Goal: Transaction & Acquisition: Purchase product/service

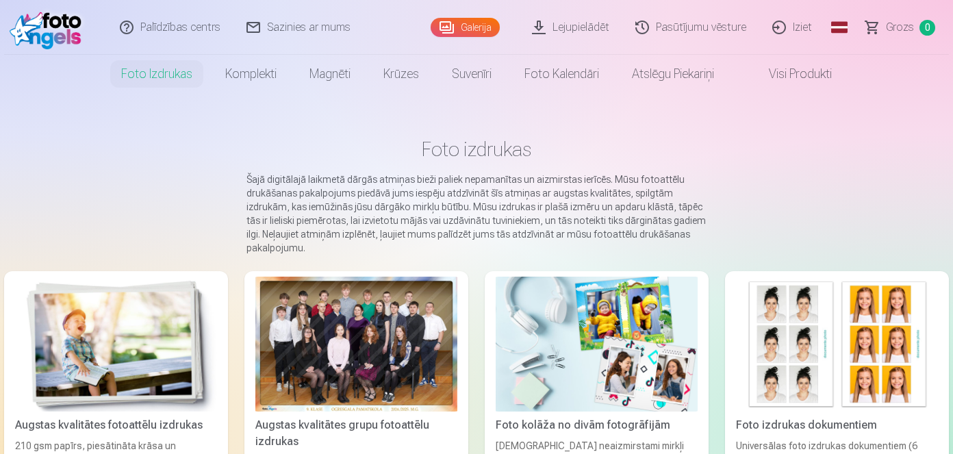
click at [839, 28] on link "Global" at bounding box center [839, 27] width 27 height 55
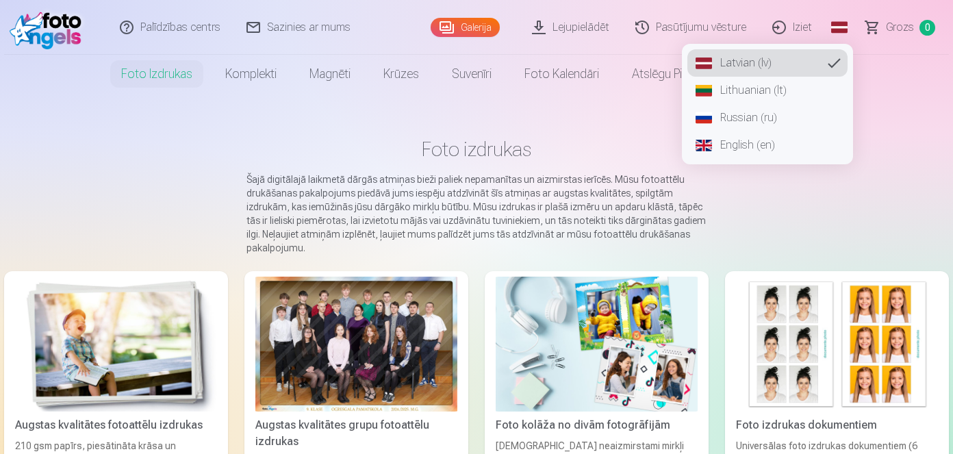
click at [911, 25] on span "Grozs" at bounding box center [900, 27] width 28 height 16
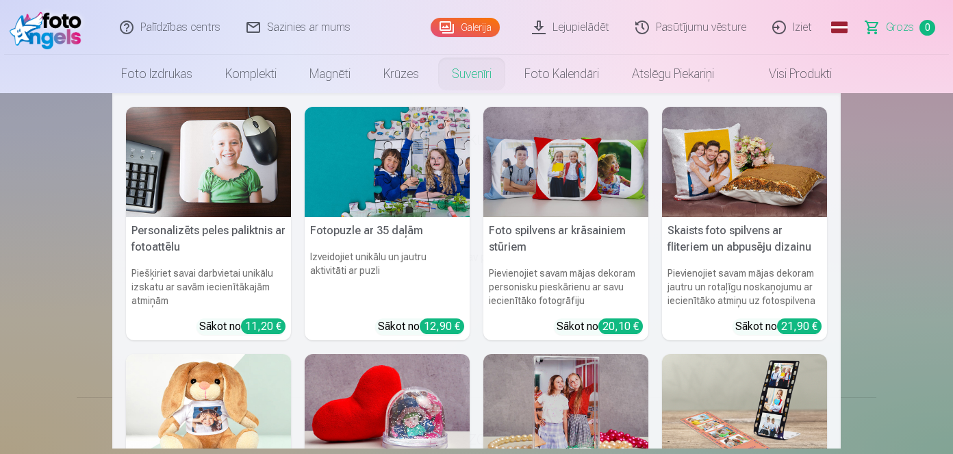
click at [485, 59] on link "Suvenīri" at bounding box center [471, 74] width 73 height 38
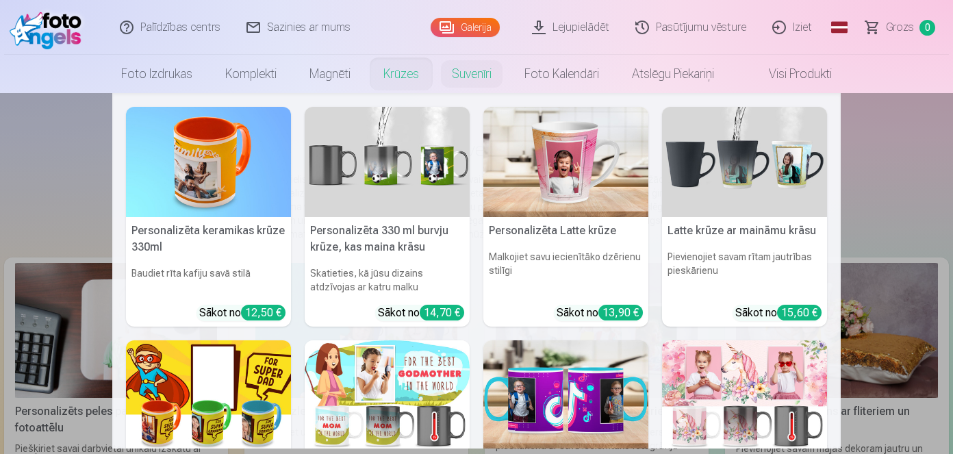
click at [392, 66] on link "Krūzes" at bounding box center [401, 74] width 68 height 38
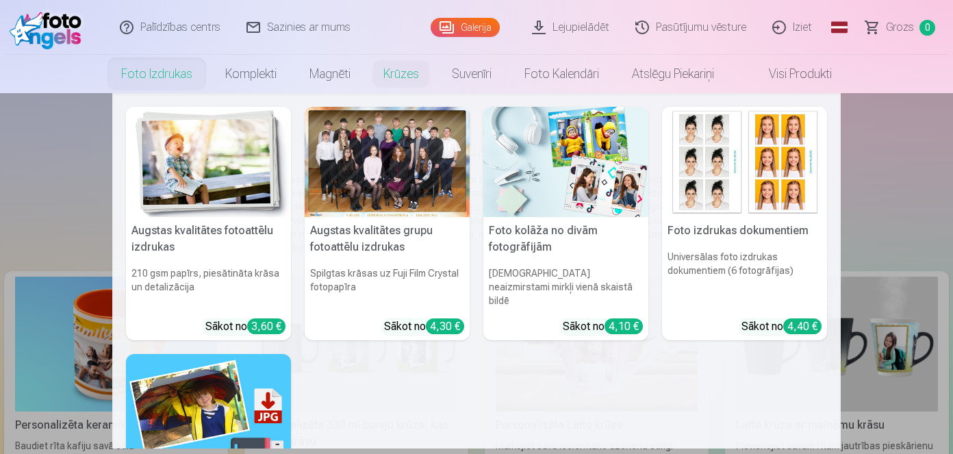
click at [153, 75] on link "Foto izdrukas" at bounding box center [157, 74] width 104 height 38
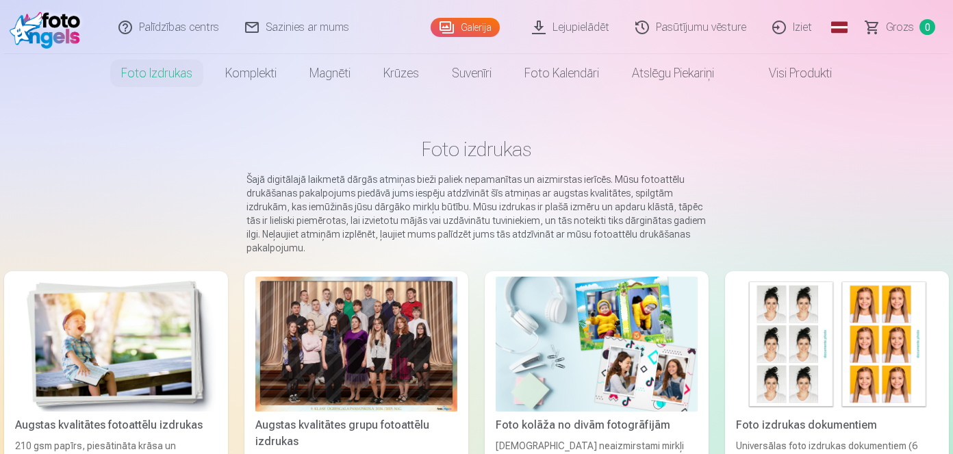
click at [473, 33] on link "Galerija" at bounding box center [465, 27] width 69 height 19
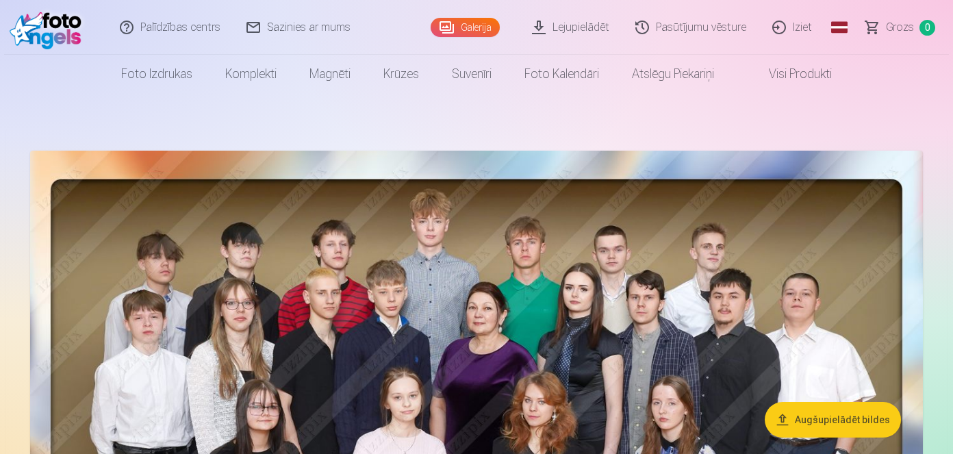
click at [570, 31] on link "Lejupielādēt" at bounding box center [571, 27] width 103 height 55
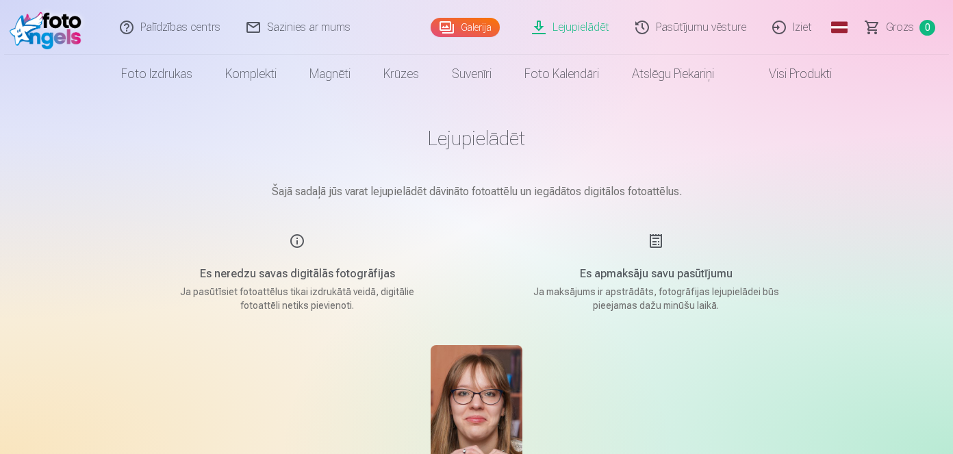
click at [453, 35] on link "Galerija" at bounding box center [465, 27] width 69 height 19
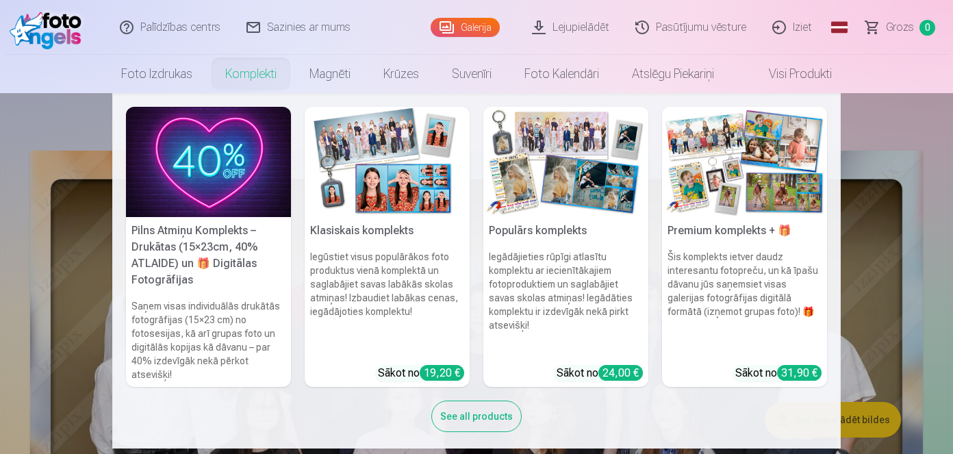
click at [256, 65] on link "Komplekti" at bounding box center [251, 74] width 84 height 38
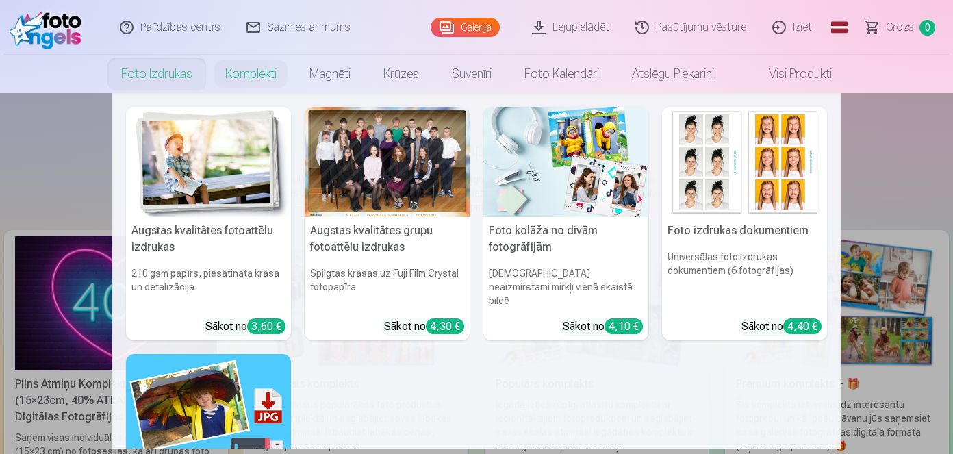
click at [123, 70] on link "Foto izdrukas" at bounding box center [157, 74] width 104 height 38
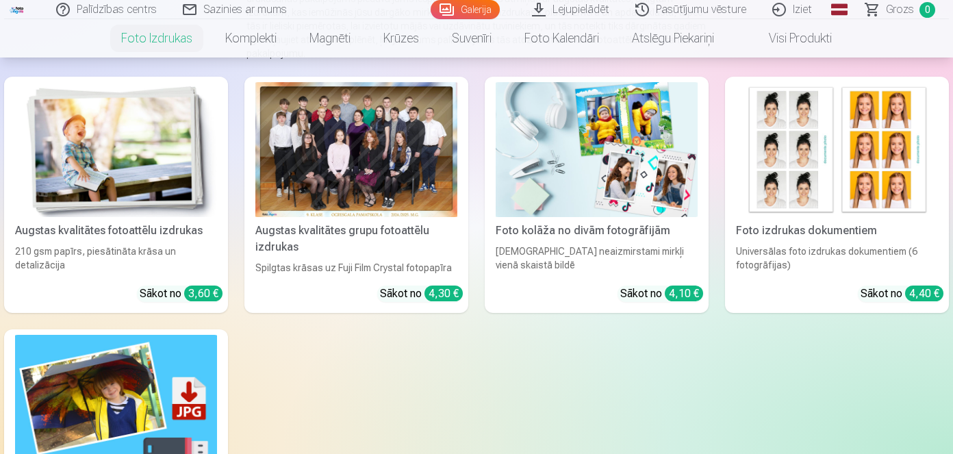
scroll to position [195, 0]
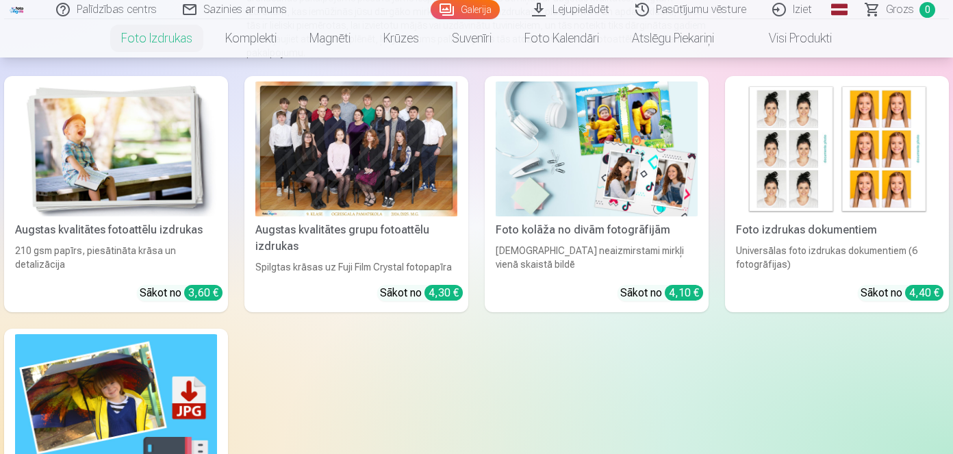
click at [366, 265] on div "Spilgtas krāsas uz Fuji Film Crystal fotopapīra" at bounding box center [356, 267] width 213 height 14
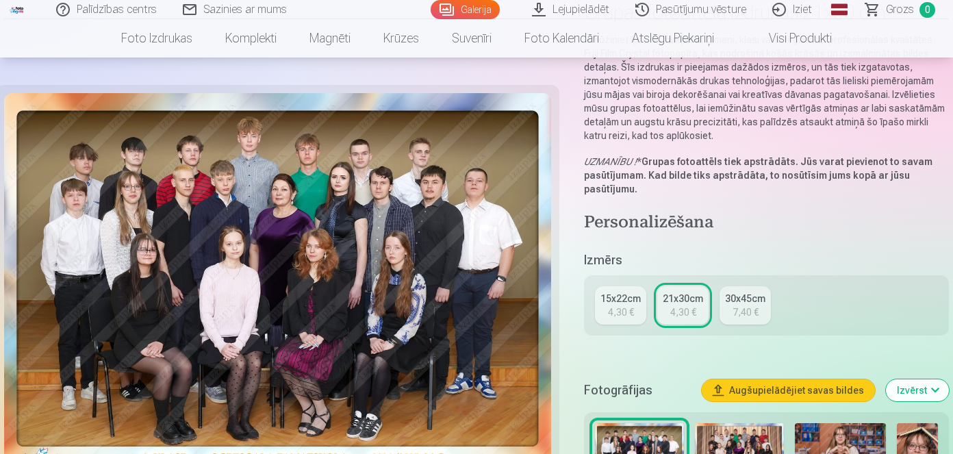
scroll to position [497, 0]
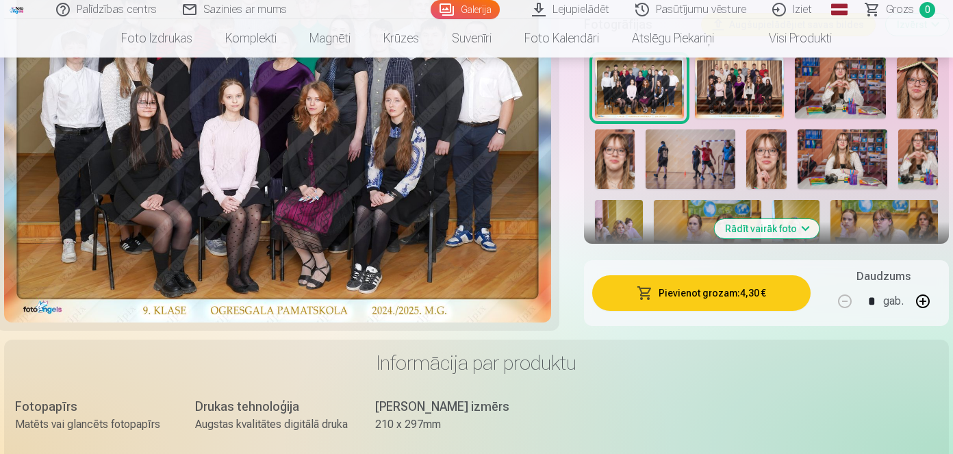
click at [765, 221] on button "Rādīt vairāk foto" at bounding box center [766, 228] width 105 height 19
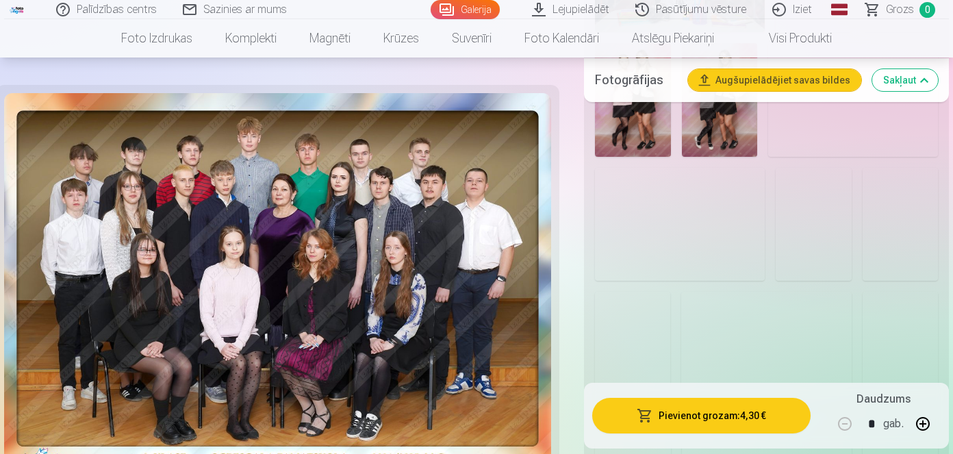
scroll to position [1470, 0]
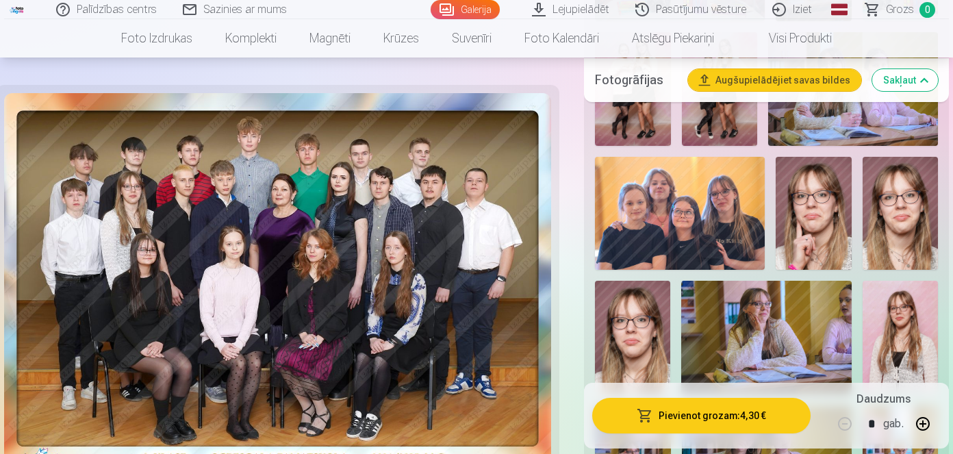
click at [894, 227] on img at bounding box center [900, 214] width 75 height 114
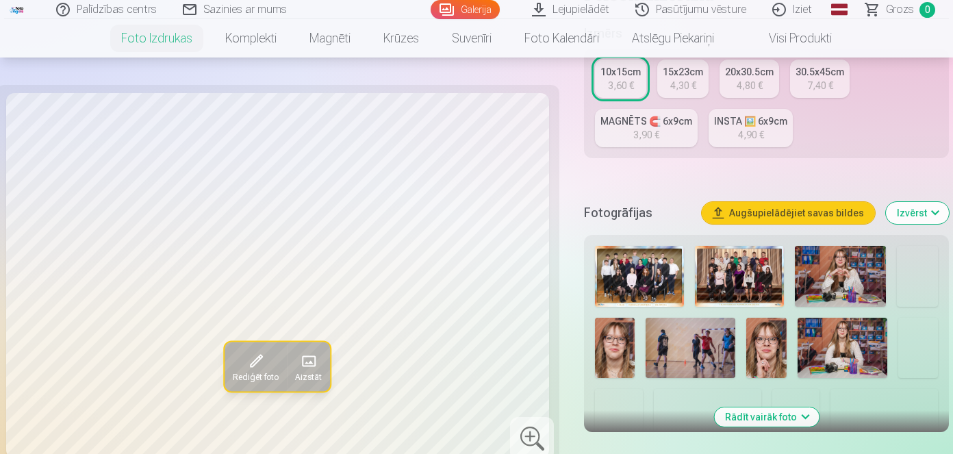
scroll to position [425, 0]
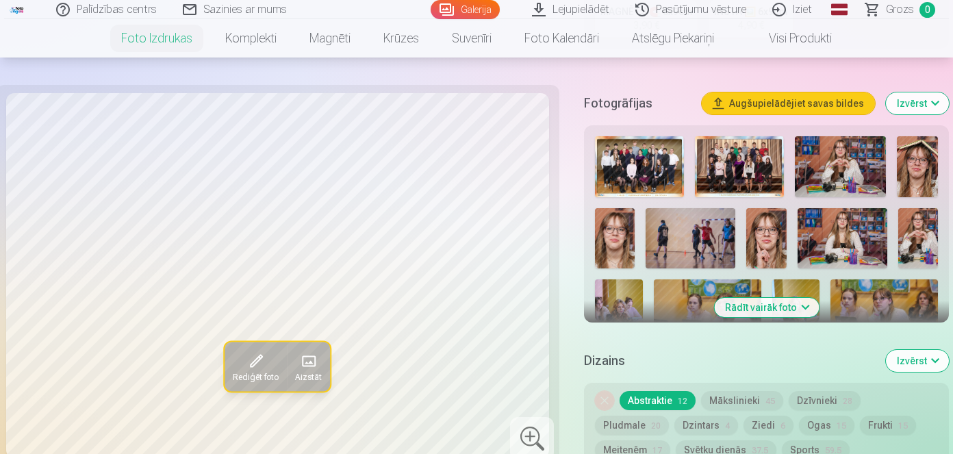
click at [778, 303] on button "Rādīt vairāk foto" at bounding box center [766, 307] width 105 height 19
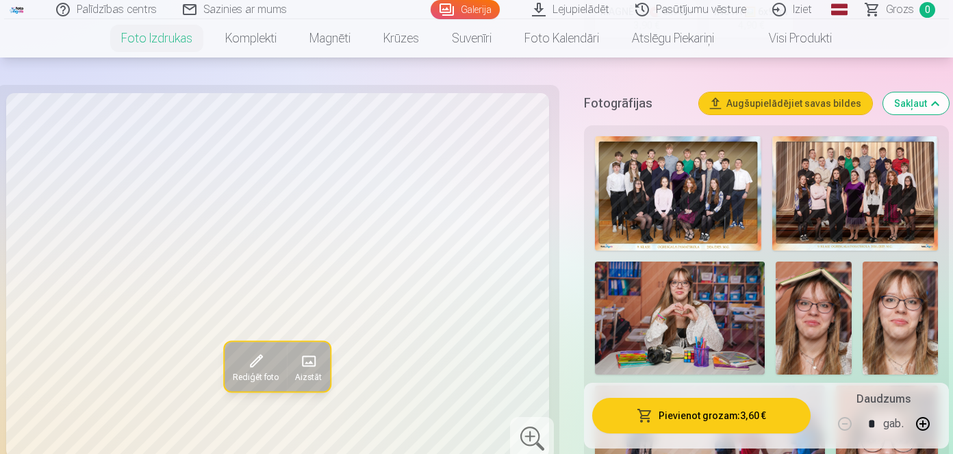
click at [912, 302] on img at bounding box center [900, 319] width 75 height 114
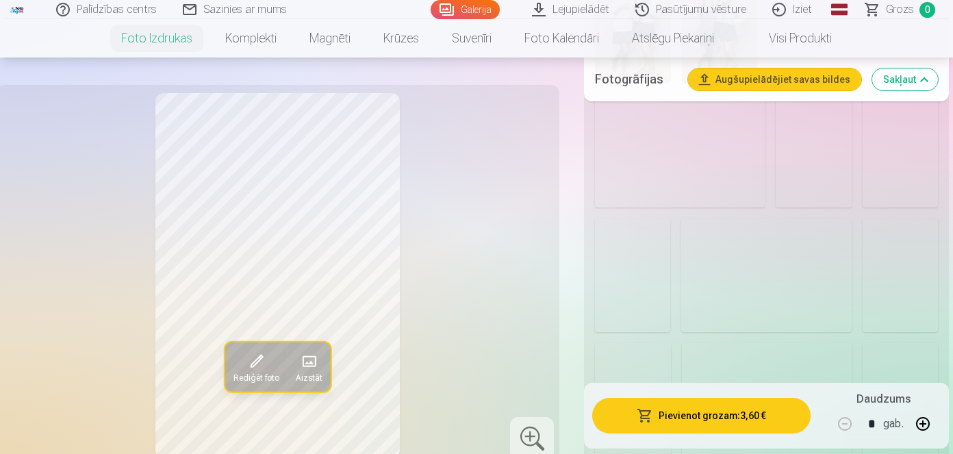
scroll to position [1540, 0]
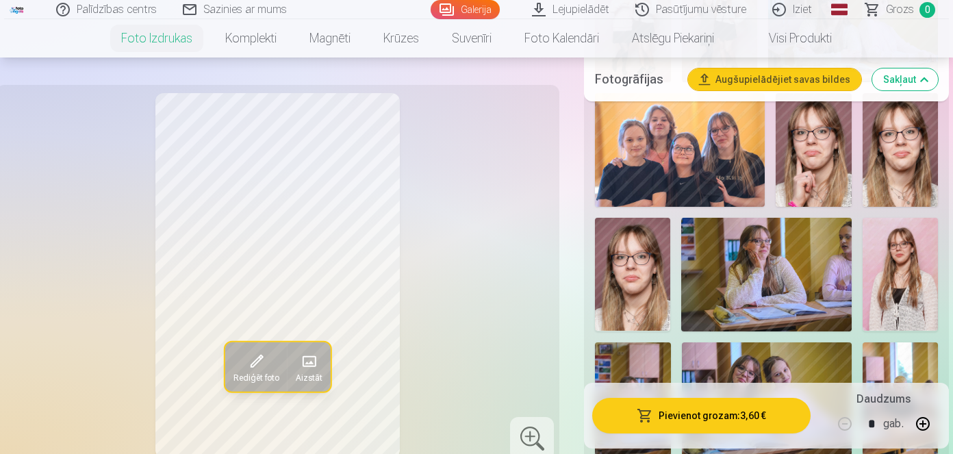
click at [905, 161] on img at bounding box center [900, 150] width 75 height 114
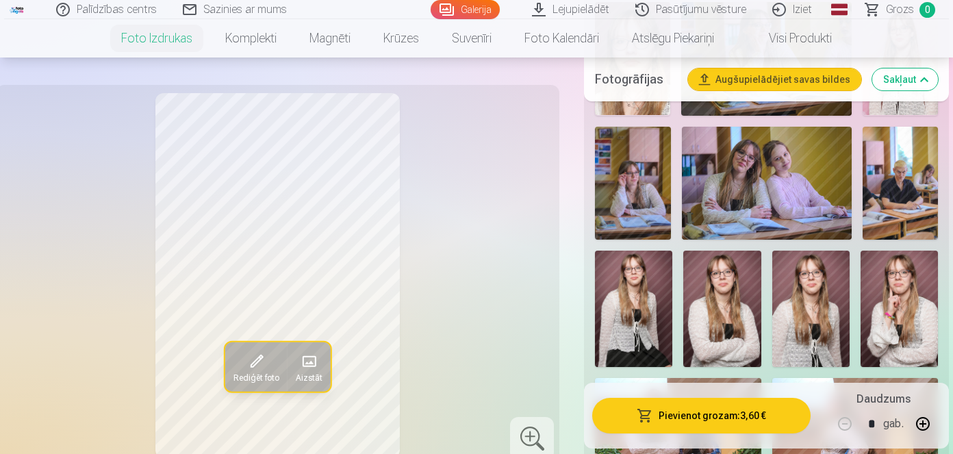
scroll to position [1755, 0]
drag, startPoint x: 442, startPoint y: 288, endPoint x: 448, endPoint y: 253, distance: 35.5
click at [448, 253] on div "Rediģēt foto Aizstāt" at bounding box center [277, 275] width 547 height 365
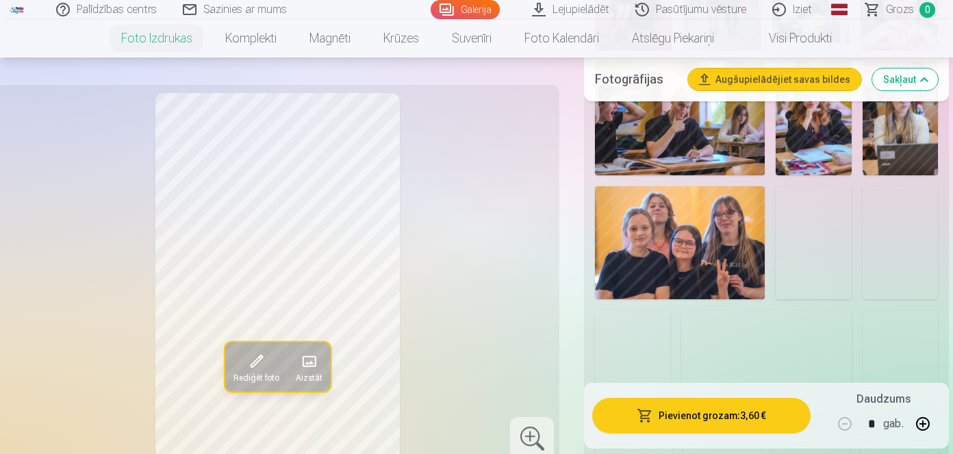
scroll to position [2608, 0]
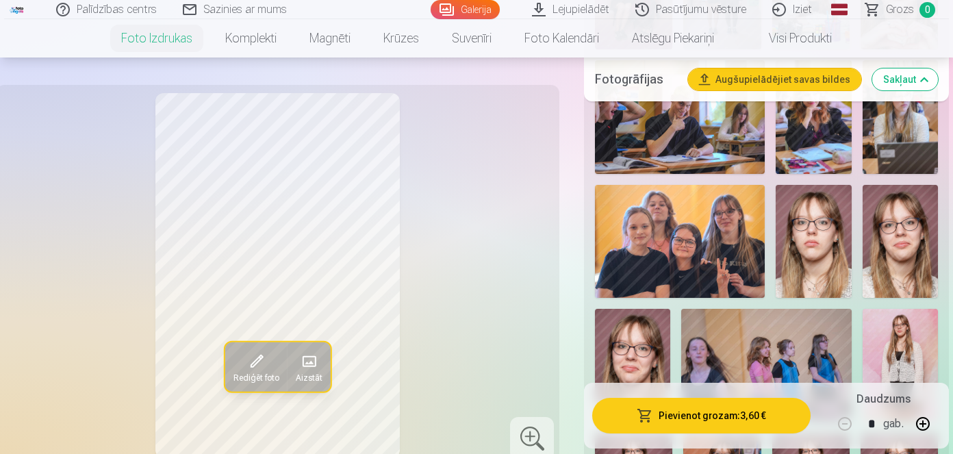
click at [911, 253] on img at bounding box center [900, 241] width 75 height 113
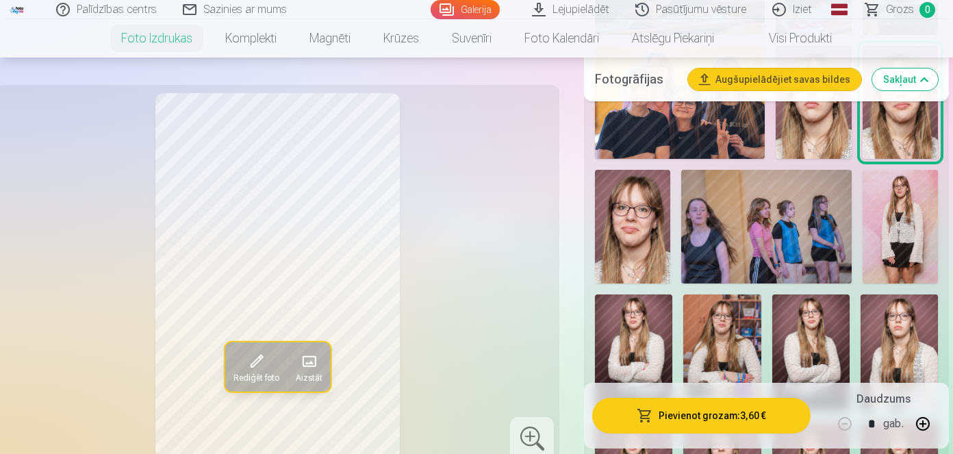
scroll to position [2747, 0]
click at [647, 245] on img at bounding box center [632, 227] width 75 height 114
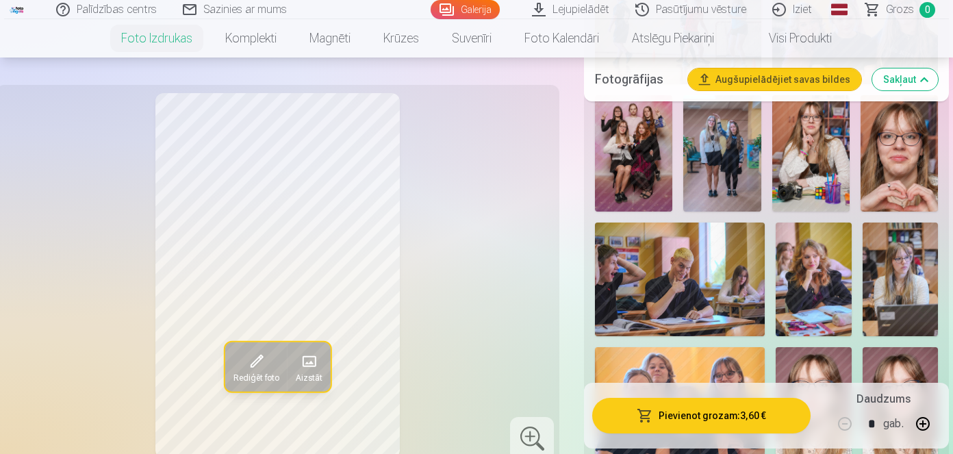
scroll to position [2446, 0]
click at [919, 267] on img at bounding box center [900, 279] width 75 height 113
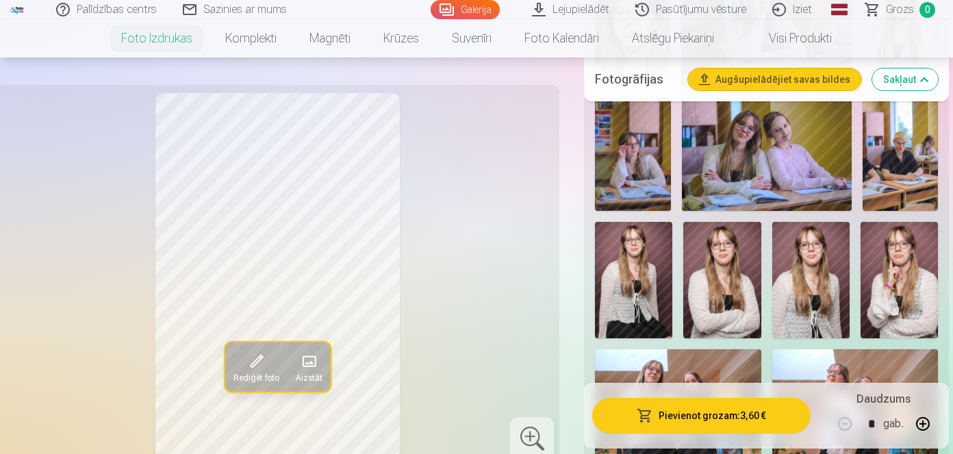
scroll to position [1788, 0]
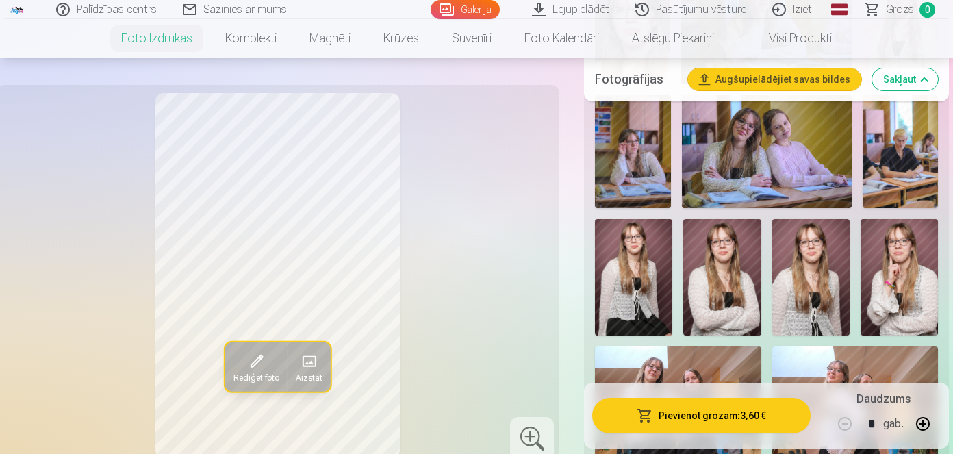
click at [729, 268] on img at bounding box center [721, 277] width 77 height 116
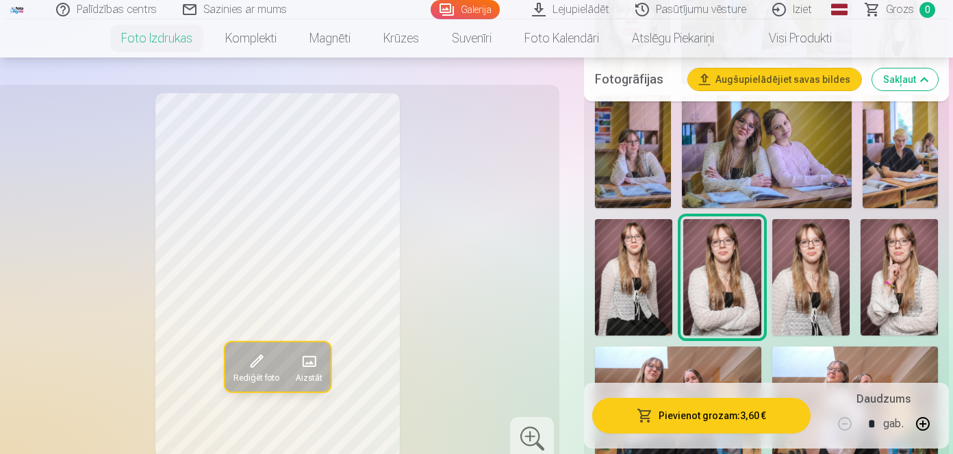
click at [626, 270] on img at bounding box center [633, 277] width 77 height 116
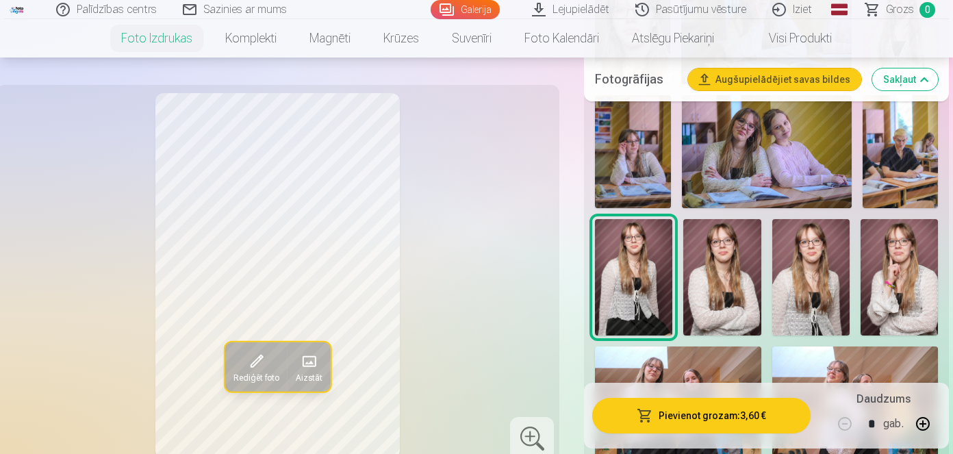
click at [801, 289] on img at bounding box center [810, 277] width 77 height 116
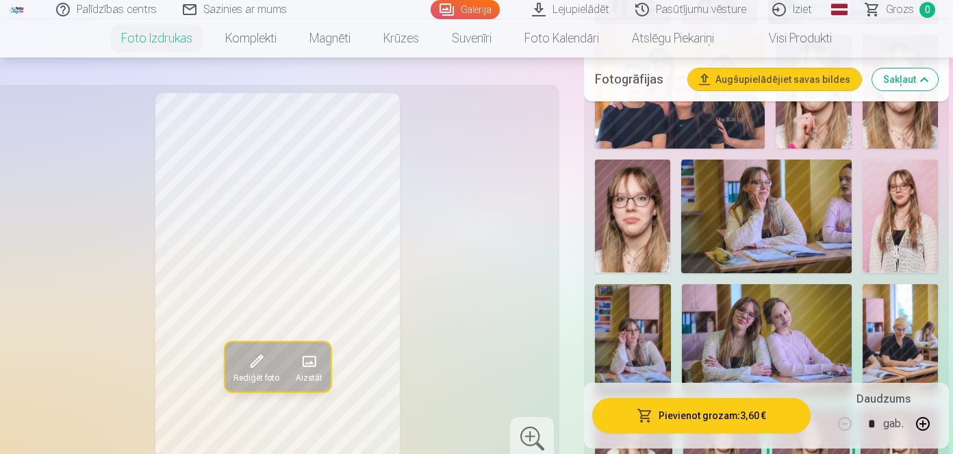
scroll to position [1599, 0]
click at [657, 327] on img at bounding box center [632, 339] width 75 height 113
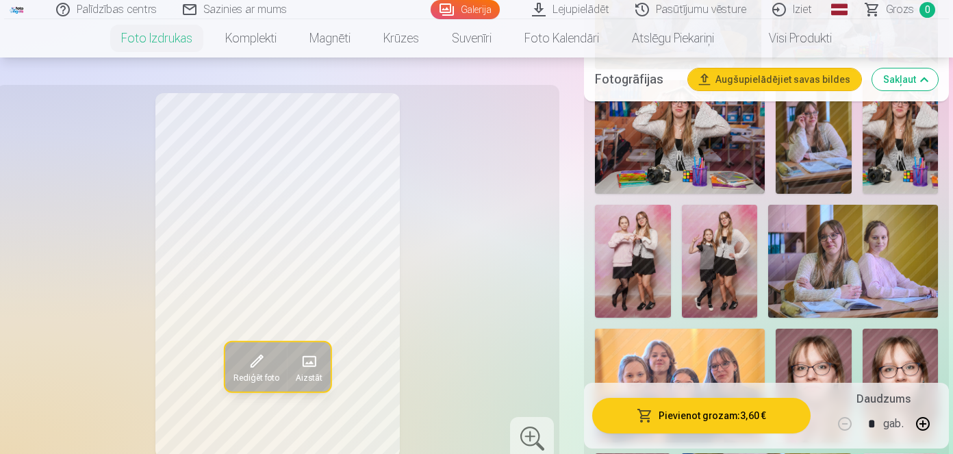
scroll to position [1251, 0]
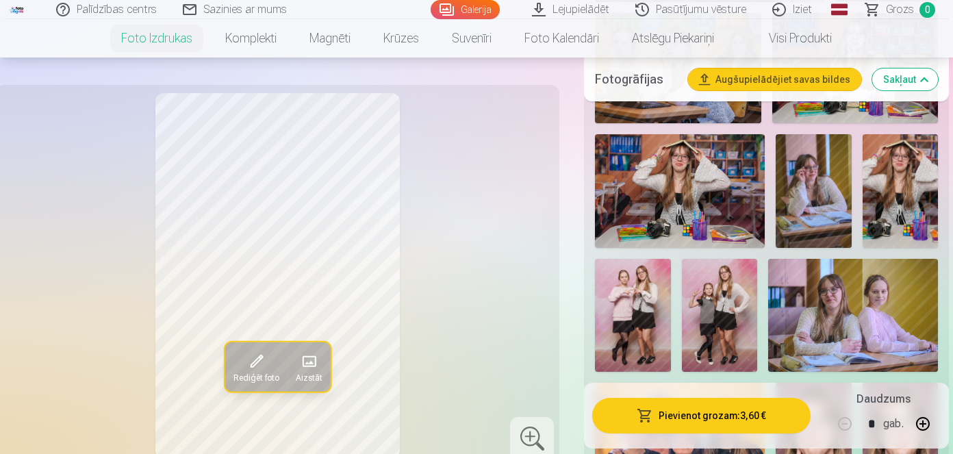
click at [803, 194] on img at bounding box center [813, 190] width 75 height 113
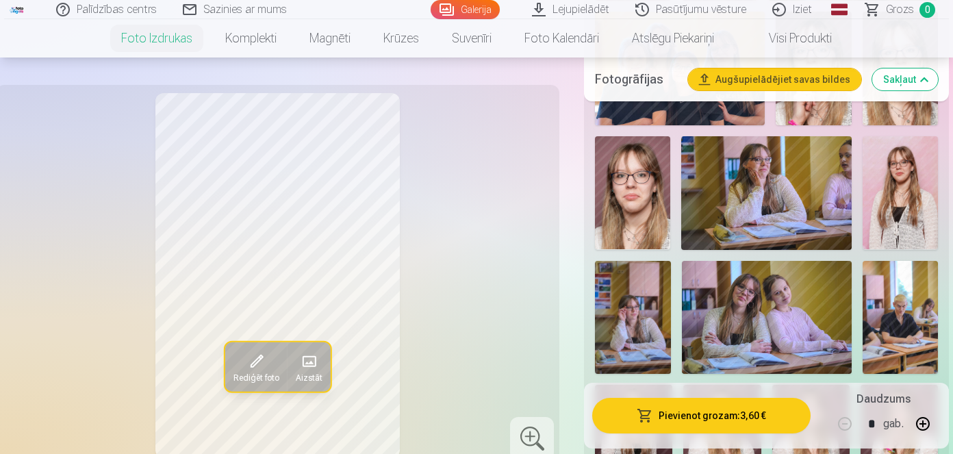
scroll to position [1621, 0]
click at [635, 315] on img at bounding box center [632, 318] width 75 height 113
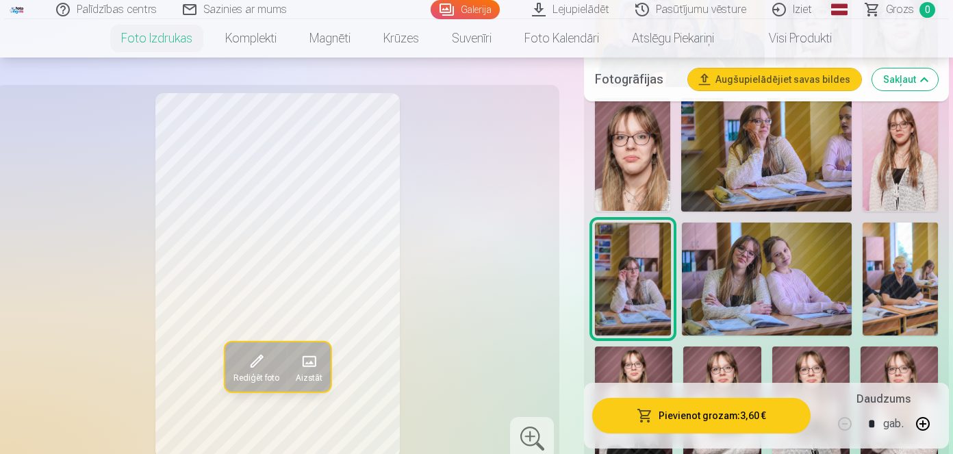
scroll to position [1660, 0]
click at [724, 288] on img at bounding box center [767, 280] width 170 height 114
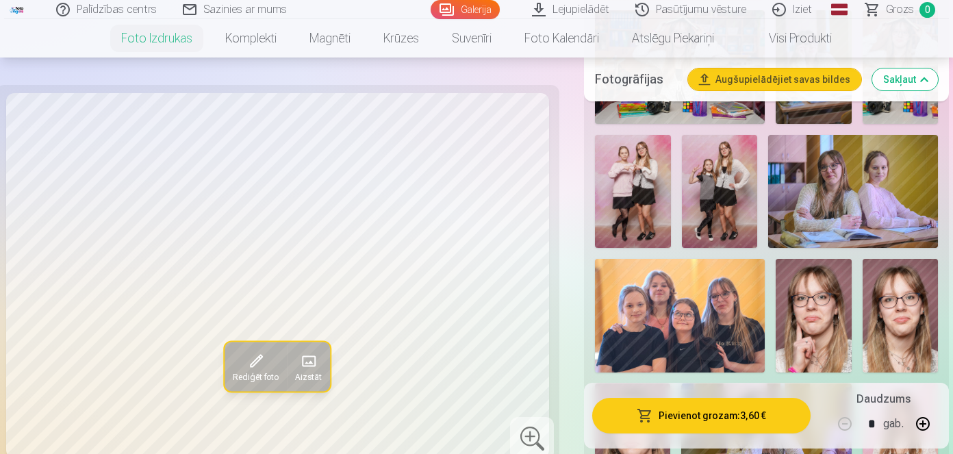
scroll to position [1369, 0]
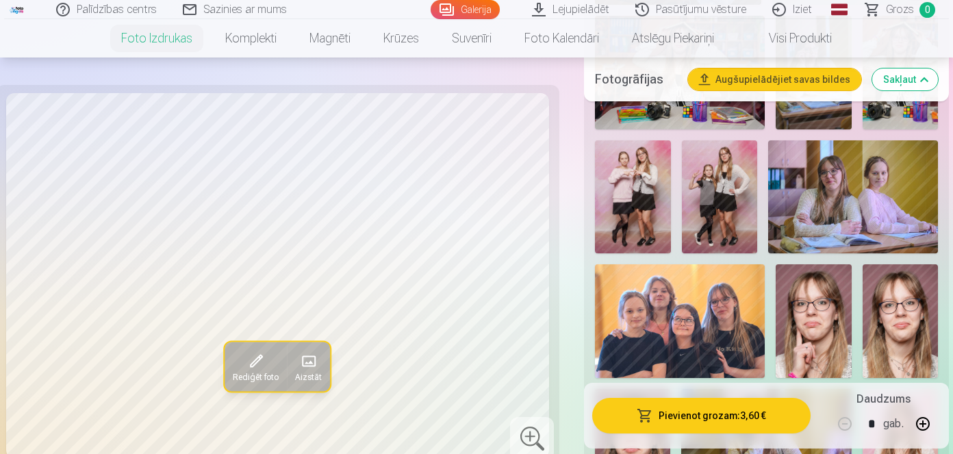
click at [826, 201] on img at bounding box center [853, 197] width 170 height 114
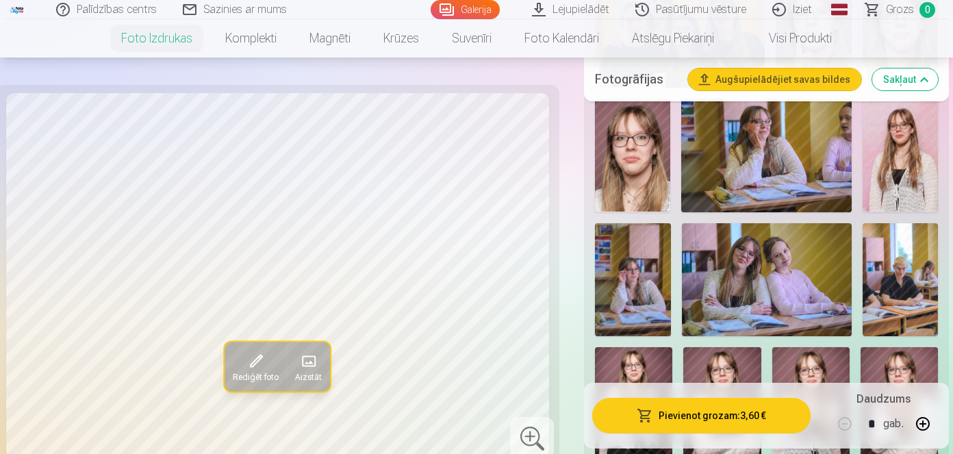
scroll to position [1663, 0]
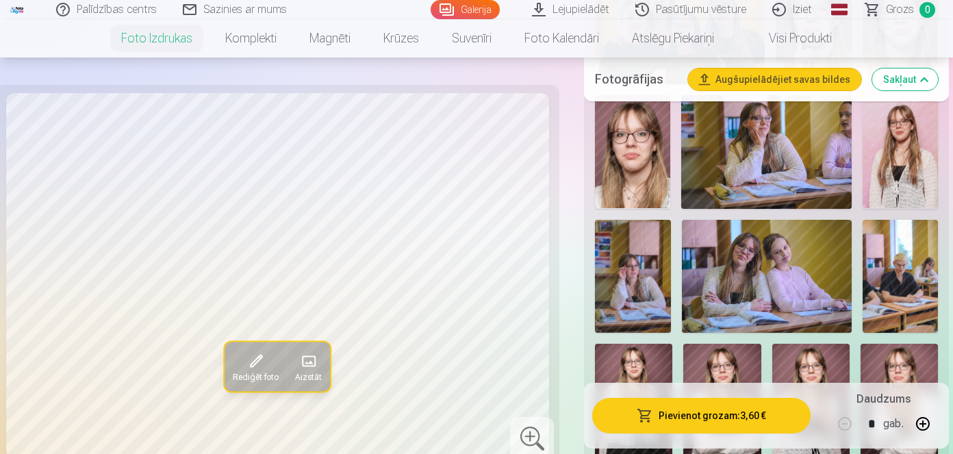
click at [761, 283] on img at bounding box center [767, 277] width 170 height 114
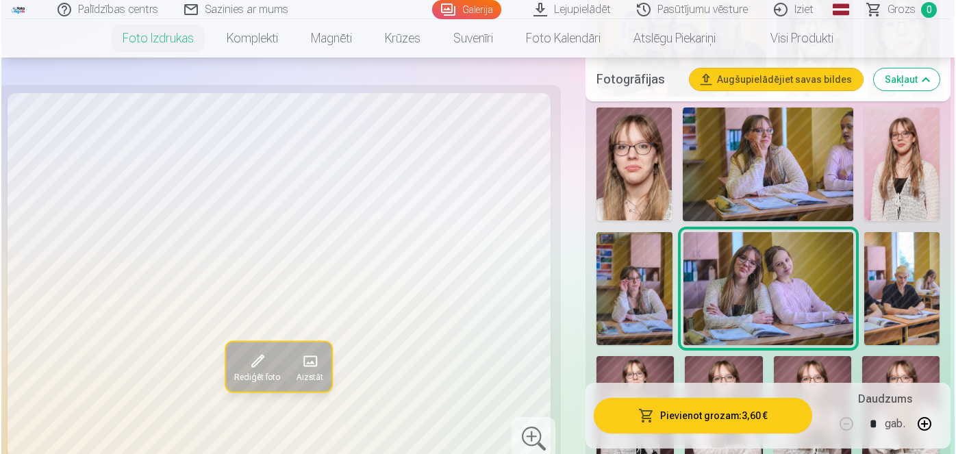
scroll to position [1644, 0]
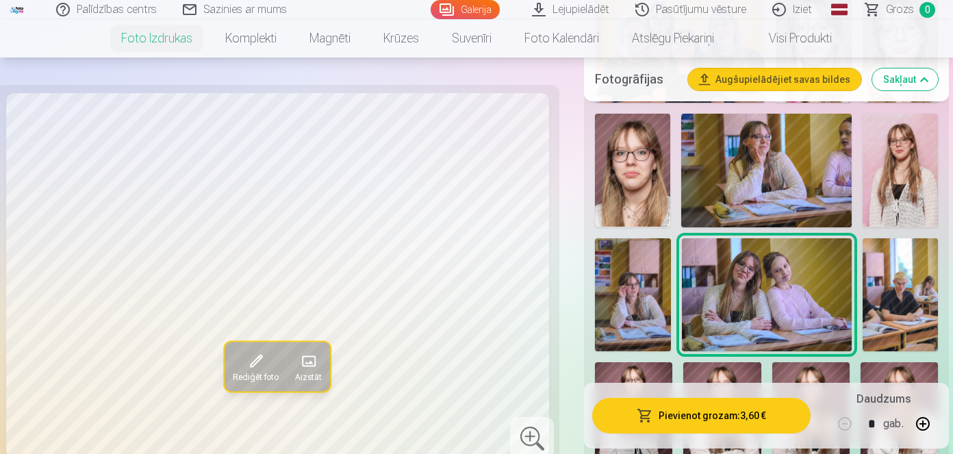
click at [658, 420] on button "Pievienot grozam : 3,60 €" at bounding box center [701, 416] width 218 height 36
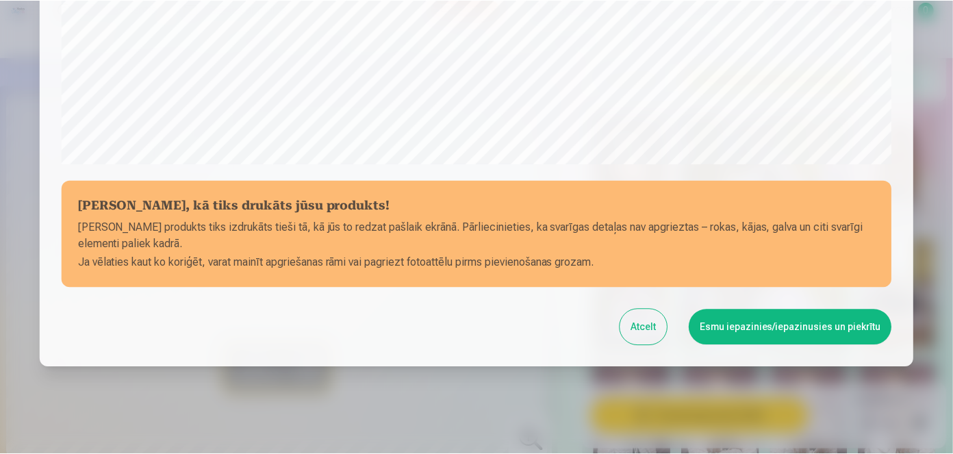
scroll to position [531, 0]
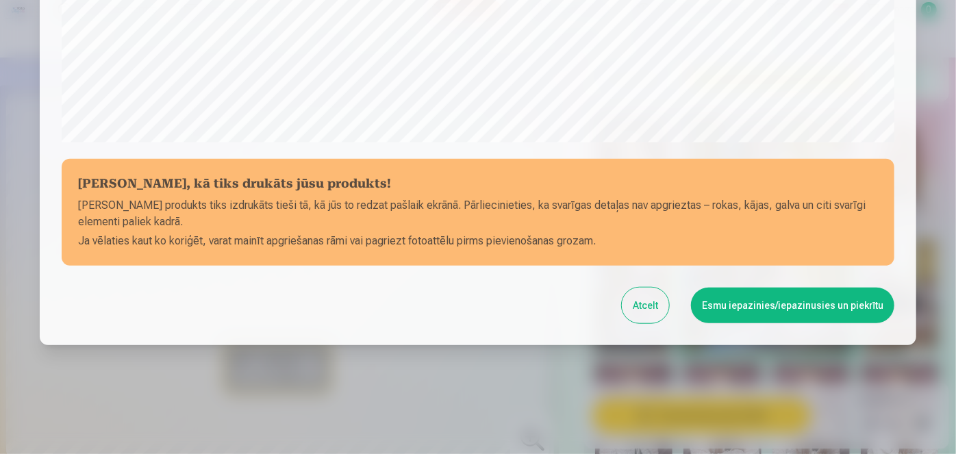
click at [726, 305] on button "Esmu iepazinies/iepazinusies un piekrītu" at bounding box center [792, 306] width 203 height 36
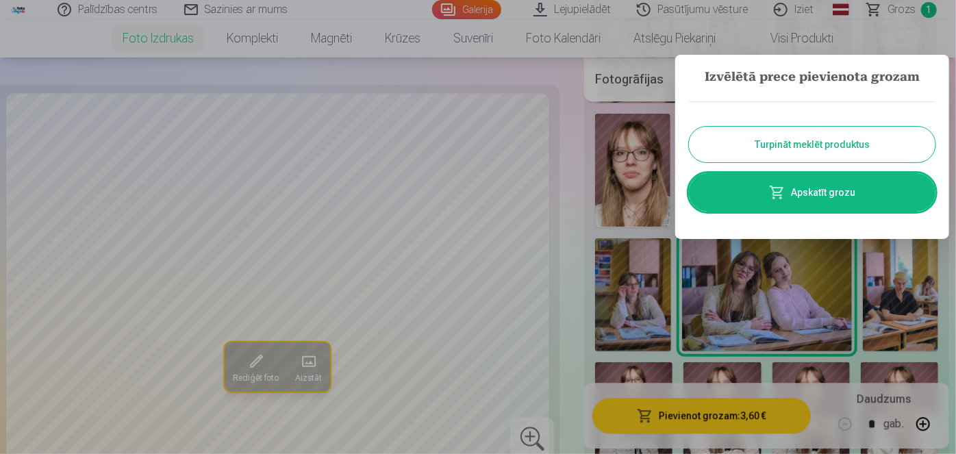
click at [945, 298] on div at bounding box center [478, 227] width 956 height 454
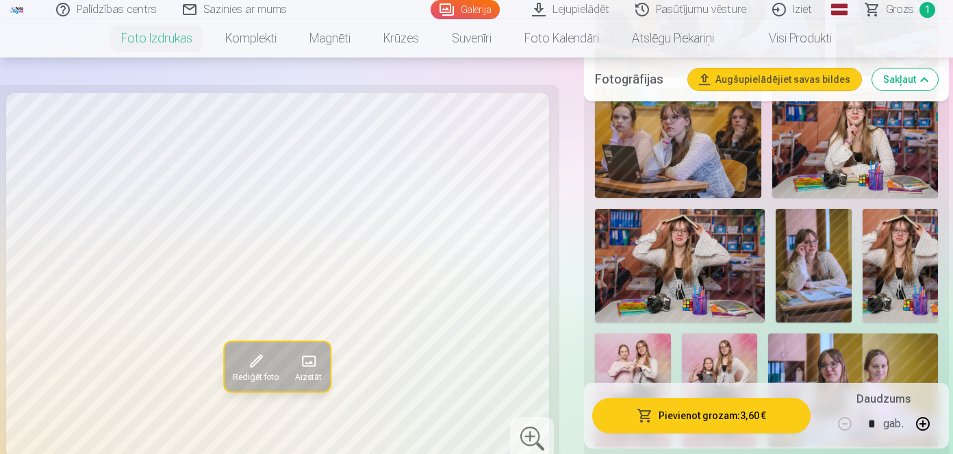
scroll to position [1175, 0]
click at [914, 81] on button "Sakļaut" at bounding box center [905, 79] width 66 height 22
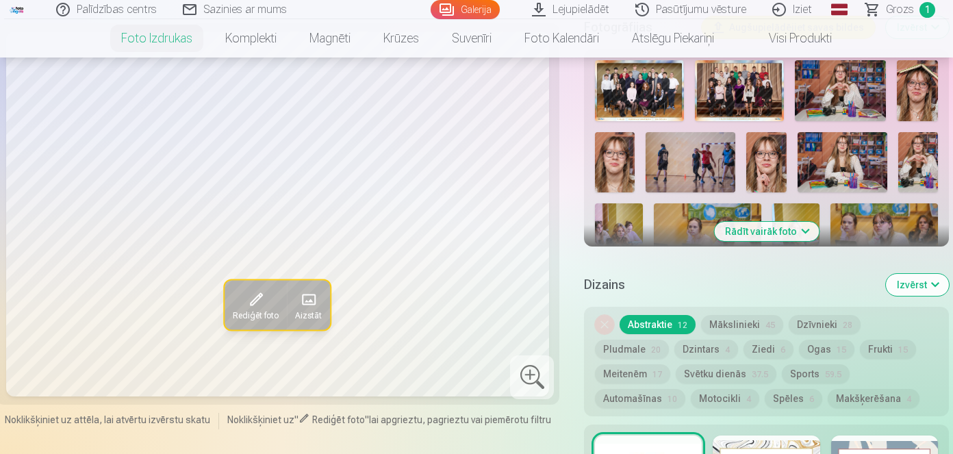
scroll to position [466, 0]
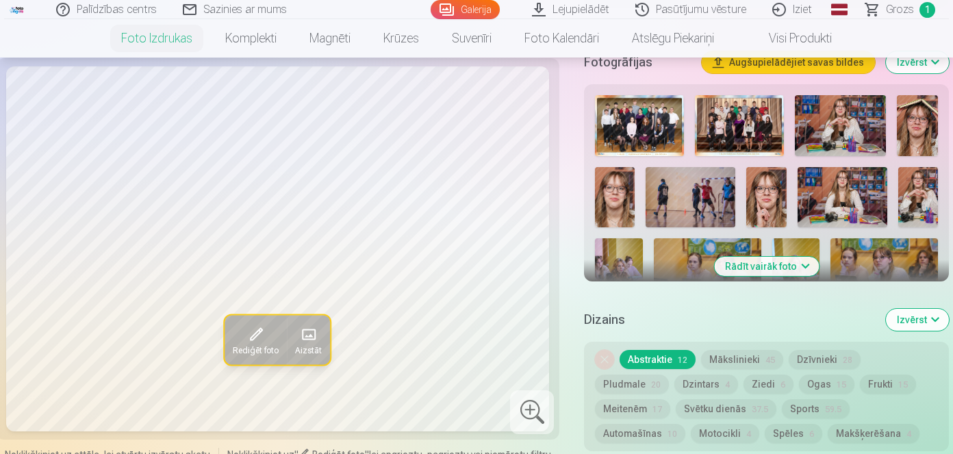
click at [770, 264] on button "Rādīt vairāk foto" at bounding box center [766, 266] width 105 height 19
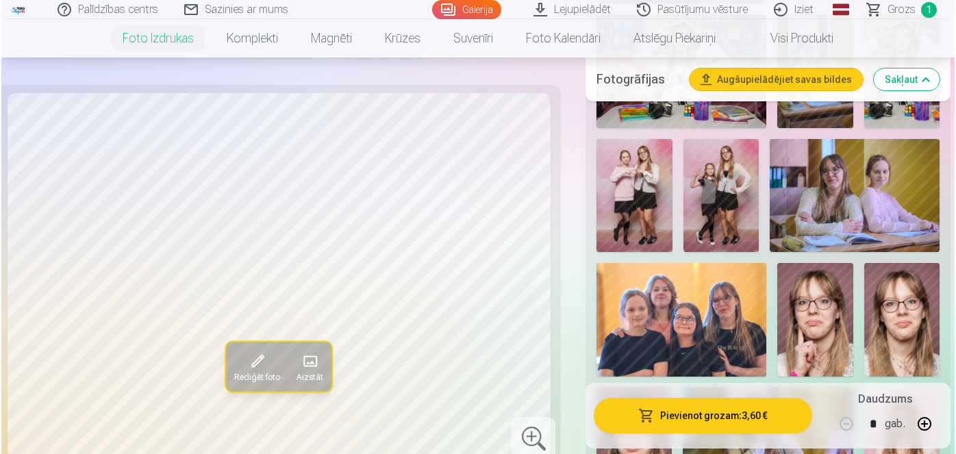
scroll to position [1378, 0]
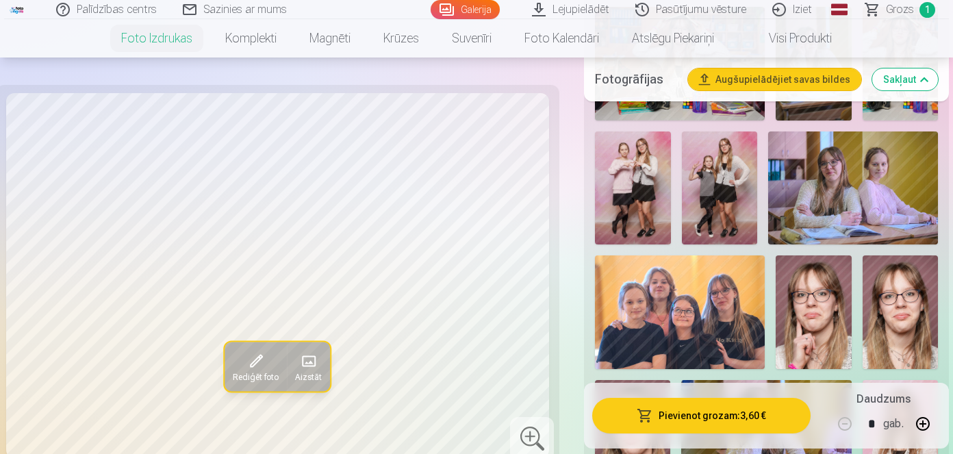
click at [711, 212] on img at bounding box center [719, 188] width 75 height 114
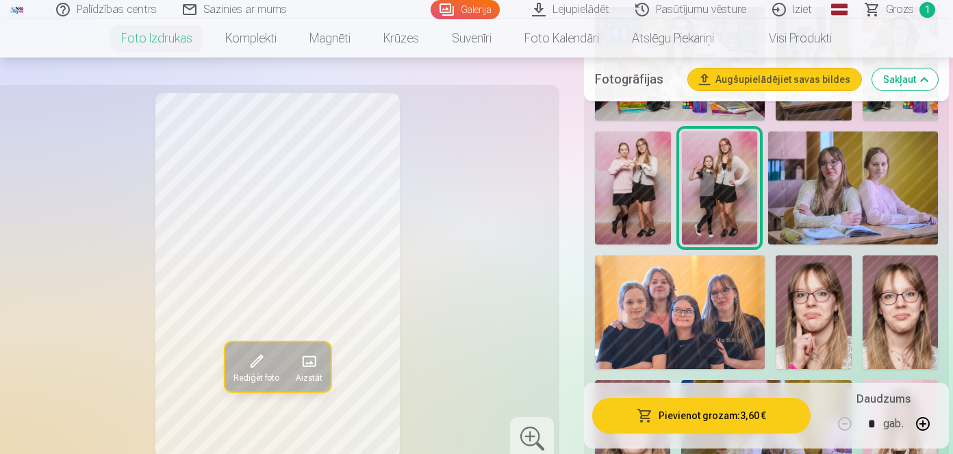
click at [650, 414] on span "button" at bounding box center [645, 416] width 16 height 14
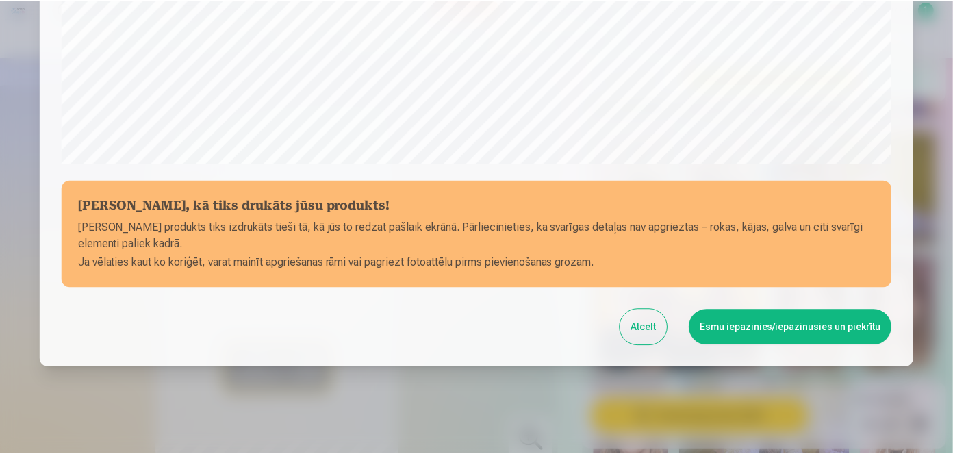
scroll to position [531, 0]
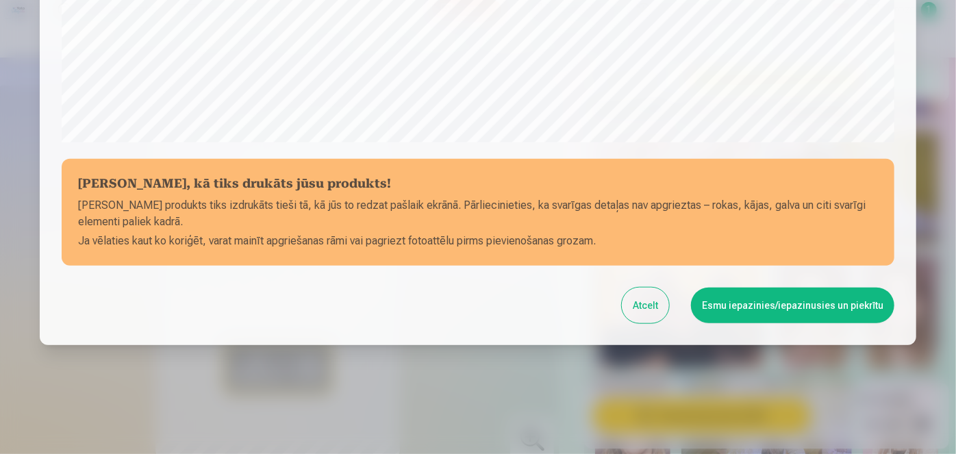
click at [768, 311] on button "Esmu iepazinies/iepazinusies un piekrītu" at bounding box center [792, 306] width 203 height 36
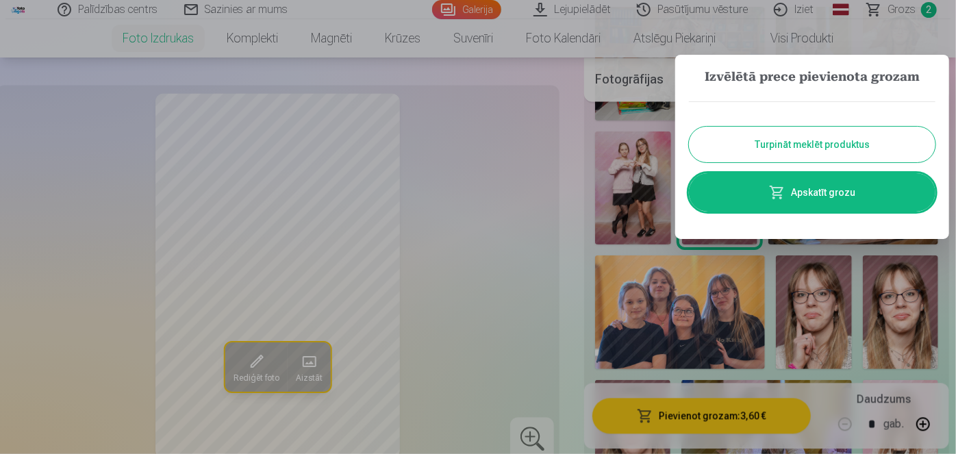
click at [838, 135] on button "Turpināt meklēt produktus" at bounding box center [812, 145] width 246 height 36
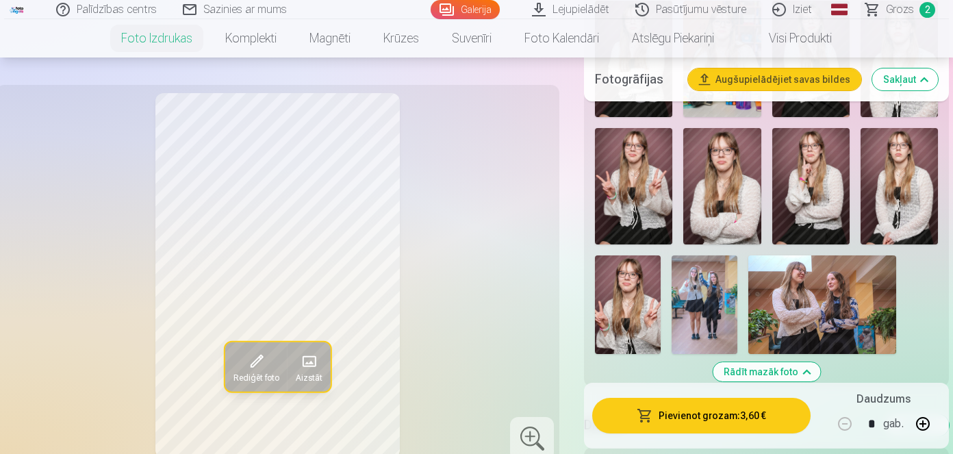
scroll to position [3040, 0]
click at [664, 203] on img at bounding box center [633, 187] width 77 height 116
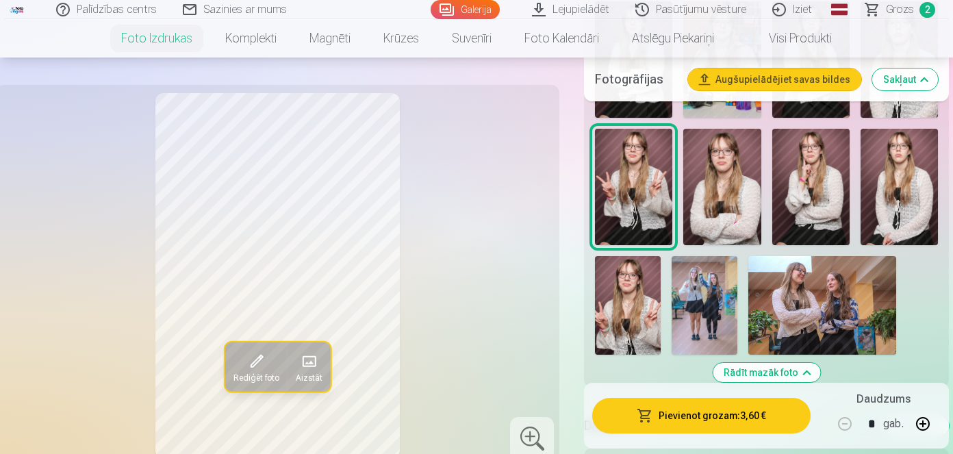
click at [643, 289] on img at bounding box center [628, 305] width 66 height 99
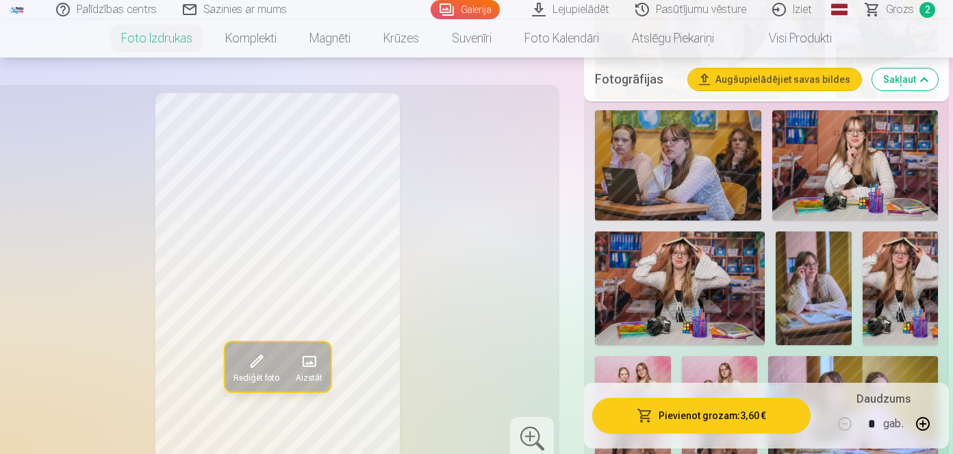
scroll to position [1152, 0]
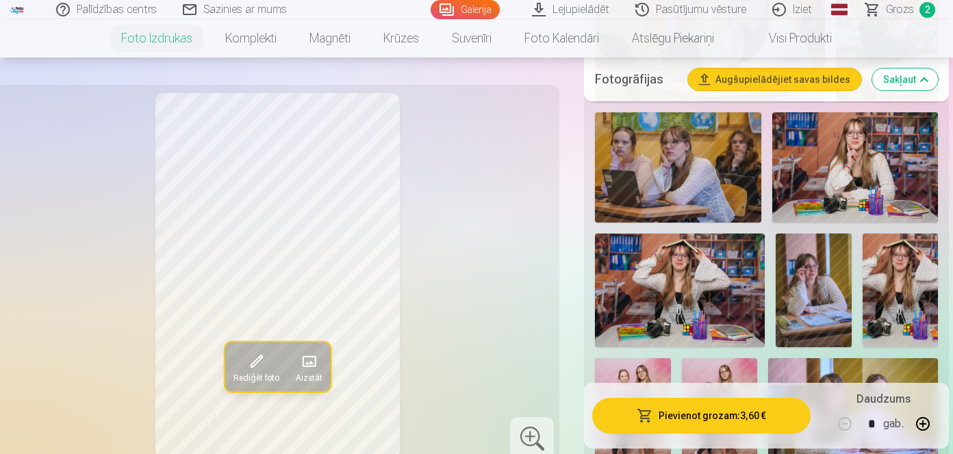
click at [674, 270] on img at bounding box center [680, 289] width 170 height 113
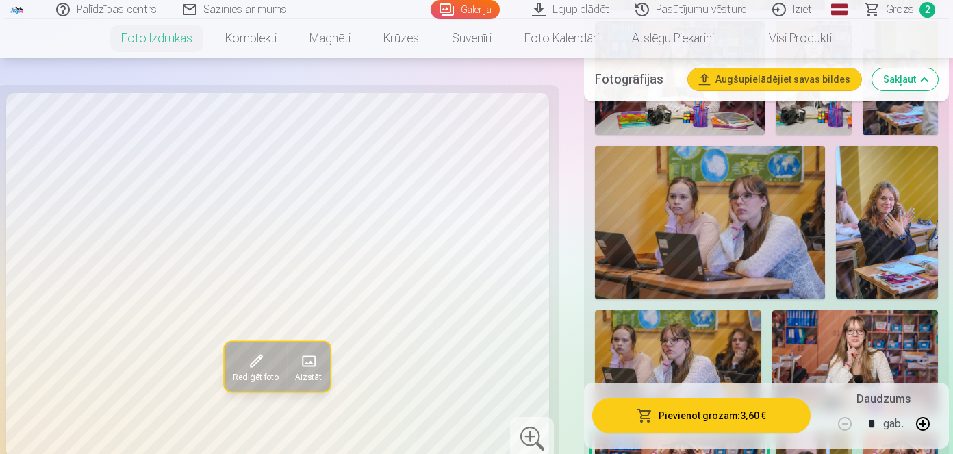
scroll to position [942, 0]
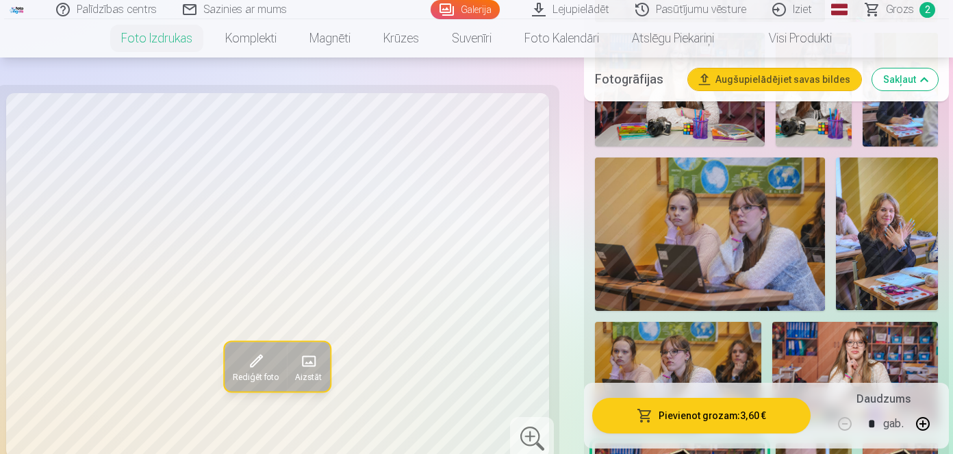
click at [707, 212] on img at bounding box center [710, 233] width 230 height 153
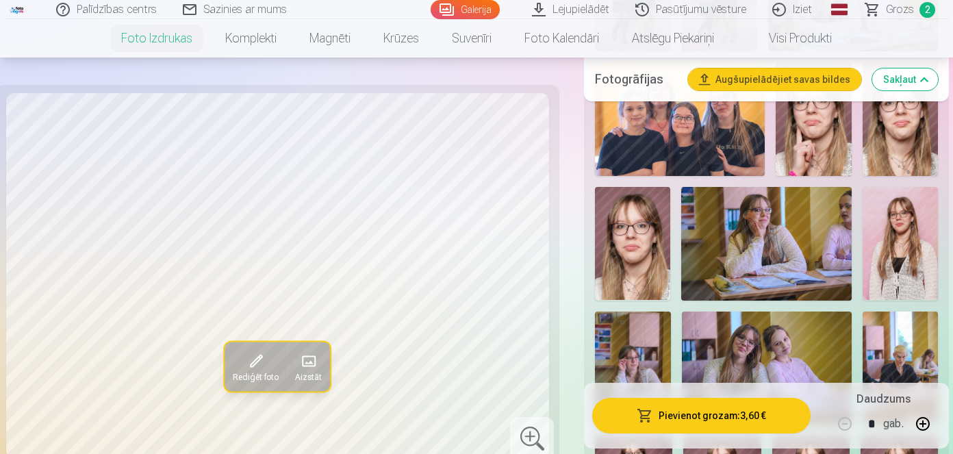
scroll to position [1594, 0]
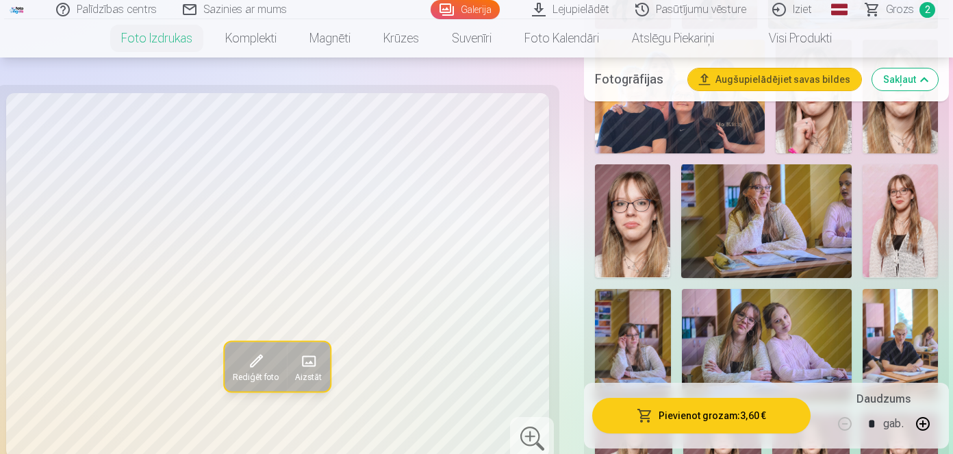
click at [654, 232] on img at bounding box center [632, 220] width 75 height 113
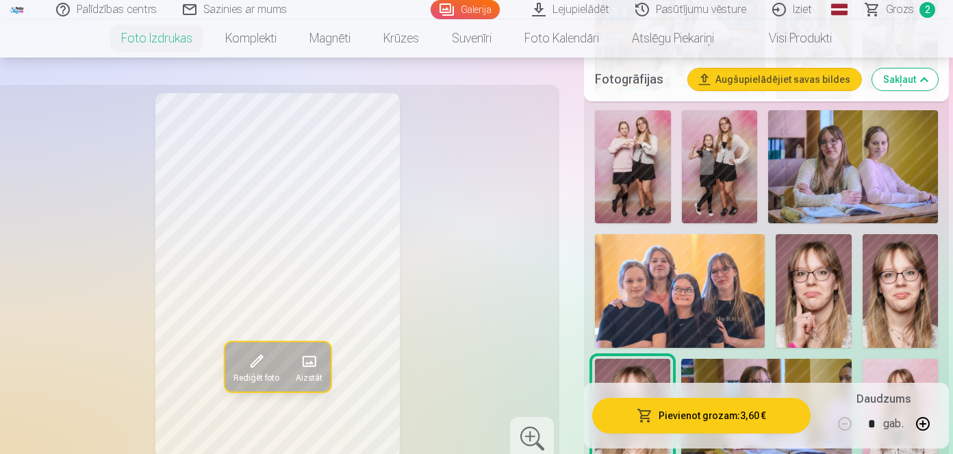
scroll to position [1391, 0]
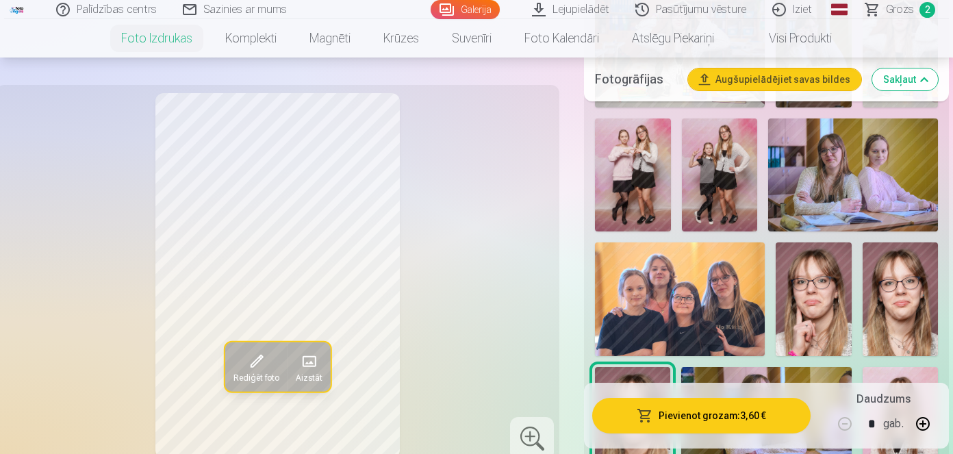
click at [902, 283] on img at bounding box center [900, 299] width 75 height 114
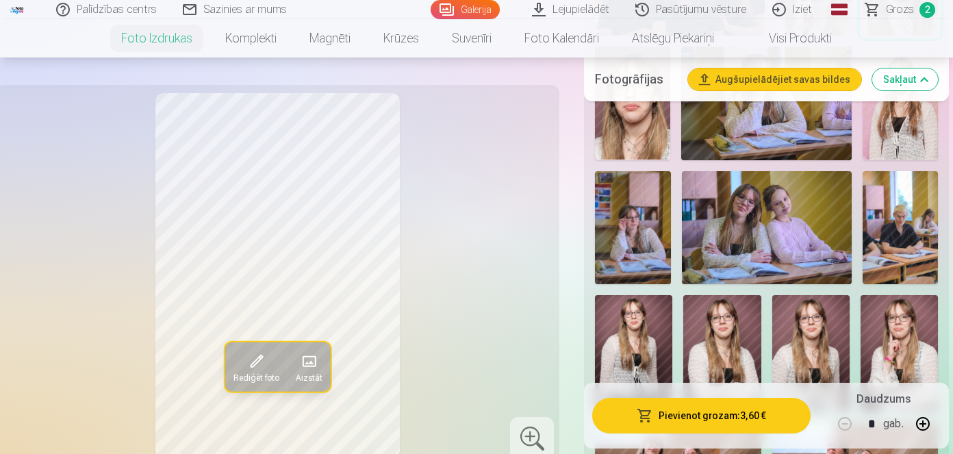
scroll to position [1734, 0]
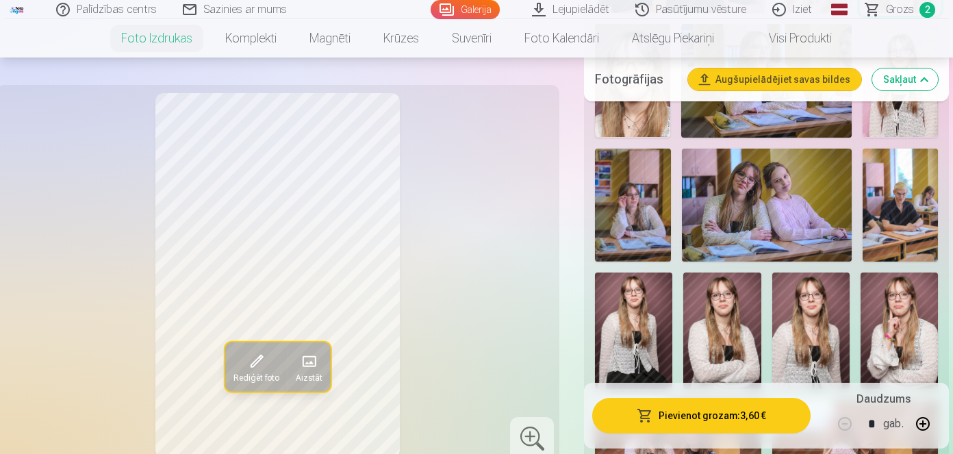
click at [752, 307] on img at bounding box center [721, 330] width 77 height 116
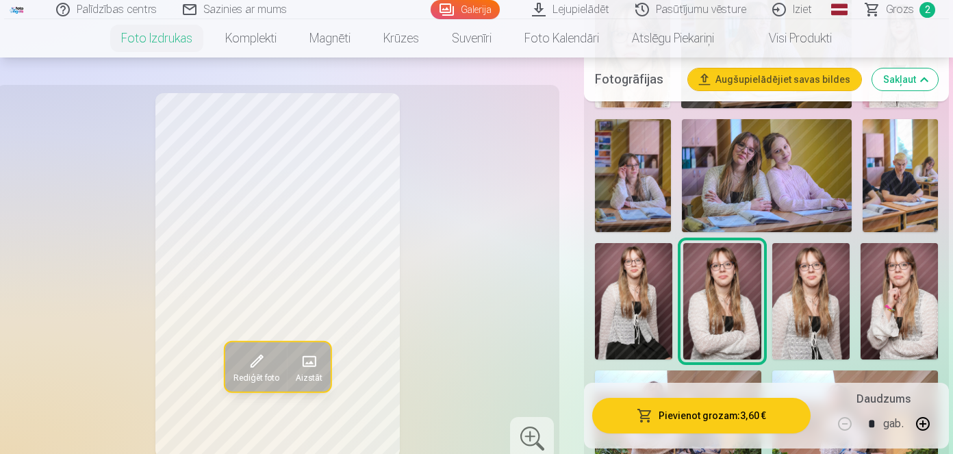
scroll to position [1776, 0]
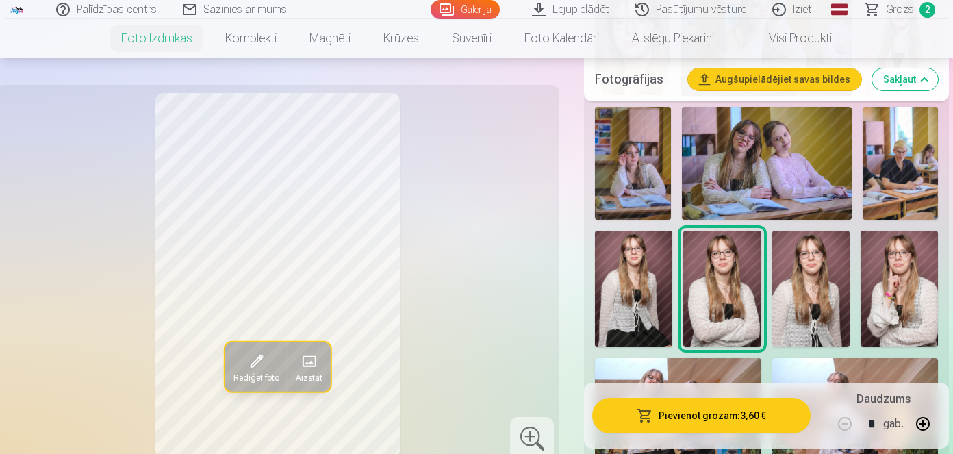
click at [793, 308] on img at bounding box center [810, 289] width 77 height 116
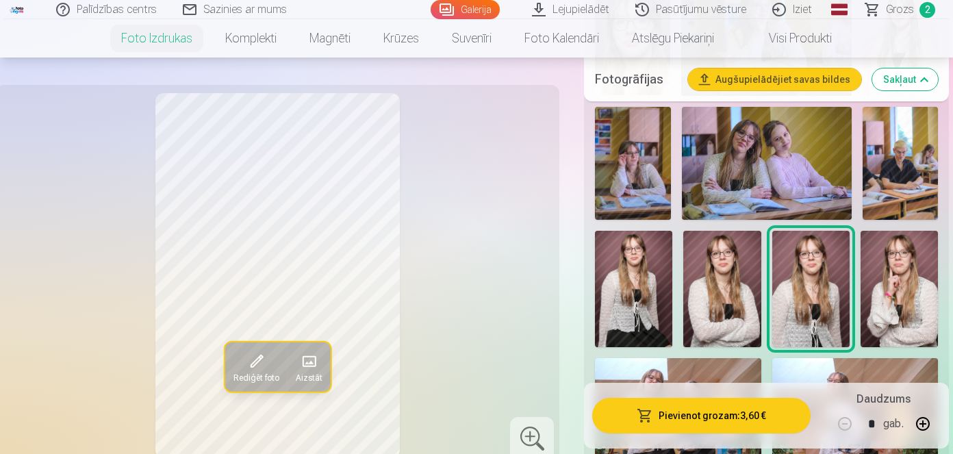
click at [754, 303] on img at bounding box center [721, 289] width 77 height 116
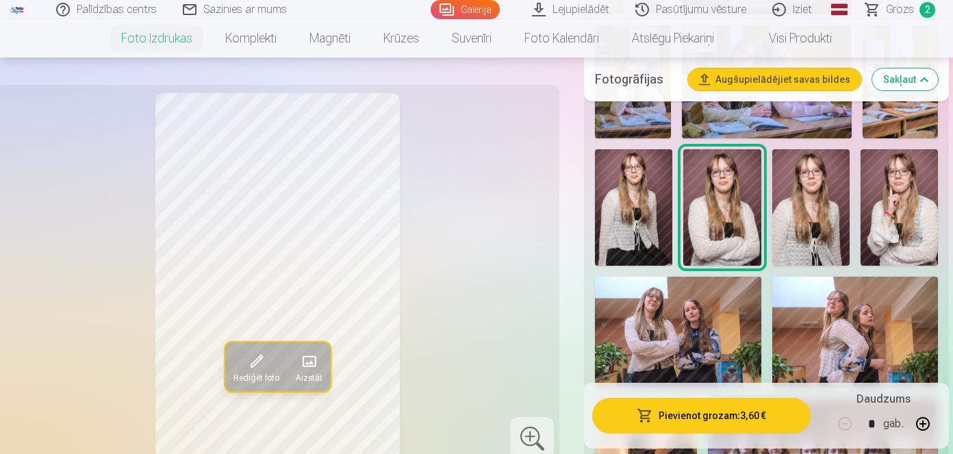
scroll to position [1862, 0]
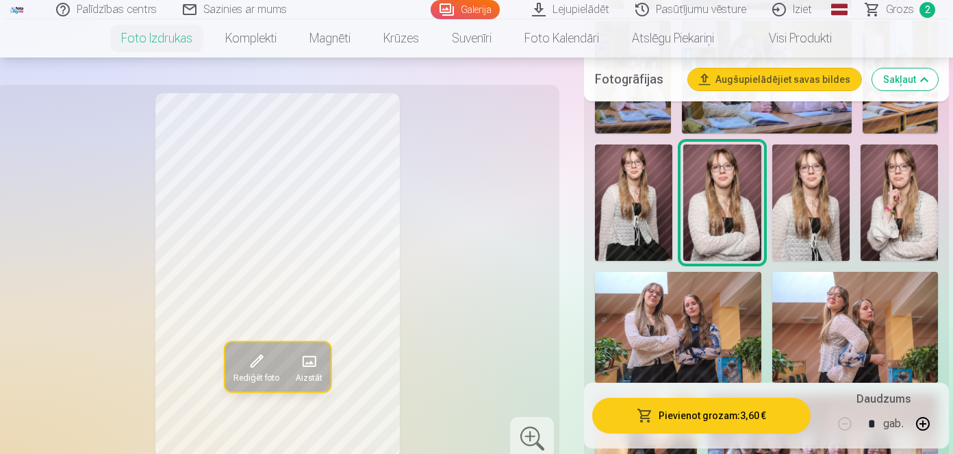
click at [800, 214] on img at bounding box center [810, 202] width 77 height 116
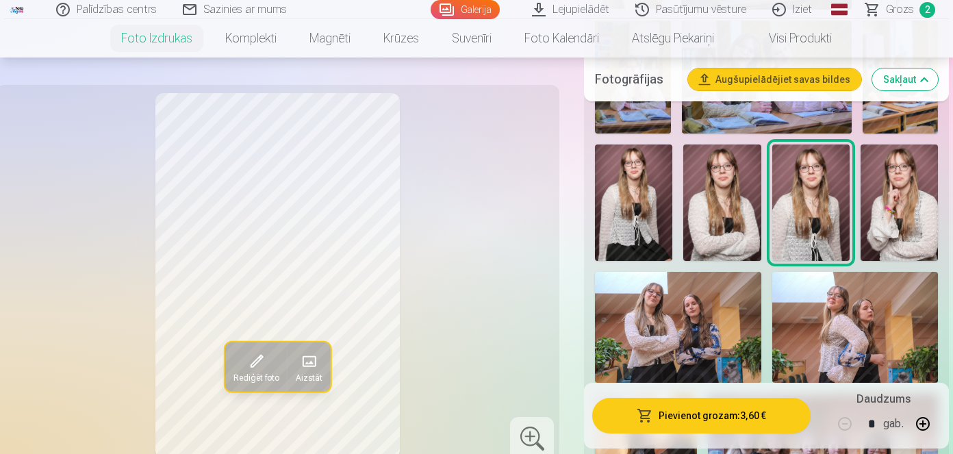
click at [746, 204] on img at bounding box center [721, 202] width 77 height 116
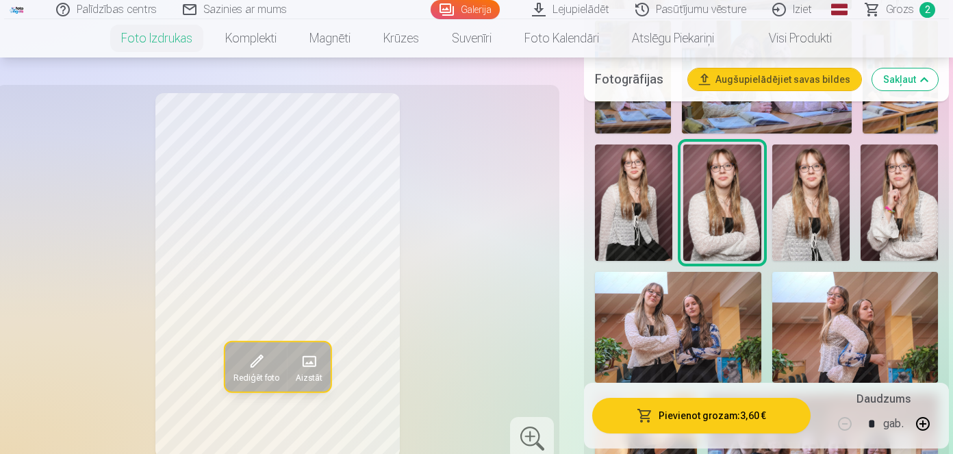
click at [814, 201] on img at bounding box center [810, 202] width 77 height 116
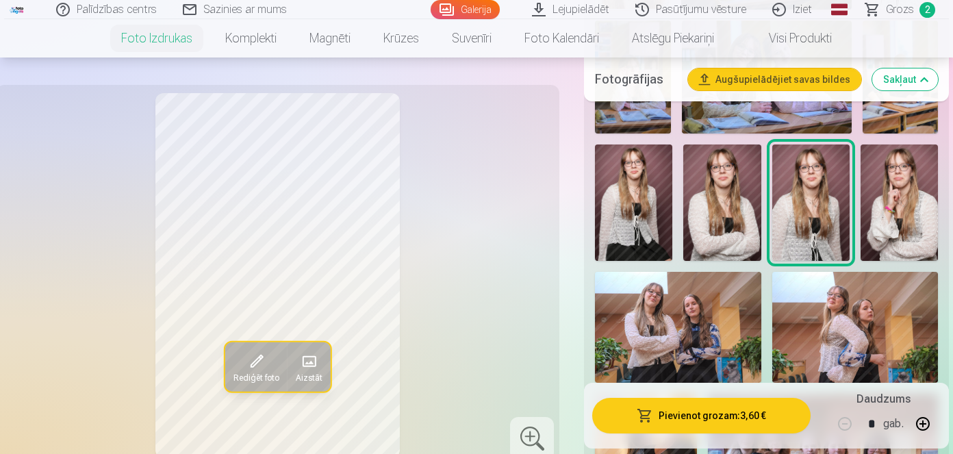
scroll to position [1902, 0]
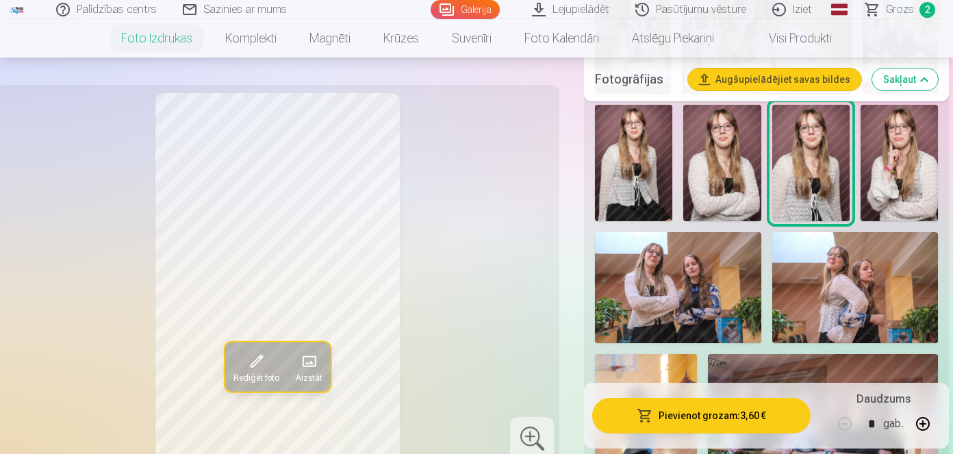
click at [735, 209] on img at bounding box center [721, 163] width 77 height 116
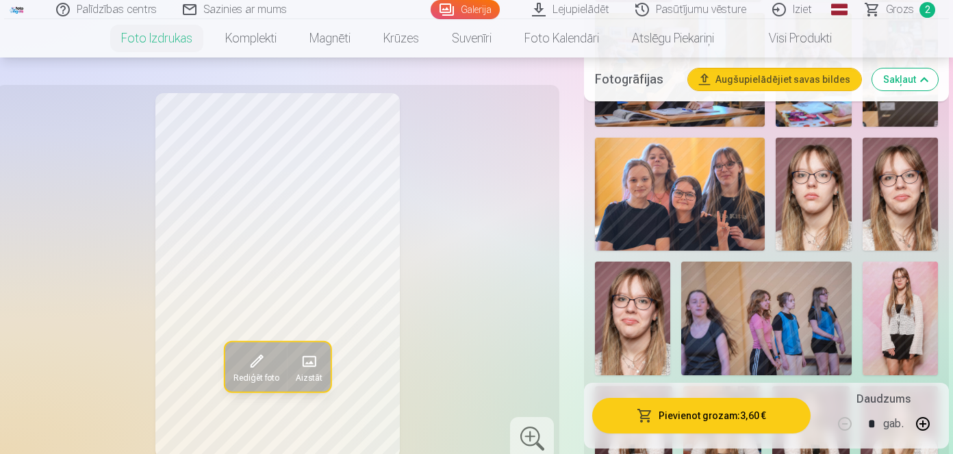
scroll to position [2657, 0]
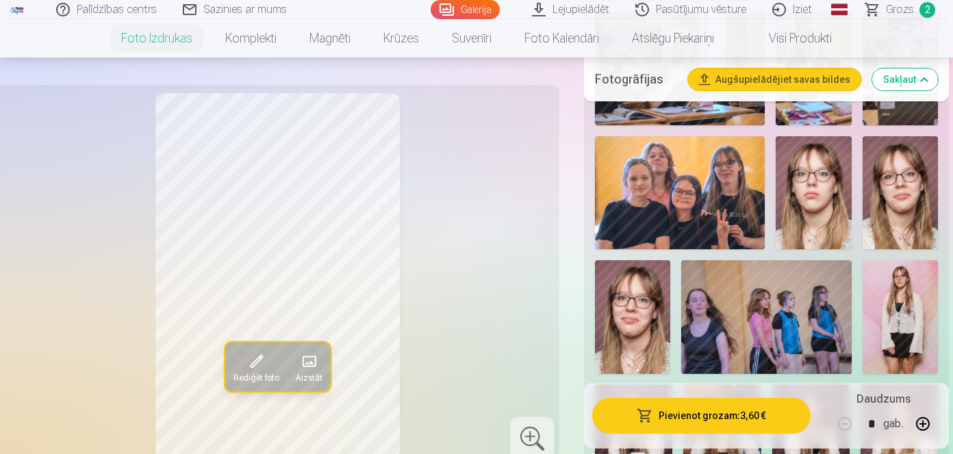
click at [920, 199] on img at bounding box center [900, 192] width 75 height 113
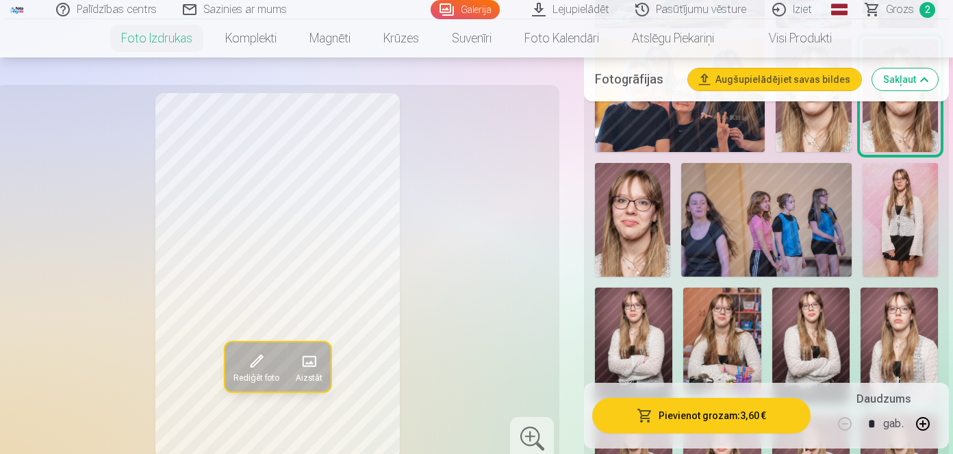
scroll to position [2754, 0]
drag, startPoint x: 470, startPoint y: 279, endPoint x: 473, endPoint y: 212, distance: 67.2
click at [473, 212] on div "Rediģēt foto Aizstāt" at bounding box center [277, 275] width 547 height 365
drag, startPoint x: 473, startPoint y: 212, endPoint x: 474, endPoint y: 277, distance: 64.4
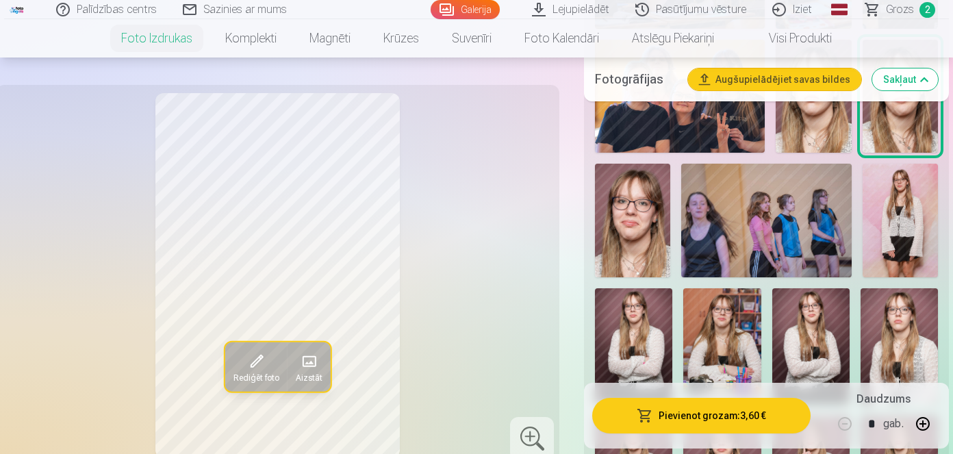
click at [474, 277] on div "Rediģēt foto Aizstāt" at bounding box center [277, 275] width 547 height 365
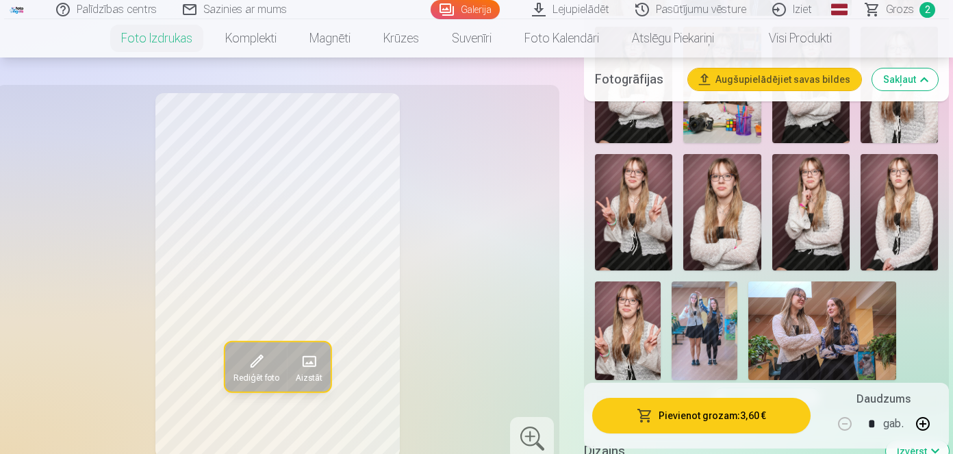
scroll to position [3013, 0]
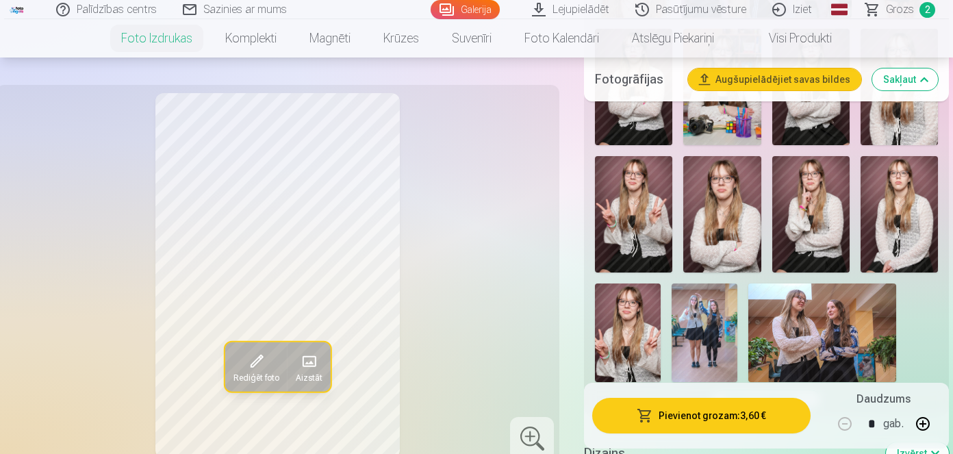
click at [735, 239] on img at bounding box center [721, 214] width 77 height 116
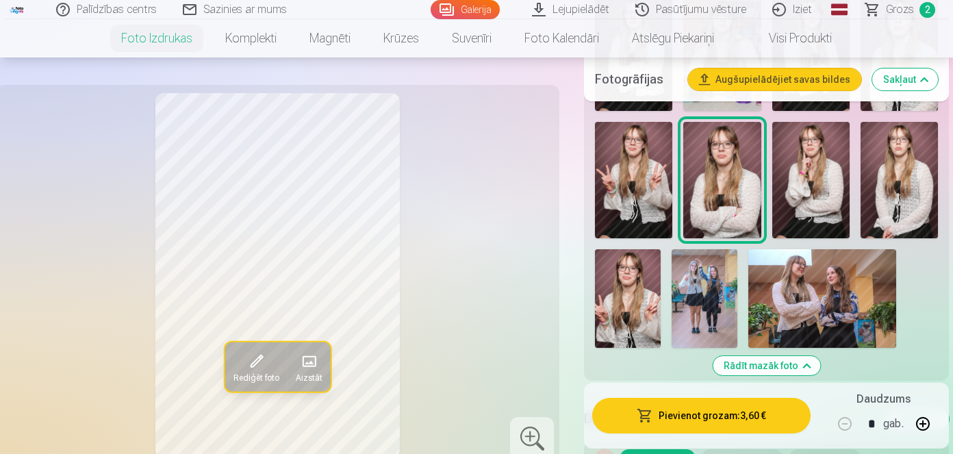
scroll to position [3050, 0]
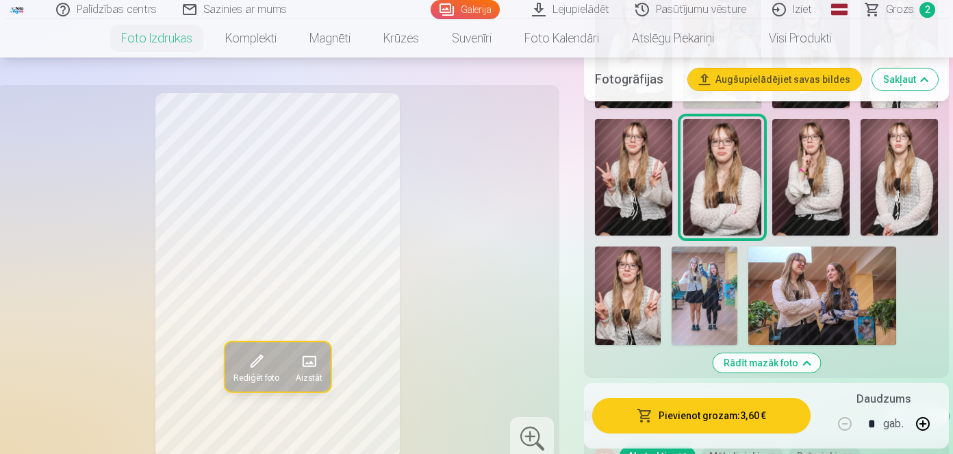
click at [639, 294] on img at bounding box center [628, 295] width 66 height 99
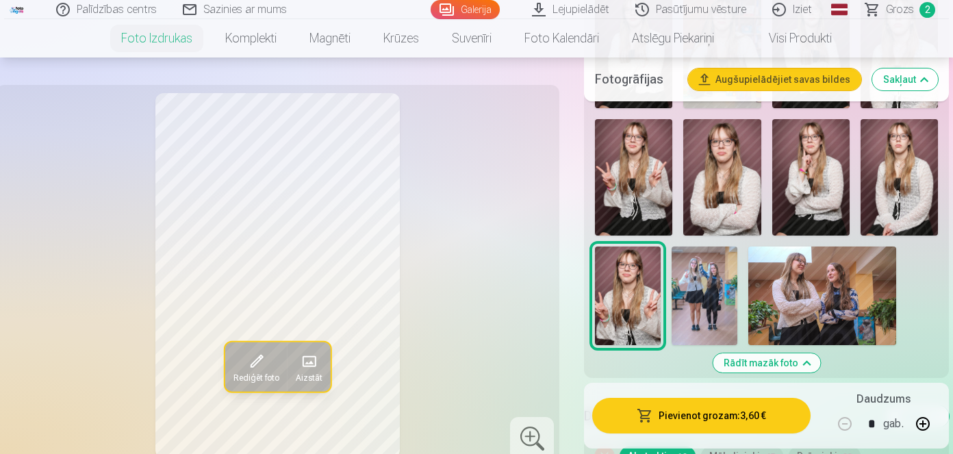
scroll to position [3013, 0]
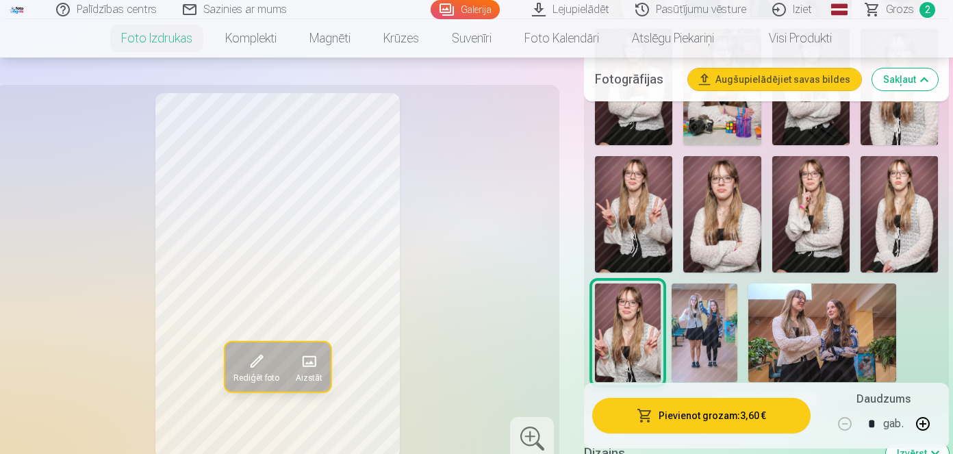
click at [632, 227] on img at bounding box center [633, 214] width 77 height 116
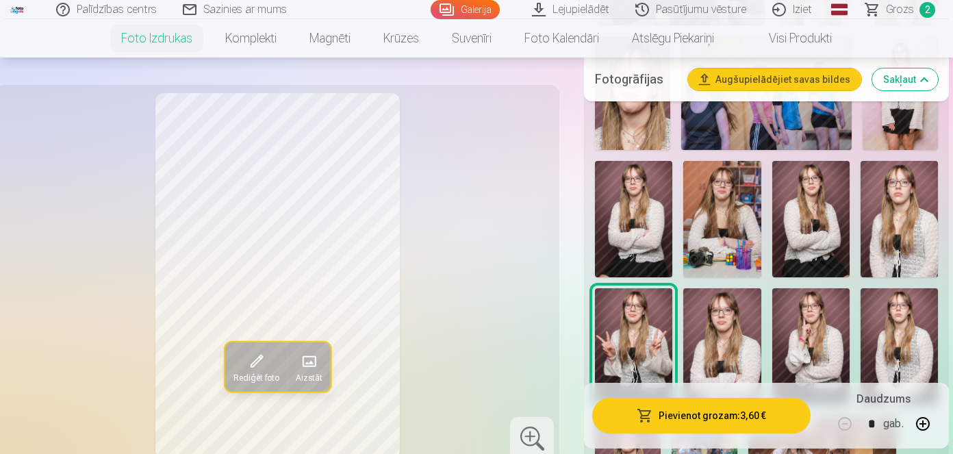
scroll to position [2879, 0]
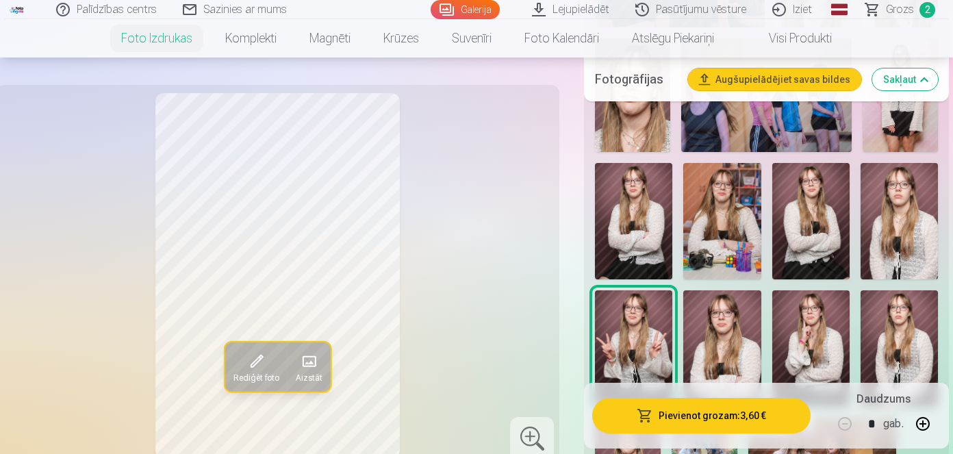
click at [632, 227] on img at bounding box center [633, 221] width 77 height 116
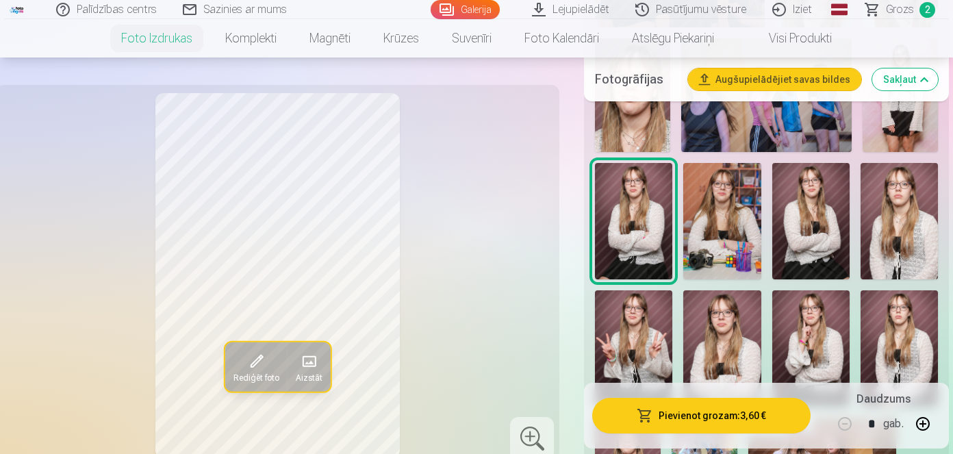
click at [894, 245] on img at bounding box center [899, 221] width 77 height 116
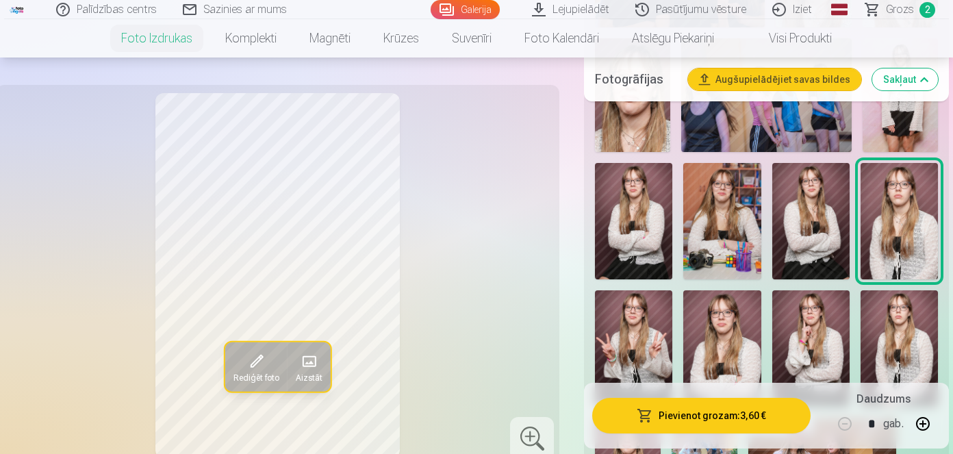
click at [841, 234] on img at bounding box center [810, 221] width 77 height 116
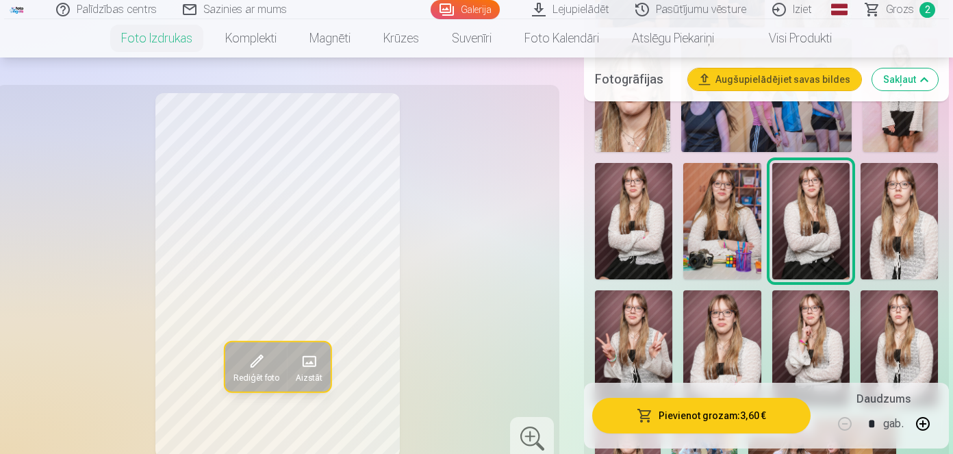
click at [730, 213] on img at bounding box center [721, 221] width 77 height 116
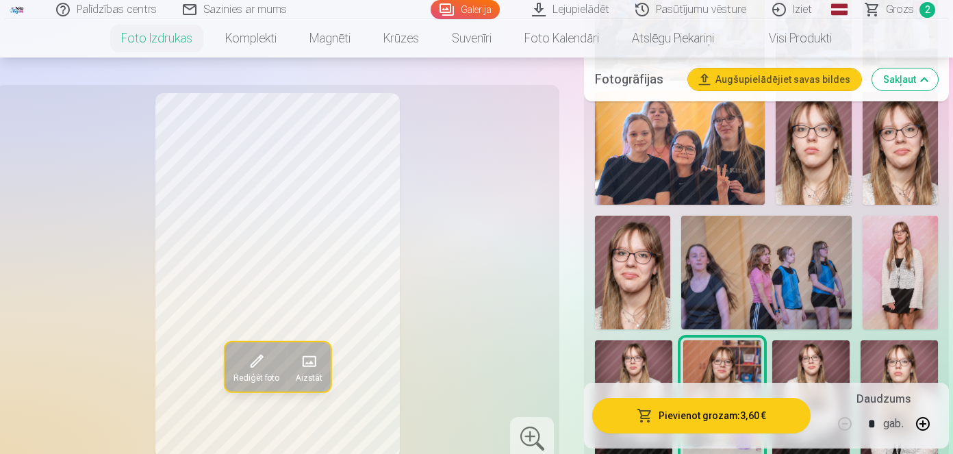
scroll to position [2695, 0]
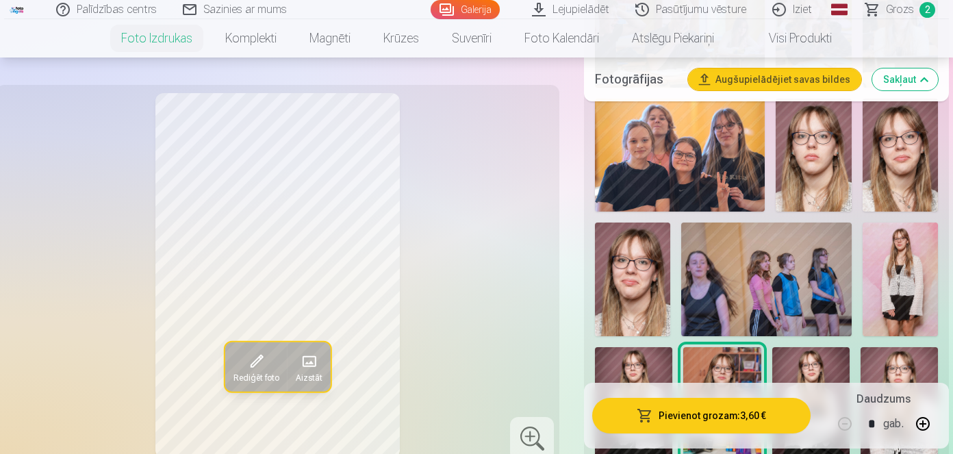
click at [655, 287] on img at bounding box center [632, 280] width 75 height 114
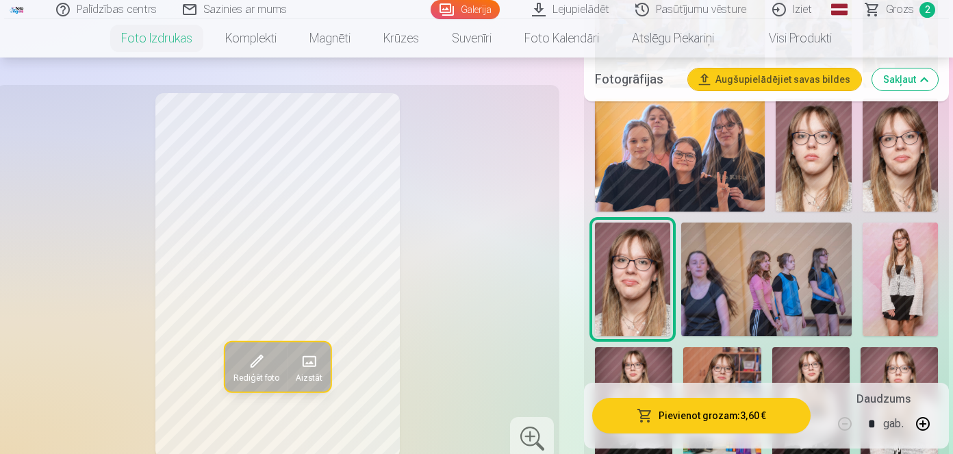
click at [882, 191] on img at bounding box center [900, 155] width 75 height 113
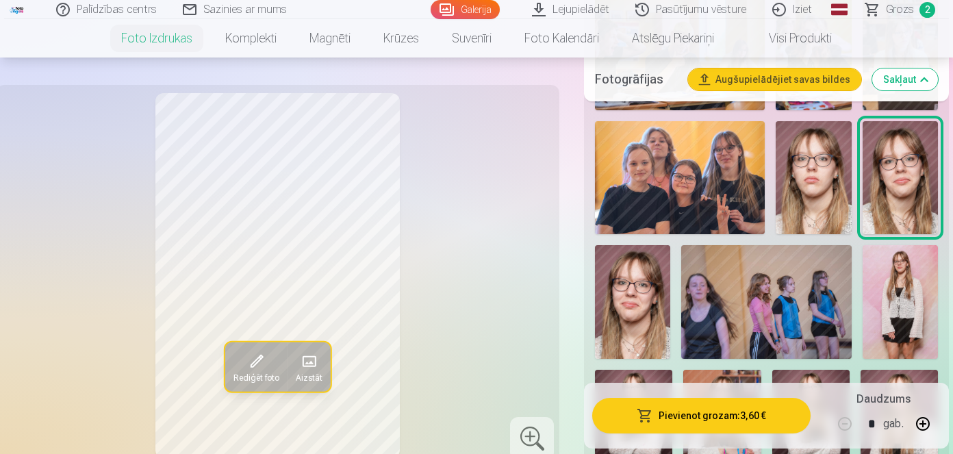
scroll to position [2669, 0]
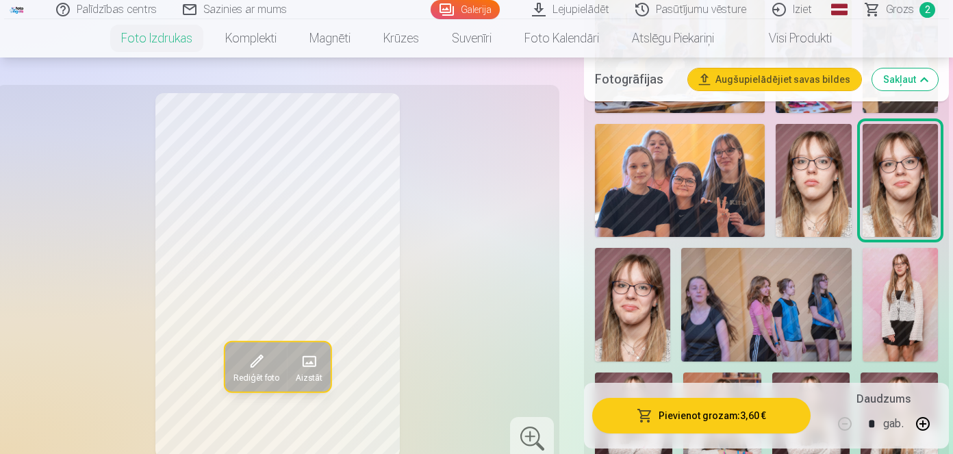
click at [658, 305] on img at bounding box center [632, 305] width 75 height 114
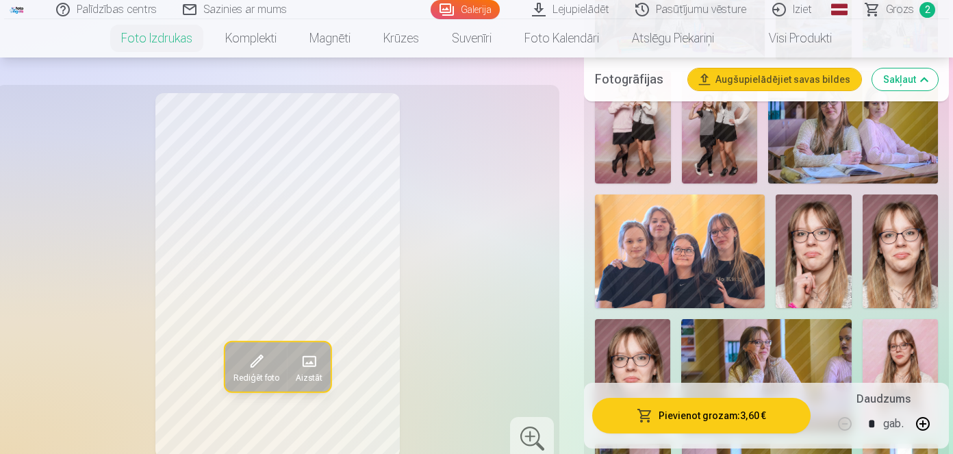
scroll to position [1508, 0]
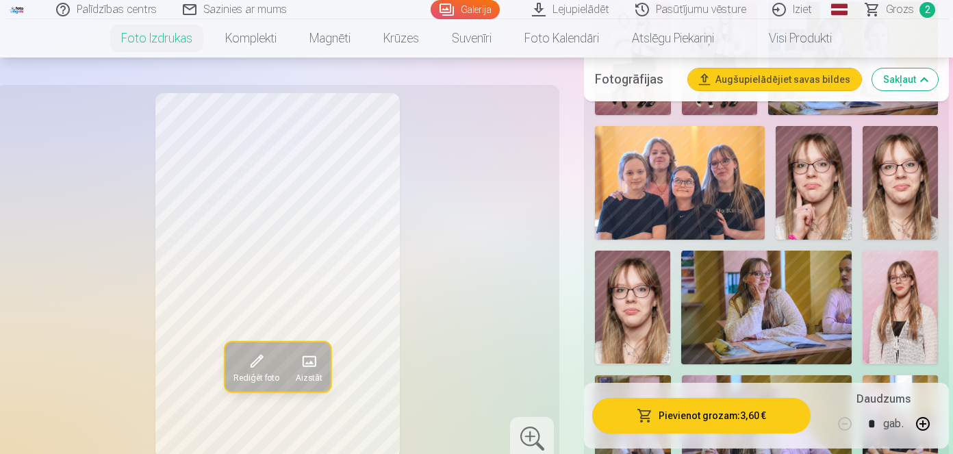
click at [702, 251] on img at bounding box center [766, 308] width 170 height 114
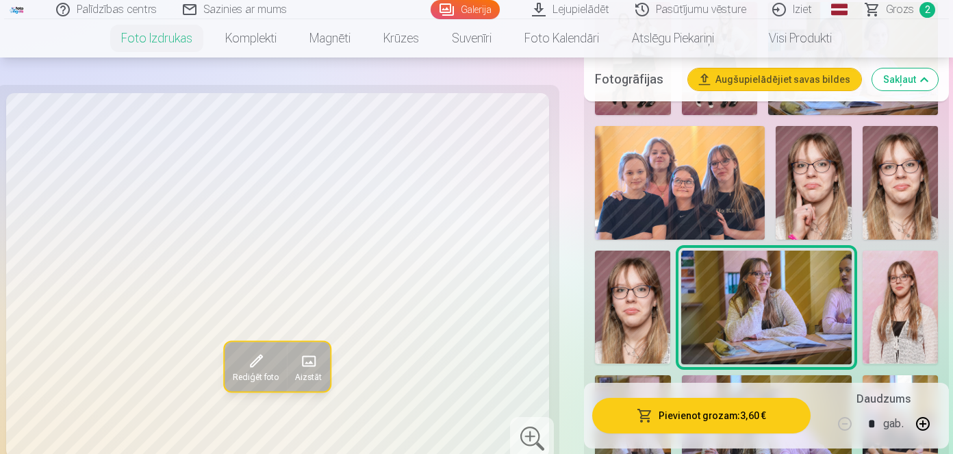
click at [647, 298] on img at bounding box center [632, 307] width 75 height 113
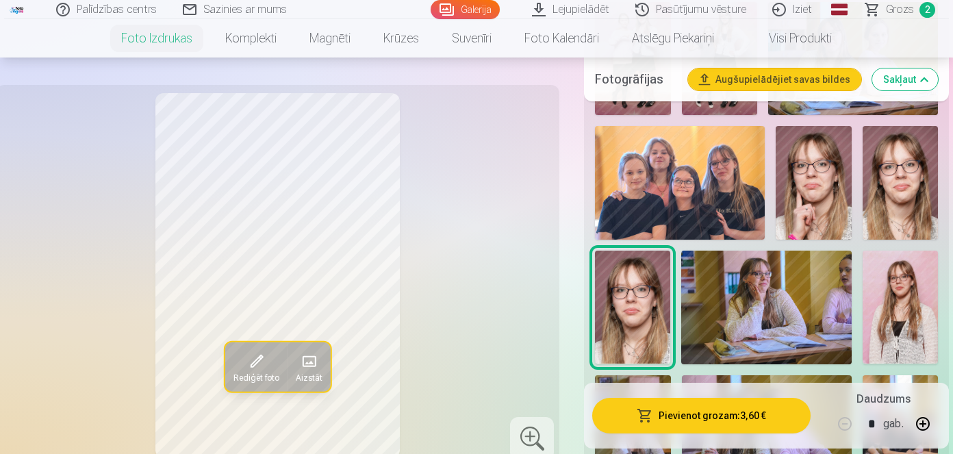
click at [918, 165] on img at bounding box center [900, 183] width 75 height 114
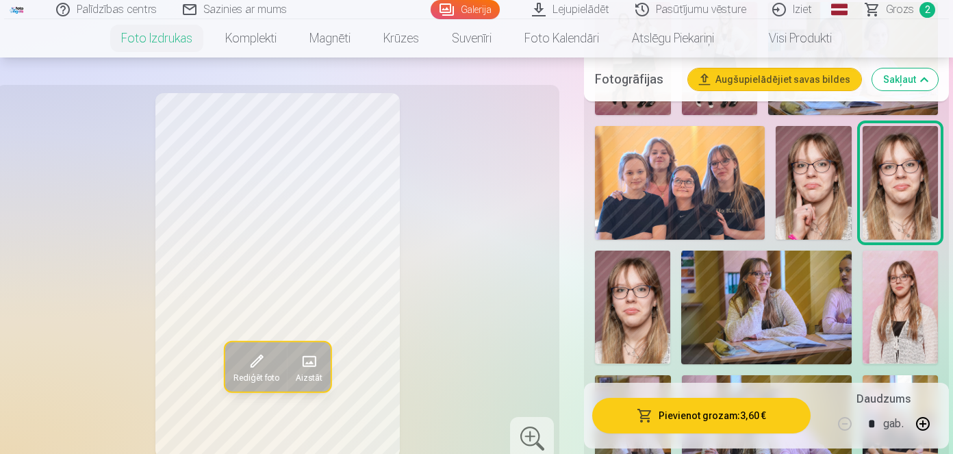
click at [601, 333] on img at bounding box center [632, 307] width 75 height 113
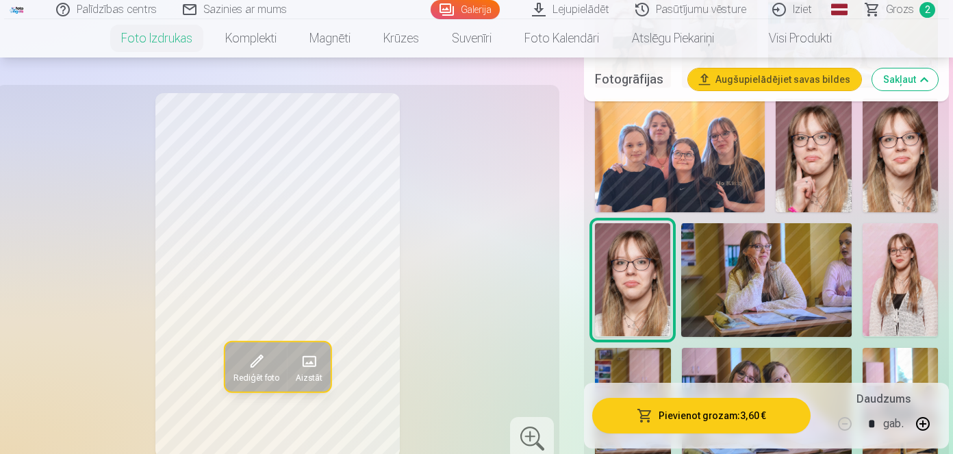
scroll to position [1535, 0]
click at [834, 82] on button "Augšupielādējiet savas bildes" at bounding box center [774, 79] width 173 height 22
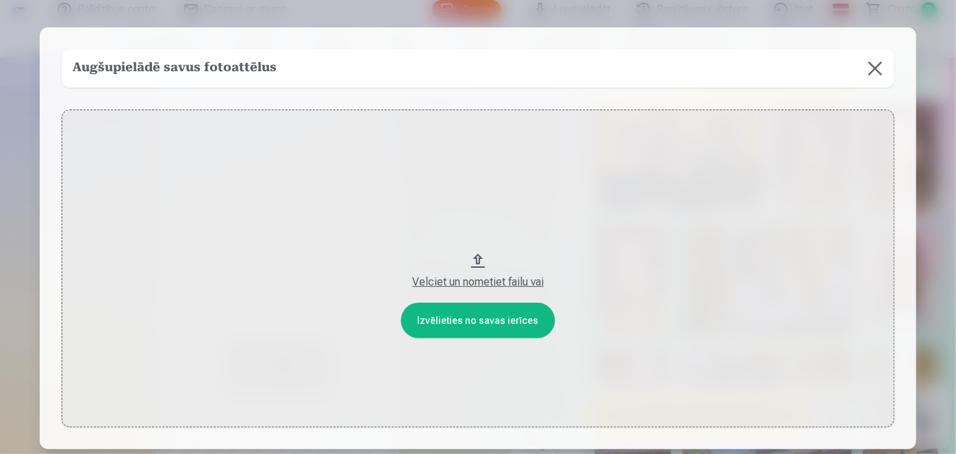
click at [878, 61] on button at bounding box center [875, 68] width 38 height 38
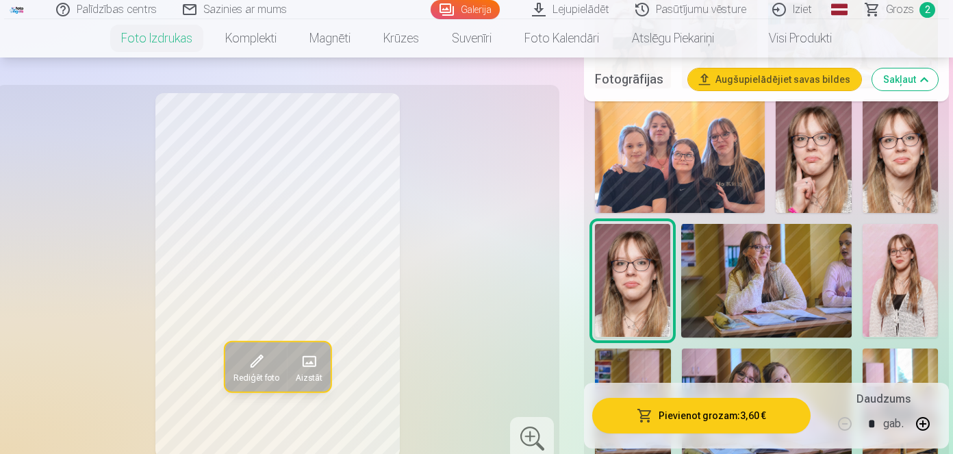
scroll to position [1534, 0]
click at [914, 192] on img at bounding box center [900, 157] width 75 height 114
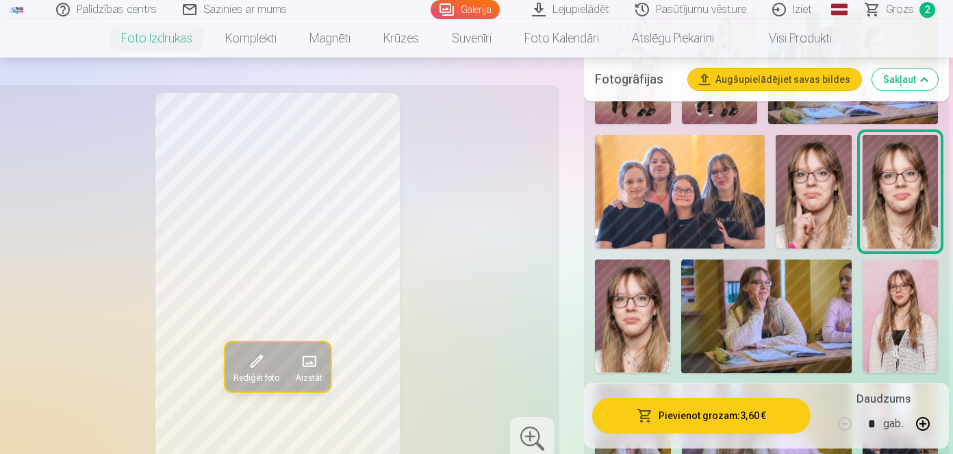
scroll to position [1497, 0]
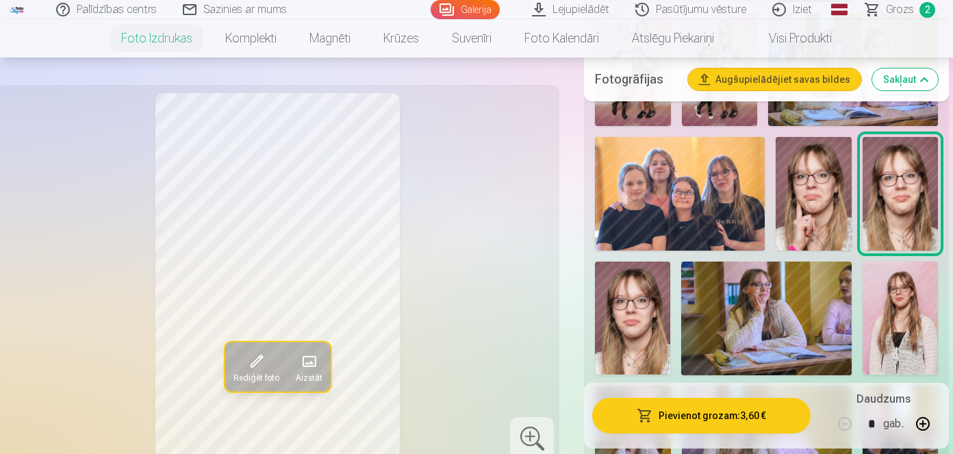
click at [915, 77] on button "Sakļaut" at bounding box center [905, 79] width 66 height 22
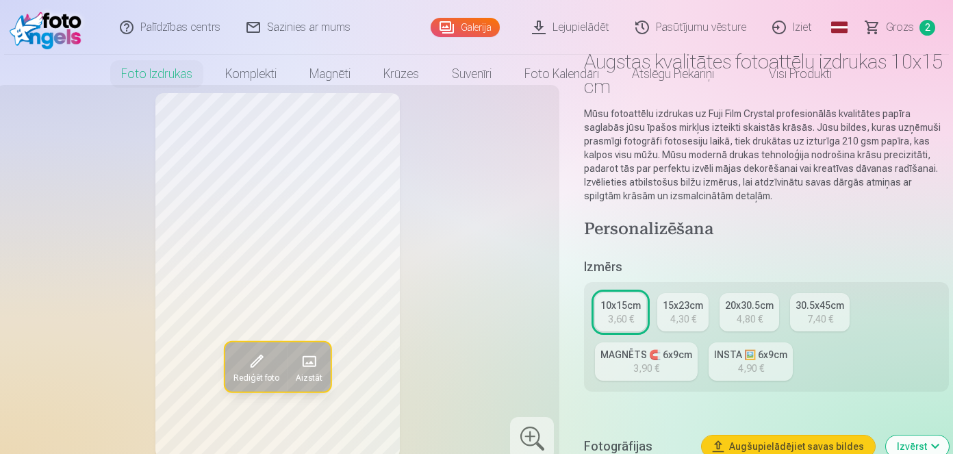
scroll to position [0, 0]
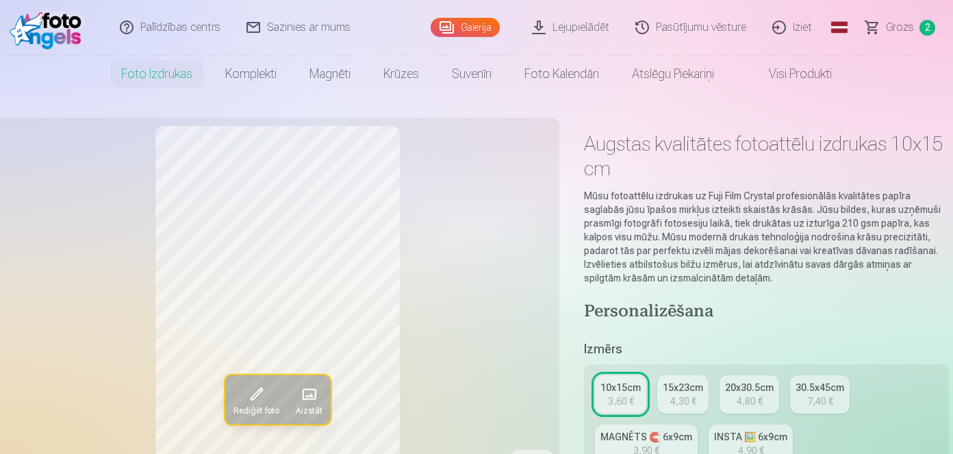
click at [593, 37] on link "Lejupielādēt" at bounding box center [571, 27] width 103 height 55
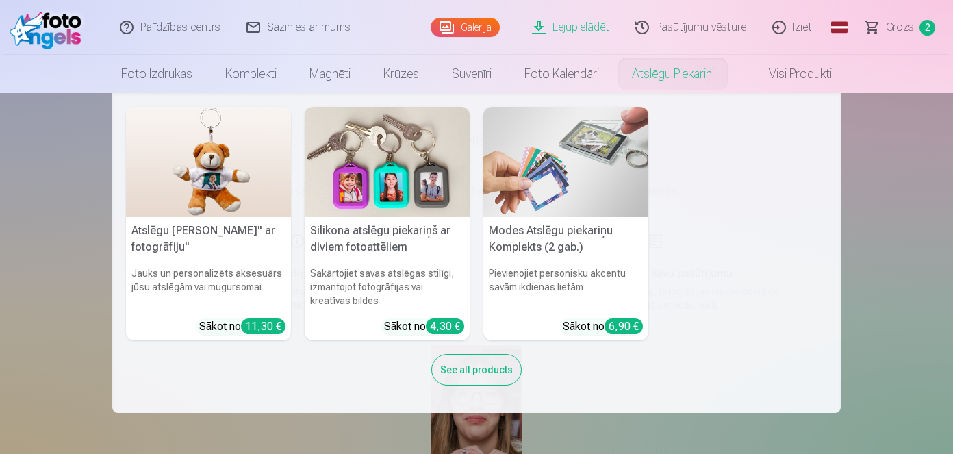
click at [674, 77] on link "Atslēgu piekariņi" at bounding box center [672, 74] width 115 height 38
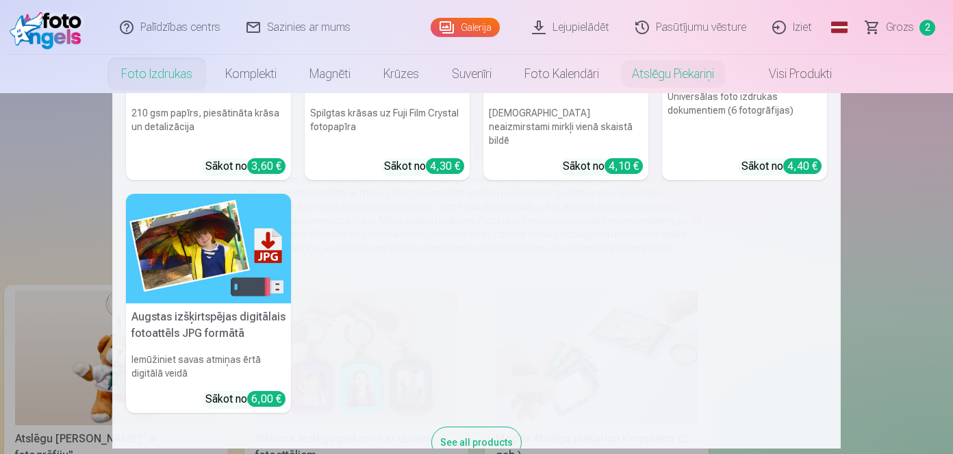
scroll to position [161, 0]
click at [252, 318] on h5 "Augstas izšķirtspējas digitālais fotoattēls JPG formātā" at bounding box center [208, 325] width 165 height 44
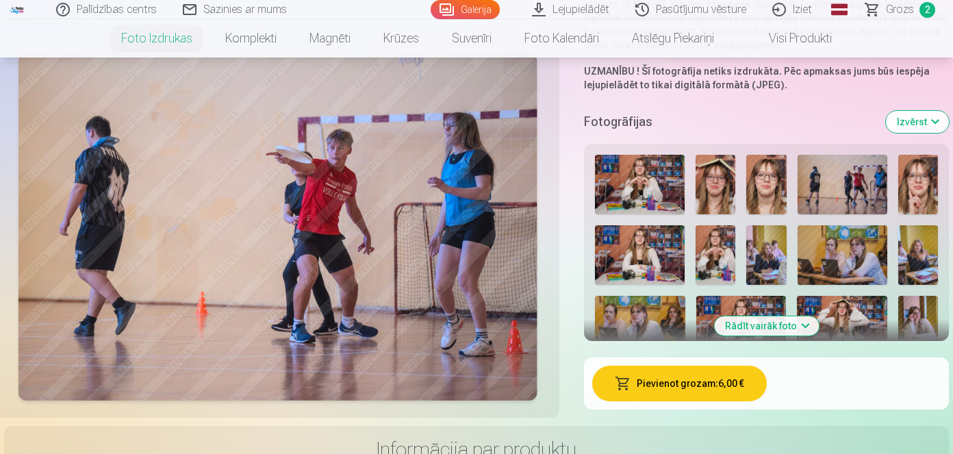
scroll to position [265, 0]
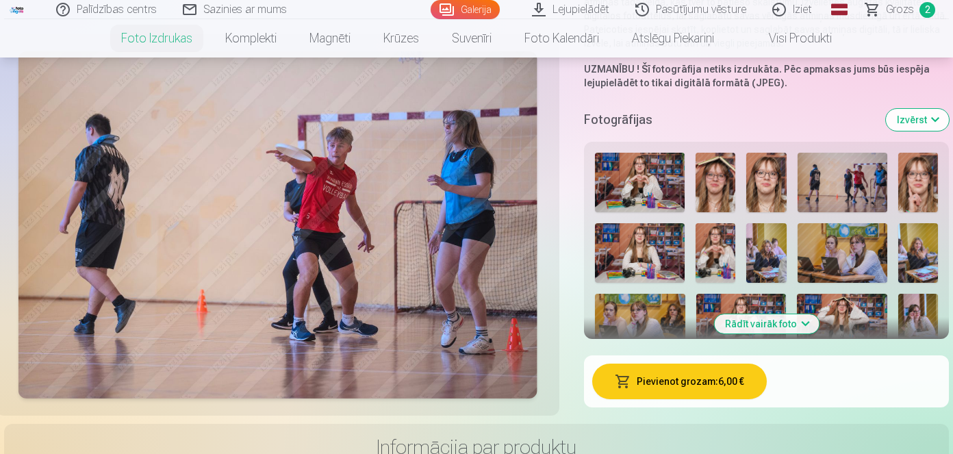
click at [777, 319] on button "Rādīt vairāk foto" at bounding box center [766, 323] width 105 height 19
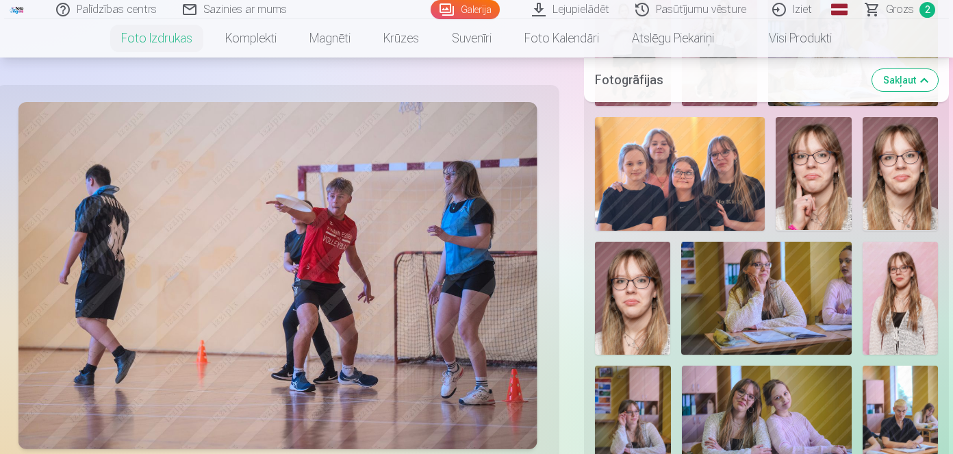
scroll to position [1249, 0]
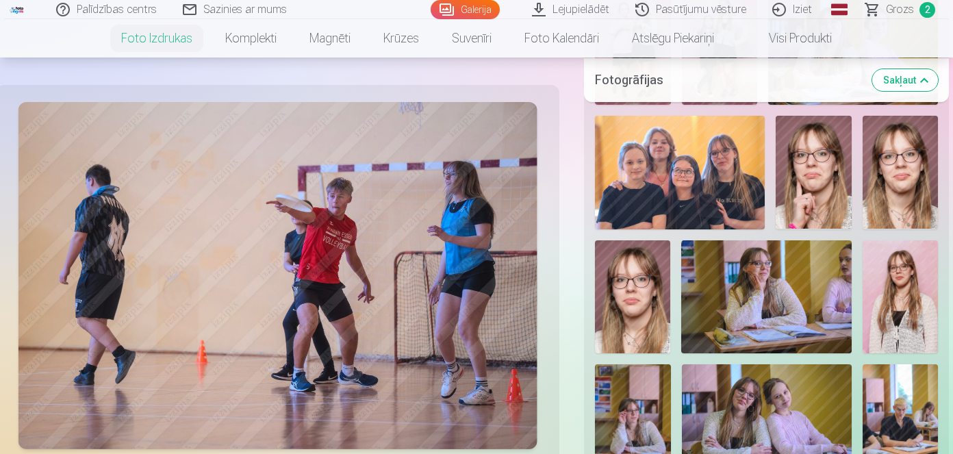
click at [887, 182] on img at bounding box center [900, 173] width 75 height 114
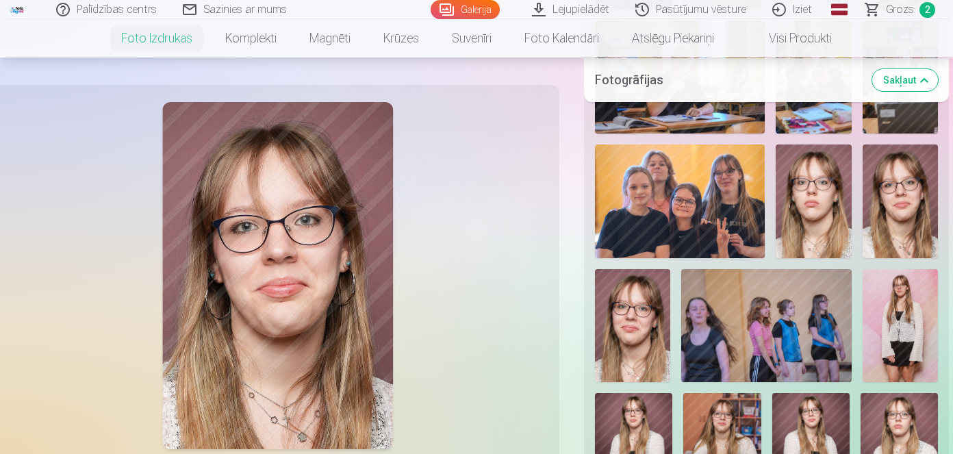
scroll to position [2380, 0]
click at [911, 212] on img at bounding box center [900, 200] width 75 height 113
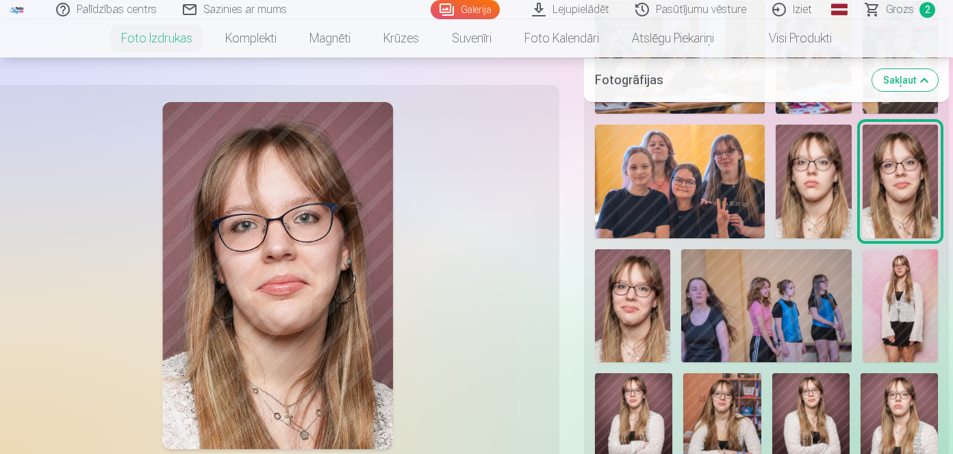
scroll to position [2353, 0]
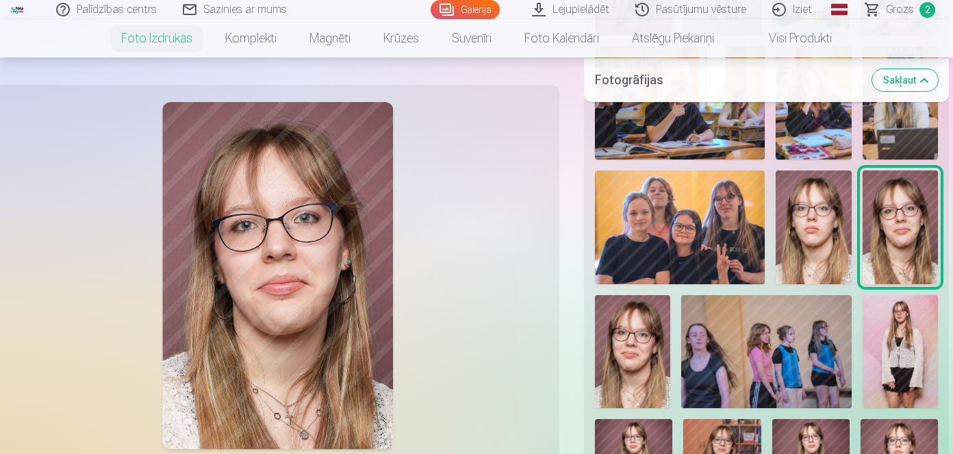
click at [636, 348] on img at bounding box center [632, 352] width 75 height 114
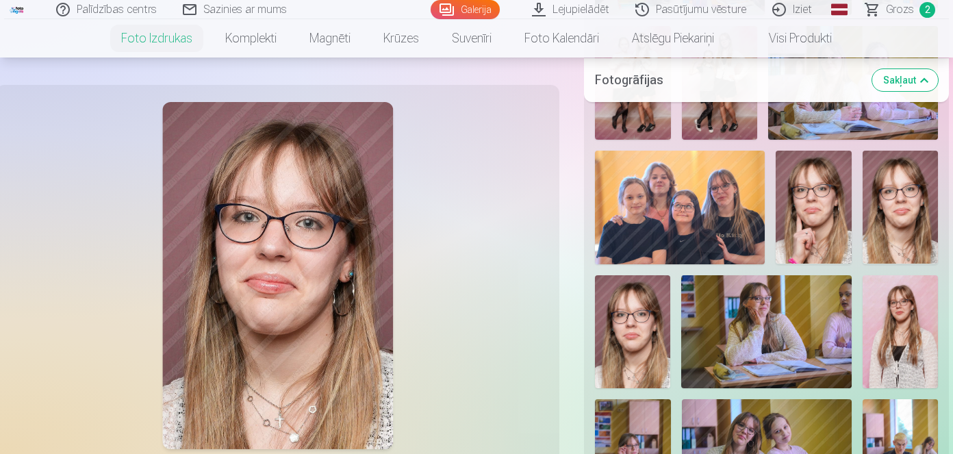
scroll to position [1214, 0]
click at [907, 212] on img at bounding box center [900, 208] width 75 height 114
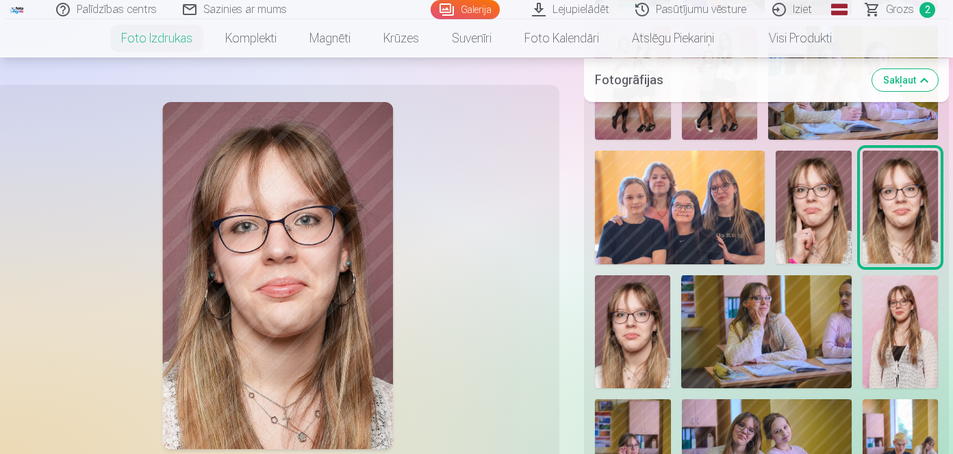
click at [622, 342] on img at bounding box center [632, 331] width 75 height 113
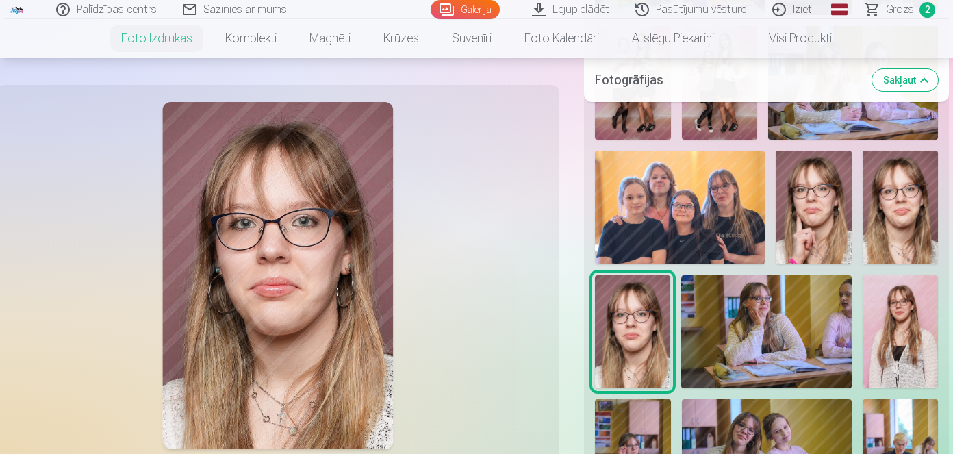
click at [869, 218] on img at bounding box center [900, 208] width 75 height 114
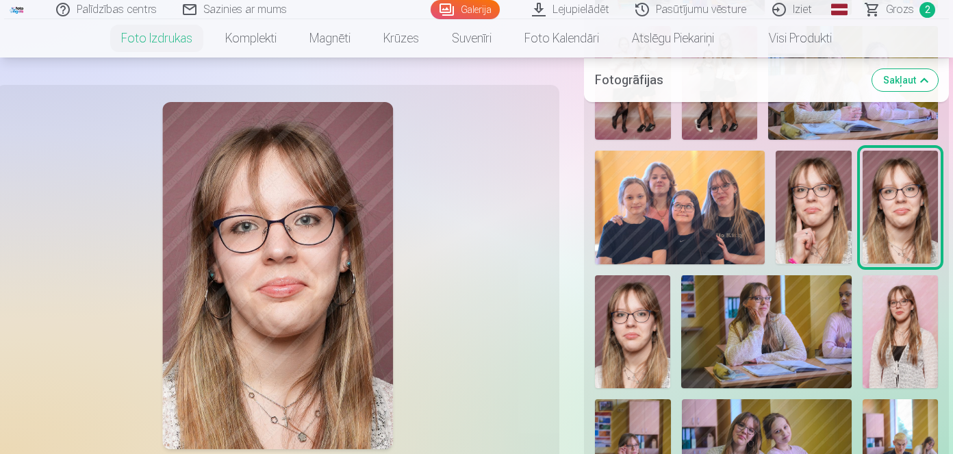
click at [653, 316] on img at bounding box center [632, 331] width 75 height 113
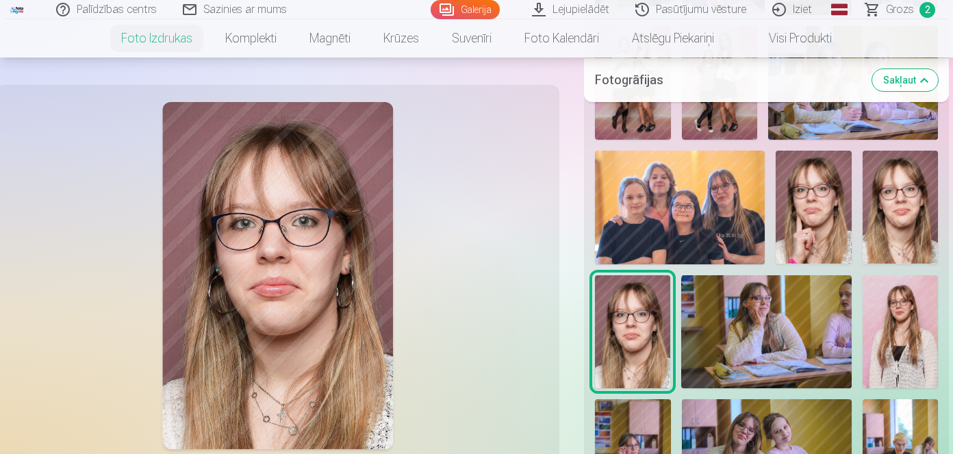
drag, startPoint x: 434, startPoint y: 344, endPoint x: 461, endPoint y: 223, distance: 124.2
click at [461, 223] on div at bounding box center [277, 275] width 547 height 365
click at [894, 88] on button "Sakļaut" at bounding box center [905, 79] width 66 height 22
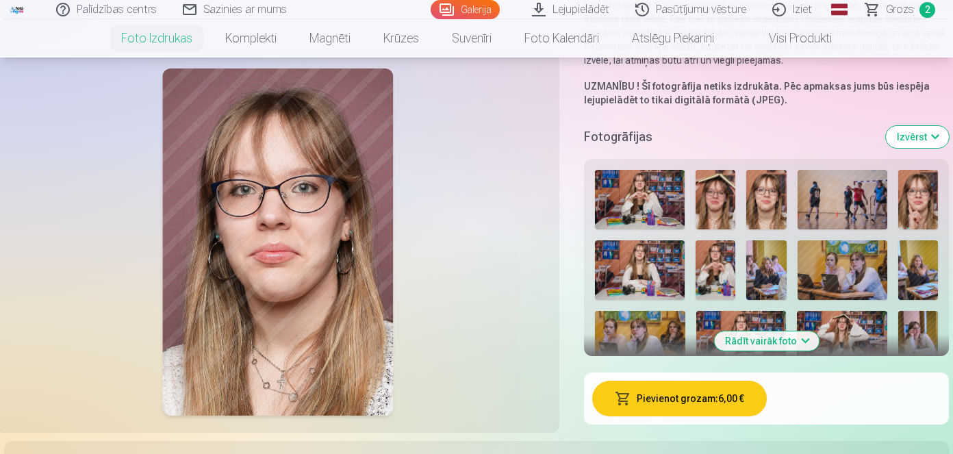
scroll to position [246, 0]
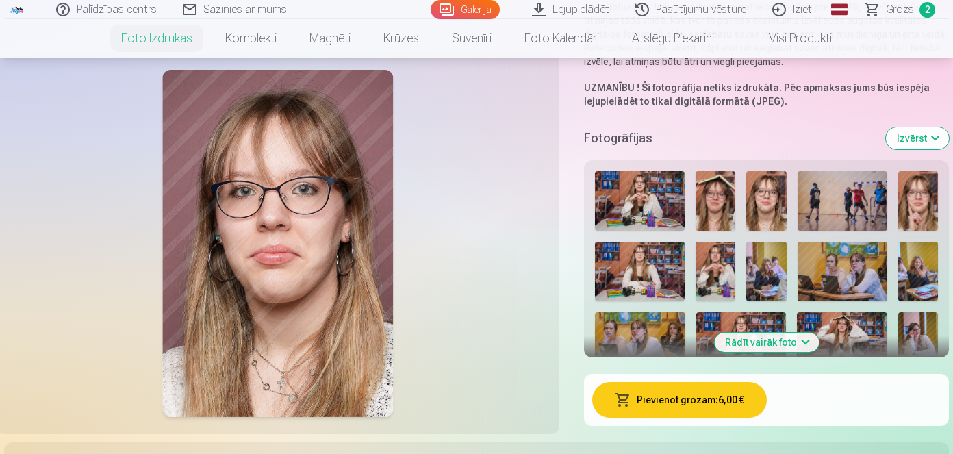
click at [755, 340] on button "Rādīt vairāk foto" at bounding box center [766, 342] width 105 height 19
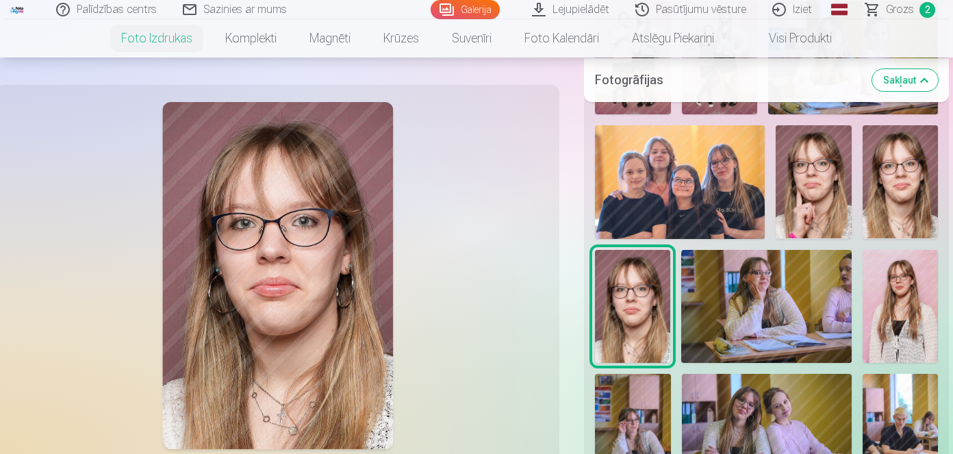
scroll to position [1252, 0]
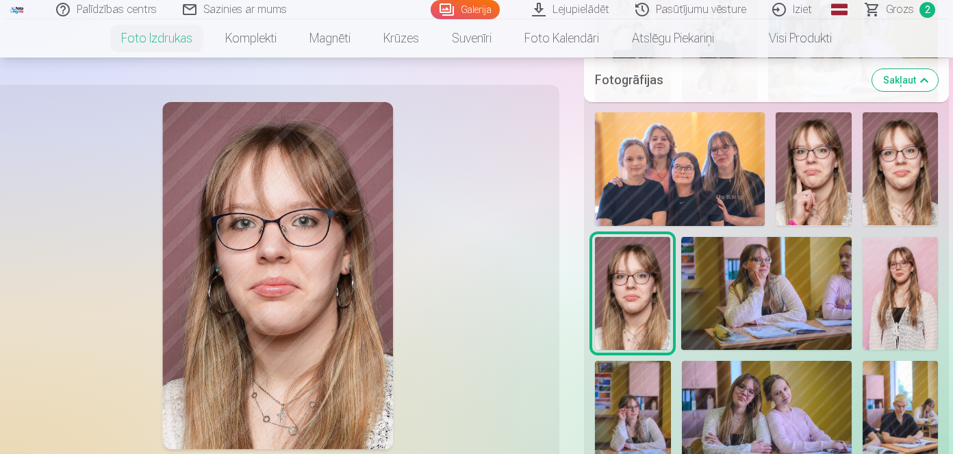
click at [902, 185] on img at bounding box center [900, 169] width 75 height 114
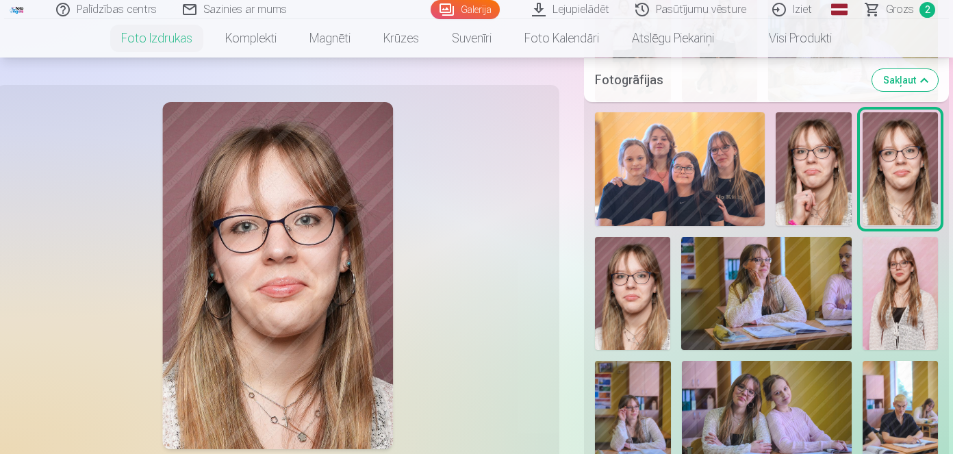
click at [909, 84] on button "Sakļaut" at bounding box center [905, 79] width 66 height 22
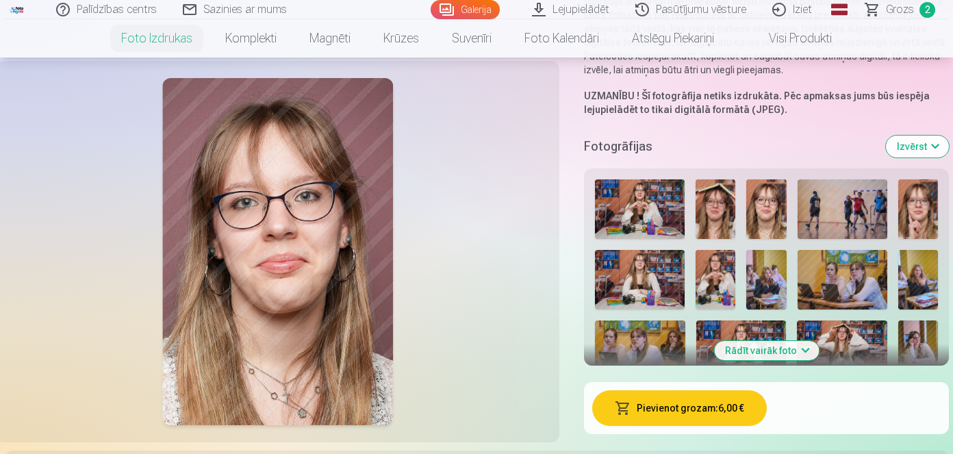
scroll to position [239, 0]
click at [724, 409] on button "Pievienot grozam : 6,00 €" at bounding box center [679, 408] width 174 height 36
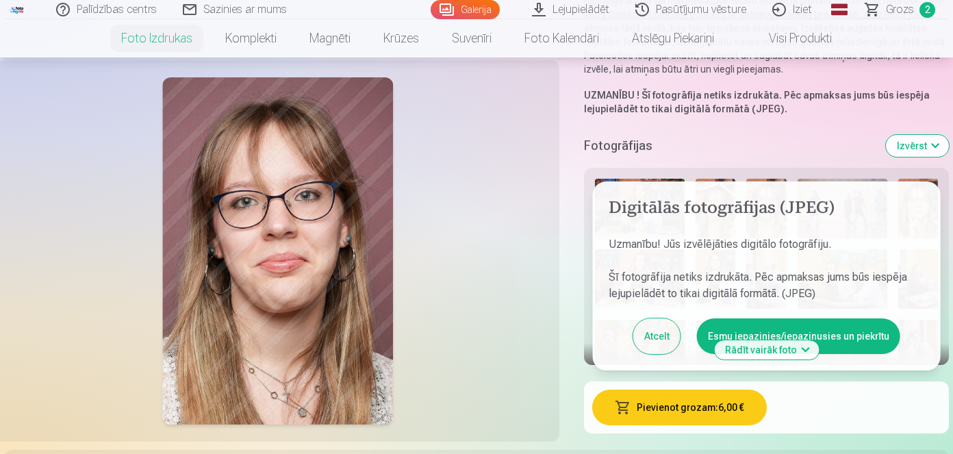
click at [804, 324] on button "Esmu iepazinies/iepazinusies un piekrītu" at bounding box center [798, 336] width 203 height 36
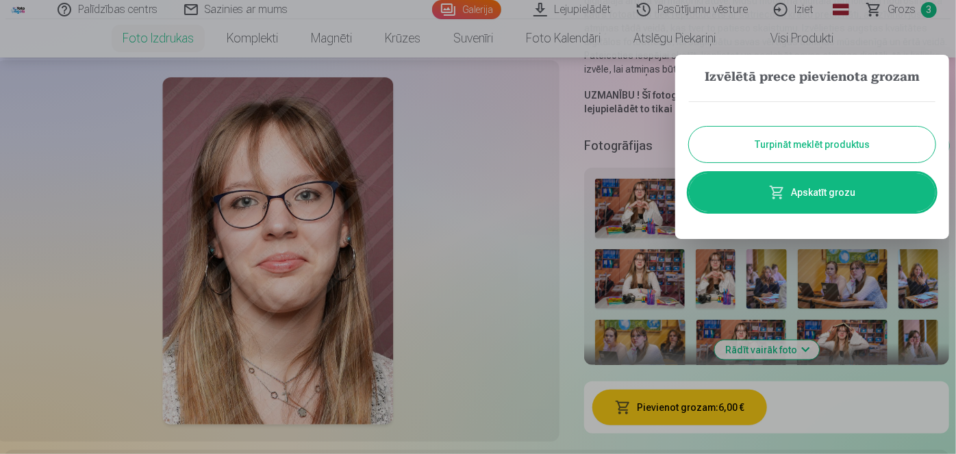
click at [845, 149] on button "Turpināt meklēt produktus" at bounding box center [812, 145] width 246 height 36
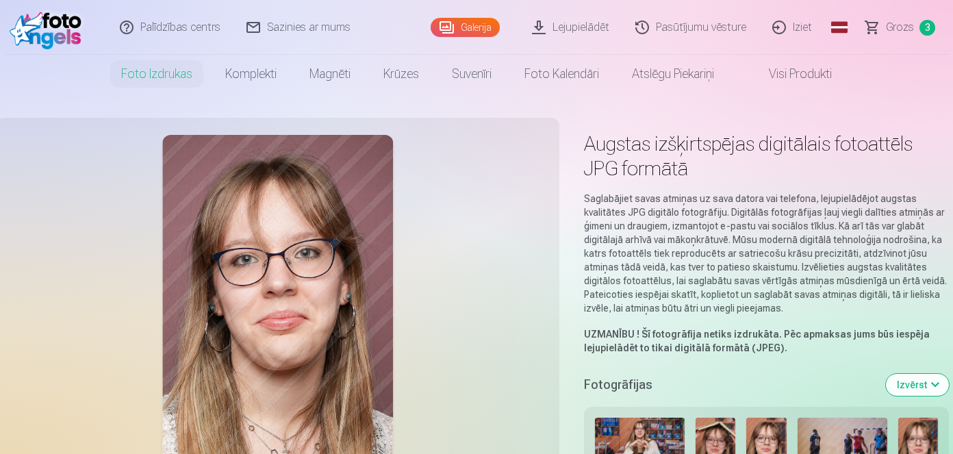
scroll to position [0, 0]
click at [904, 27] on span "Grozs" at bounding box center [900, 27] width 28 height 16
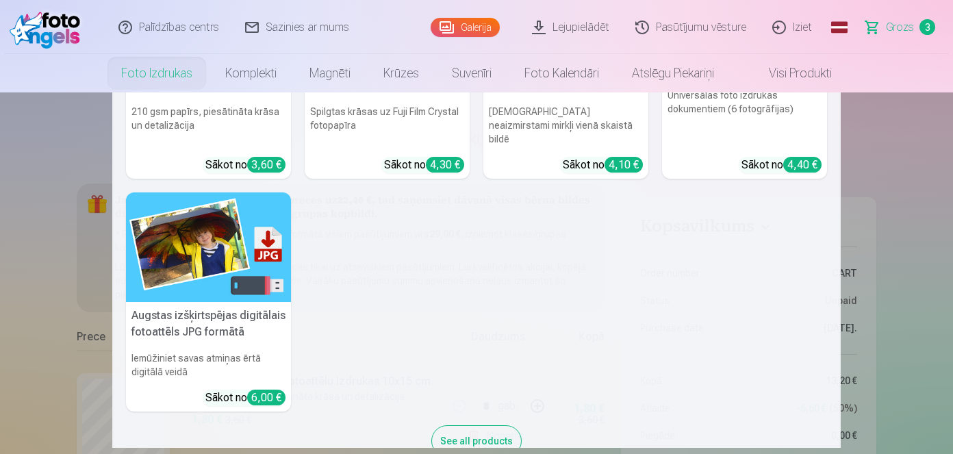
click at [179, 71] on link "Foto izdrukas" at bounding box center [157, 73] width 104 height 38
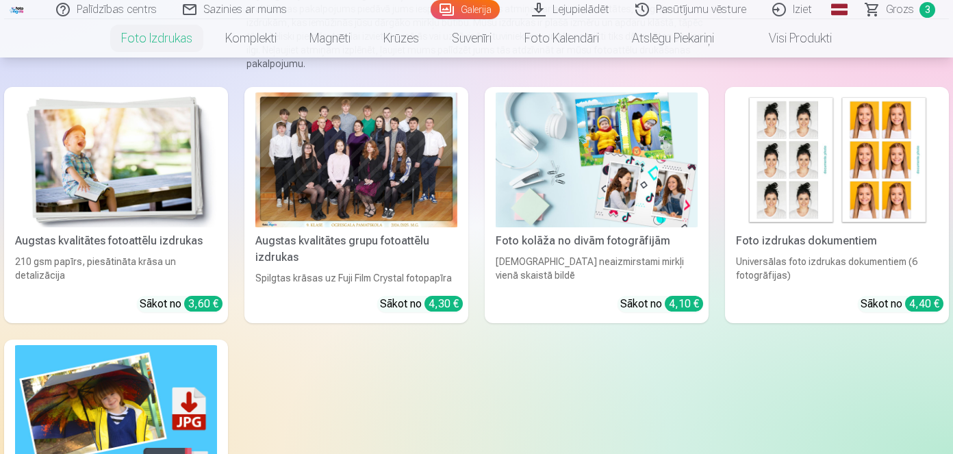
scroll to position [183, 0]
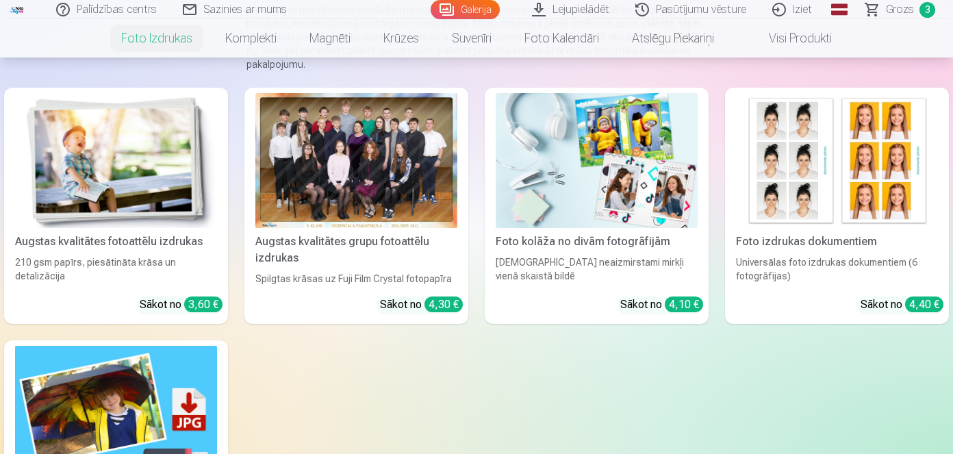
click at [863, 290] on link "Foto izdrukas dokumentiem Universālas foto izdrukas dokumentiem (6 fotogrāfijas…" at bounding box center [837, 206] width 224 height 236
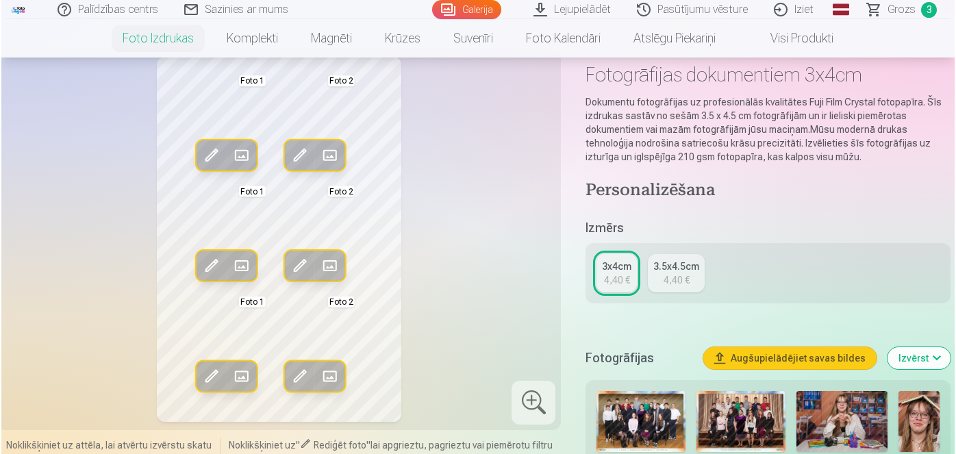
scroll to position [94, 0]
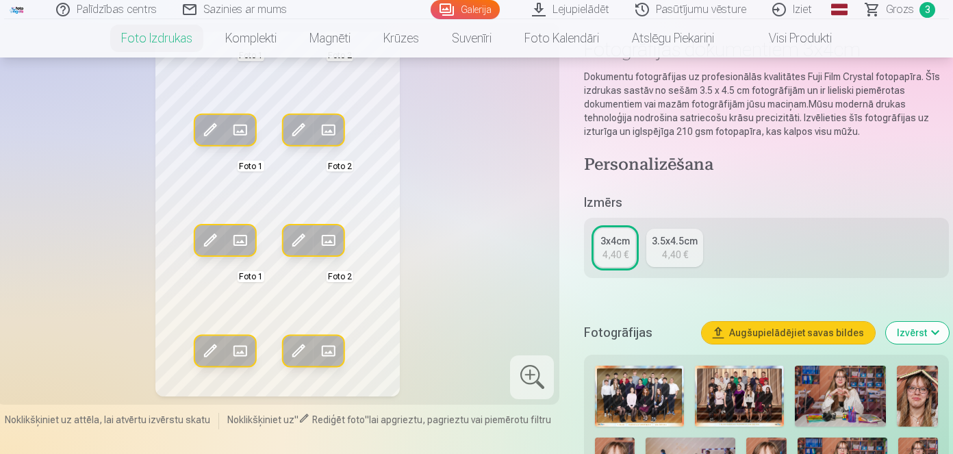
click at [243, 128] on span at bounding box center [240, 130] width 22 height 22
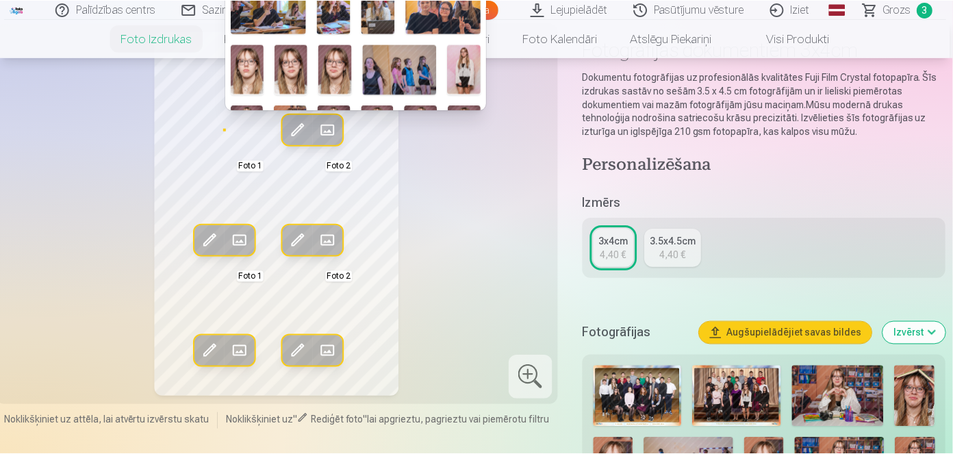
scroll to position [595, 0]
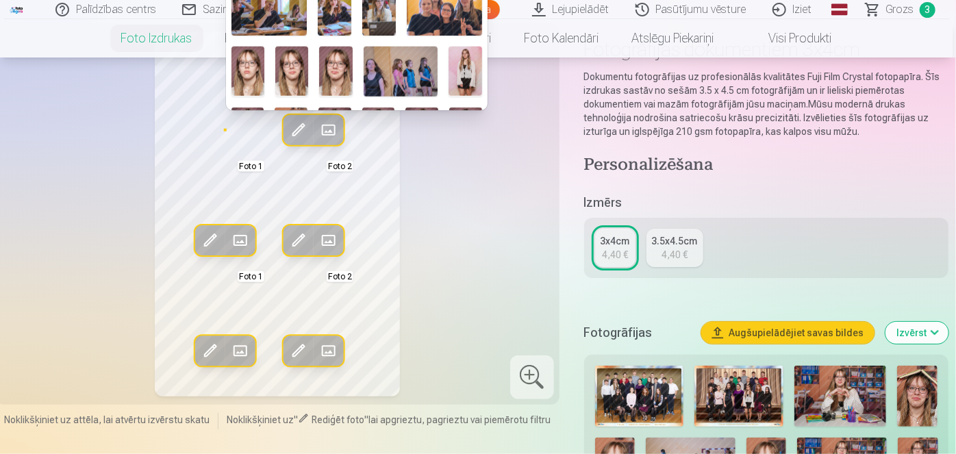
click at [285, 53] on img at bounding box center [291, 71] width 33 height 49
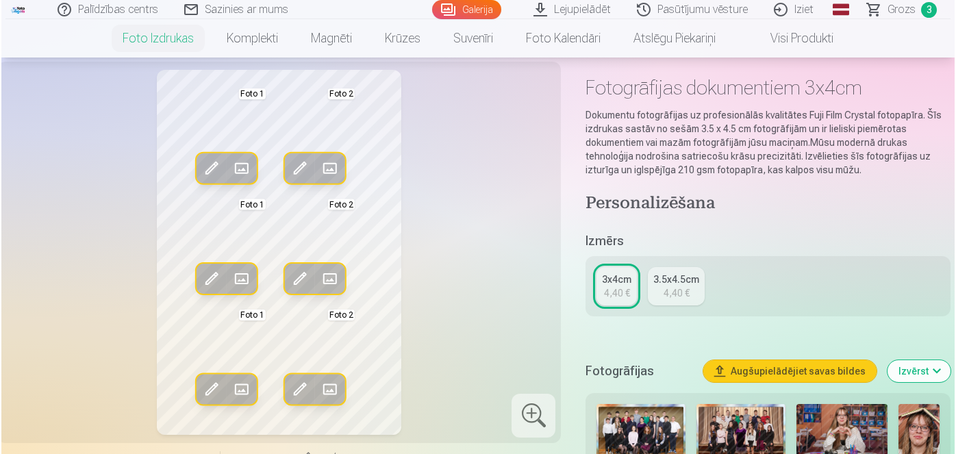
scroll to position [62, 0]
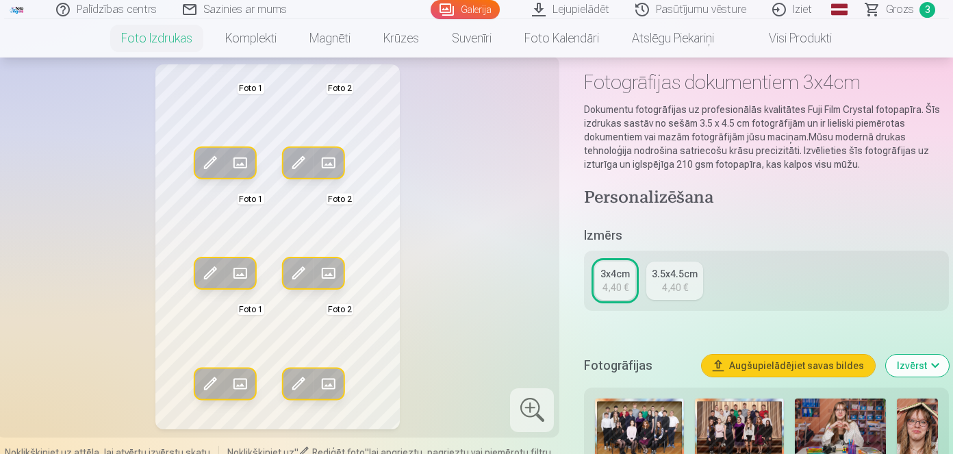
click at [335, 168] on span at bounding box center [329, 163] width 22 height 22
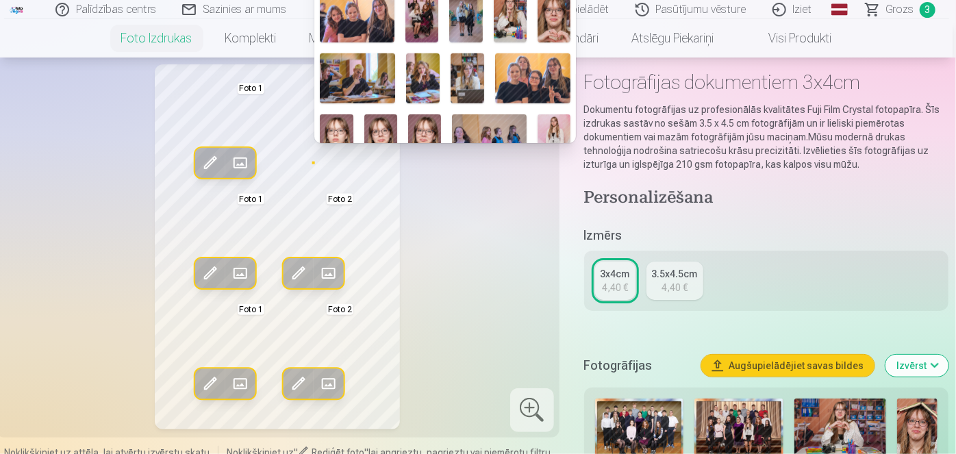
scroll to position [579, 0]
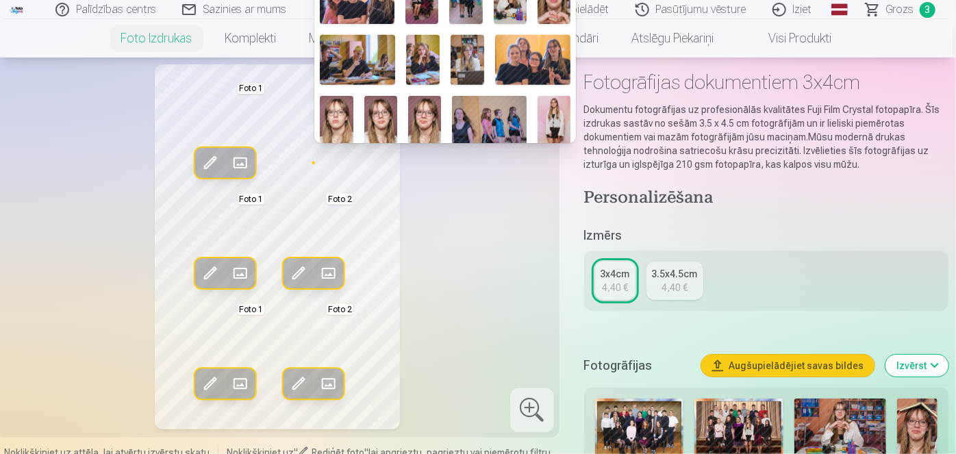
click at [424, 104] on img at bounding box center [424, 120] width 33 height 49
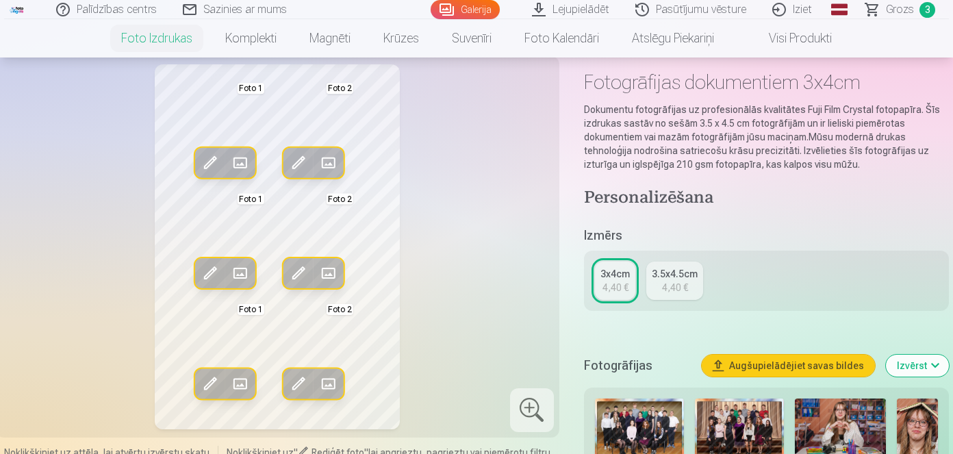
click at [433, 320] on div "Rediģēt foto Aizstāt Foto 1 Rediģēt foto Aizstāt Foto 2 Rediģēt foto Aizstāt Fo…" at bounding box center [277, 246] width 547 height 365
click at [301, 160] on span at bounding box center [299, 163] width 22 height 22
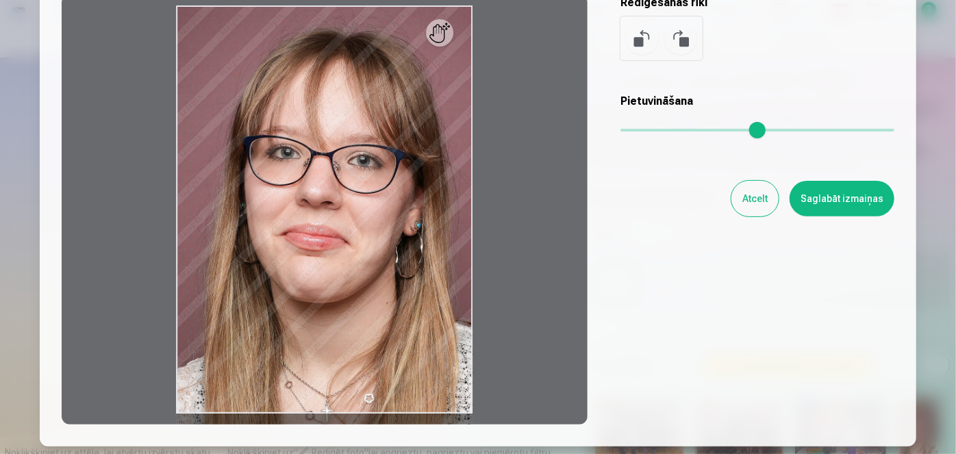
scroll to position [129, 0]
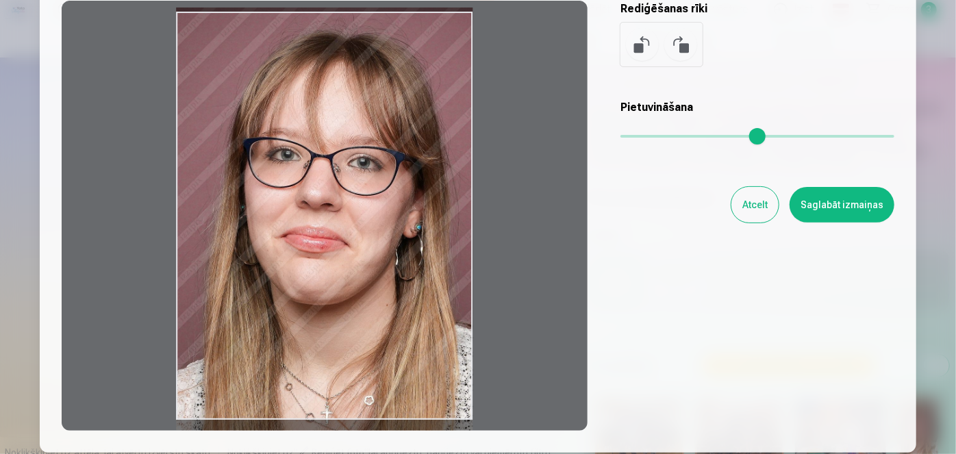
drag, startPoint x: 398, startPoint y: 246, endPoint x: 429, endPoint y: 243, distance: 30.3
click at [429, 243] on div at bounding box center [325, 216] width 526 height 430
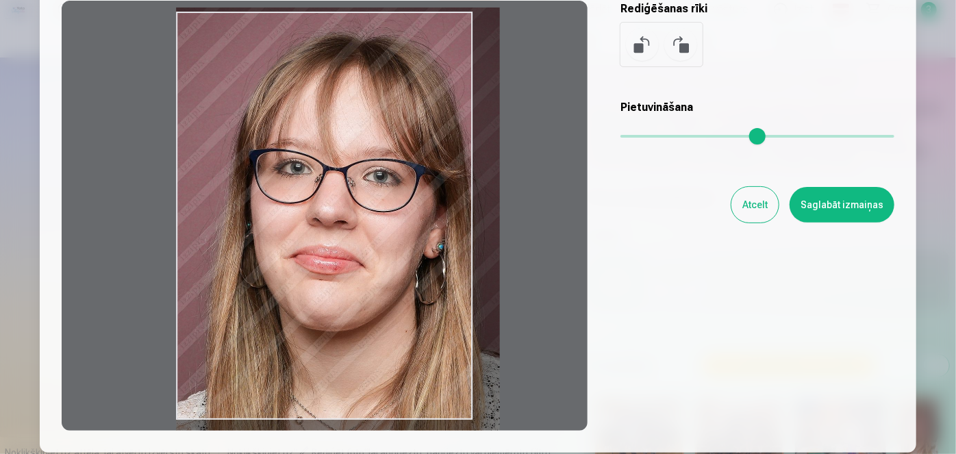
click at [637, 135] on input "range" at bounding box center [757, 136] width 274 height 3
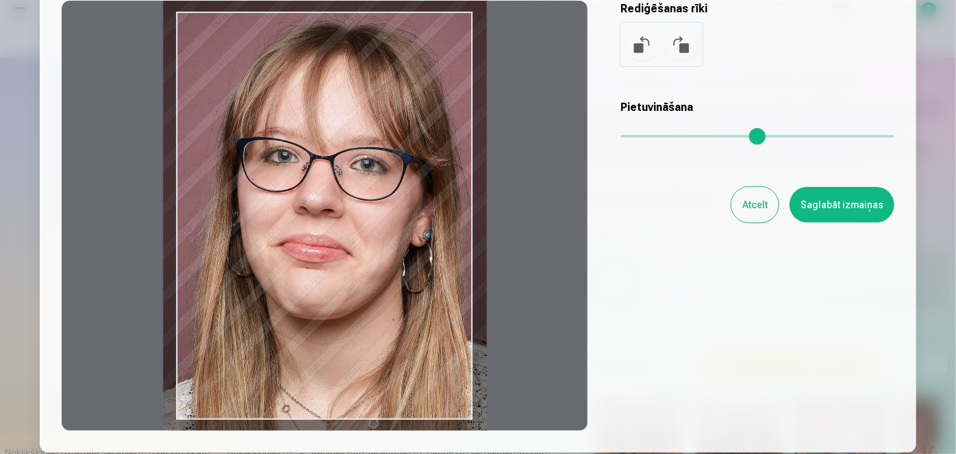
drag, startPoint x: 426, startPoint y: 229, endPoint x: 412, endPoint y: 216, distance: 18.9
click at [412, 216] on div at bounding box center [325, 216] width 526 height 430
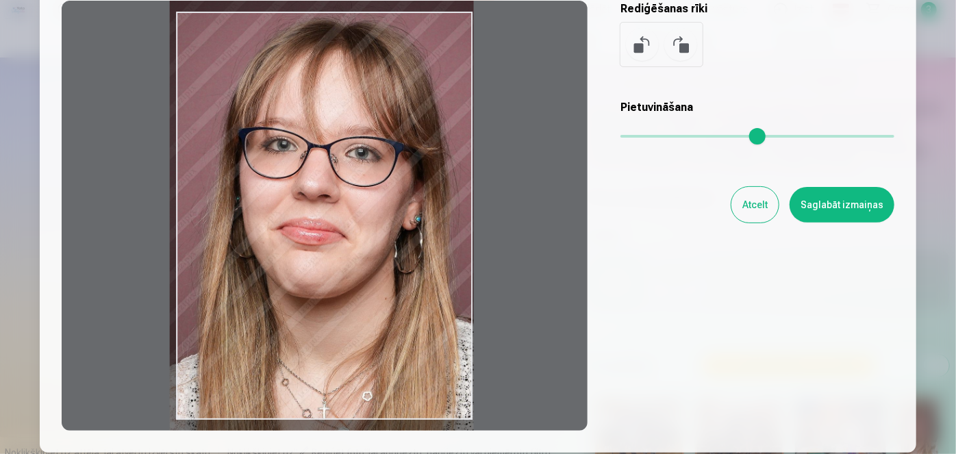
click at [630, 136] on input "range" at bounding box center [757, 136] width 274 height 3
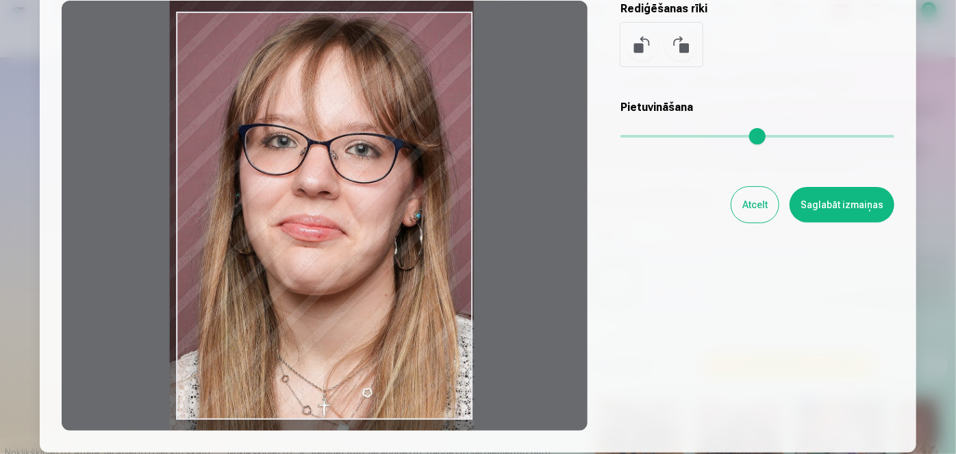
drag, startPoint x: 408, startPoint y: 219, endPoint x: 383, endPoint y: 216, distance: 25.5
click at [383, 216] on div at bounding box center [325, 216] width 526 height 430
type input "****"
click at [800, 207] on button "Saglabāt izmaiņas" at bounding box center [841, 205] width 105 height 36
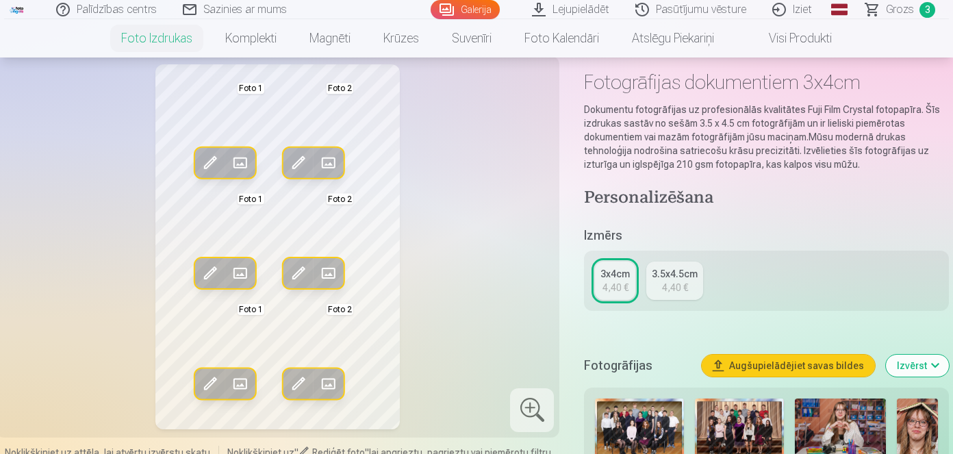
click at [303, 166] on span at bounding box center [299, 163] width 22 height 22
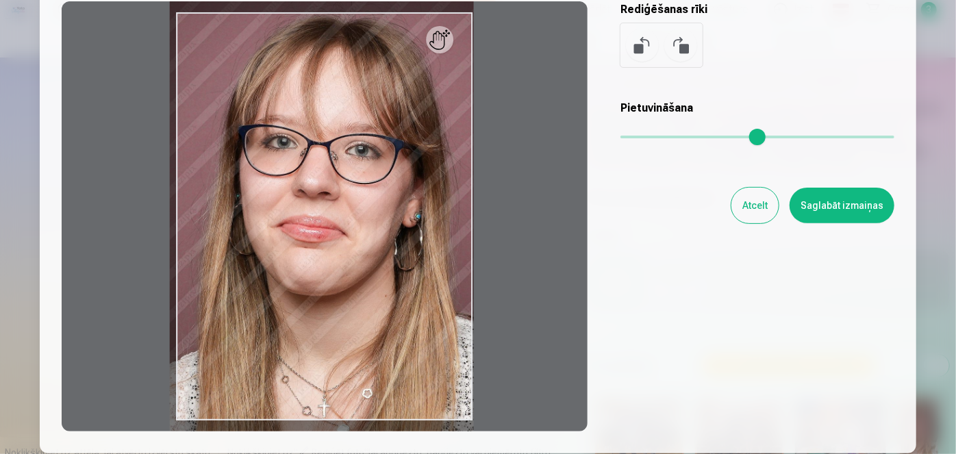
scroll to position [138, 0]
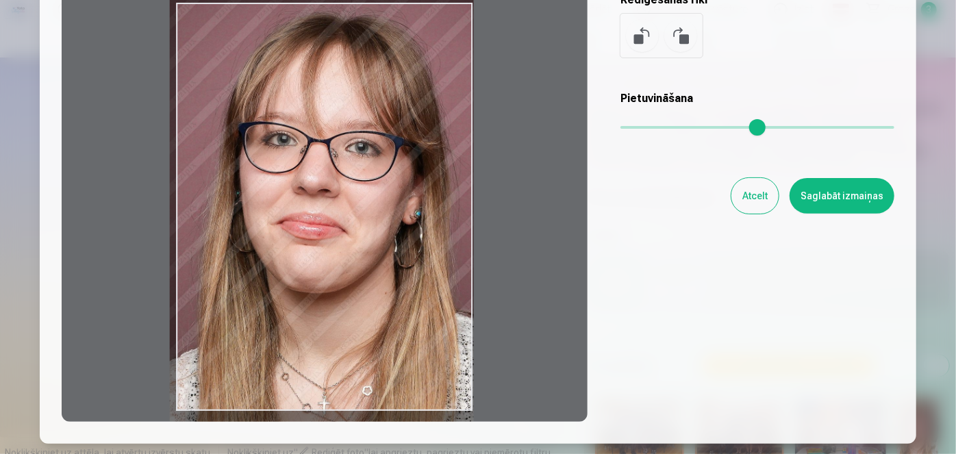
drag, startPoint x: 409, startPoint y: 201, endPoint x: 405, endPoint y: 208, distance: 7.7
click at [405, 208] on div at bounding box center [325, 207] width 526 height 430
type input "****"
click at [822, 196] on button "Saglabāt izmaiņas" at bounding box center [841, 196] width 105 height 36
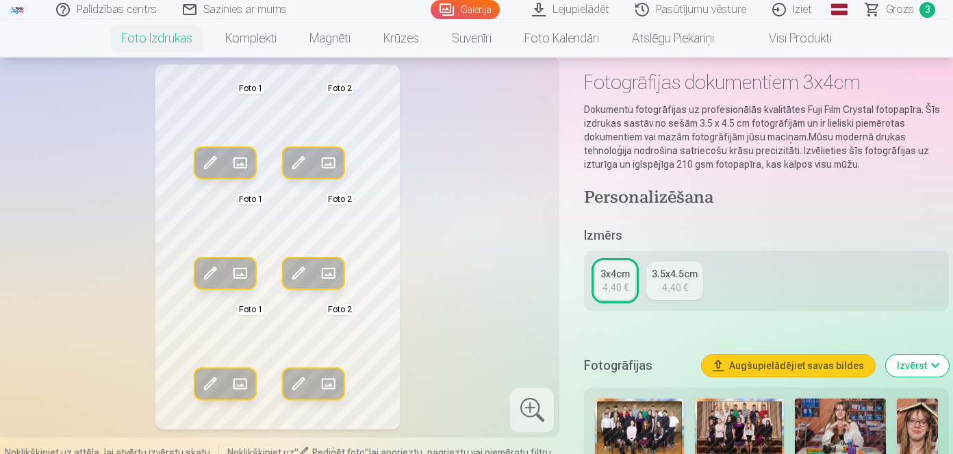
click at [466, 274] on div "Rediģēt foto Aizstāt Foto 1 Rediģēt foto Aizstāt Foto 2 Rediģēt foto Aizstāt Fo…" at bounding box center [277, 246] width 547 height 365
click at [298, 164] on span at bounding box center [299, 163] width 22 height 22
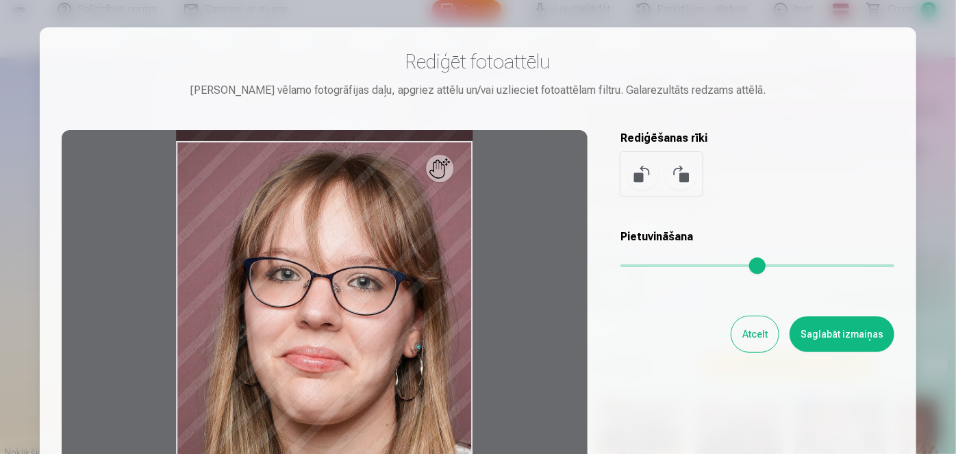
drag, startPoint x: 628, startPoint y: 268, endPoint x: 576, endPoint y: 277, distance: 52.0
type input "*"
click at [620, 267] on input "range" at bounding box center [757, 265] width 274 height 3
click at [835, 331] on button "Saglabāt izmaiņas" at bounding box center [841, 334] width 105 height 36
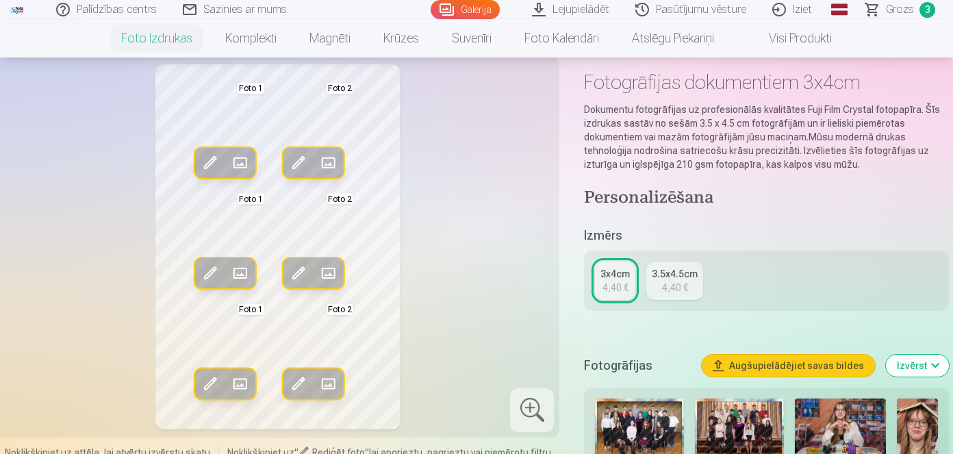
click at [299, 162] on span at bounding box center [299, 163] width 22 height 22
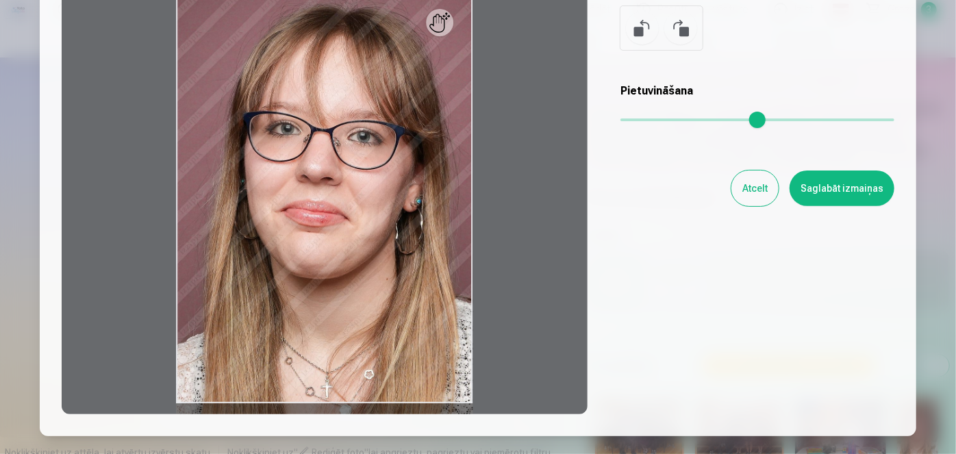
scroll to position [146, 0]
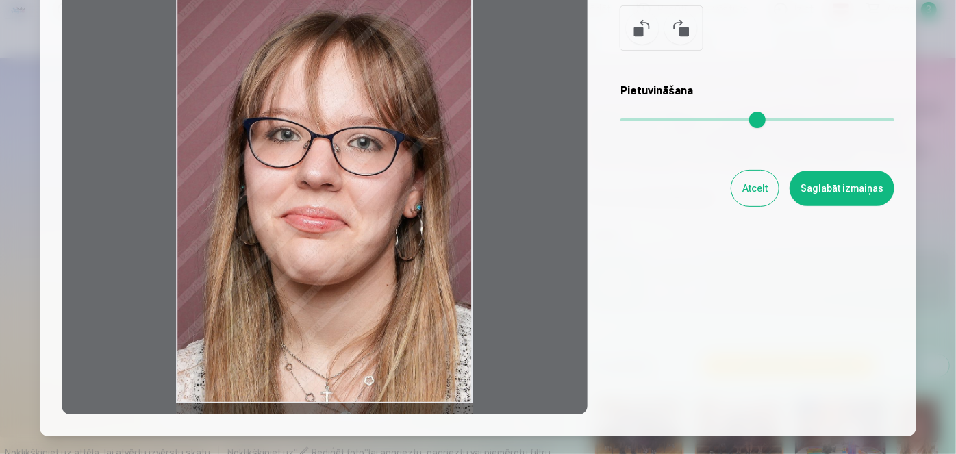
click at [433, 222] on div at bounding box center [325, 199] width 526 height 430
click at [857, 201] on button "Saglabāt izmaiņas" at bounding box center [841, 188] width 105 height 36
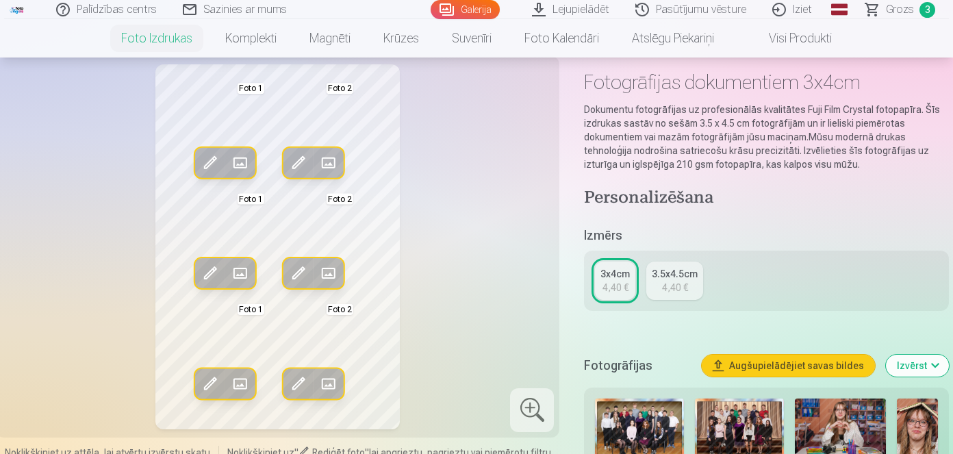
click at [550, 236] on div "Rediģēt foto Aizstāt Foto 1 Rediģēt foto Aizstāt Foto 2 Rediģēt foto Aizstāt Fo…" at bounding box center [277, 246] width 547 height 365
click at [333, 166] on span at bounding box center [329, 163] width 22 height 22
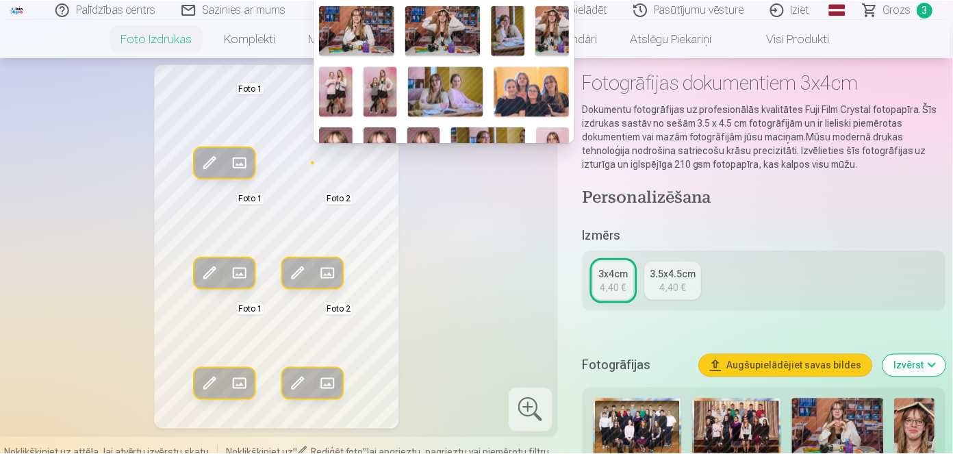
scroll to position [261, 0]
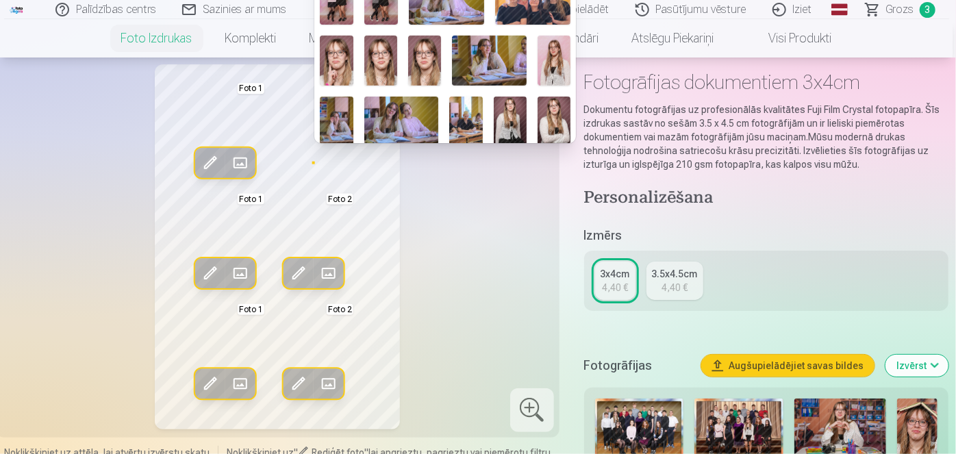
drag, startPoint x: 485, startPoint y: 101, endPoint x: 376, endPoint y: 57, distance: 118.0
click at [376, 57] on img at bounding box center [380, 60] width 33 height 49
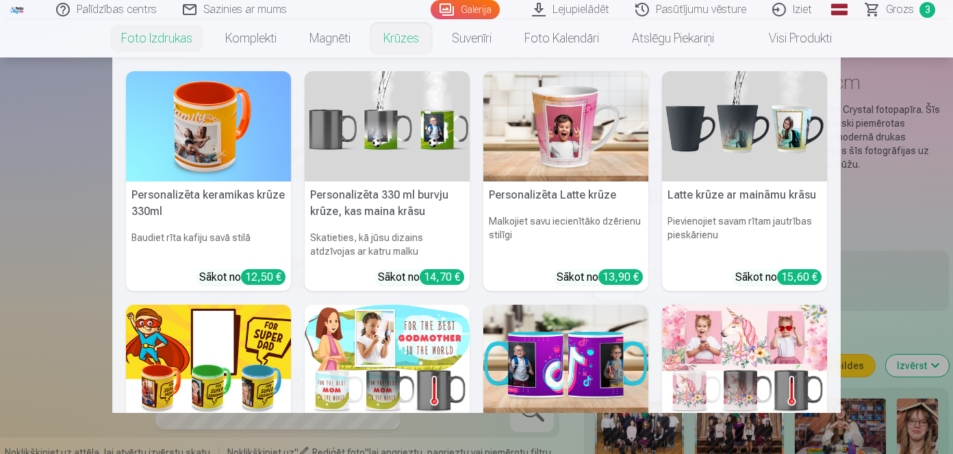
click at [885, 110] on nav "Personalizēta keramikas krūze 330ml Baudiet rīta kafiju savā stilā Sākot no 12,…" at bounding box center [476, 235] width 953 height 355
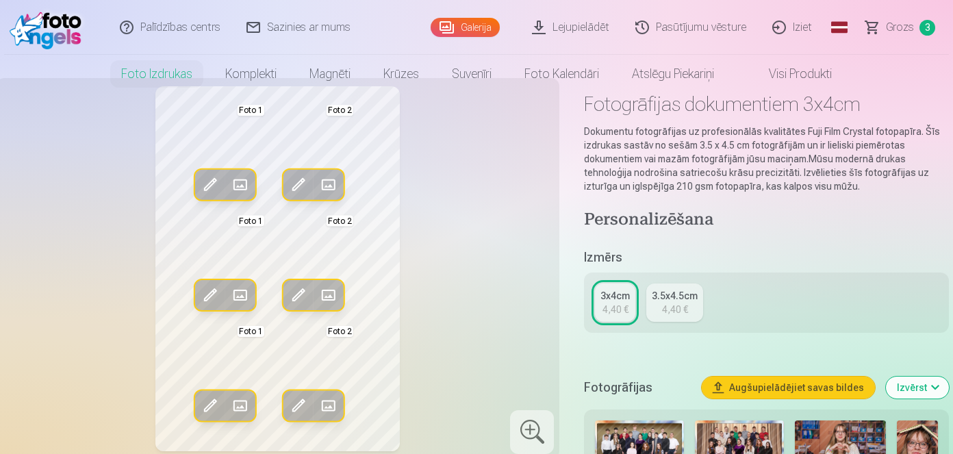
scroll to position [0, 0]
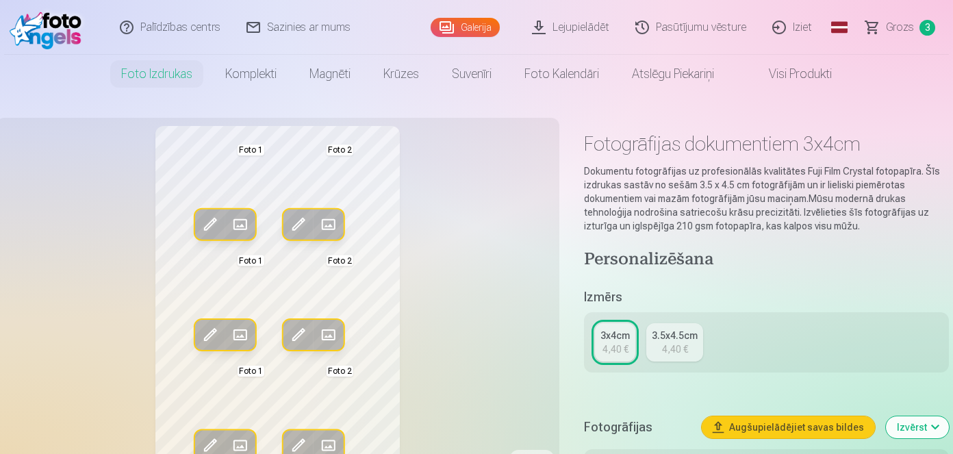
click at [489, 258] on div "Rediģēt foto Aizstāt Foto 1 Rediģēt foto Aizstāt Foto 2 Rediģēt foto Aizstāt Fo…" at bounding box center [277, 308] width 547 height 365
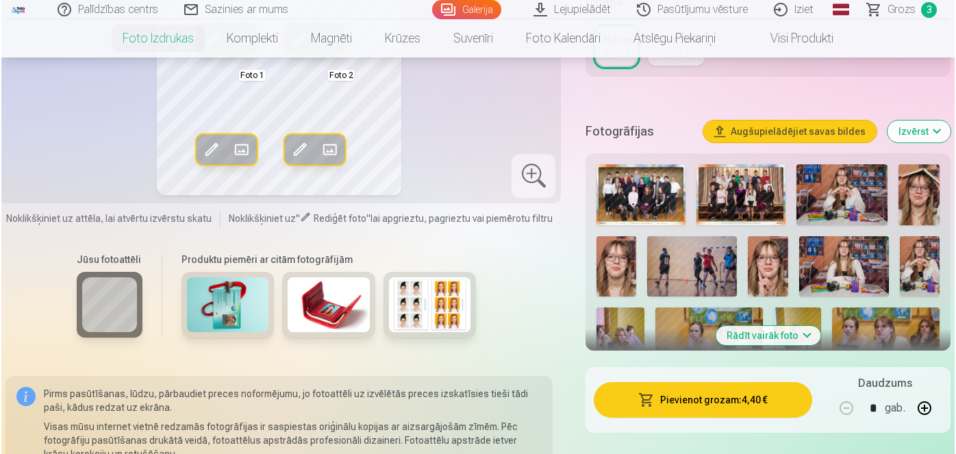
scroll to position [299, 0]
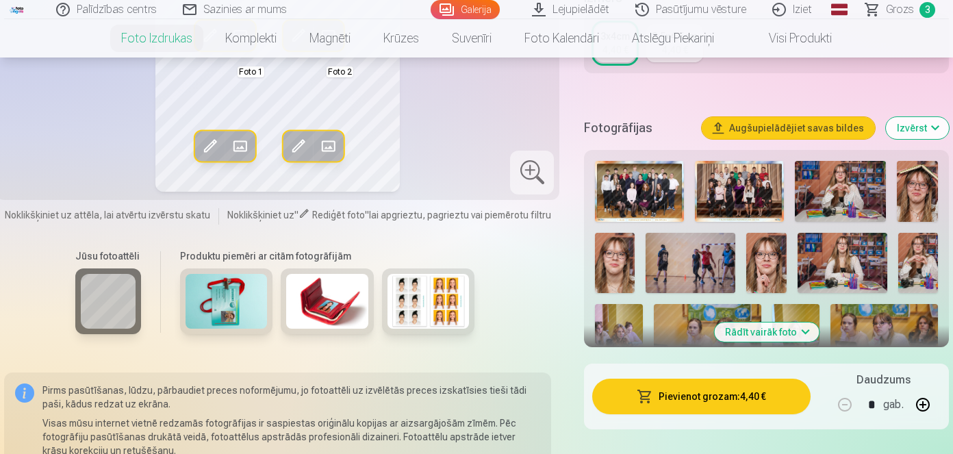
click at [695, 394] on button "Pievienot grozam : 4,40 €" at bounding box center [701, 397] width 218 height 36
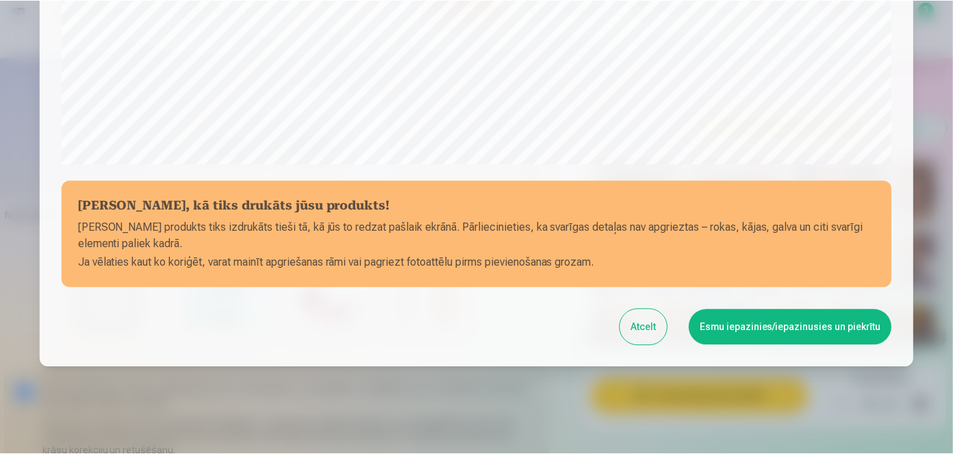
scroll to position [531, 0]
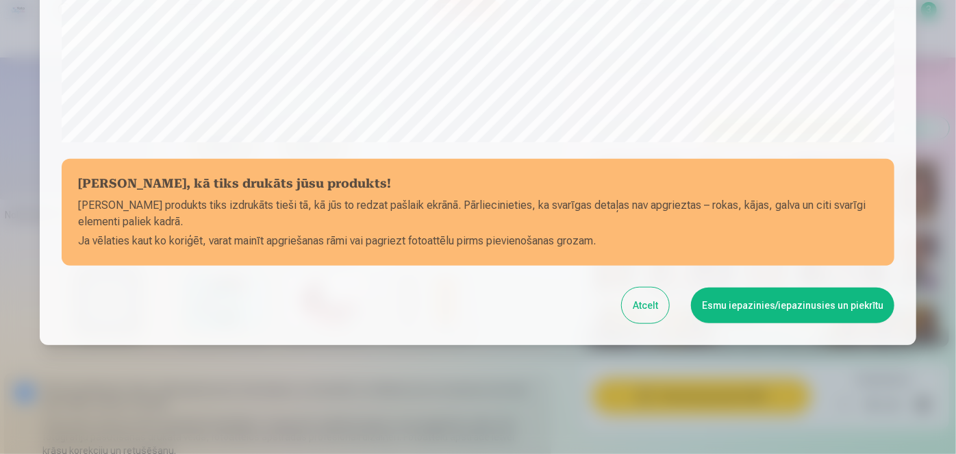
click at [787, 314] on button "Esmu iepazinies/iepazinusies un piekrītu" at bounding box center [792, 306] width 203 height 36
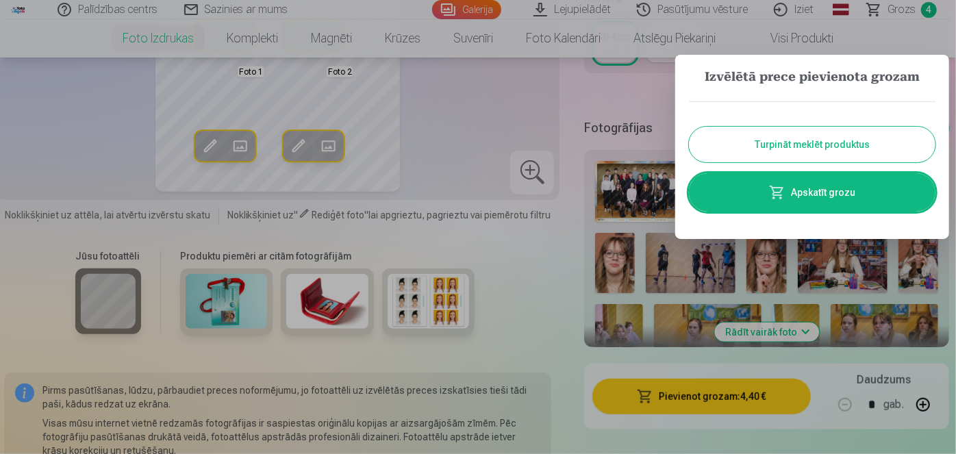
click at [778, 137] on button "Turpināt meklēt produktus" at bounding box center [812, 145] width 246 height 36
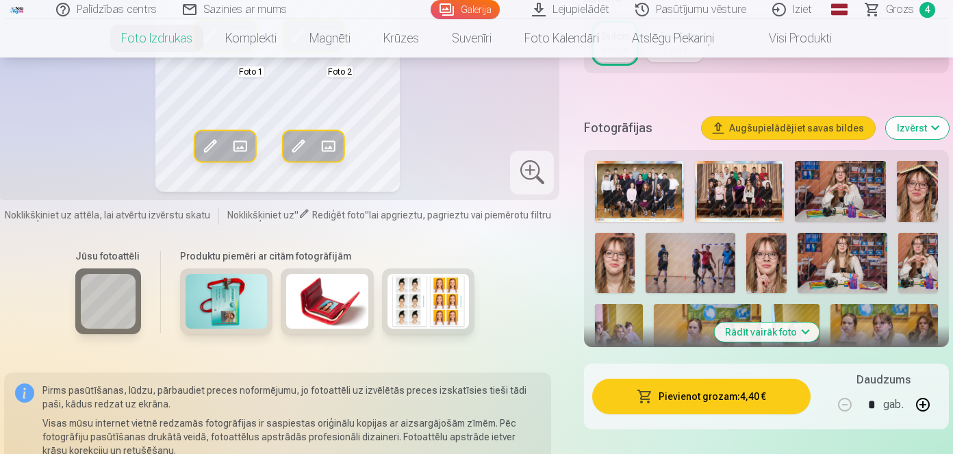
click at [893, 16] on span "Grozs" at bounding box center [900, 9] width 28 height 16
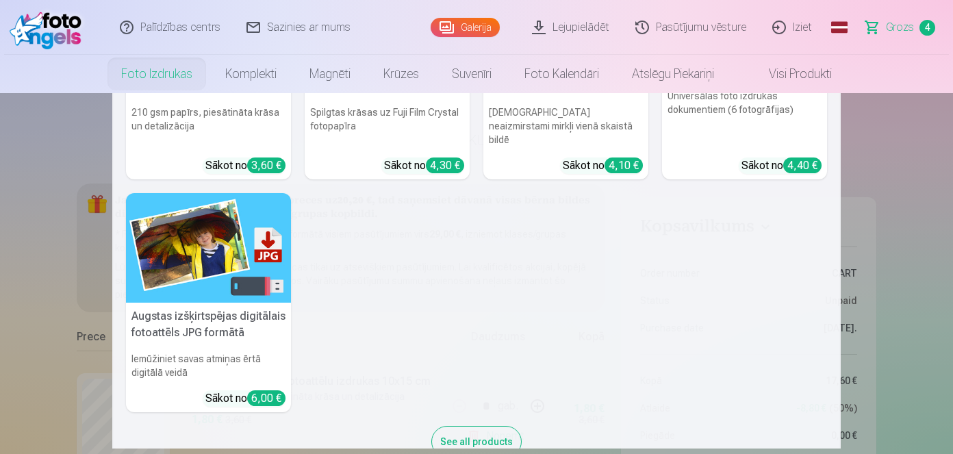
click at [166, 66] on link "Foto izdrukas" at bounding box center [157, 74] width 104 height 38
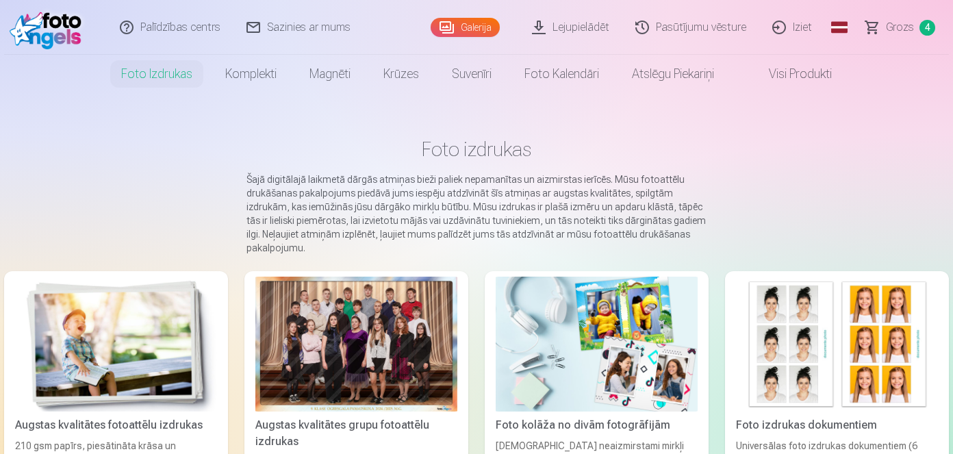
click at [326, 354] on div at bounding box center [356, 344] width 202 height 135
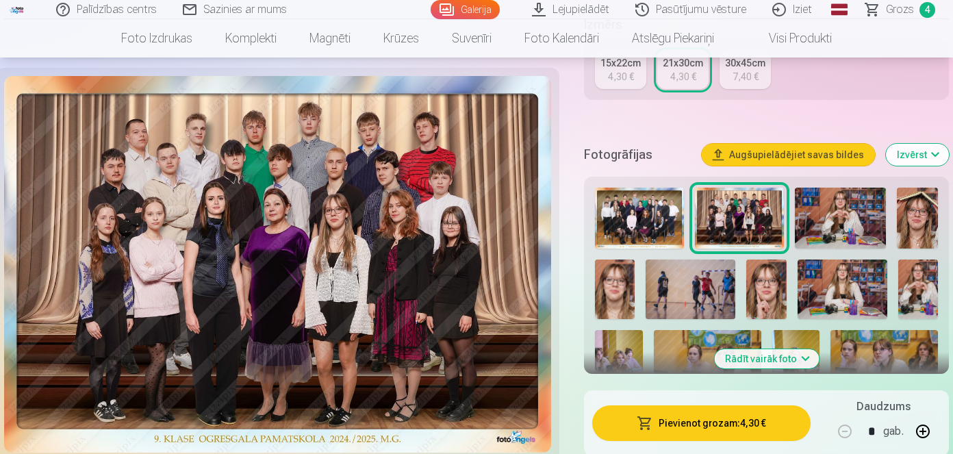
scroll to position [366, 0]
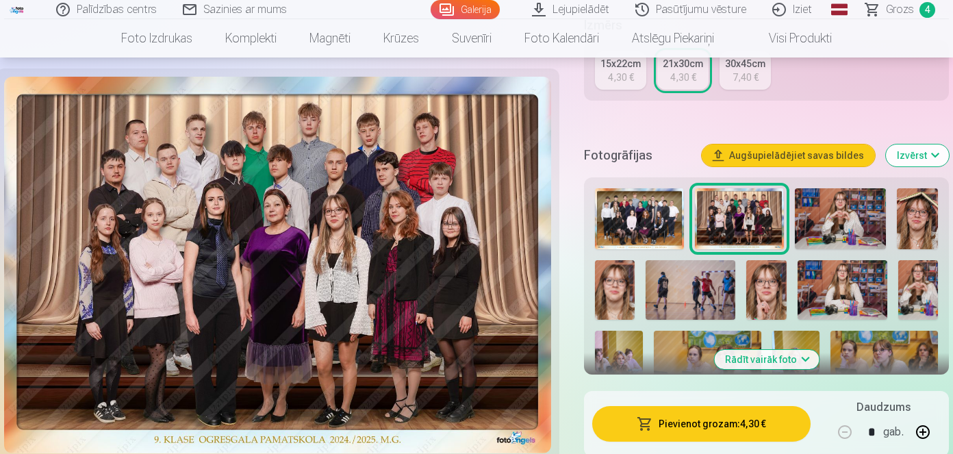
click at [772, 360] on button "Rādīt vairāk foto" at bounding box center [766, 359] width 105 height 19
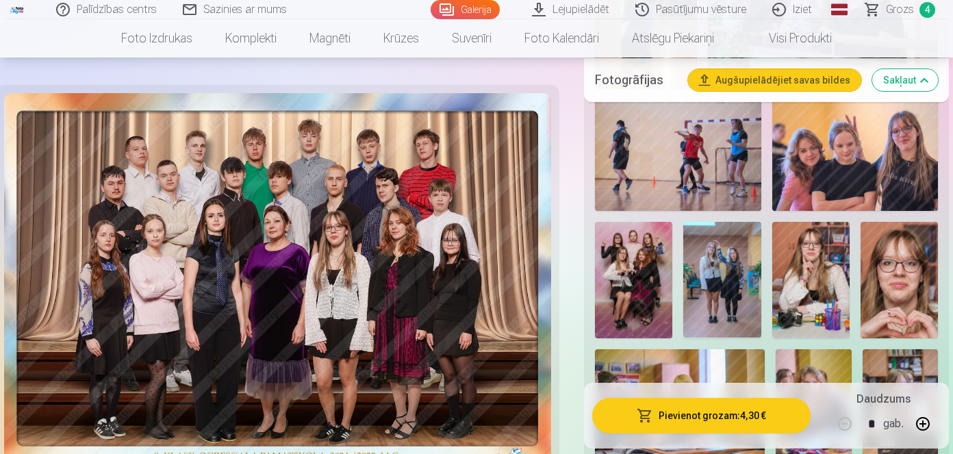
scroll to position [2314, 0]
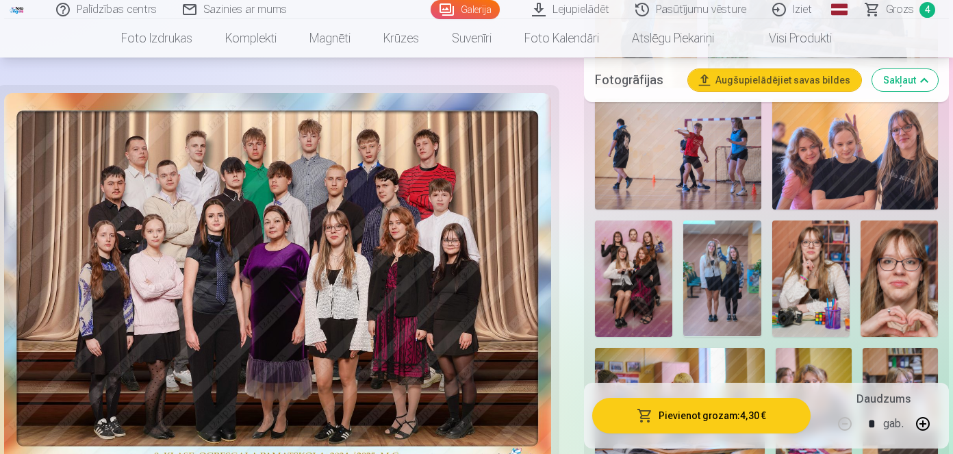
click at [633, 302] on img at bounding box center [633, 278] width 77 height 116
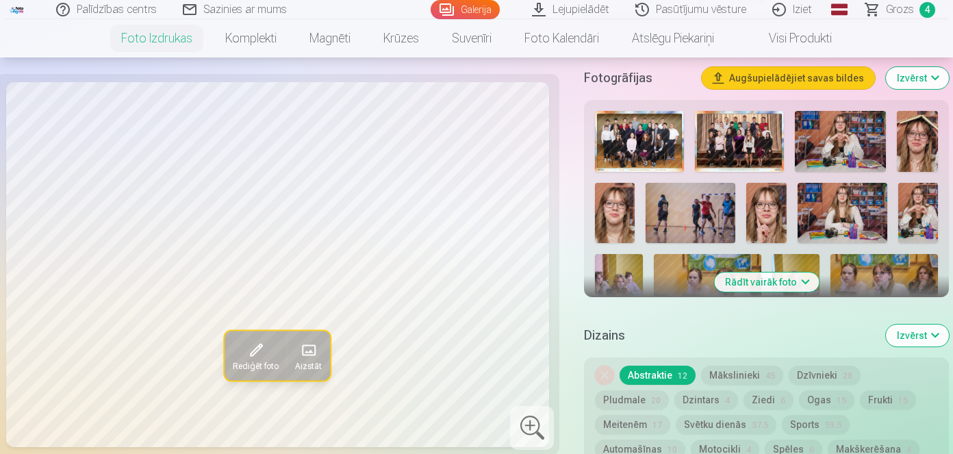
scroll to position [450, 0]
click at [741, 279] on button "Rādīt vairāk foto" at bounding box center [766, 281] width 105 height 19
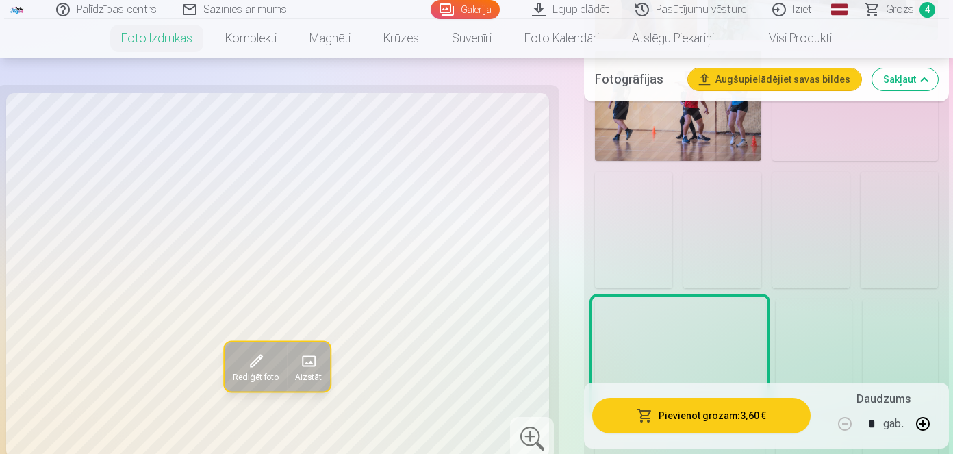
scroll to position [2419, 0]
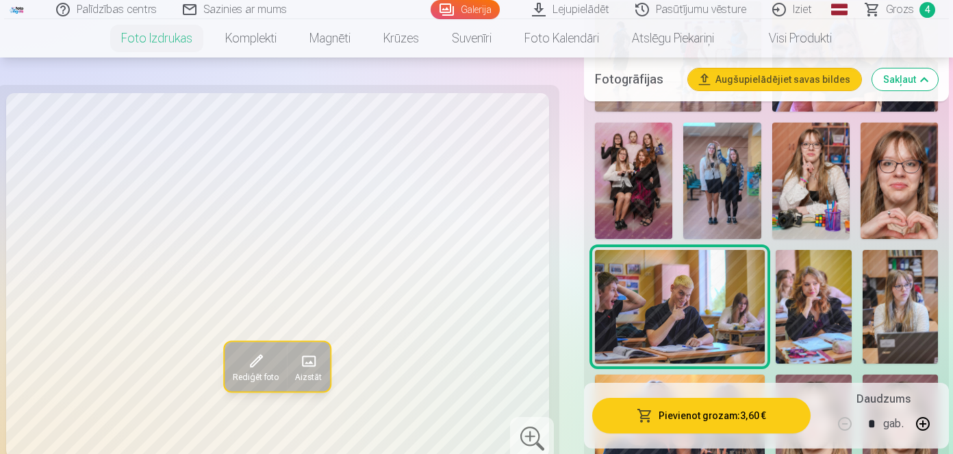
click at [649, 205] on img at bounding box center [633, 181] width 77 height 116
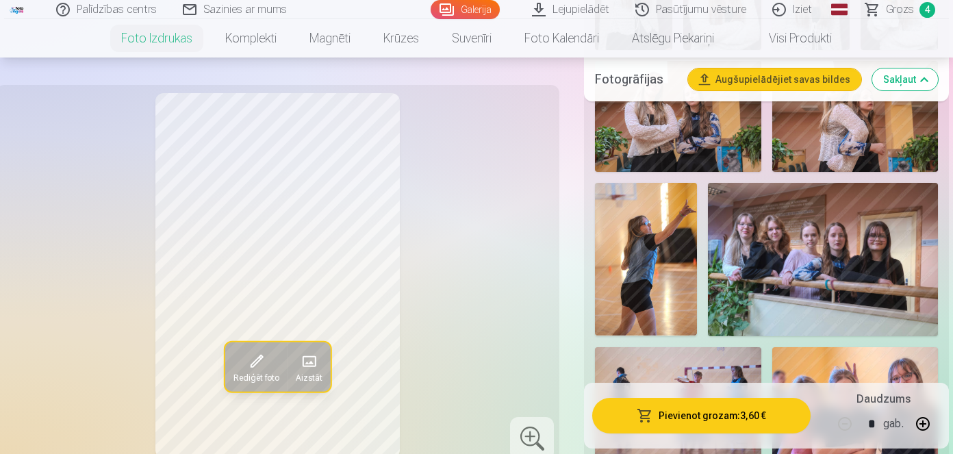
scroll to position [2070, 0]
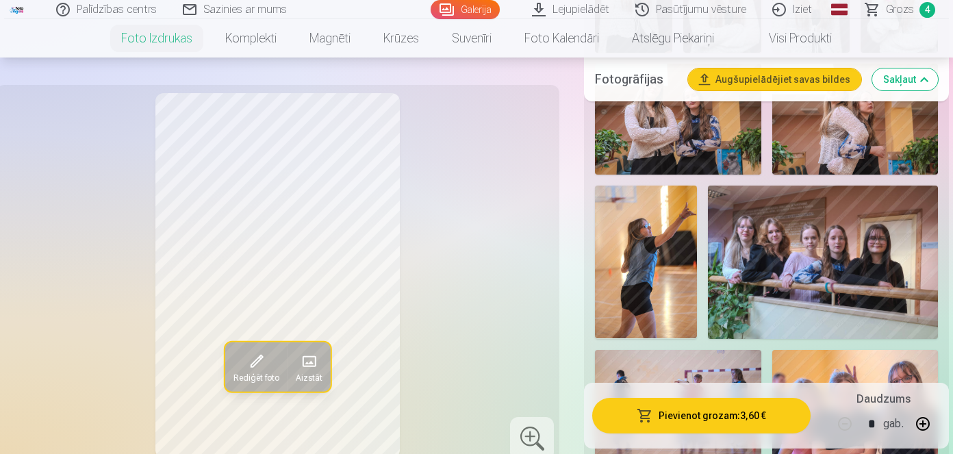
click at [863, 236] on img at bounding box center [823, 262] width 230 height 153
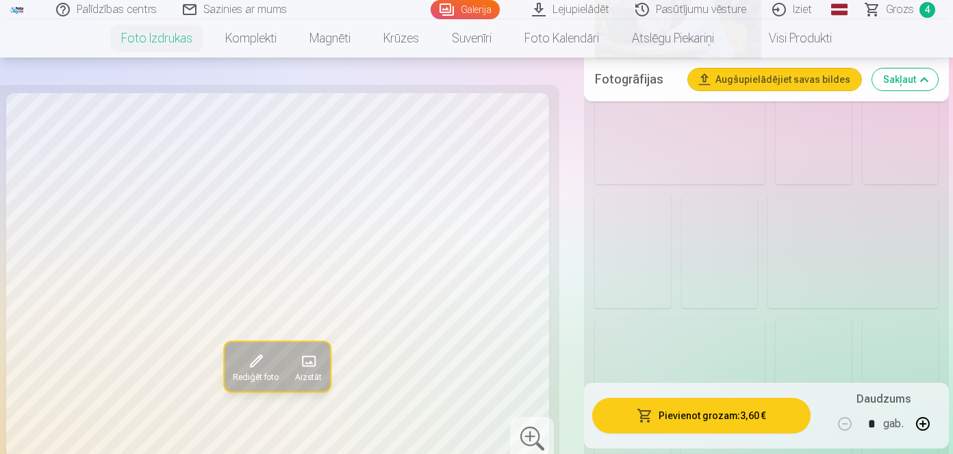
scroll to position [1319, 0]
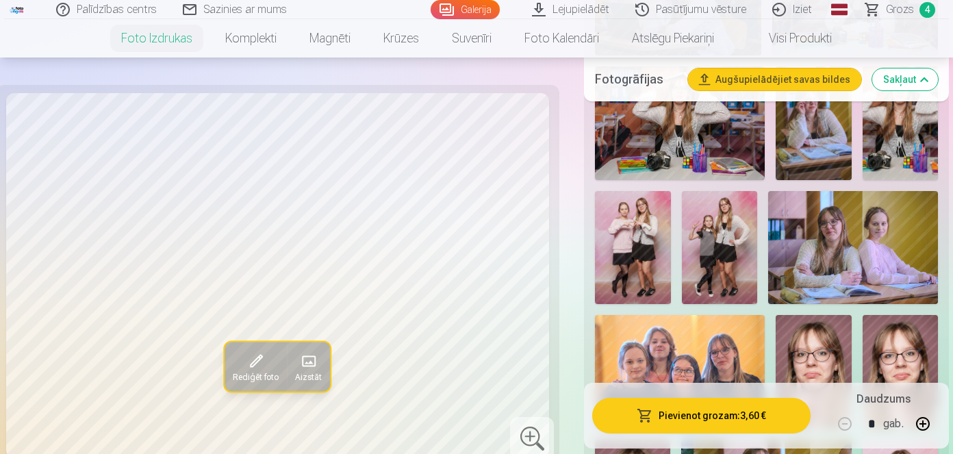
drag, startPoint x: 769, startPoint y: 241, endPoint x: 648, endPoint y: 234, distance: 120.7
click at [648, 234] on img at bounding box center [632, 248] width 75 height 114
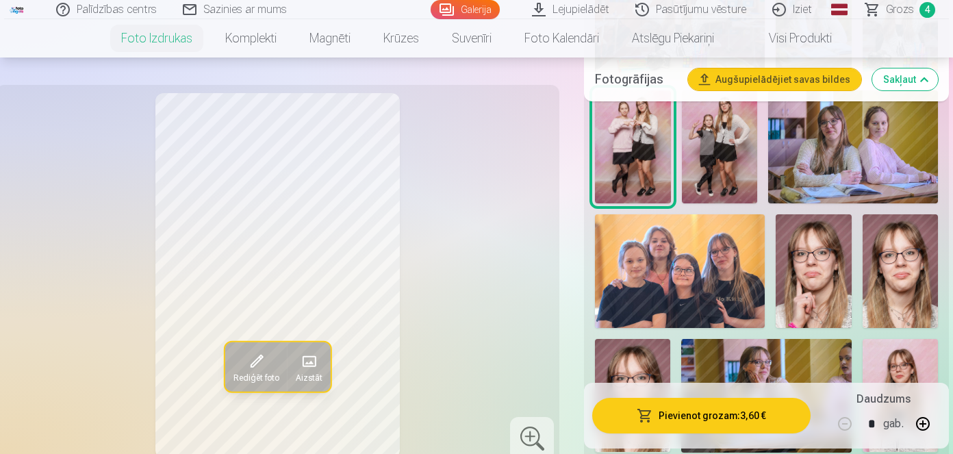
scroll to position [1421, 0]
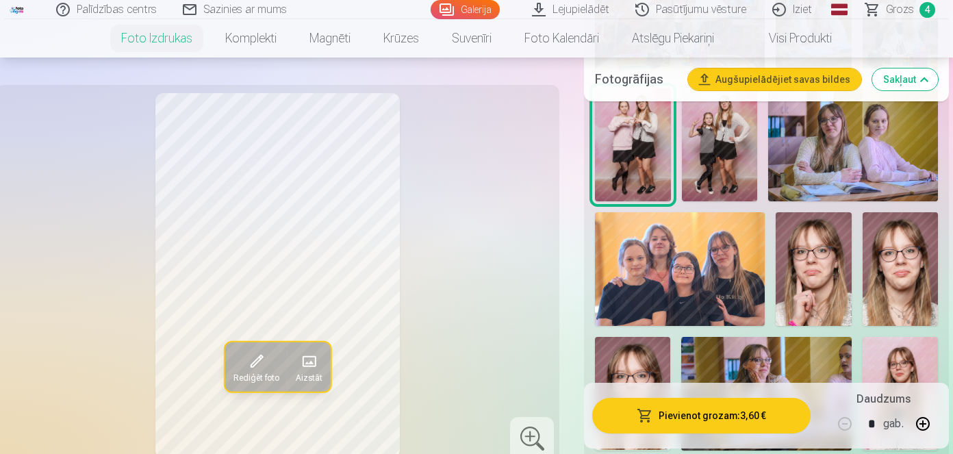
click at [836, 157] on img at bounding box center [853, 145] width 170 height 114
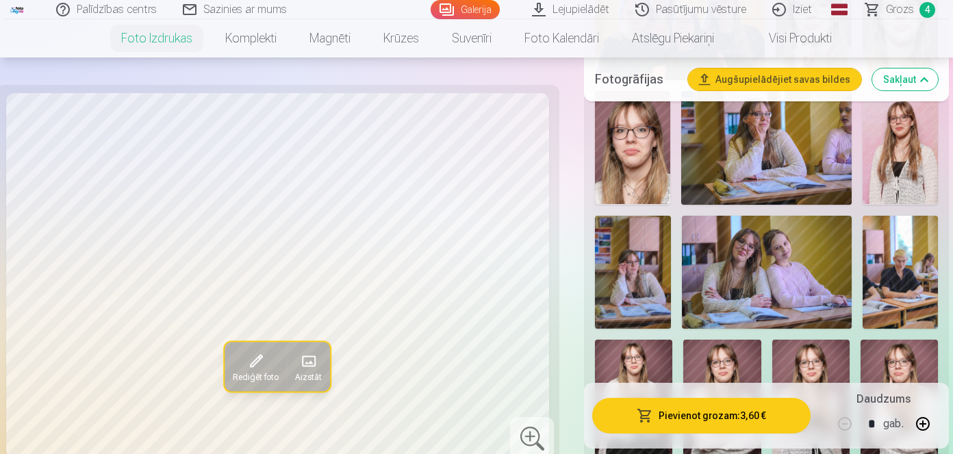
scroll to position [1716, 0]
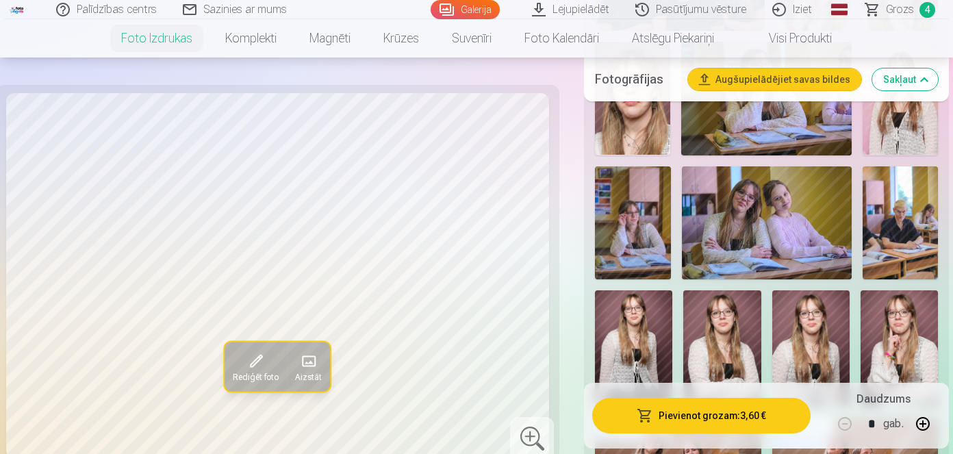
click at [795, 221] on img at bounding box center [767, 223] width 170 height 114
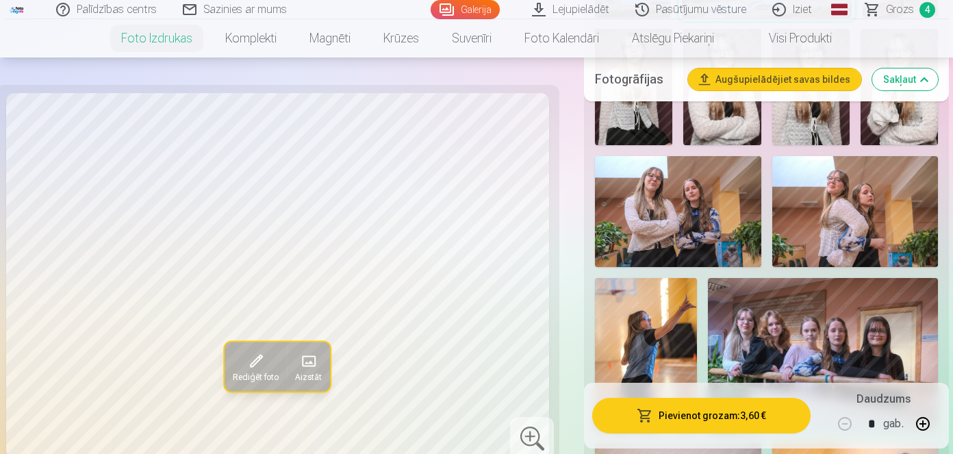
scroll to position [1984, 0]
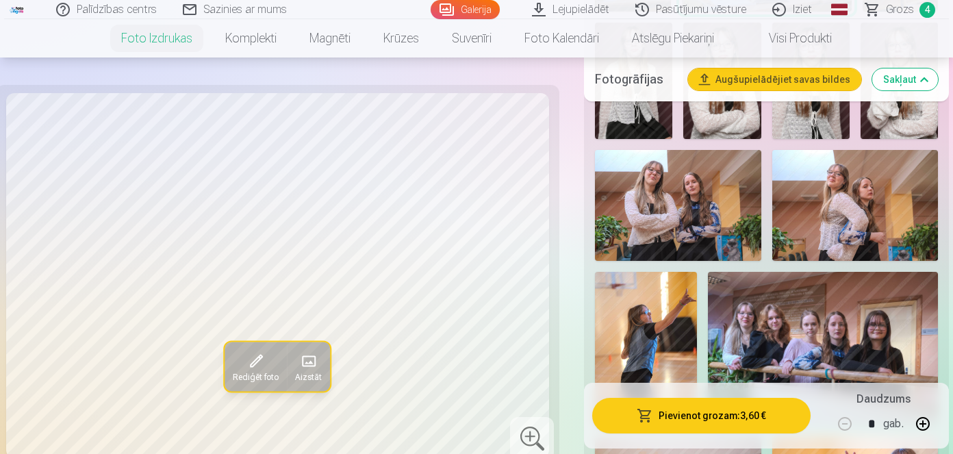
click at [675, 218] on img at bounding box center [678, 205] width 166 height 111
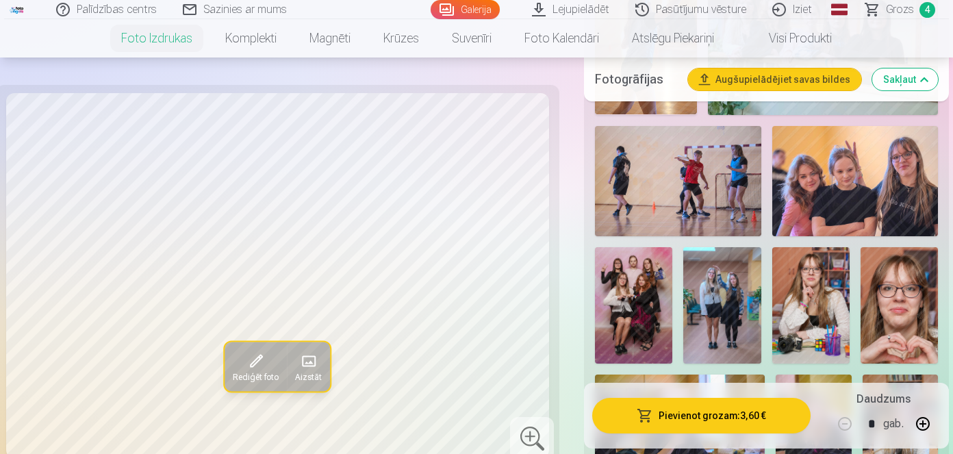
scroll to position [2304, 0]
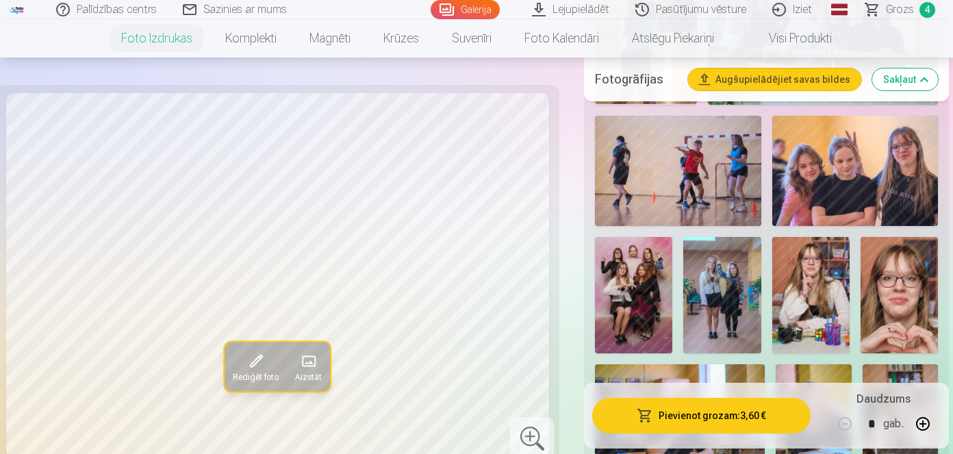
click at [628, 307] on img at bounding box center [633, 295] width 77 height 116
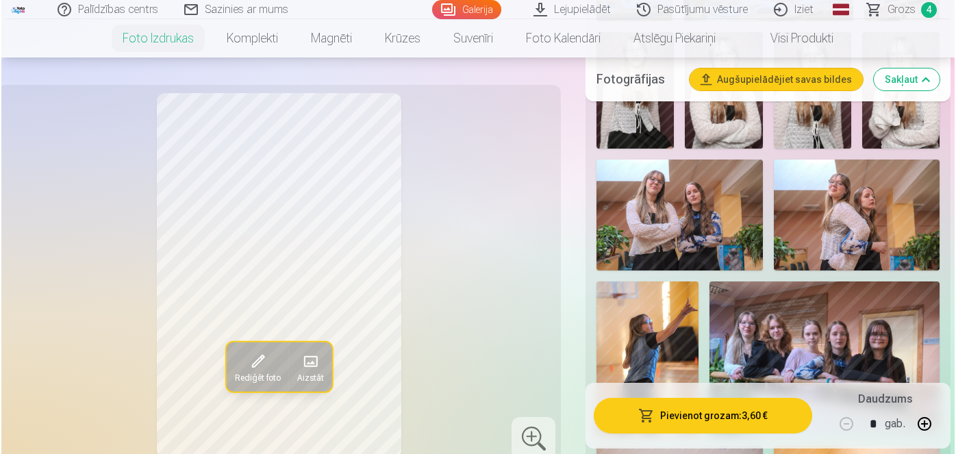
scroll to position [1963, 0]
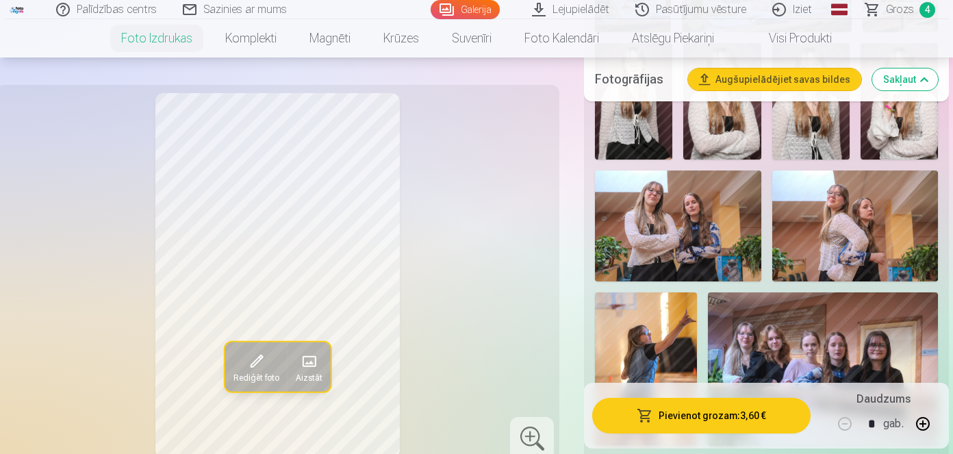
click at [698, 199] on img at bounding box center [678, 225] width 166 height 111
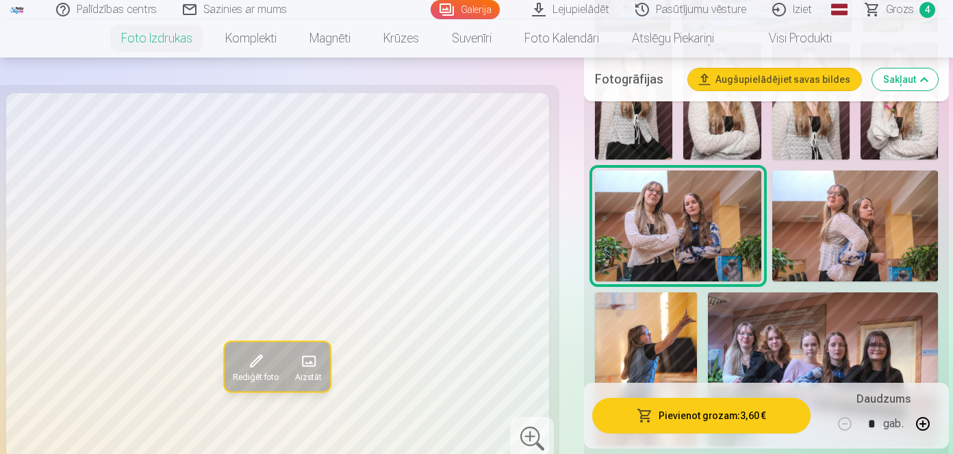
click at [670, 415] on button "Pievienot grozam : 3,60 €" at bounding box center [701, 416] width 218 height 36
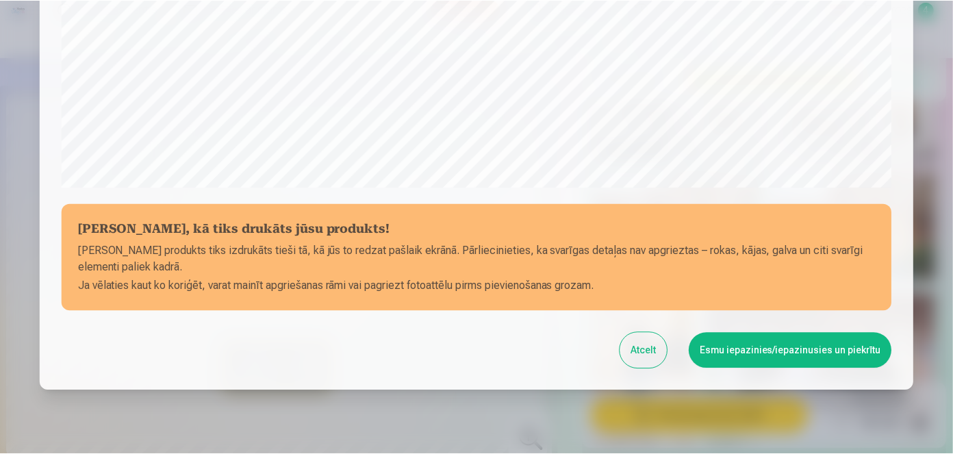
scroll to position [531, 0]
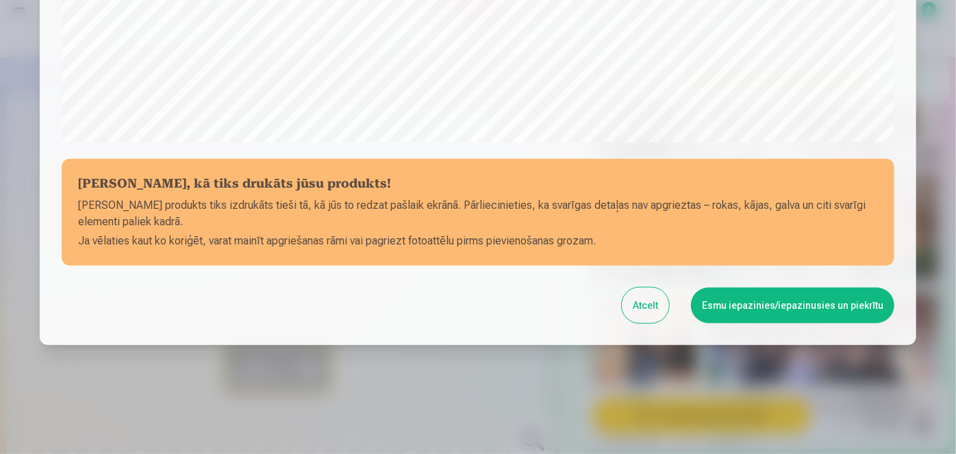
click at [748, 309] on button "Esmu iepazinies/iepazinusies un piekrītu" at bounding box center [792, 306] width 203 height 36
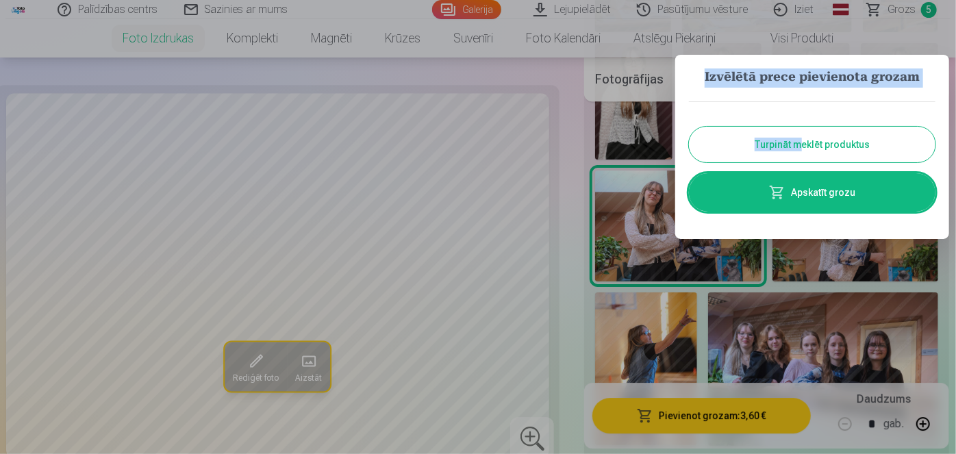
drag, startPoint x: 743, startPoint y: 301, endPoint x: 804, endPoint y: 137, distance: 175.2
click at [804, 137] on button "Turpināt meklēt produktus" at bounding box center [812, 145] width 246 height 36
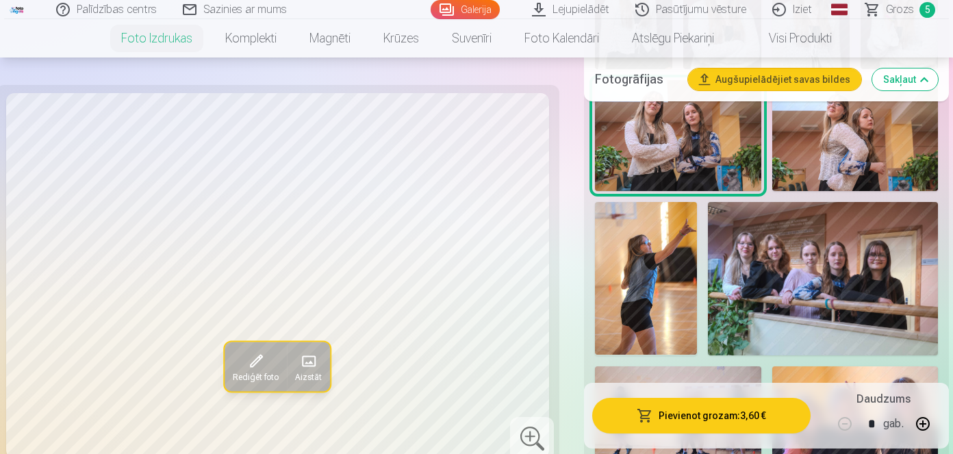
scroll to position [2053, 0]
click at [746, 264] on img at bounding box center [823, 279] width 230 height 153
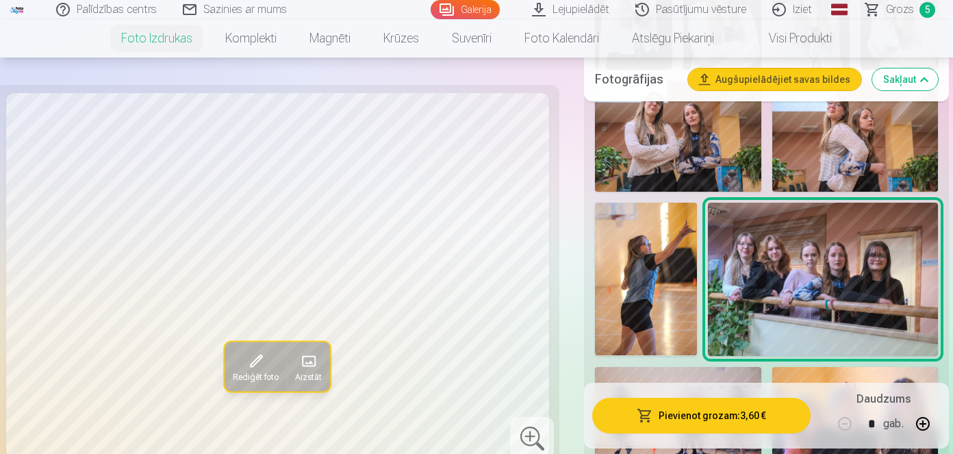
click at [892, 16] on span "Grozs" at bounding box center [900, 9] width 28 height 16
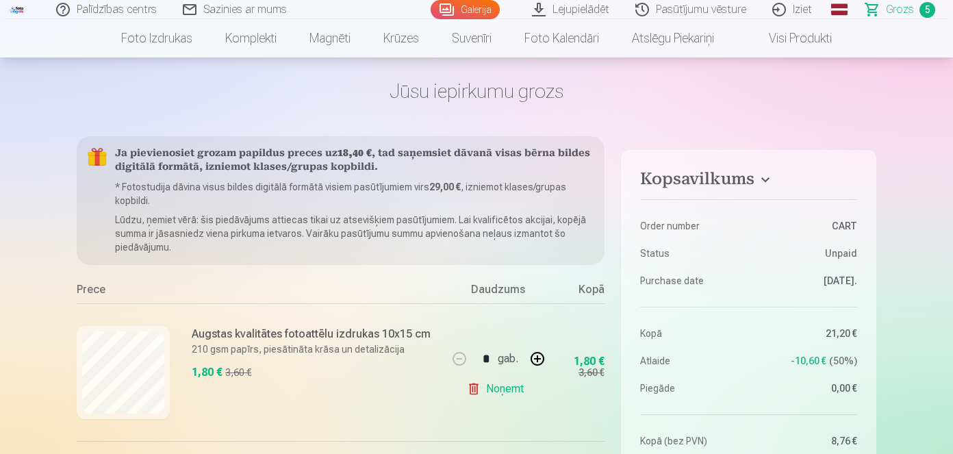
scroll to position [46, 0]
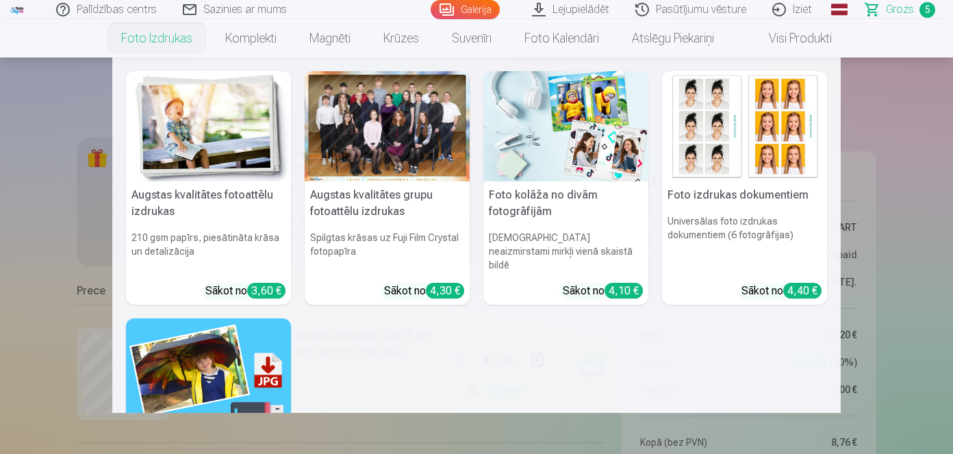
click at [166, 51] on link "Foto izdrukas" at bounding box center [157, 38] width 104 height 38
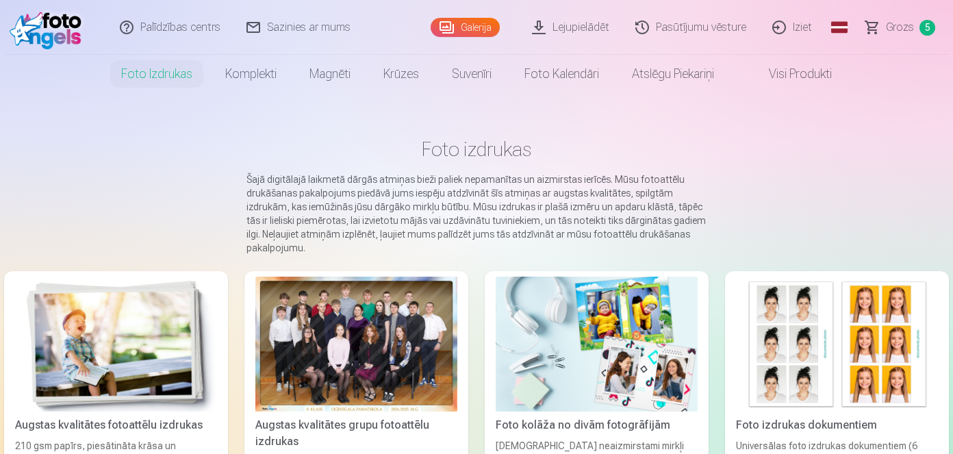
click at [412, 363] on div at bounding box center [356, 344] width 202 height 135
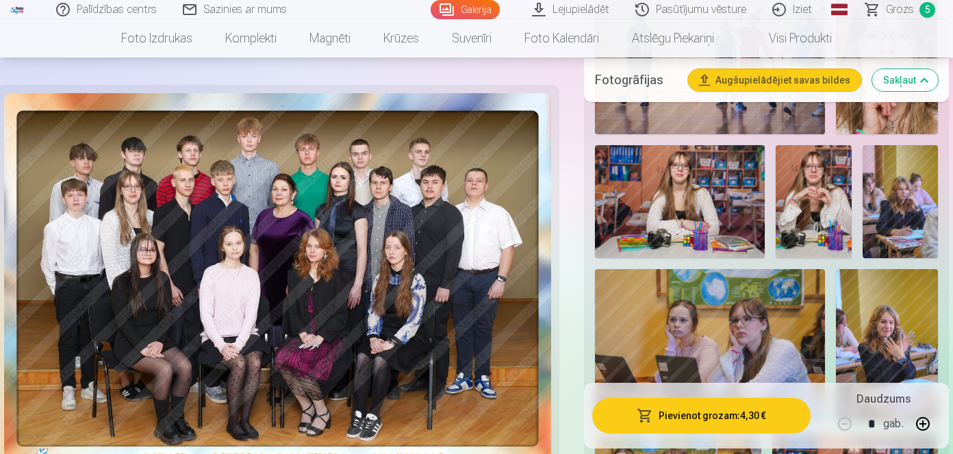
scroll to position [825, 0]
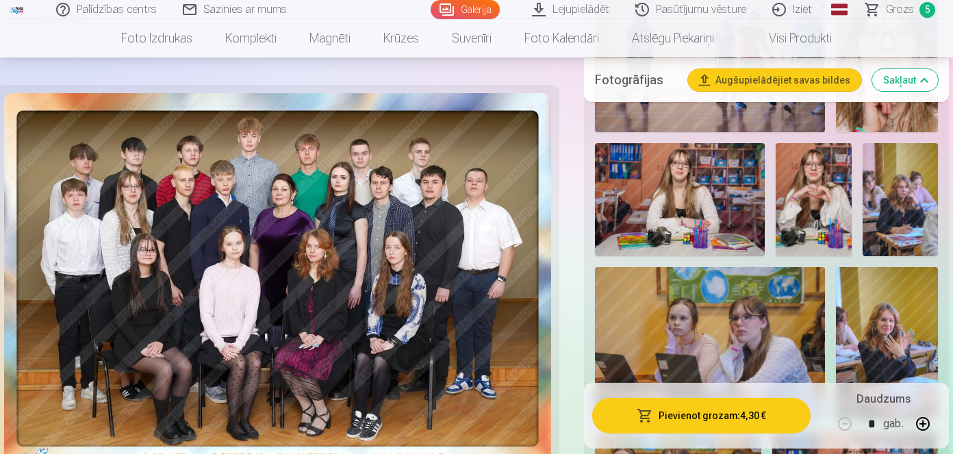
click at [707, 225] on img at bounding box center [680, 199] width 170 height 113
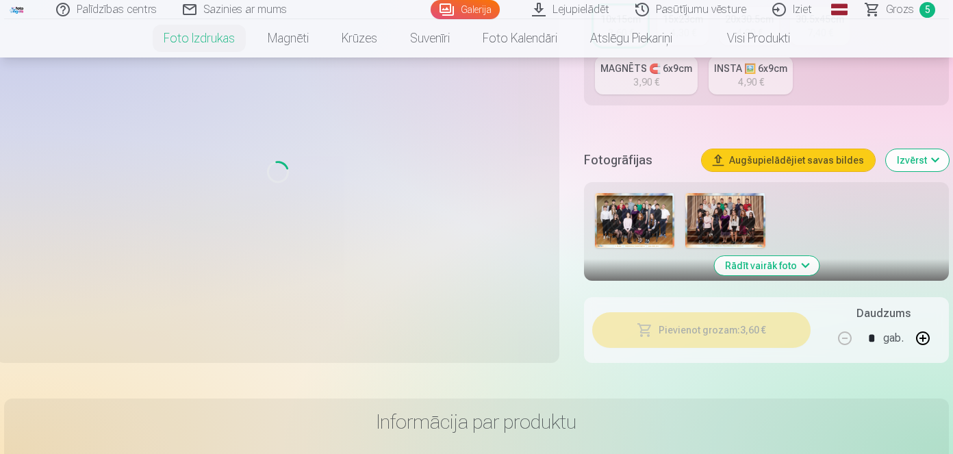
scroll to position [446, 0]
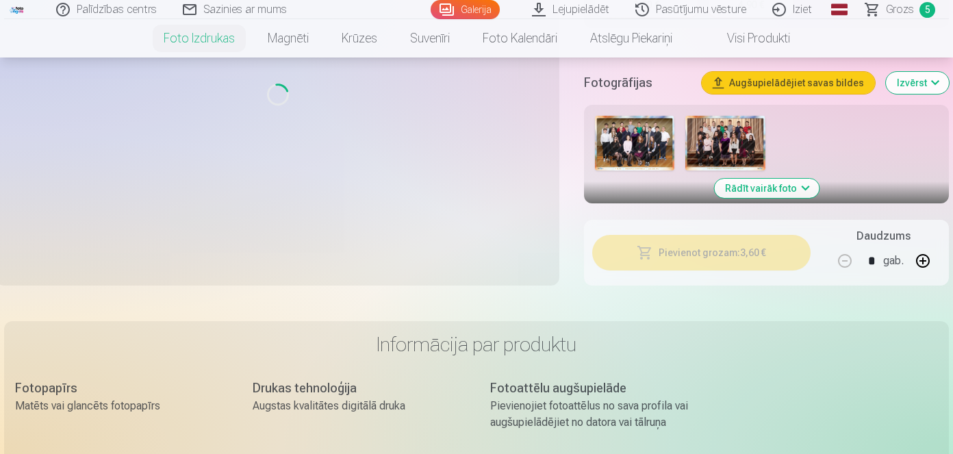
click at [752, 183] on button "Rādīt vairāk foto" at bounding box center [766, 188] width 105 height 19
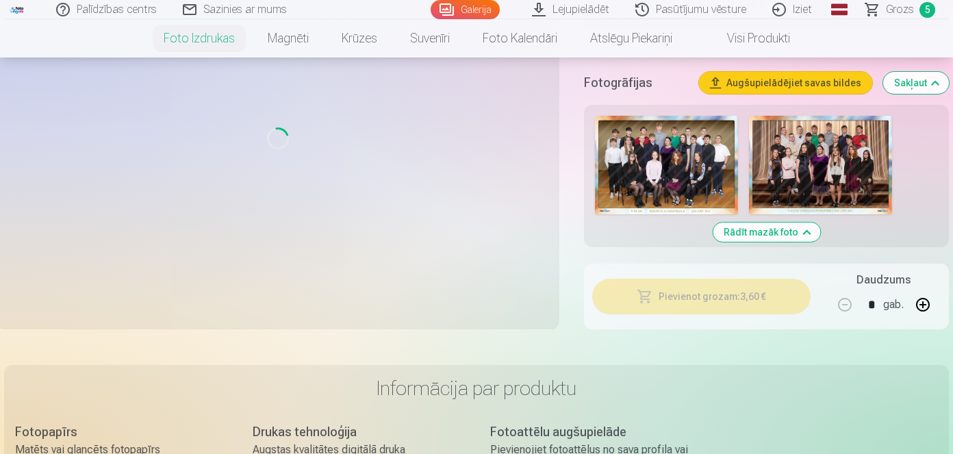
click at [744, 236] on button "Rādīt mazāk foto" at bounding box center [766, 232] width 107 height 19
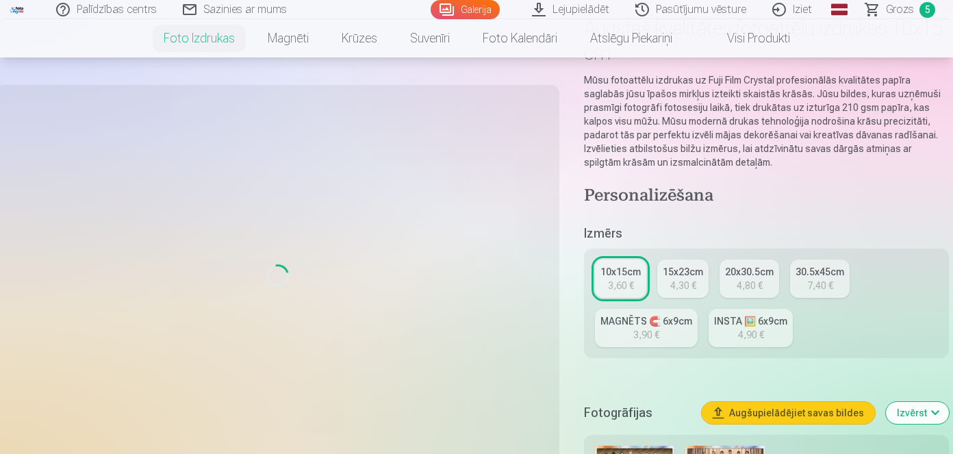
scroll to position [0, 0]
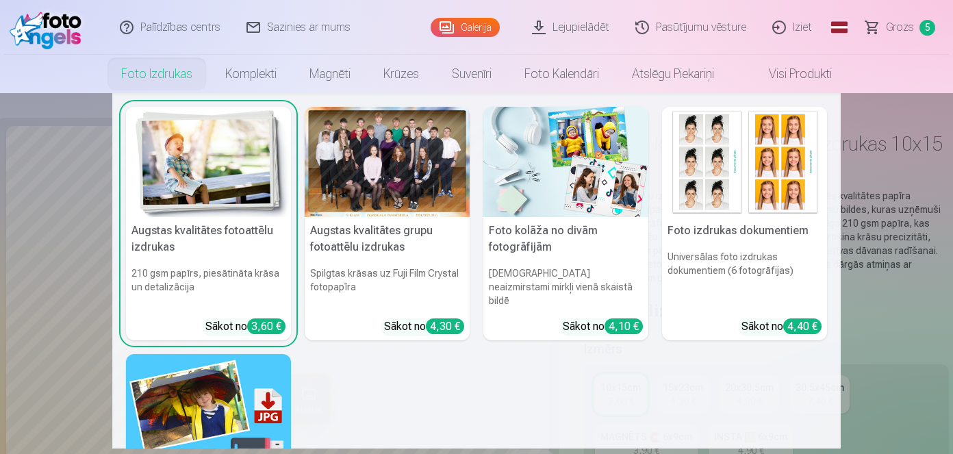
click at [153, 76] on link "Foto izdrukas" at bounding box center [157, 74] width 104 height 38
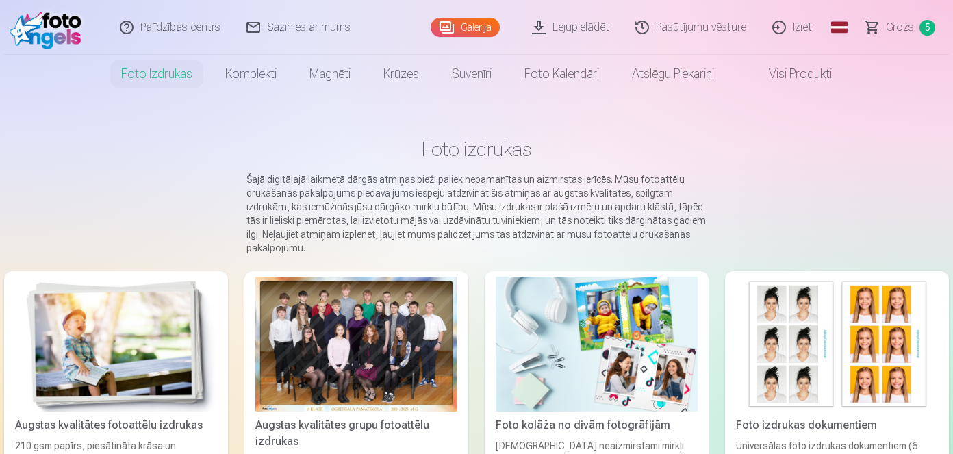
click at [299, 327] on div at bounding box center [356, 344] width 202 height 135
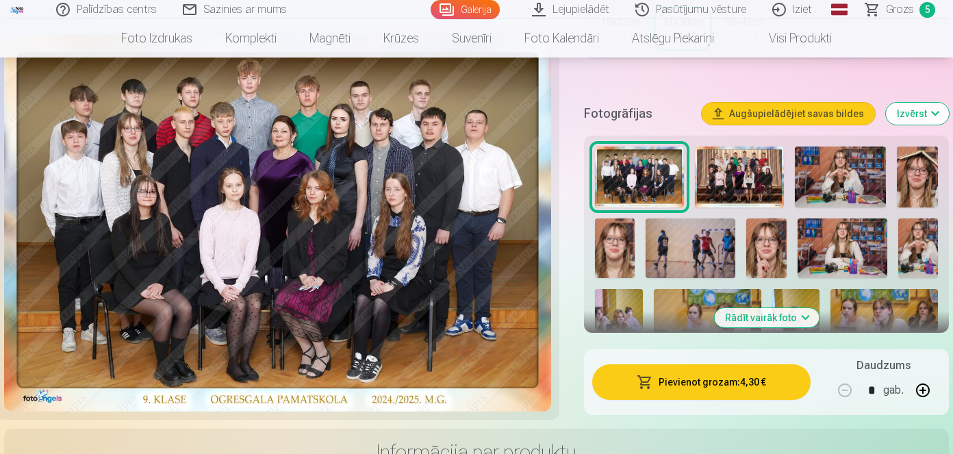
scroll to position [412, 0]
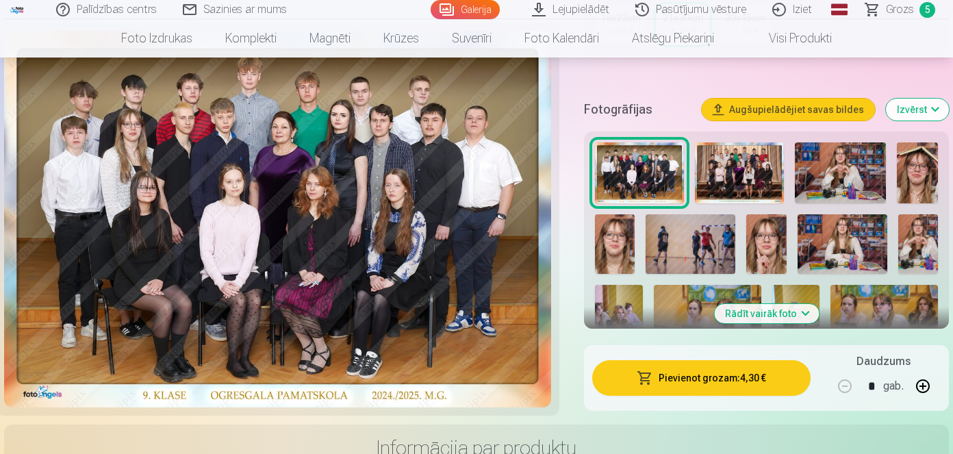
click at [763, 316] on button "Rādīt vairāk foto" at bounding box center [766, 313] width 105 height 19
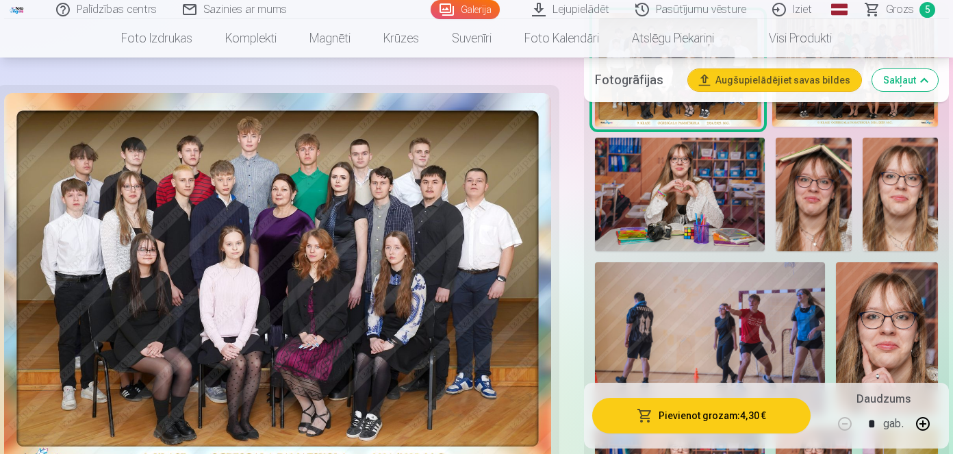
scroll to position [544, 0]
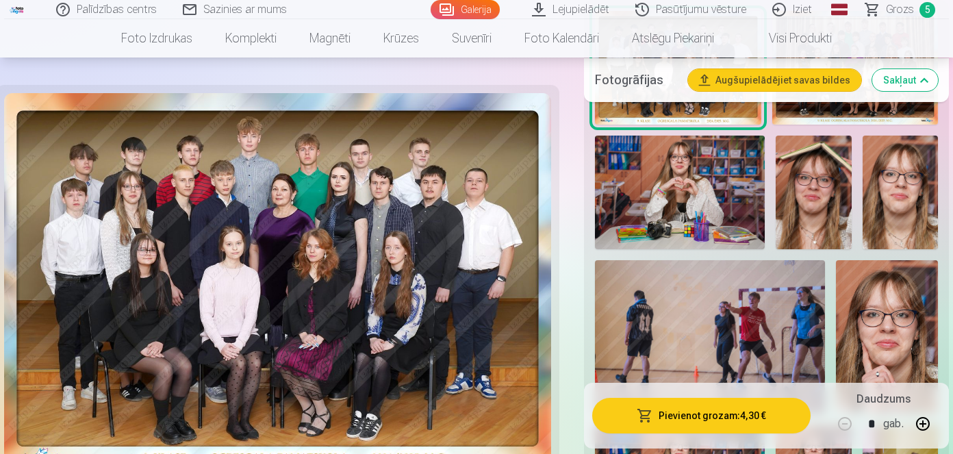
click at [690, 145] on img at bounding box center [680, 192] width 170 height 113
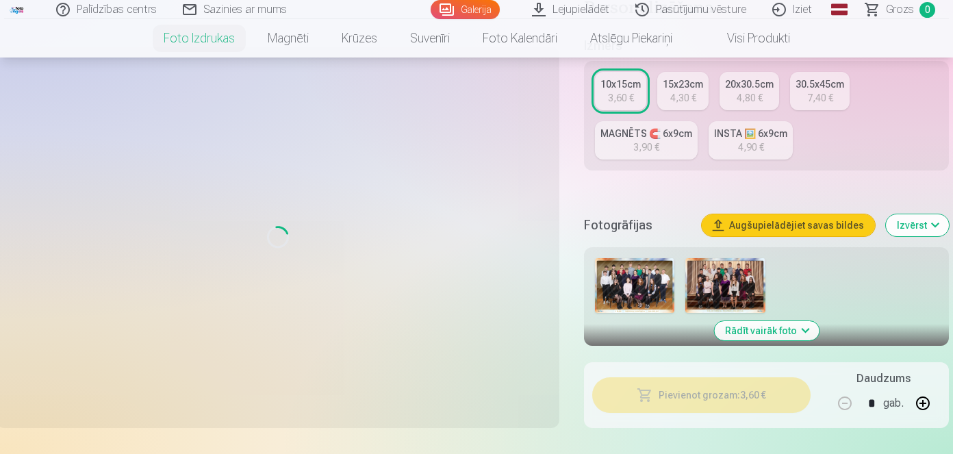
scroll to position [305, 0]
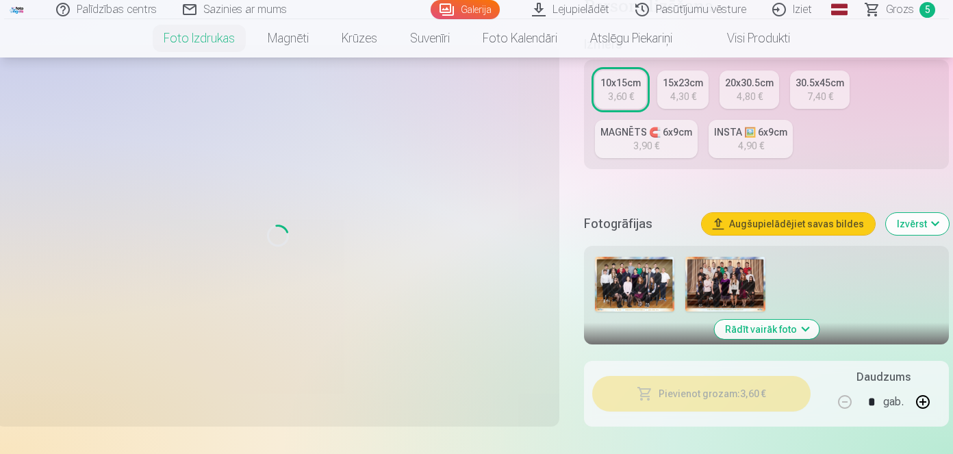
click at [749, 325] on button "Rādīt vairāk foto" at bounding box center [766, 329] width 105 height 19
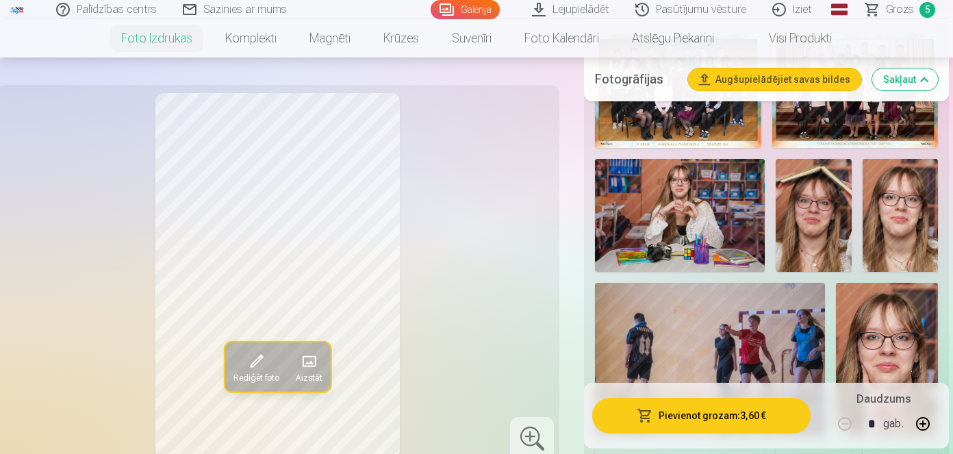
scroll to position [566, 0]
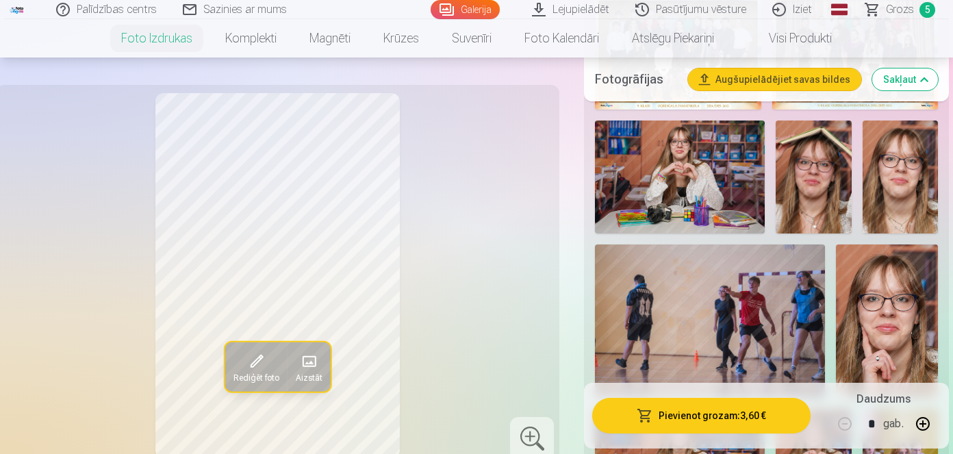
click at [716, 172] on img at bounding box center [680, 176] width 170 height 113
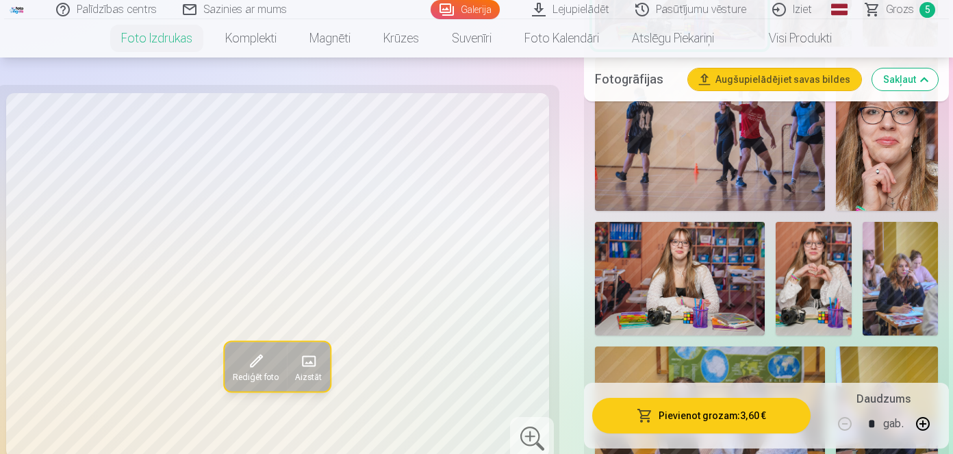
scroll to position [752, 0]
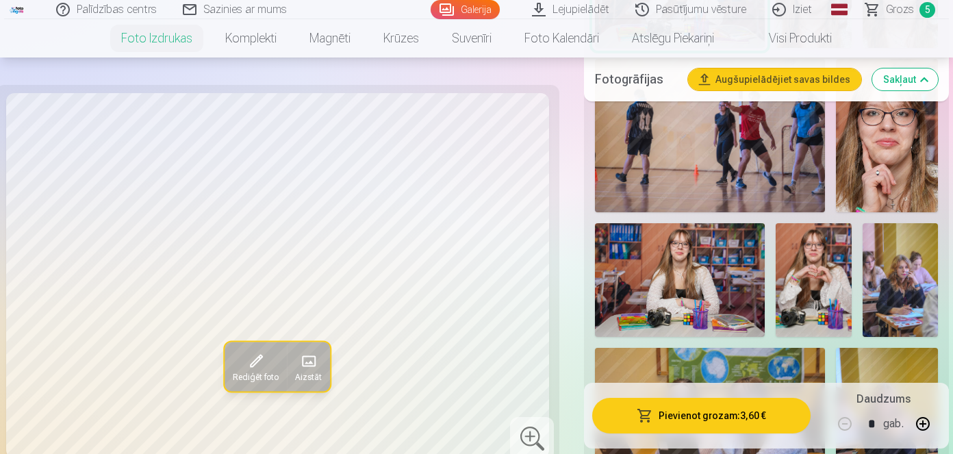
click at [701, 258] on img at bounding box center [680, 279] width 170 height 113
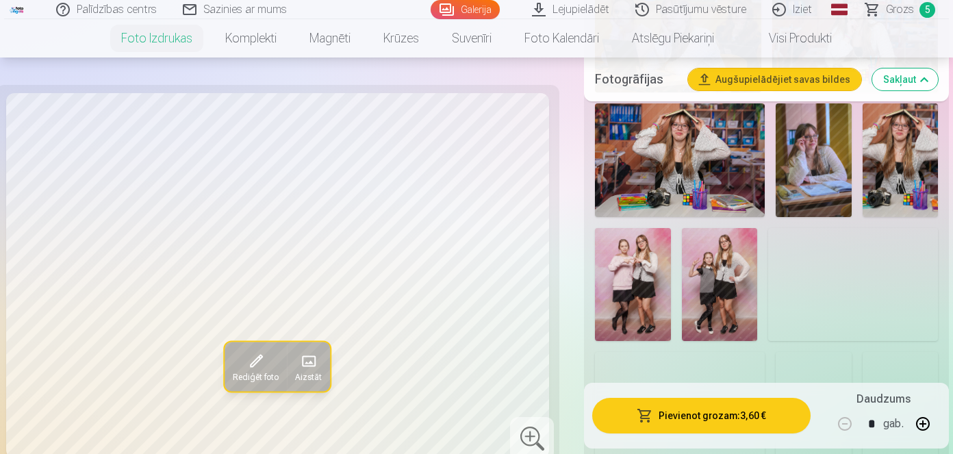
scroll to position [1285, 0]
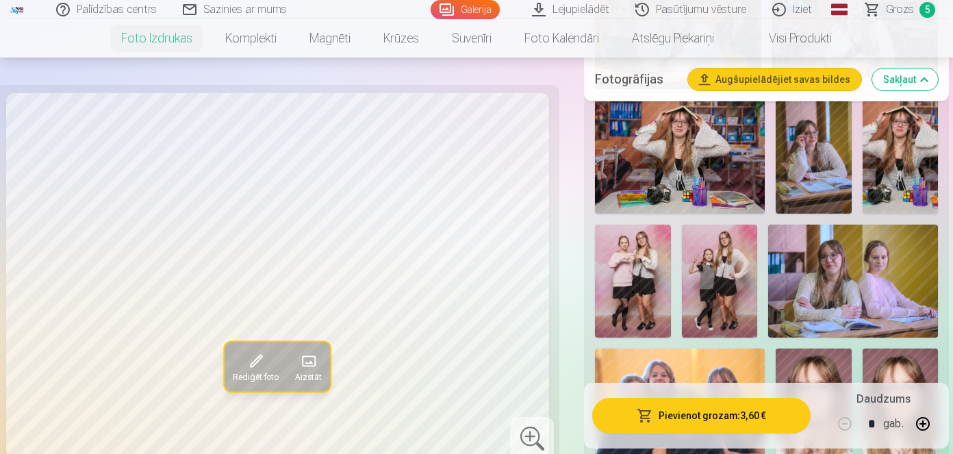
click at [804, 156] on img at bounding box center [813, 156] width 75 height 113
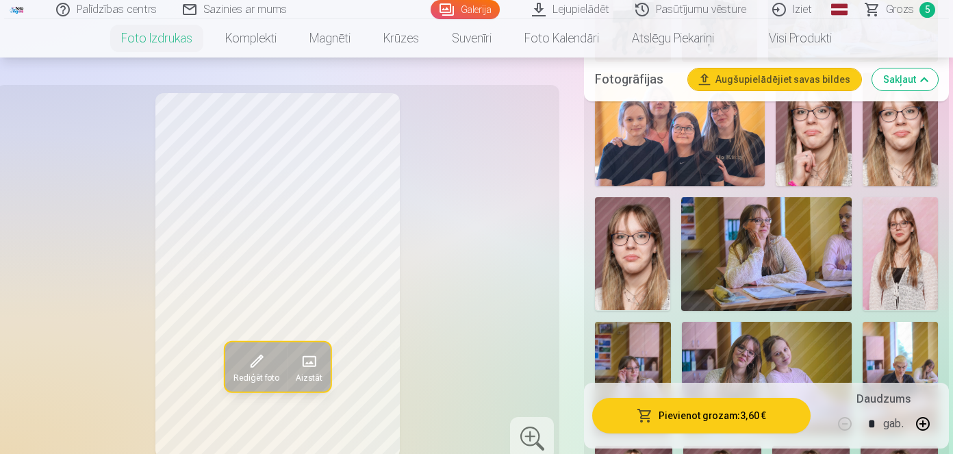
scroll to position [1566, 0]
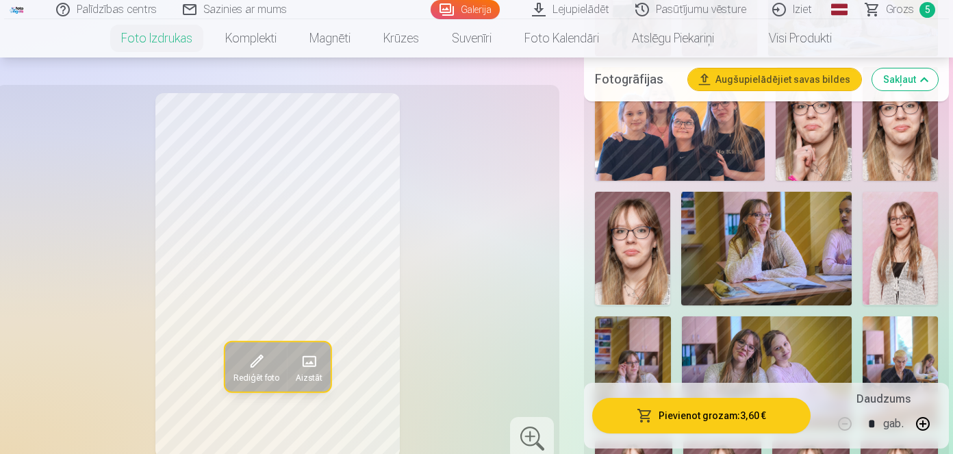
click at [908, 249] on img at bounding box center [900, 249] width 75 height 114
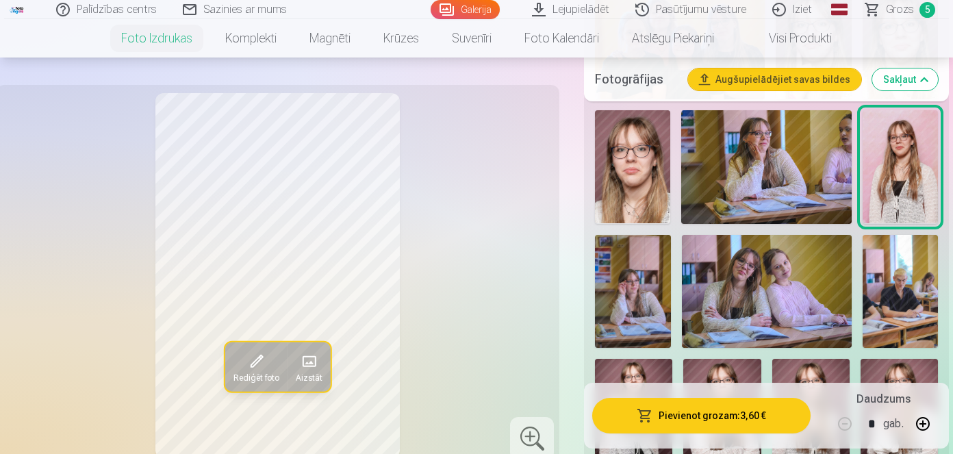
scroll to position [1649, 0]
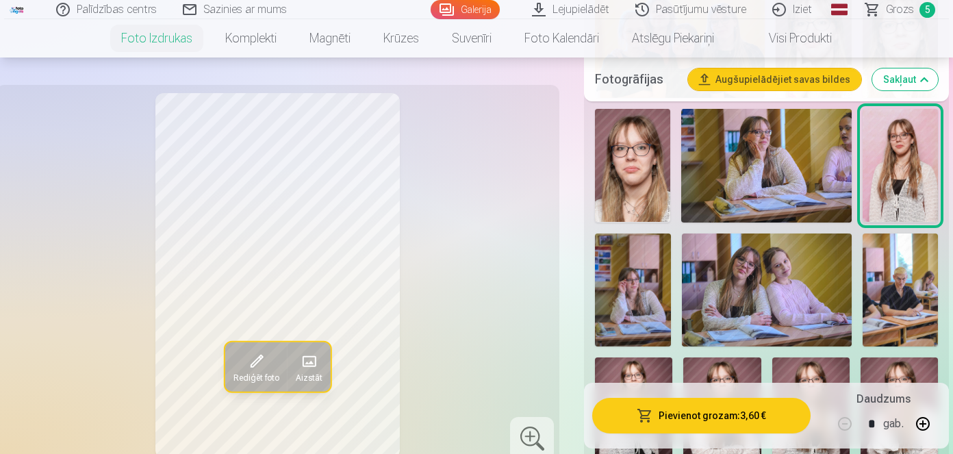
click at [812, 254] on img at bounding box center [767, 290] width 170 height 114
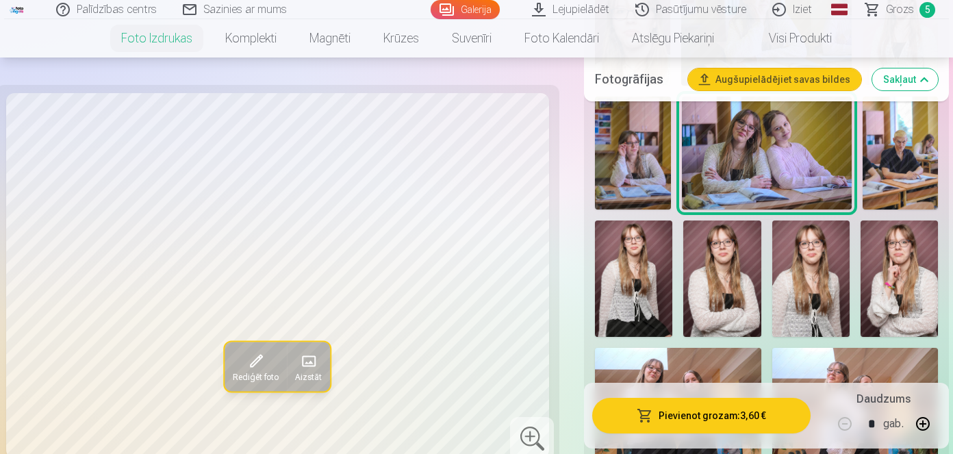
scroll to position [1789, 0]
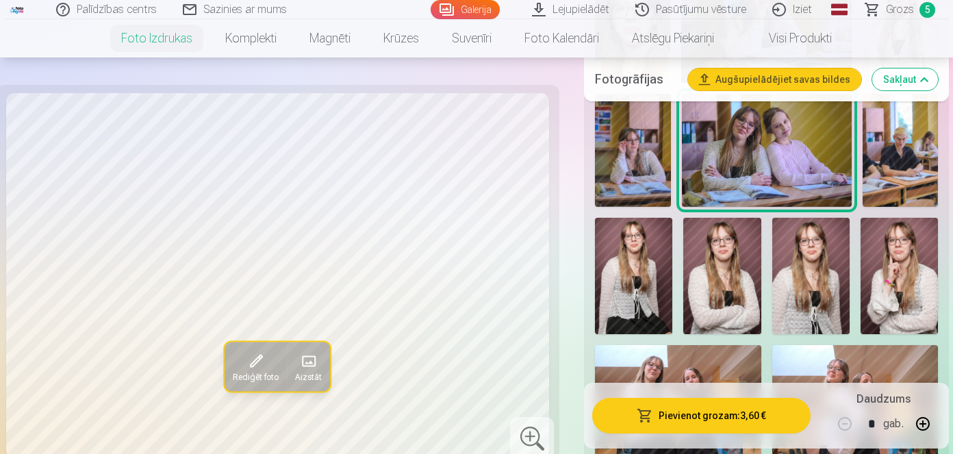
click at [630, 173] on img at bounding box center [632, 150] width 75 height 113
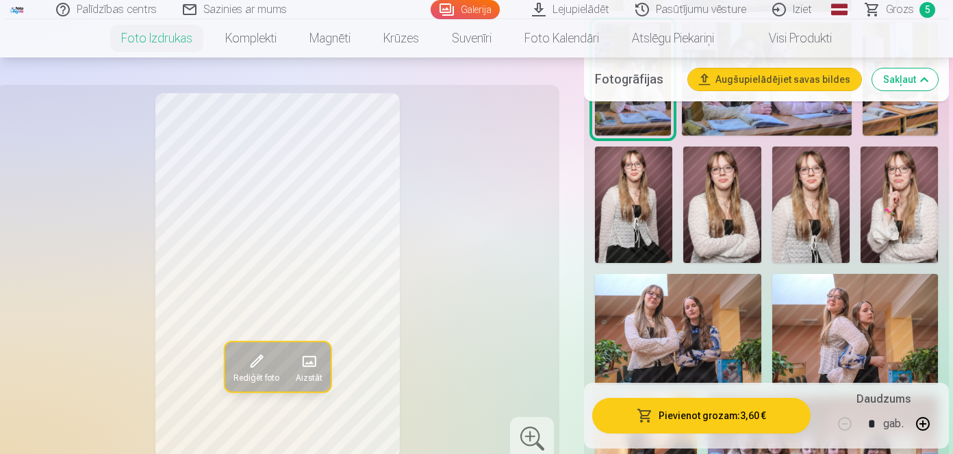
scroll to position [1861, 0]
click at [716, 201] on img at bounding box center [721, 204] width 77 height 116
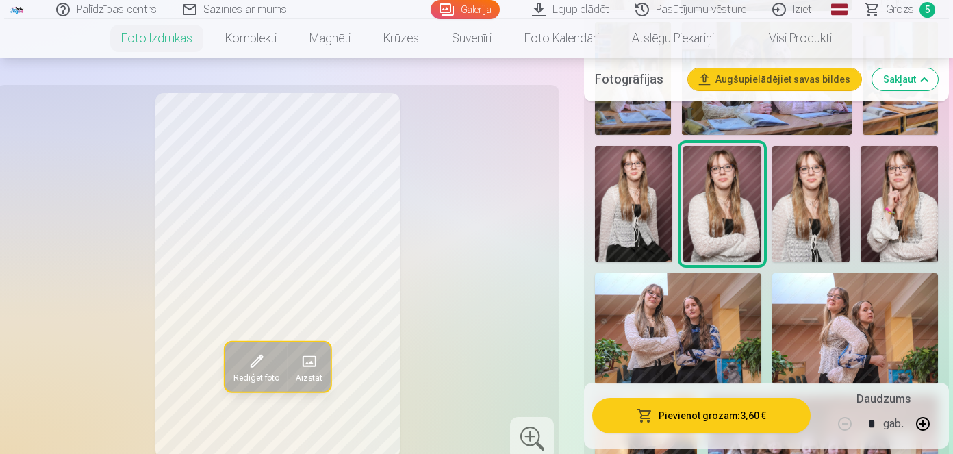
click at [808, 181] on img at bounding box center [810, 204] width 77 height 116
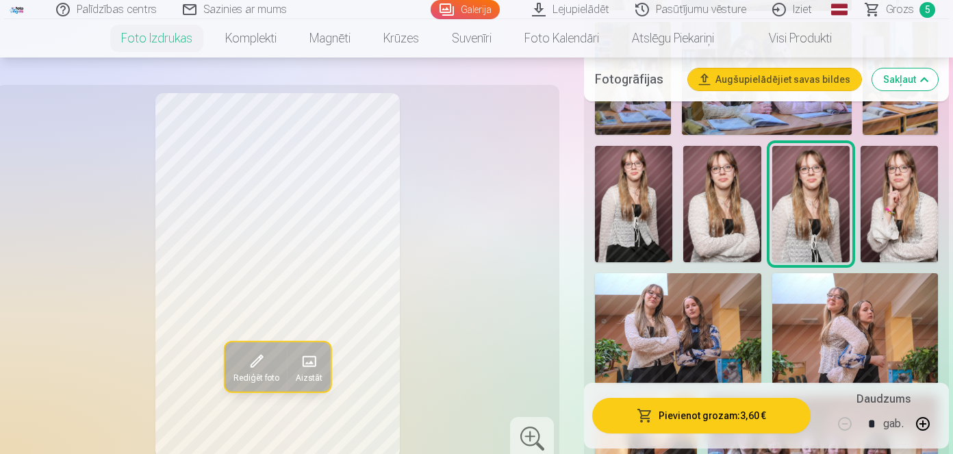
click at [604, 228] on img at bounding box center [633, 204] width 77 height 116
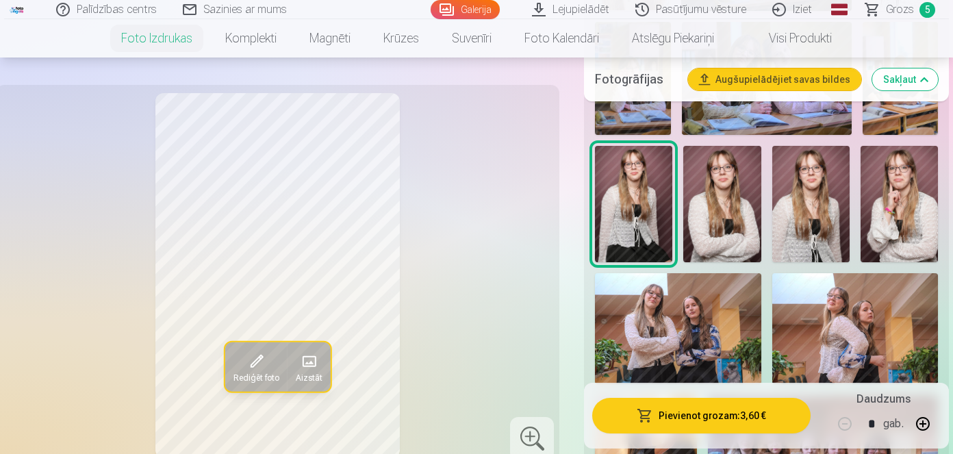
click at [724, 206] on img at bounding box center [721, 204] width 77 height 116
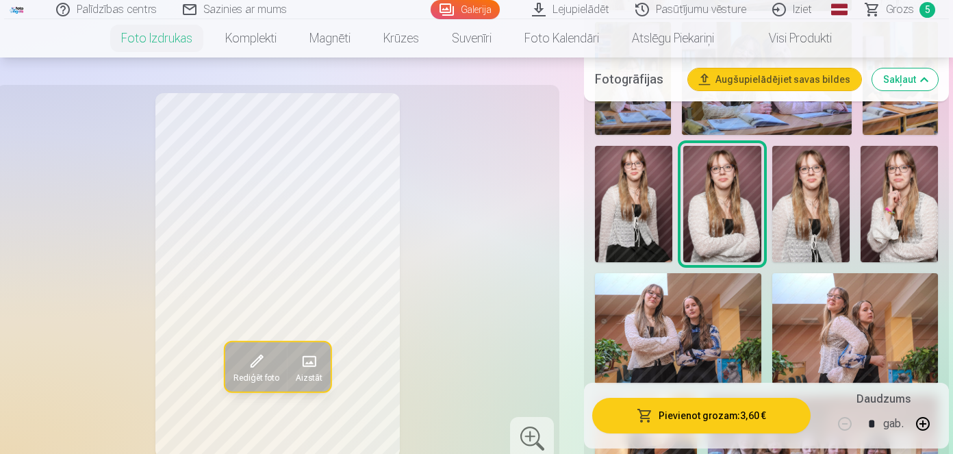
click at [801, 197] on img at bounding box center [810, 204] width 77 height 116
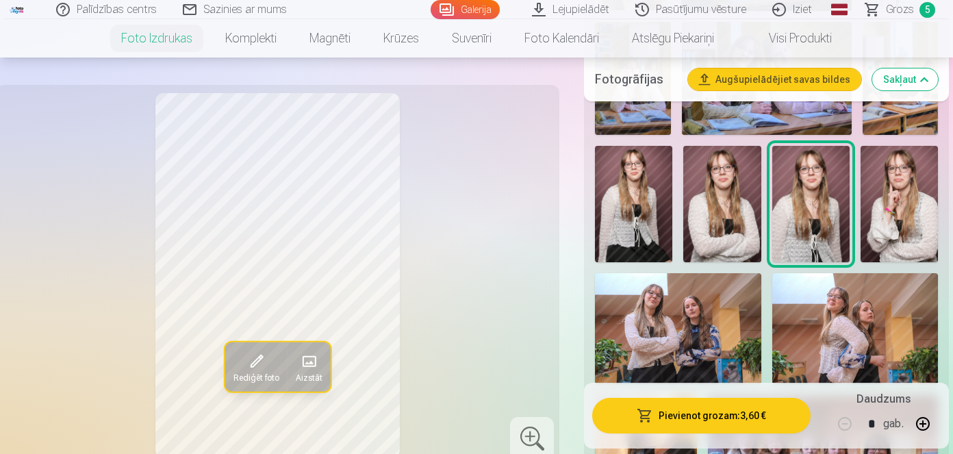
click at [635, 207] on img at bounding box center [633, 204] width 77 height 116
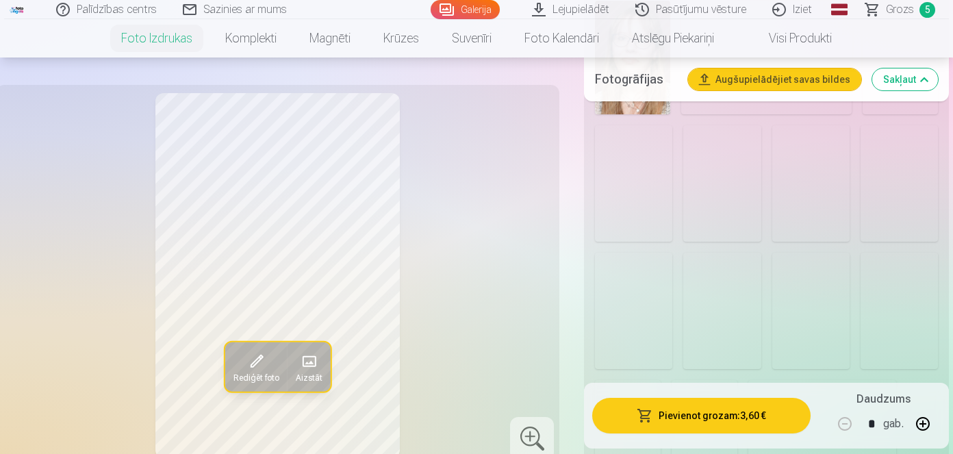
scroll to position [2927, 0]
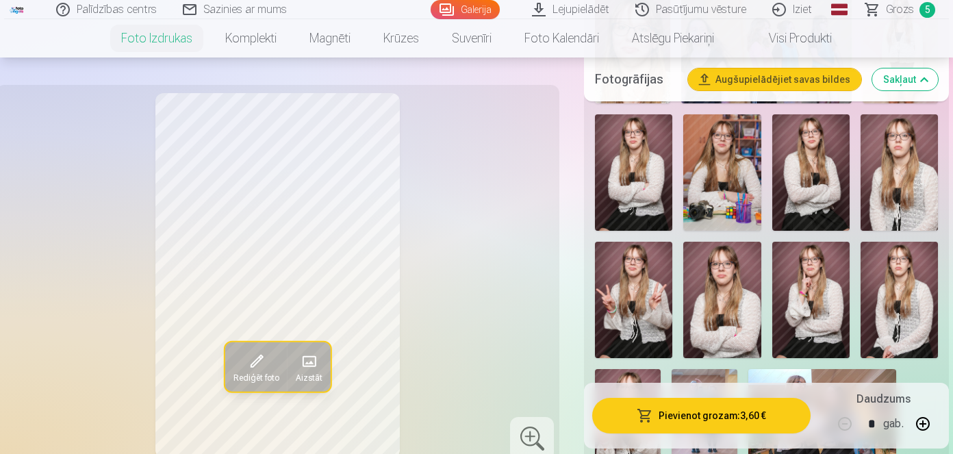
click at [652, 294] on img at bounding box center [633, 300] width 77 height 116
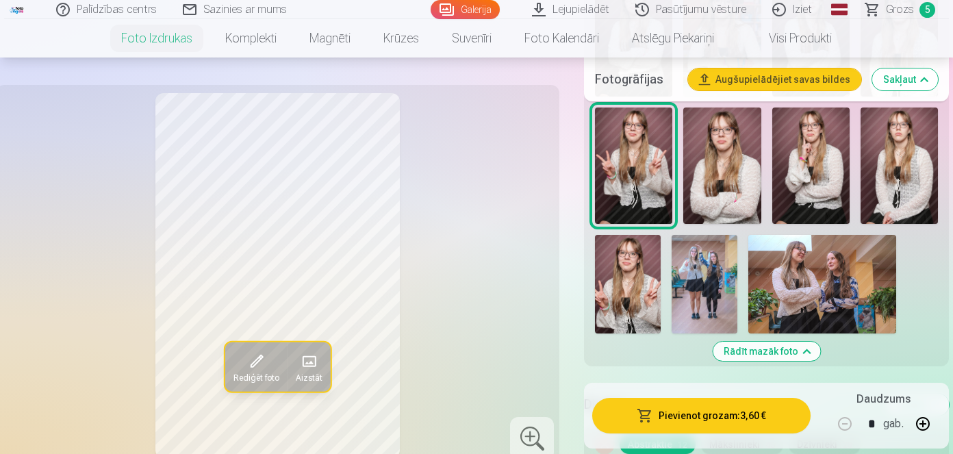
scroll to position [3062, 0]
click at [634, 264] on img at bounding box center [628, 284] width 66 height 99
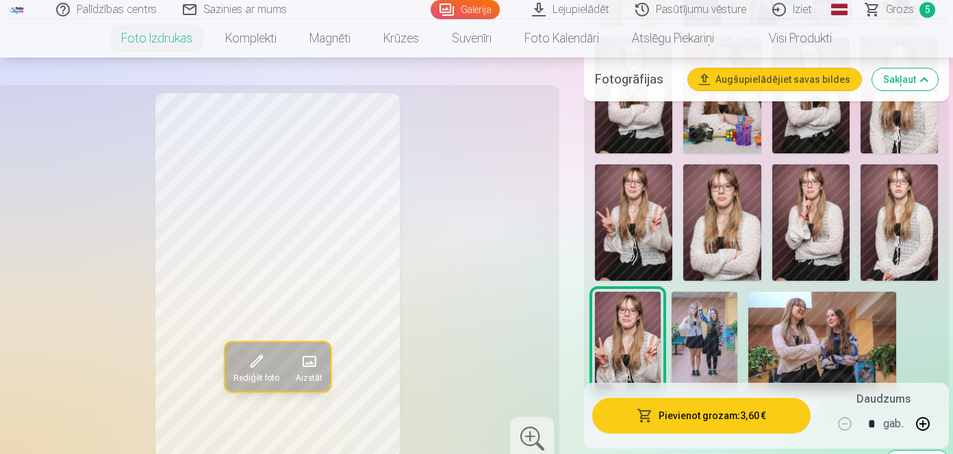
scroll to position [3004, 0]
click at [639, 231] on img at bounding box center [633, 223] width 77 height 116
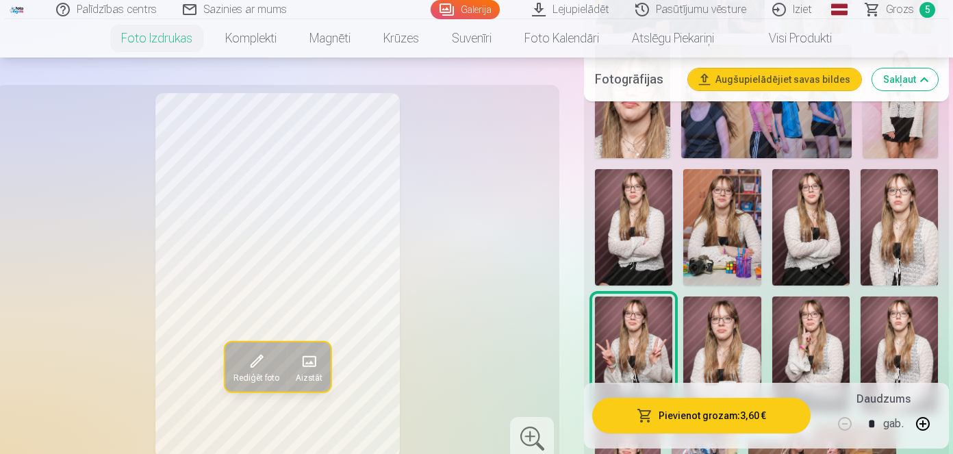
scroll to position [2873, 0]
click at [653, 202] on img at bounding box center [633, 226] width 77 height 116
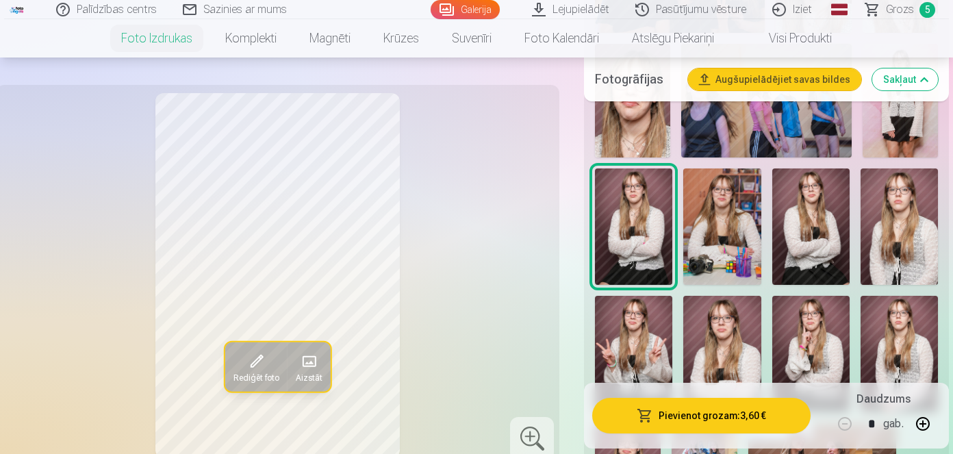
click at [803, 219] on img at bounding box center [810, 226] width 77 height 116
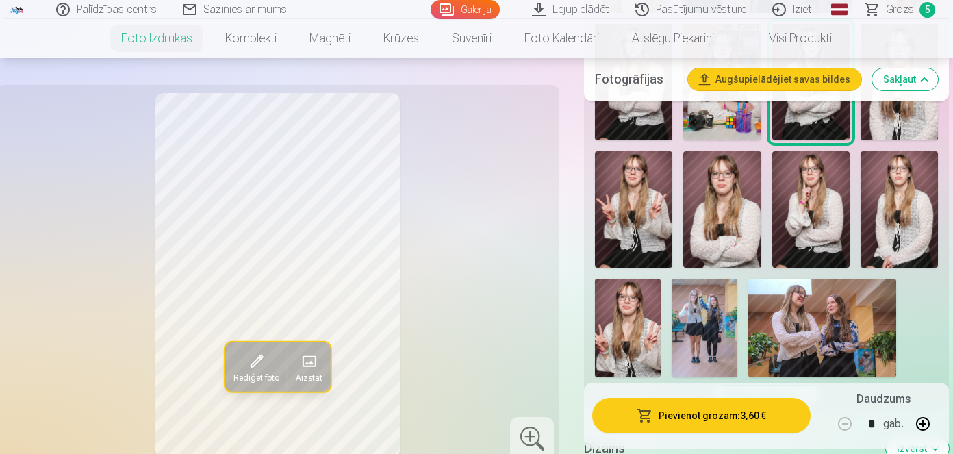
scroll to position [3018, 0]
click at [650, 326] on img at bounding box center [628, 327] width 66 height 99
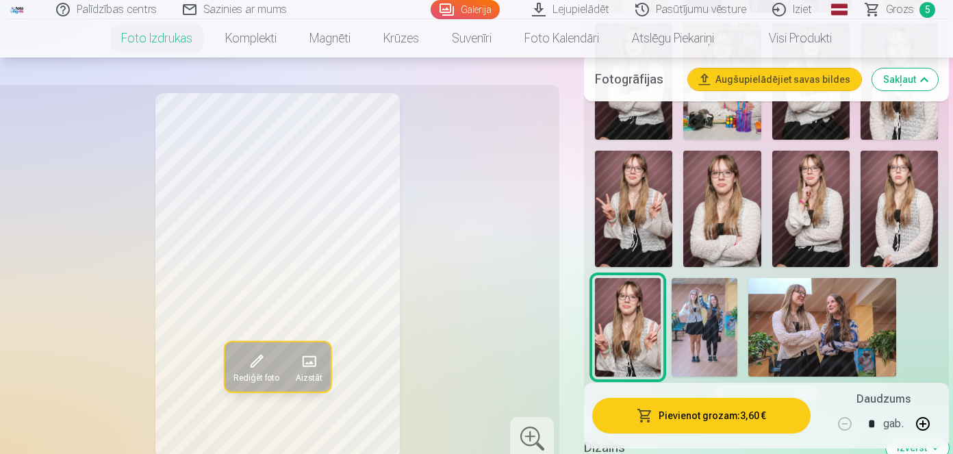
click at [647, 233] on img at bounding box center [633, 209] width 77 height 116
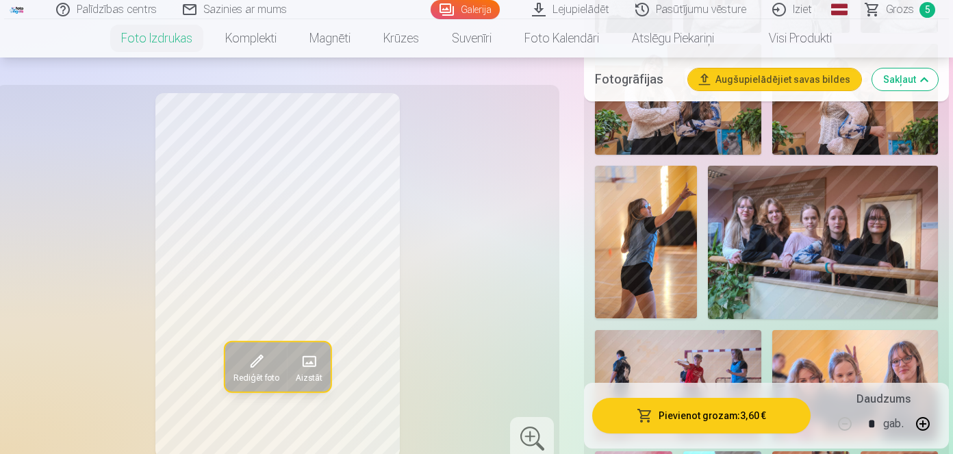
scroll to position [1855, 0]
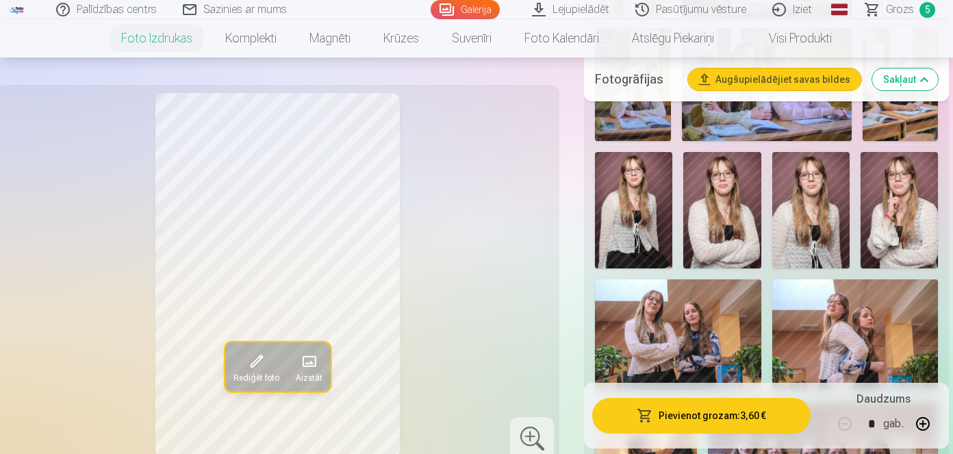
click at [648, 244] on img at bounding box center [633, 210] width 77 height 116
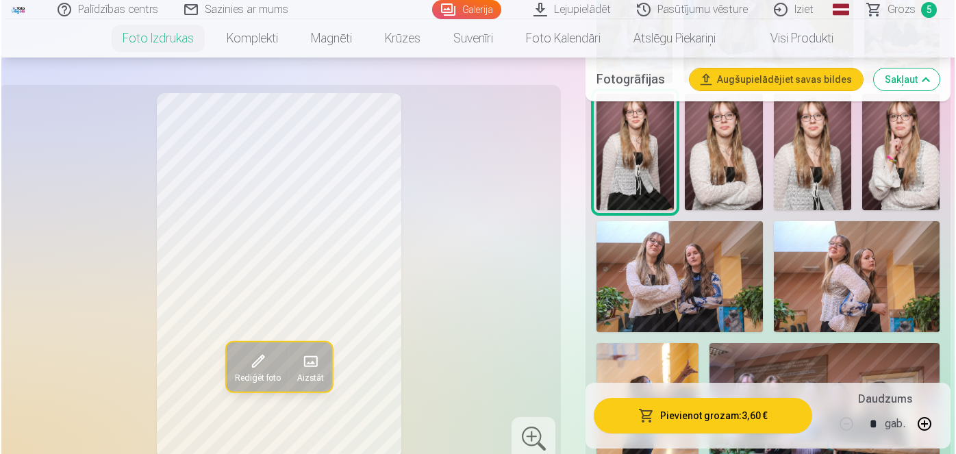
scroll to position [1904, 0]
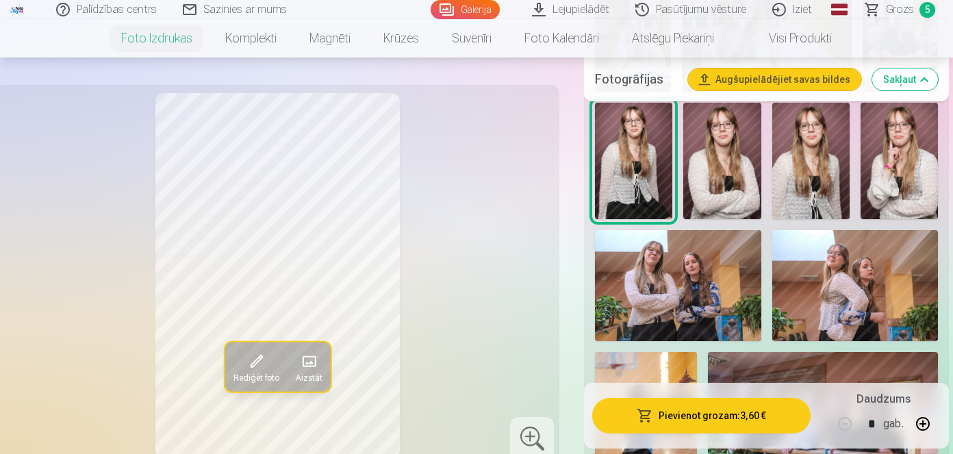
click at [690, 421] on button "Pievienot grozam : 3,60 €" at bounding box center [701, 416] width 218 height 36
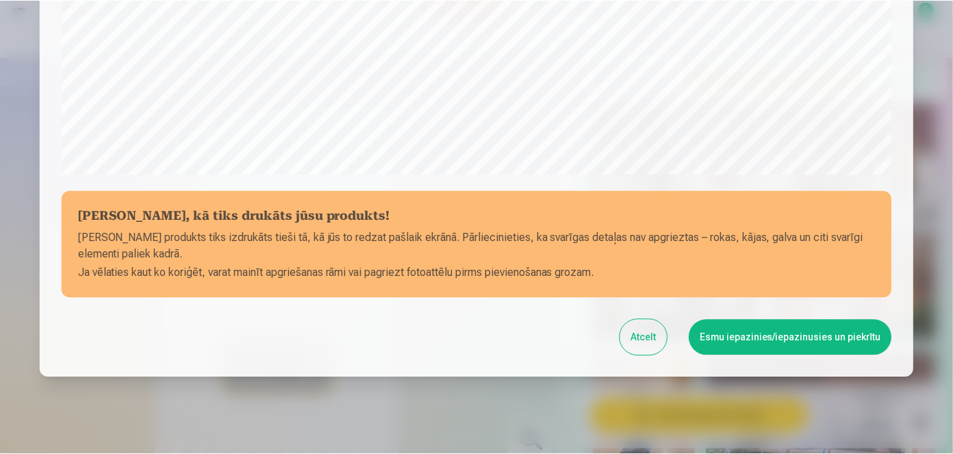
scroll to position [531, 0]
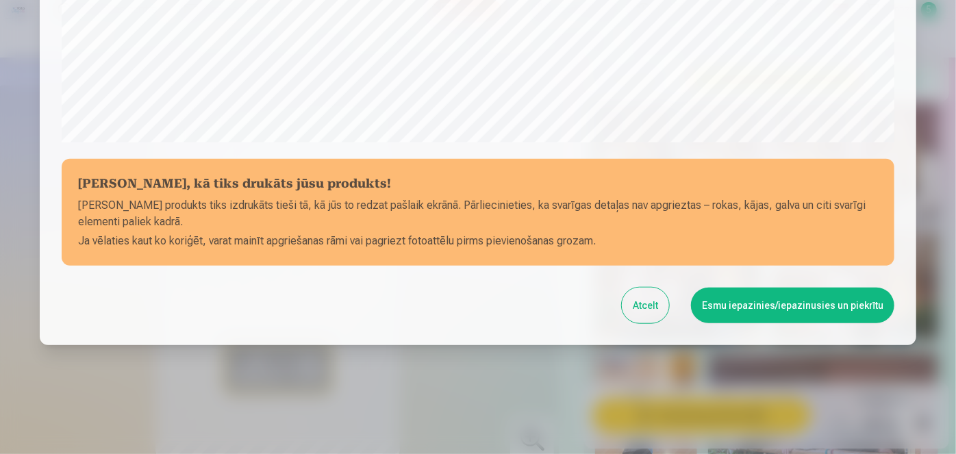
click at [731, 313] on button "Esmu iepazinies/iepazinusies un piekrītu" at bounding box center [792, 306] width 203 height 36
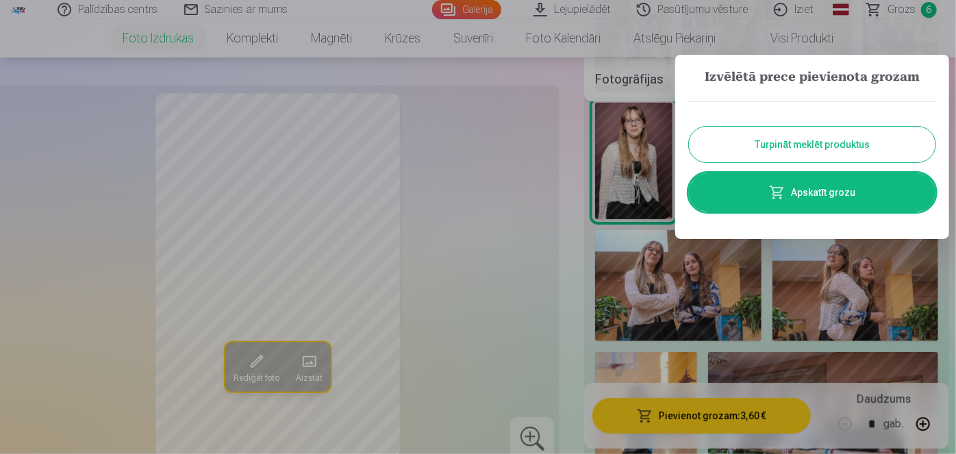
click at [767, 144] on button "Turpināt meklēt produktus" at bounding box center [812, 145] width 246 height 36
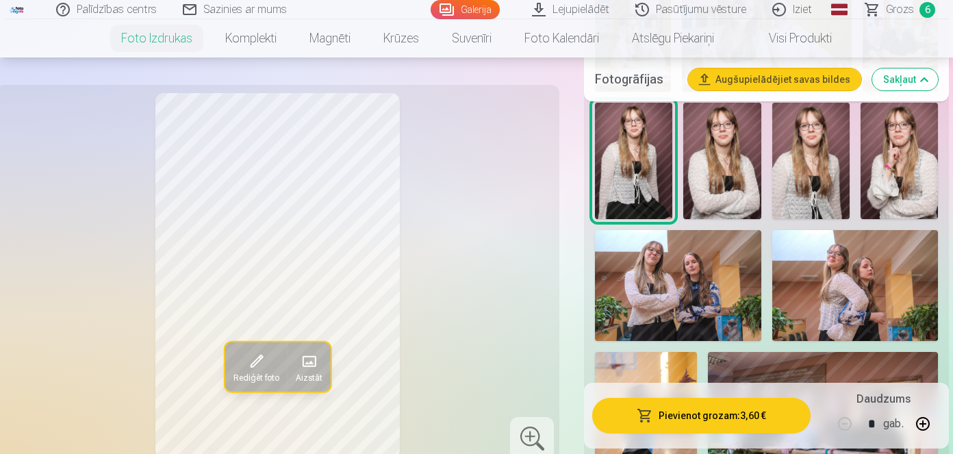
click at [911, 13] on span "Grozs" at bounding box center [900, 9] width 28 height 16
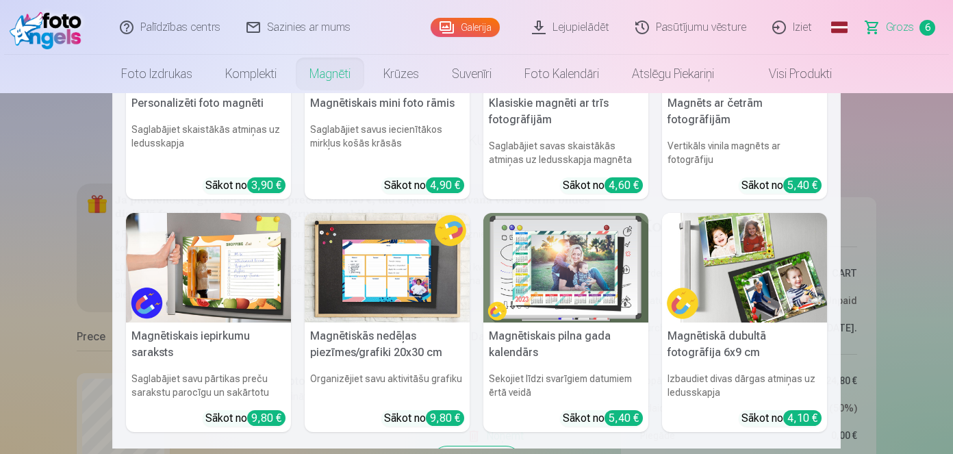
scroll to position [128, 0]
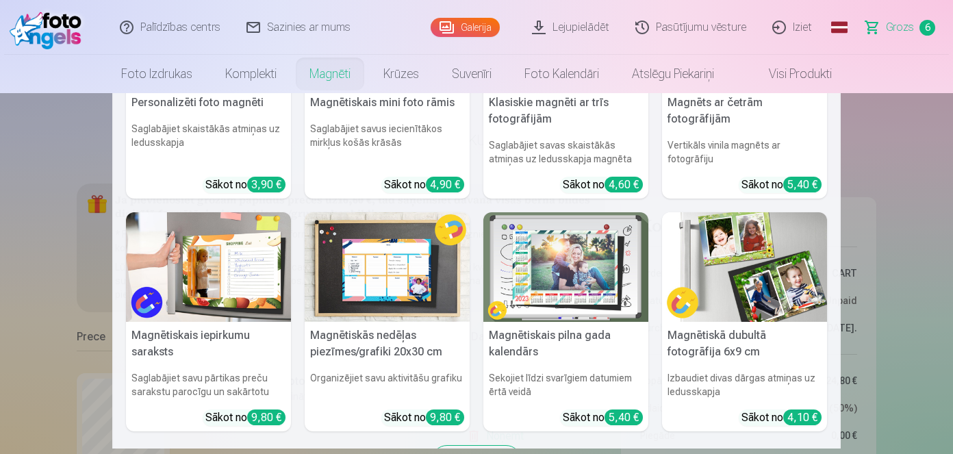
click at [0, 268] on nav "Personalizēti foto magnēti Saglabājiet skaistākās atmiņas uz ledusskapja Sākot …" at bounding box center [476, 270] width 953 height 355
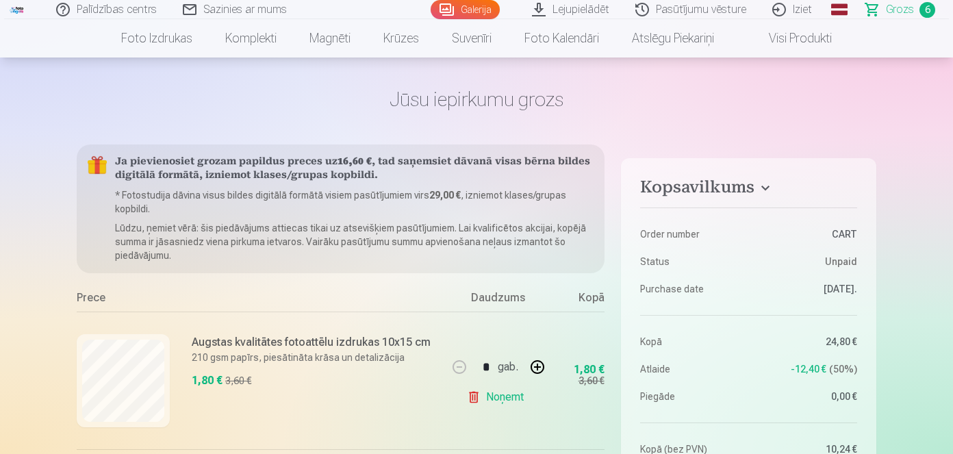
scroll to position [40, 0]
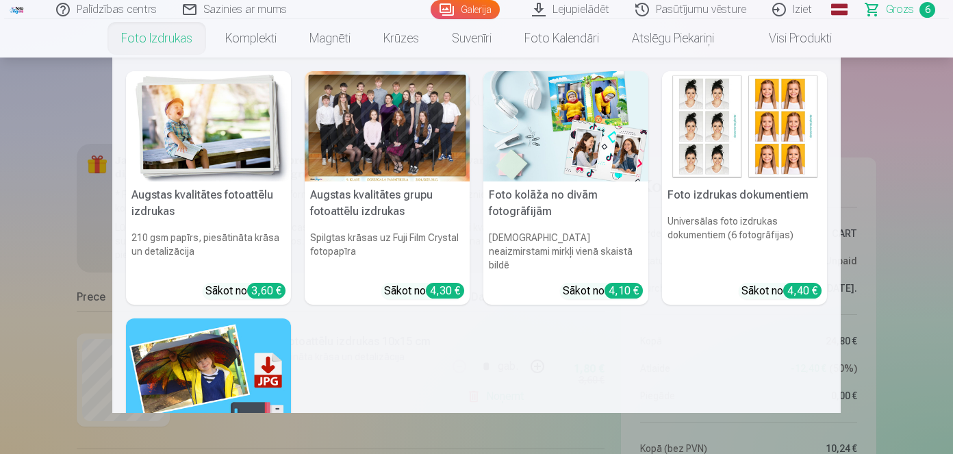
click at [154, 35] on link "Foto izdrukas" at bounding box center [157, 38] width 104 height 38
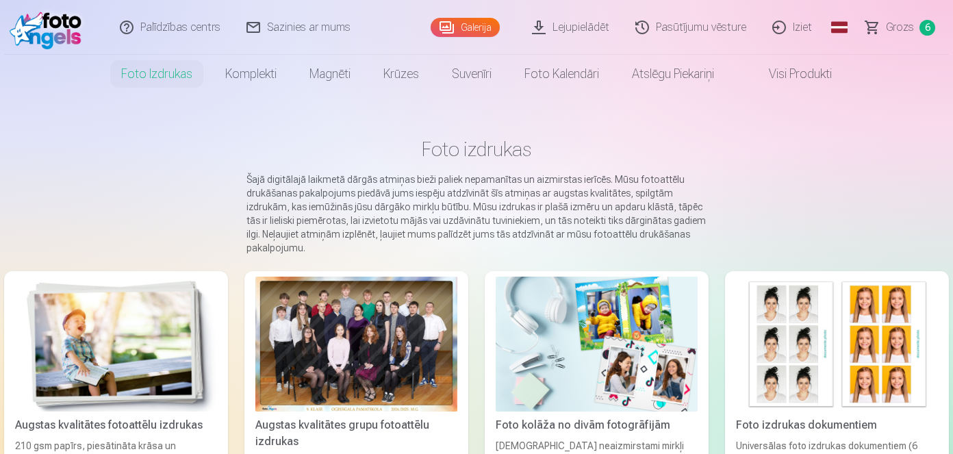
click at [338, 317] on div at bounding box center [356, 344] width 202 height 135
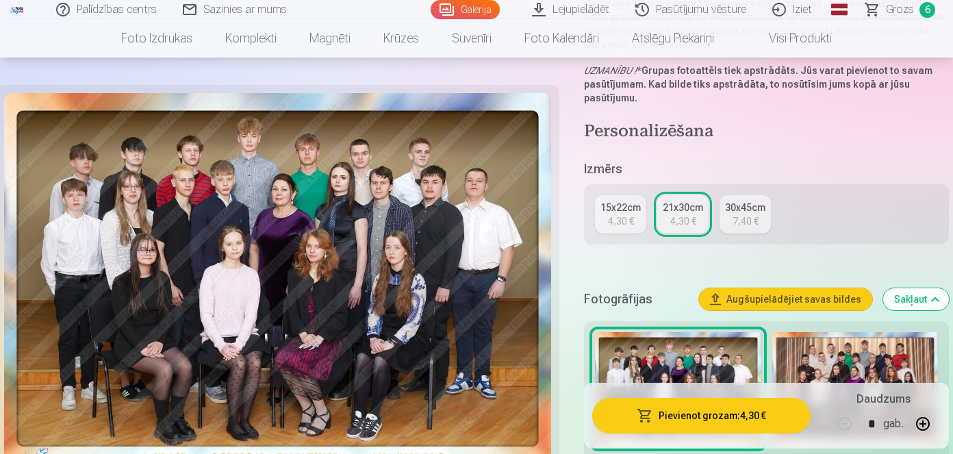
scroll to position [246, 0]
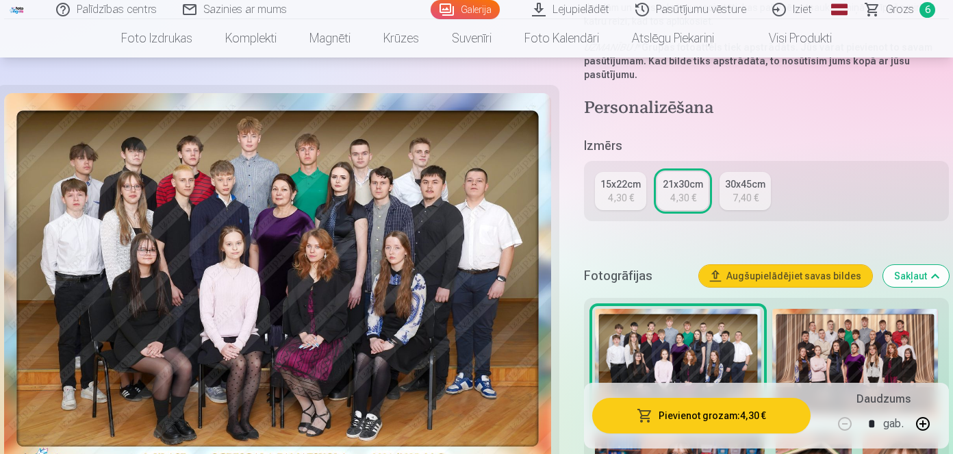
click at [622, 196] on div "4,30 €" at bounding box center [621, 198] width 26 height 14
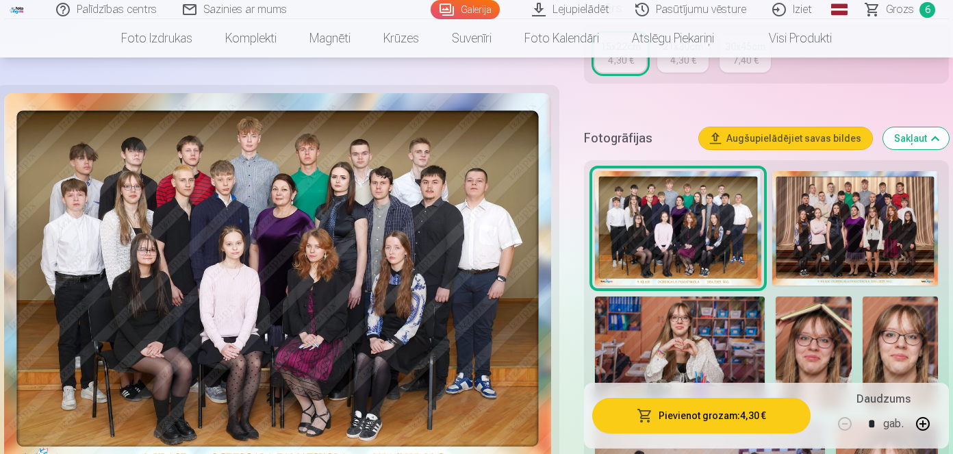
scroll to position [335, 0]
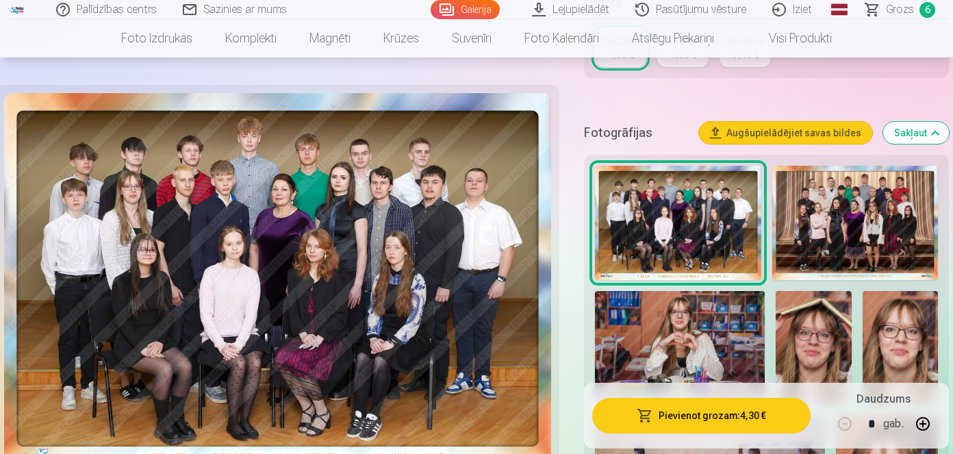
click at [724, 410] on button "Pievienot grozam : 4,30 €" at bounding box center [701, 416] width 218 height 36
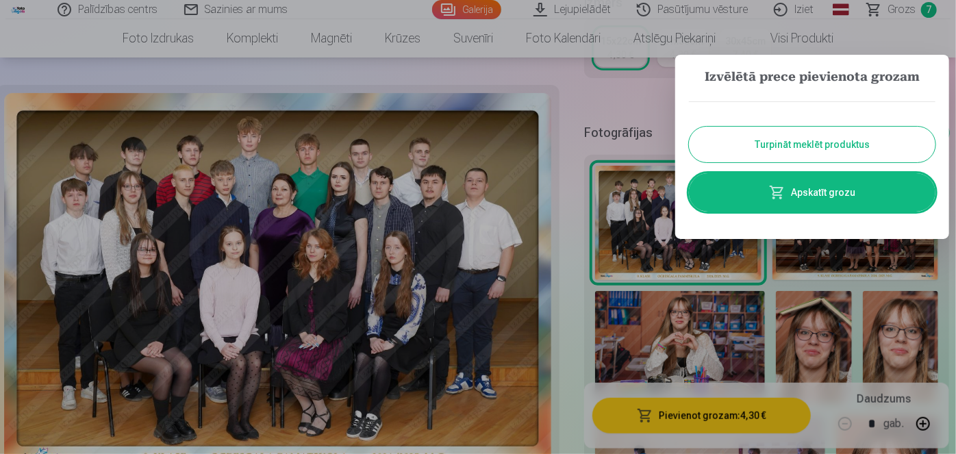
click at [803, 141] on button "Turpināt meklēt produktus" at bounding box center [812, 145] width 246 height 36
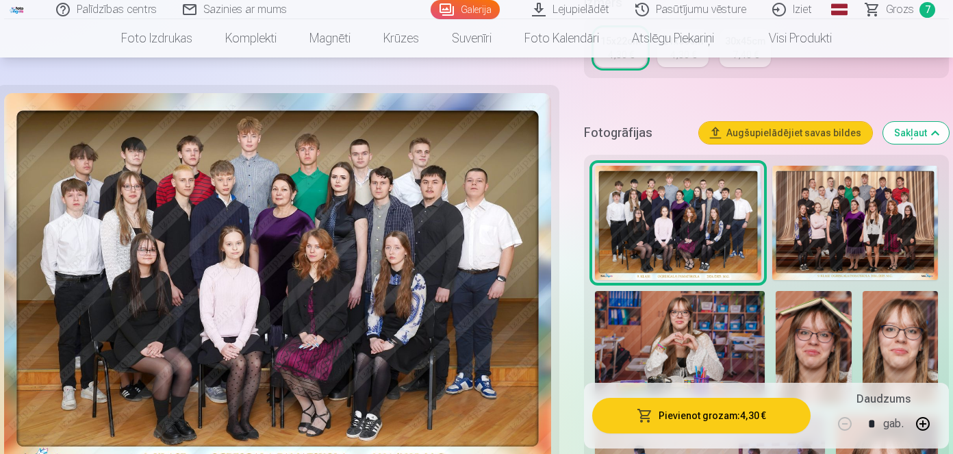
click at [900, 16] on span "Grozs" at bounding box center [900, 9] width 28 height 16
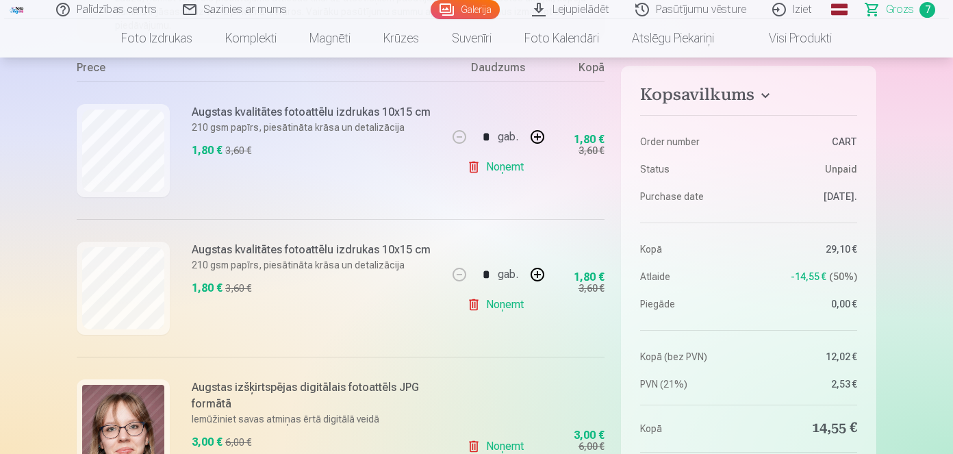
scroll to position [272, 0]
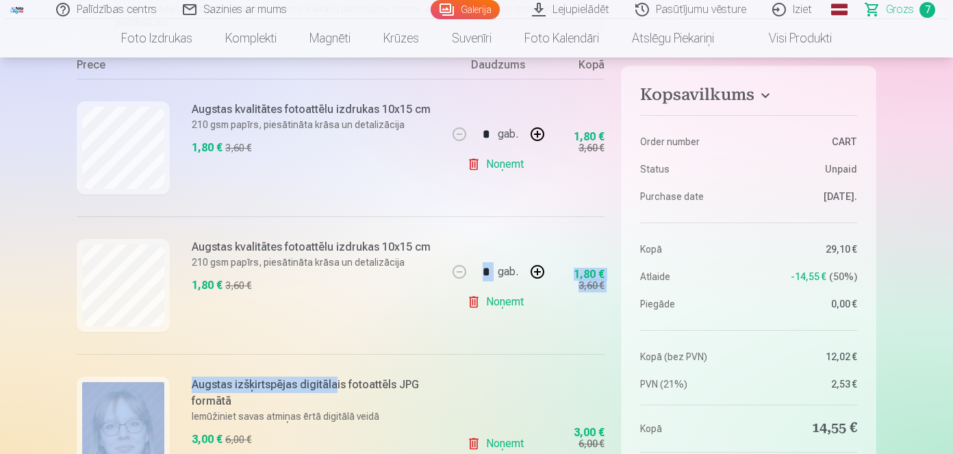
drag, startPoint x: 335, startPoint y: 368, endPoint x: 332, endPoint y: 340, distance: 28.2
click at [332, 340] on div "Augstas kvalitātes fotoattēlu izdrukas 10x15 cm 210 gsm papīrs, piesātināta krā…" at bounding box center [262, 285] width 370 height 138
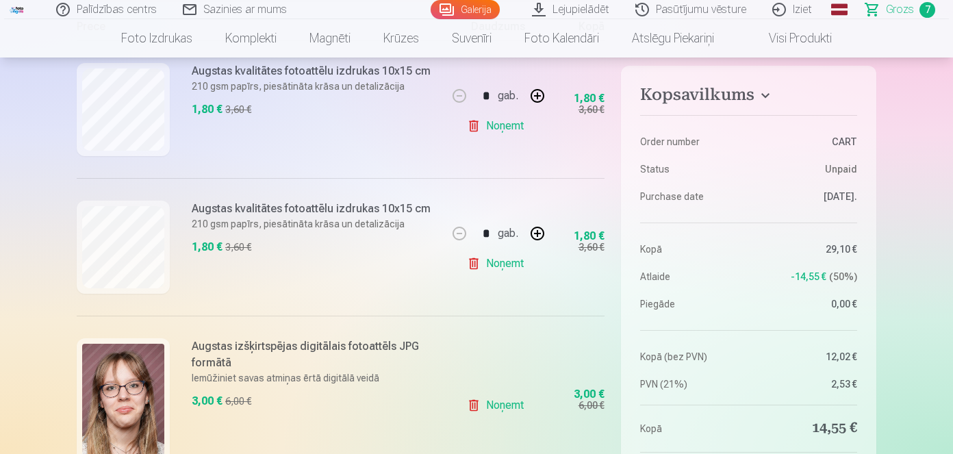
scroll to position [311, 0]
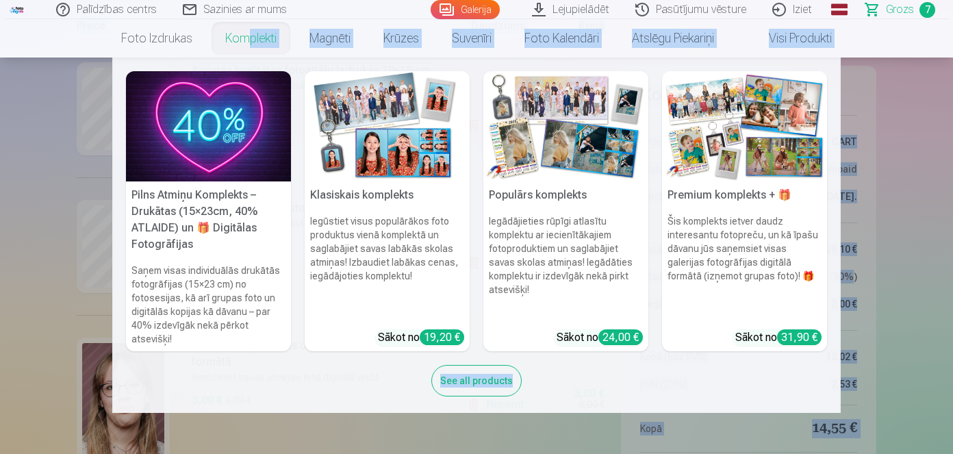
drag, startPoint x: 235, startPoint y: 125, endPoint x: 243, endPoint y: 35, distance: 90.7
click at [9, 297] on nav "Pilns Atmiņu Komplekts – Drukātas (15×23cm, 40% ATLAIDE) un 🎁 Digitālas Fotogrā…" at bounding box center [476, 235] width 953 height 355
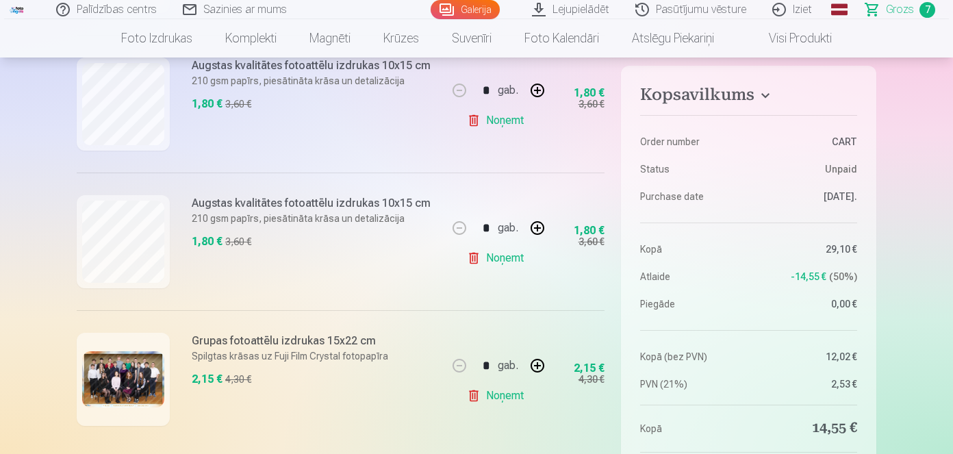
scroll to position [906, 0]
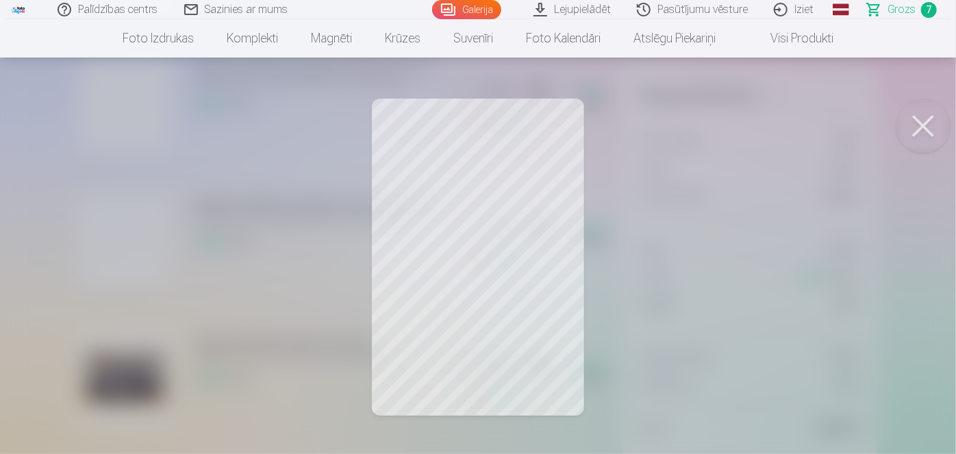
click at [927, 131] on button at bounding box center [922, 126] width 55 height 55
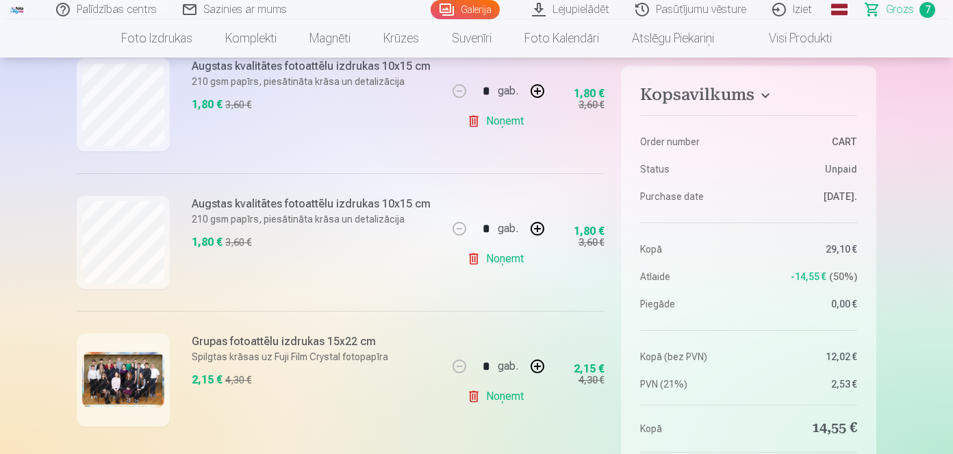
click at [359, 405] on div "Grupas fotoattēlu izdrukas 15x22 cm Spilgtas krāsas uz Fuji Film Crystal fotopa…" at bounding box center [262, 380] width 370 height 138
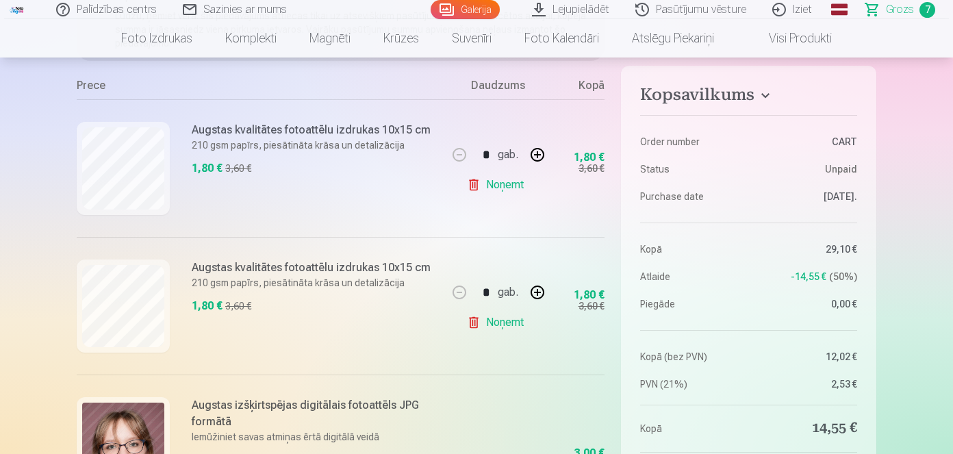
scroll to position [248, 0]
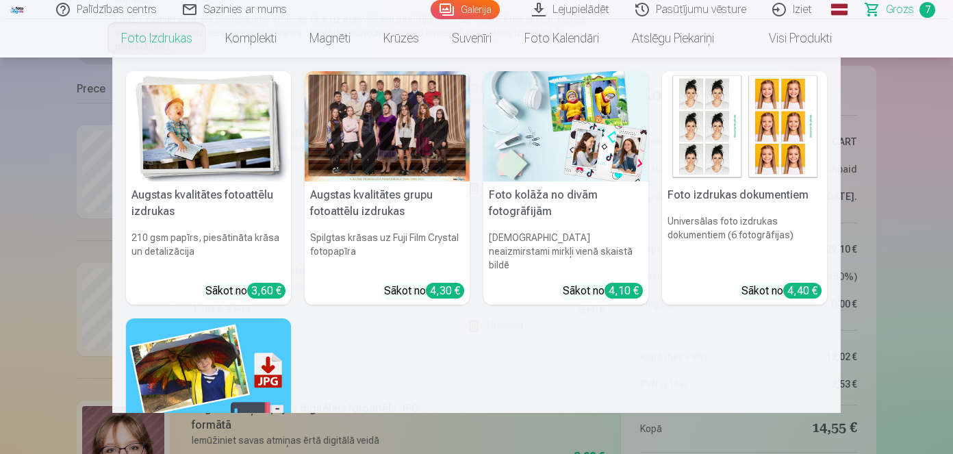
click at [142, 36] on link "Foto izdrukas" at bounding box center [157, 38] width 104 height 38
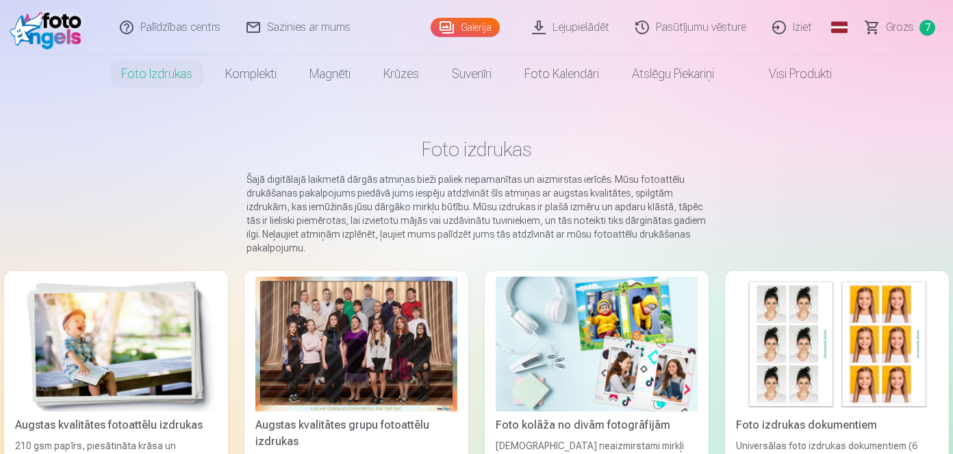
click at [340, 349] on div at bounding box center [356, 344] width 202 height 135
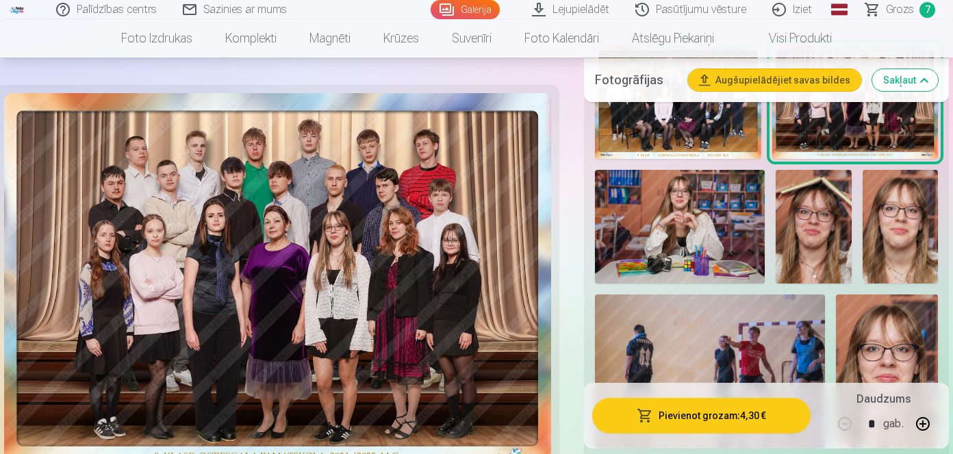
scroll to position [528, 0]
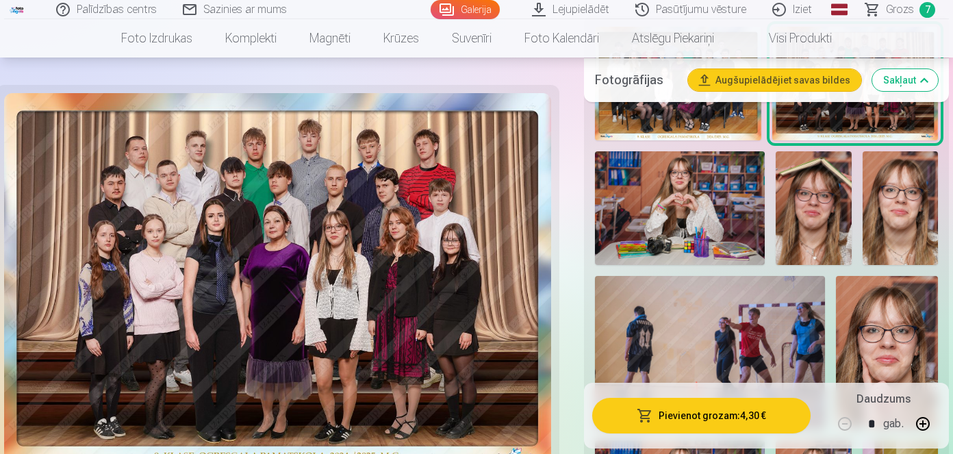
click at [935, 204] on img at bounding box center [900, 208] width 75 height 114
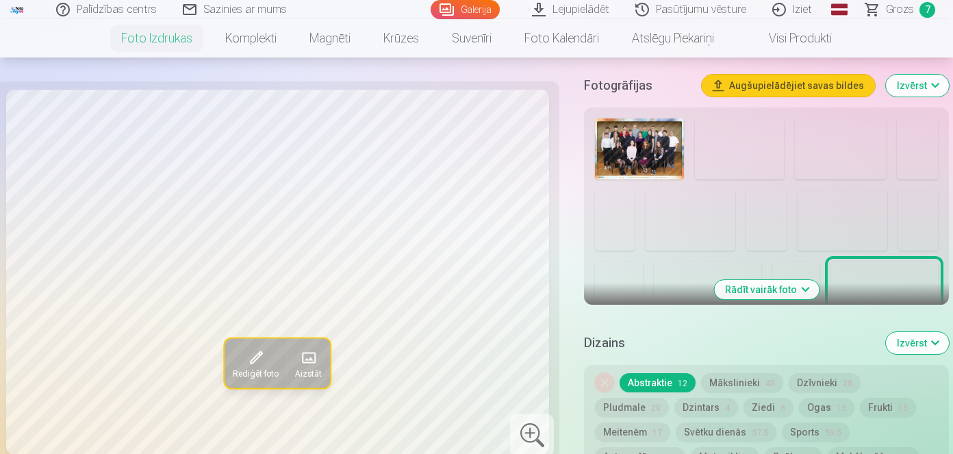
scroll to position [483, 0]
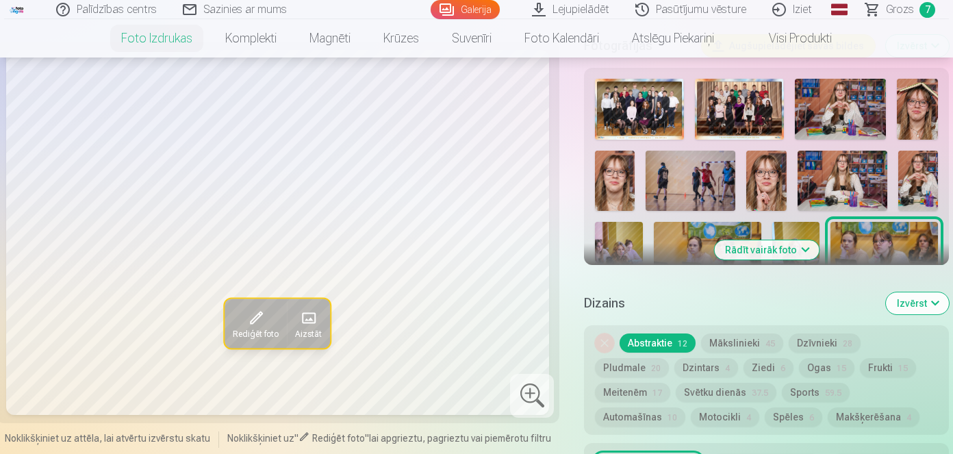
click at [757, 249] on button "Rādīt vairāk foto" at bounding box center [766, 249] width 105 height 19
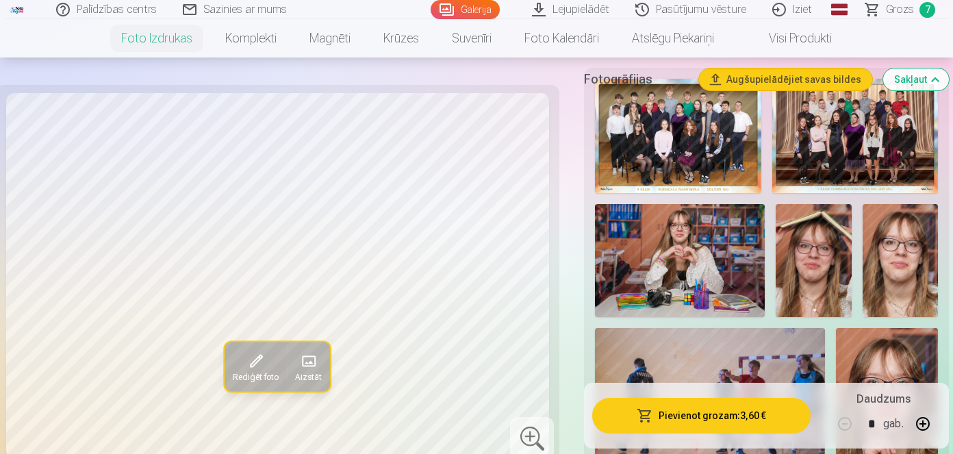
click at [889, 269] on img at bounding box center [900, 261] width 75 height 114
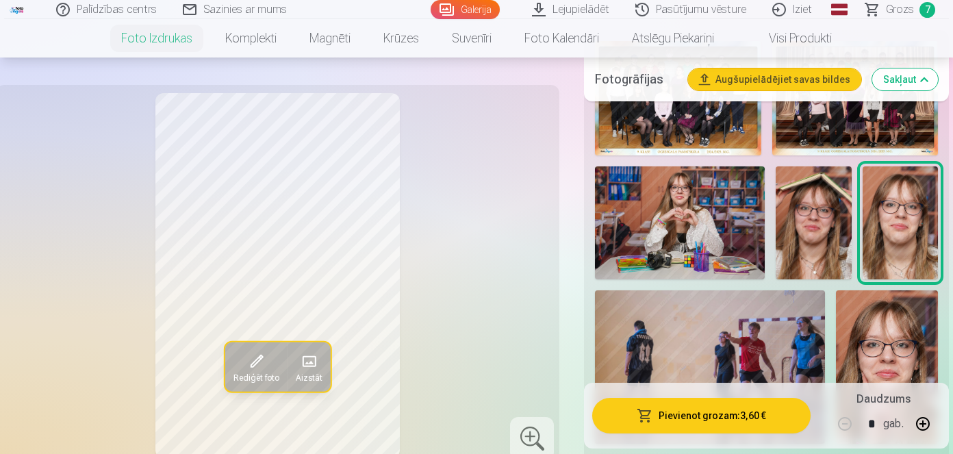
scroll to position [520, 0]
click at [814, 256] on img at bounding box center [813, 224] width 75 height 114
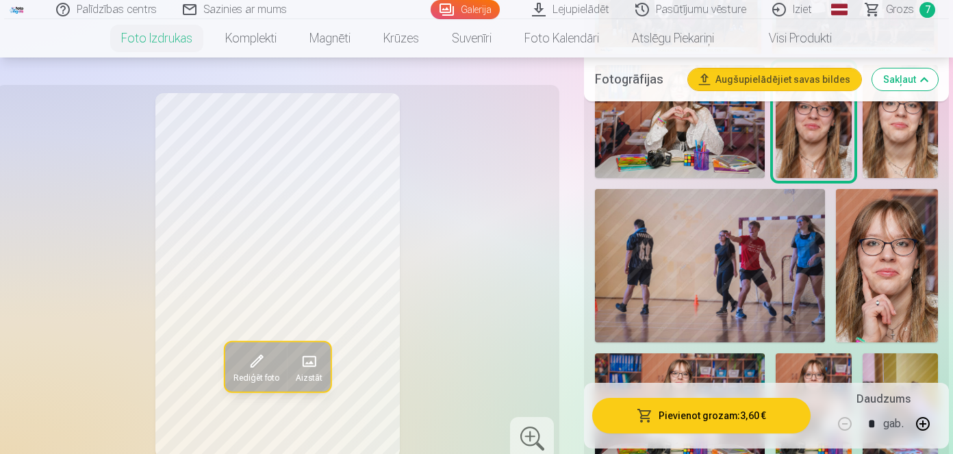
scroll to position [656, 0]
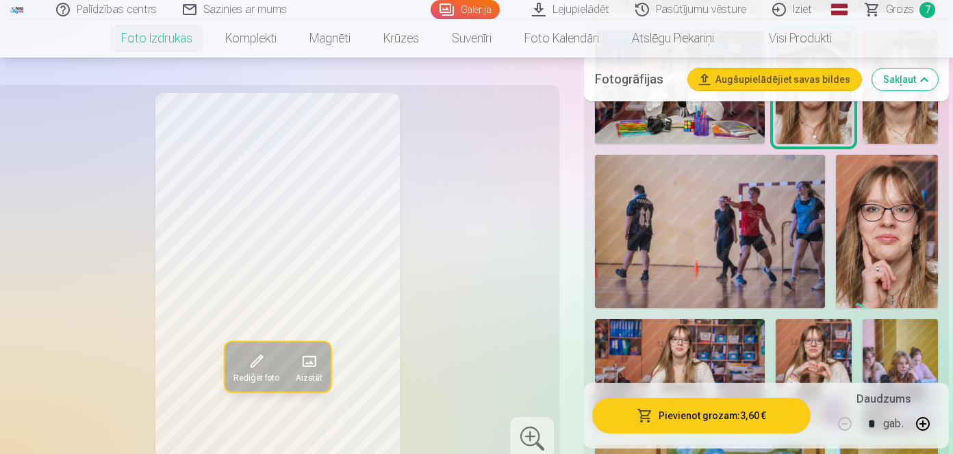
click at [869, 251] on img at bounding box center [887, 231] width 102 height 153
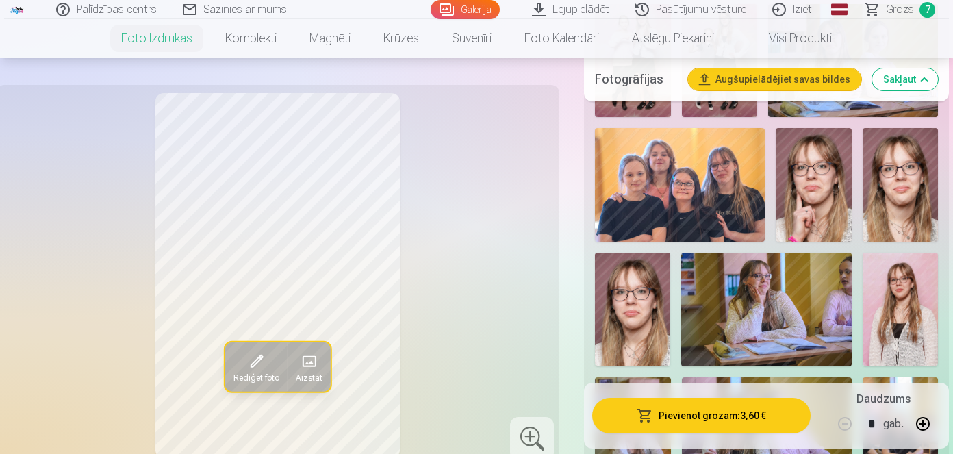
scroll to position [1506, 0]
click at [896, 194] on img at bounding box center [900, 184] width 75 height 114
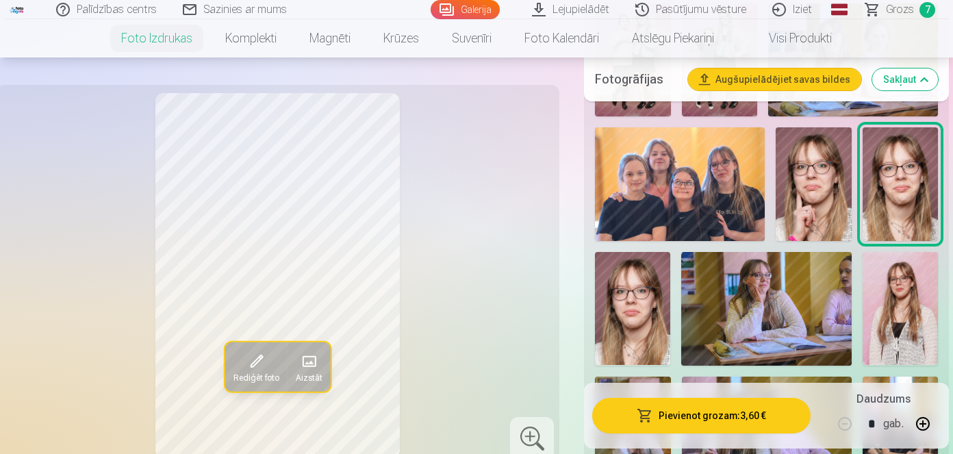
click at [824, 207] on img at bounding box center [813, 184] width 75 height 114
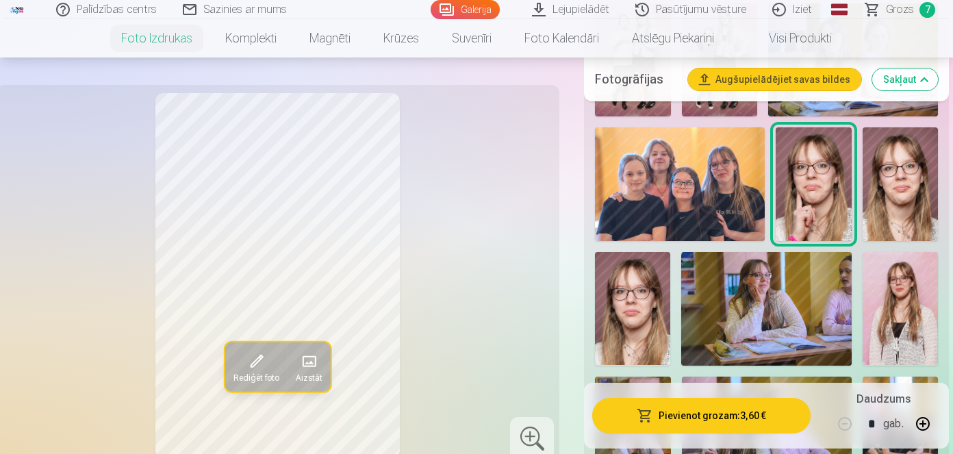
click at [644, 301] on img at bounding box center [632, 308] width 75 height 113
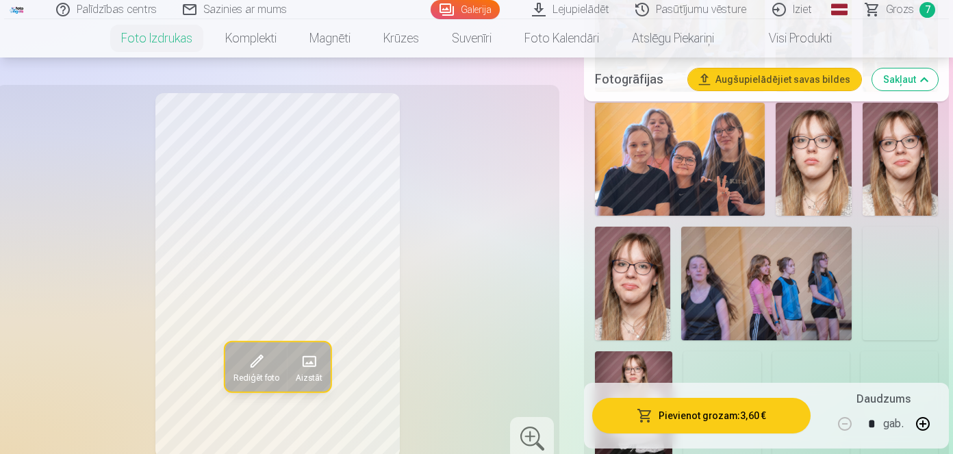
scroll to position [2695, 0]
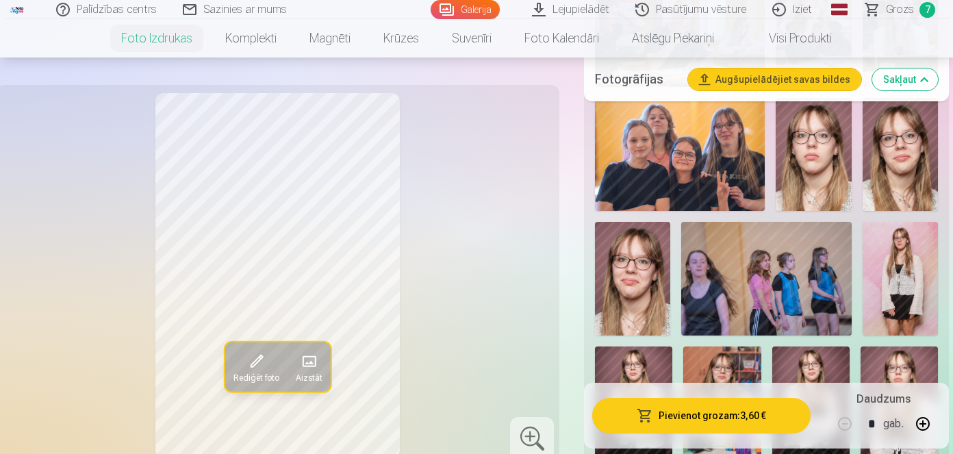
click at [880, 190] on img at bounding box center [900, 154] width 75 height 113
click at [635, 309] on img at bounding box center [632, 279] width 75 height 114
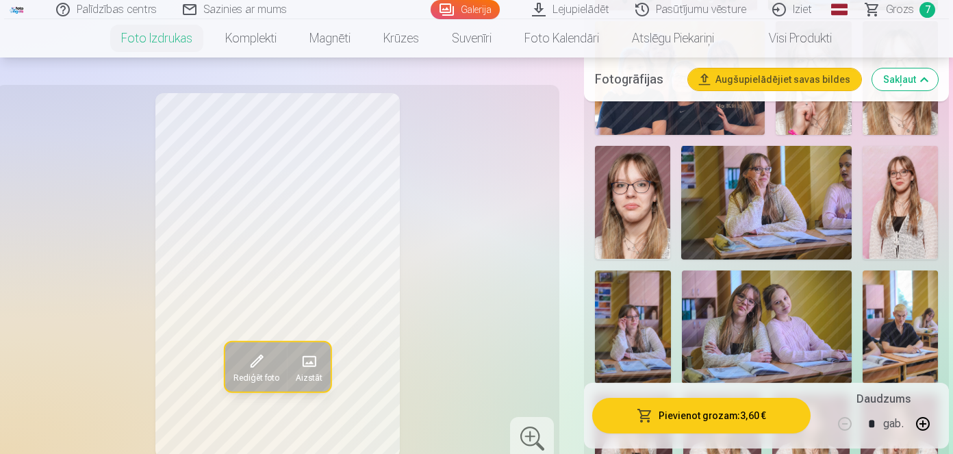
scroll to position [1484, 0]
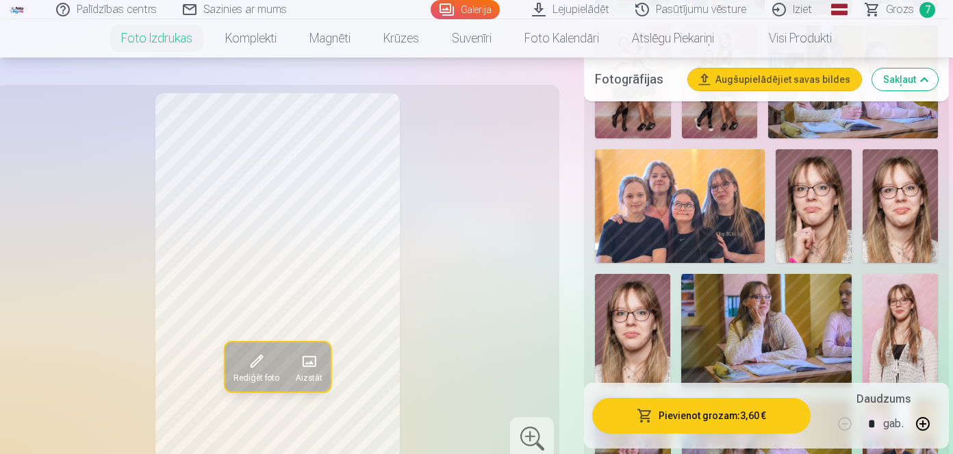
click at [887, 176] on img at bounding box center [900, 206] width 75 height 114
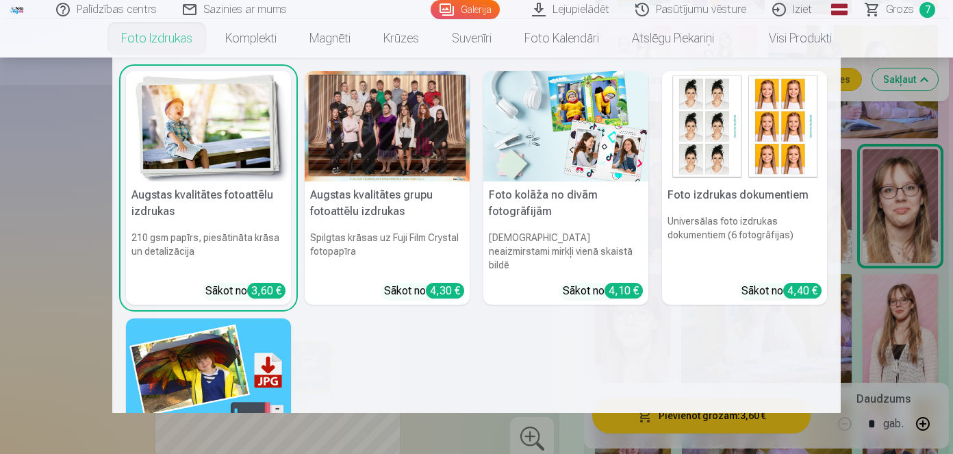
click at [151, 42] on link "Foto izdrukas" at bounding box center [157, 38] width 104 height 38
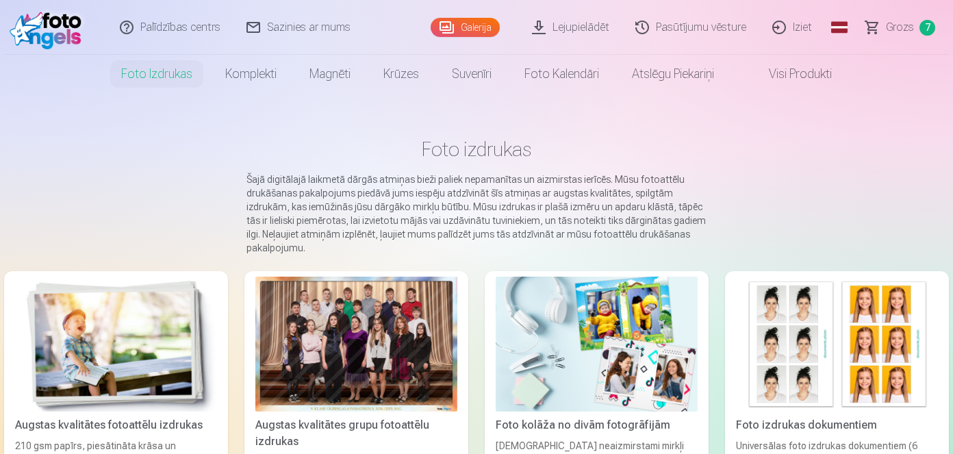
click at [919, 37] on link "Grozs 7" at bounding box center [901, 27] width 96 height 55
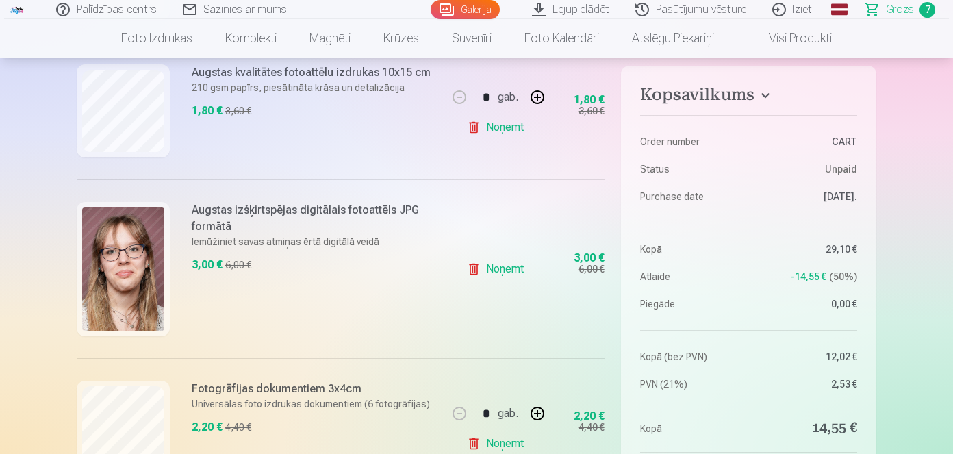
scroll to position [447, 0]
drag, startPoint x: 952, startPoint y: 61, endPoint x: 955, endPoint y: 103, distance: 41.9
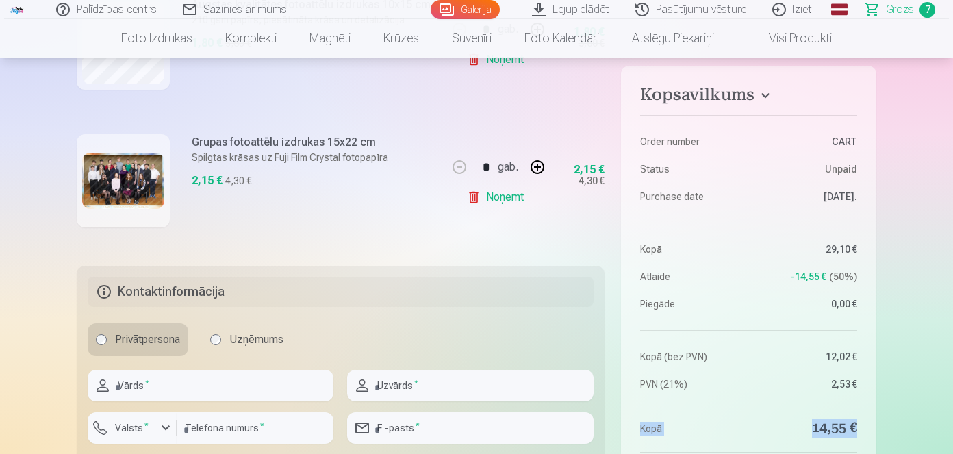
scroll to position [1119, 0]
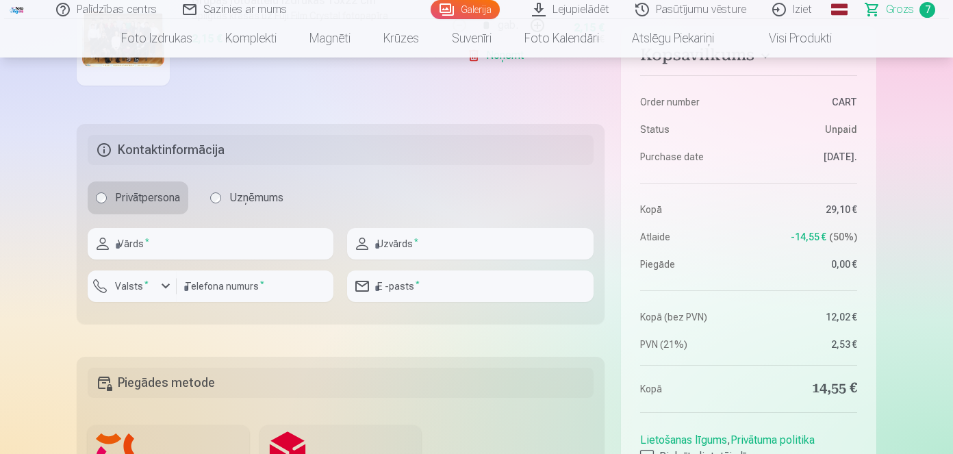
scroll to position [1250, 0]
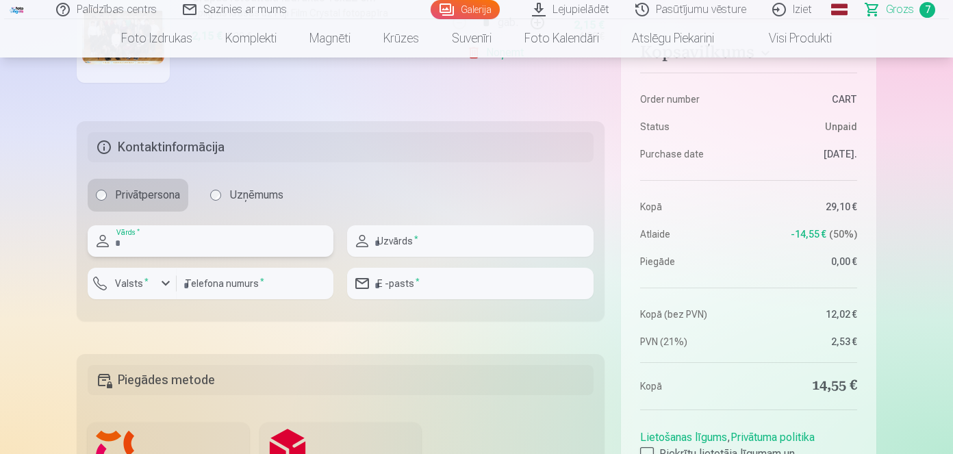
click at [157, 236] on input "text" at bounding box center [211, 240] width 246 height 31
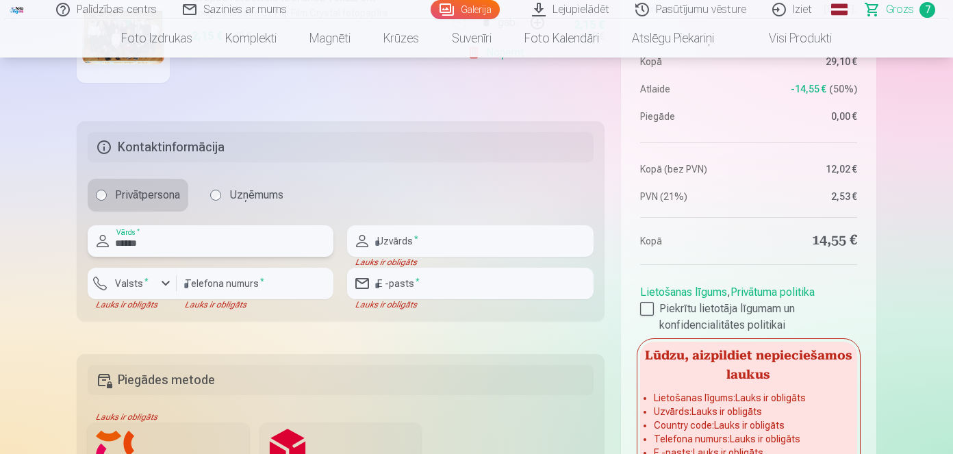
click at [116, 241] on input "******" at bounding box center [211, 240] width 246 height 31
type input "******"
click at [400, 242] on input "text" at bounding box center [470, 240] width 246 height 31
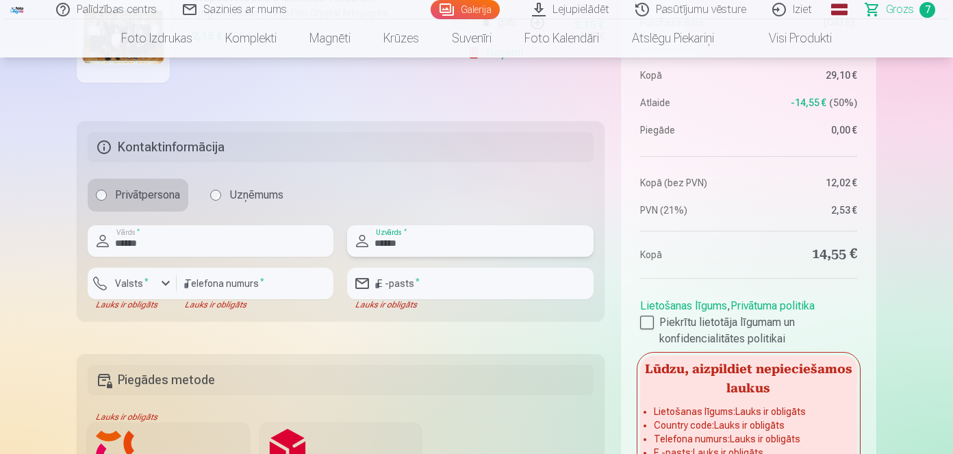
type input "******"
click at [161, 279] on div "button" at bounding box center [165, 283] width 16 height 16
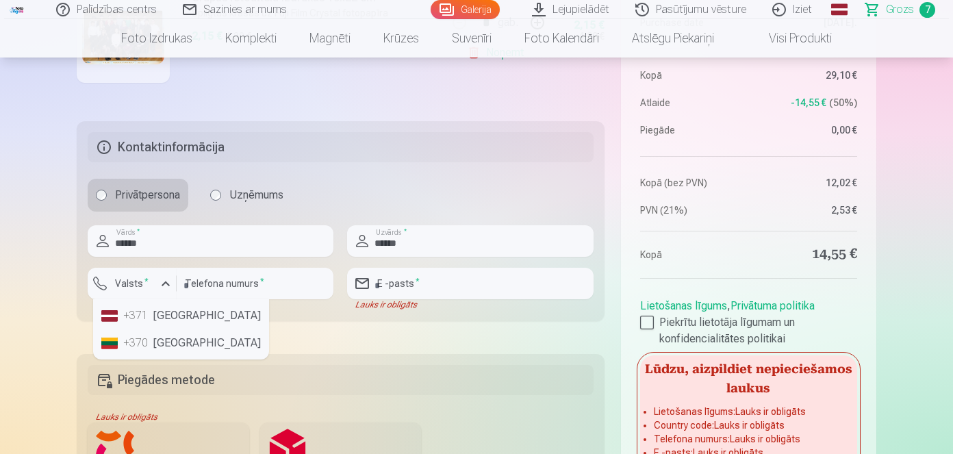
click at [173, 318] on li "+371 [GEOGRAPHIC_DATA]" at bounding box center [181, 315] width 170 height 27
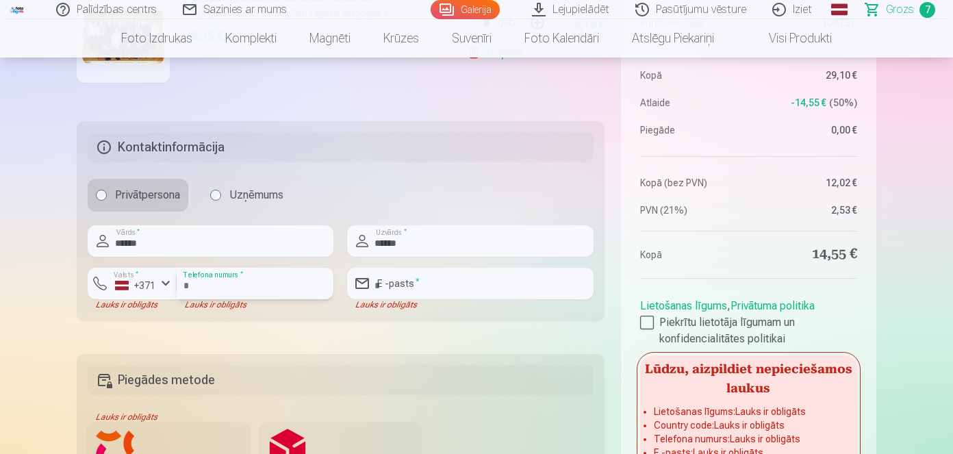
click at [220, 287] on input "number" at bounding box center [255, 283] width 157 height 31
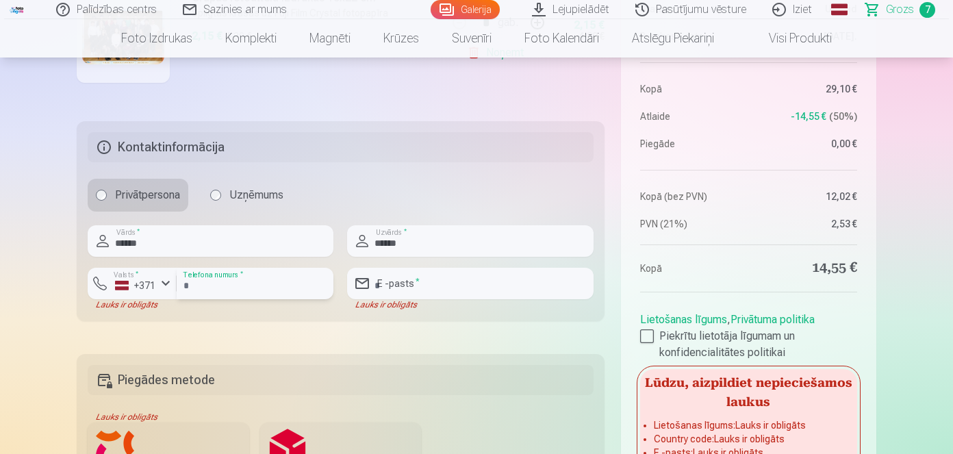
type input "********"
click at [447, 288] on input "email" at bounding box center [470, 283] width 246 height 31
type input "**********"
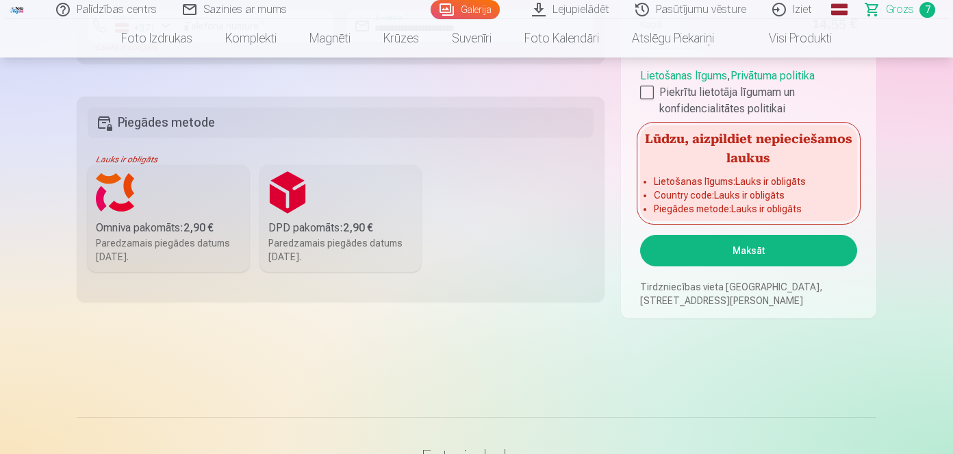
scroll to position [1494, 0]
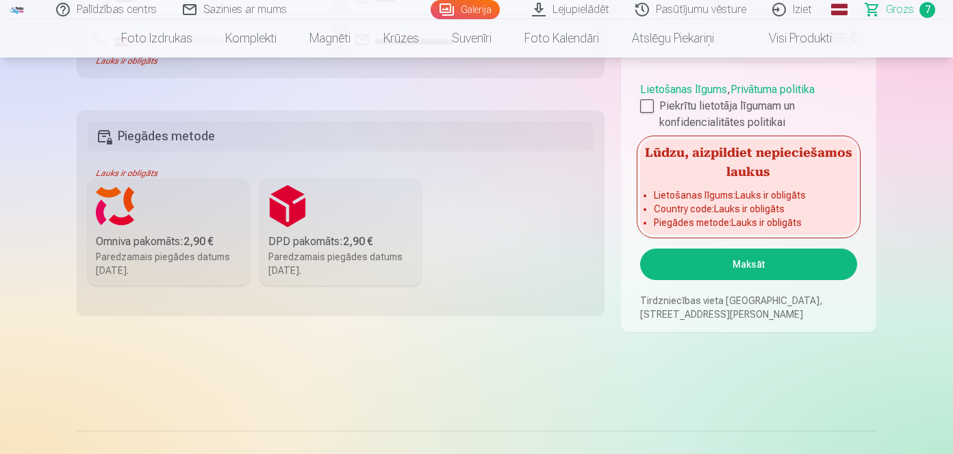
click at [169, 216] on label "Omniva pakomāts : 2,90 € Paredzamais piegādes datums [DATE]." at bounding box center [169, 232] width 162 height 107
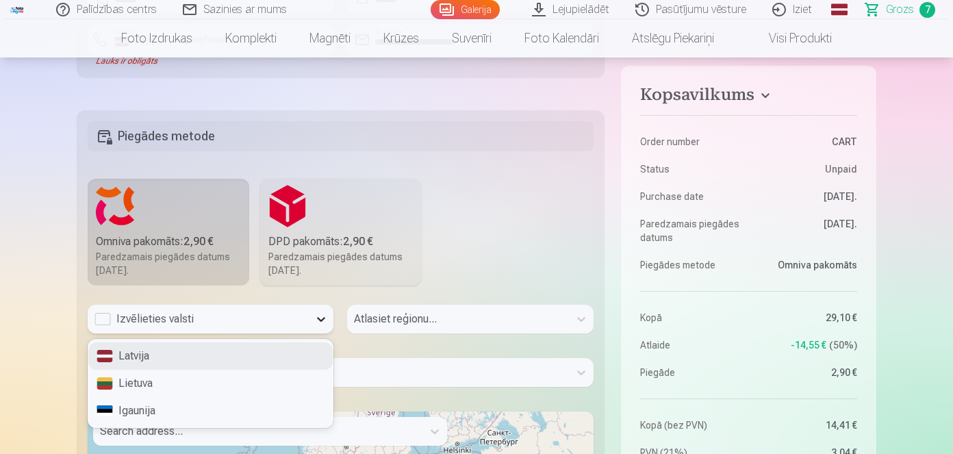
click at [318, 318] on icon at bounding box center [321, 319] width 14 height 14
click at [231, 358] on div "Latvija" at bounding box center [210, 355] width 244 height 27
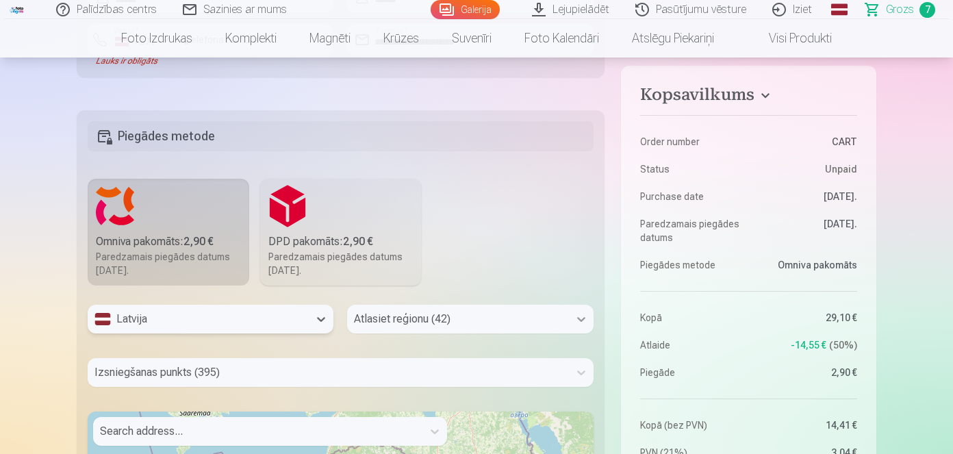
scroll to position [1589, 0]
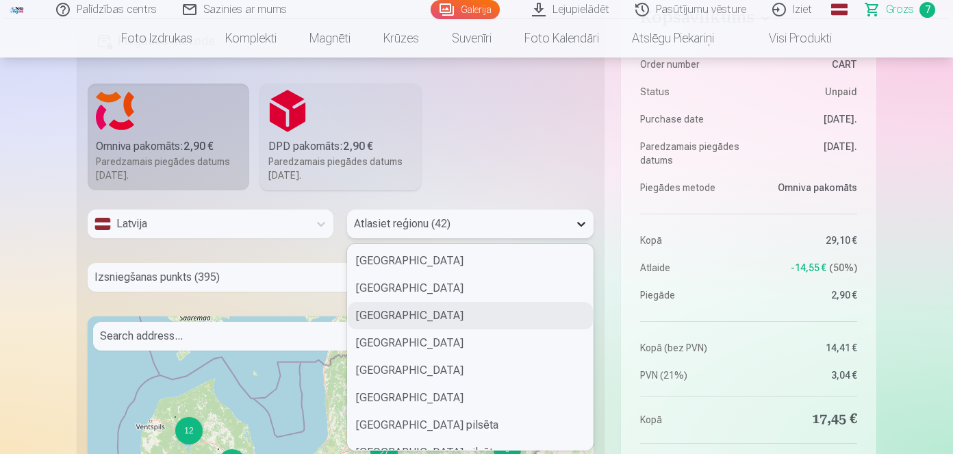
click at [575, 238] on div "42 results available. Use Up and Down to choose options, press Enter to select …" at bounding box center [470, 223] width 246 height 29
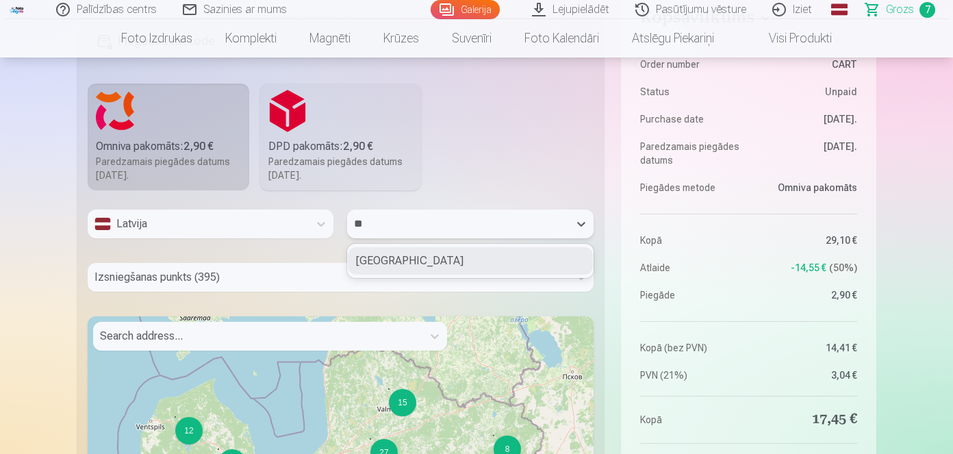
type input "***"
click at [407, 255] on div "Ogres novads" at bounding box center [470, 260] width 244 height 27
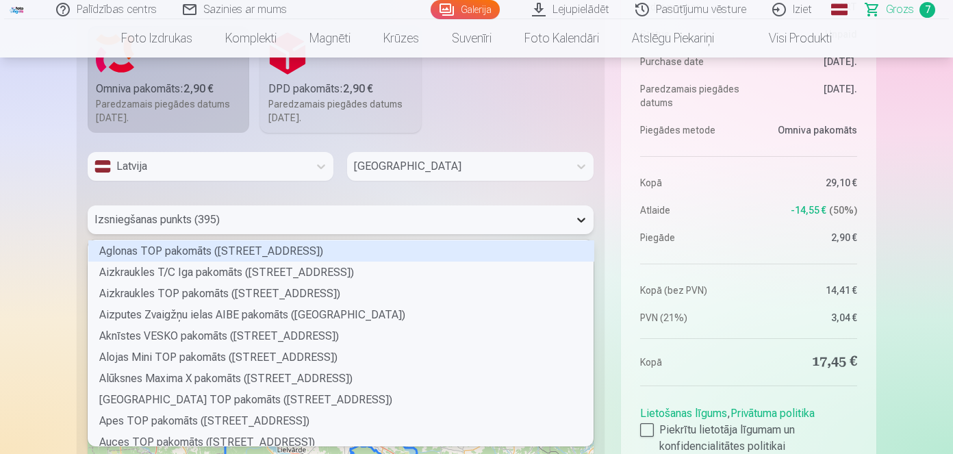
scroll to position [202, 501]
click at [576, 219] on icon at bounding box center [581, 220] width 14 height 14
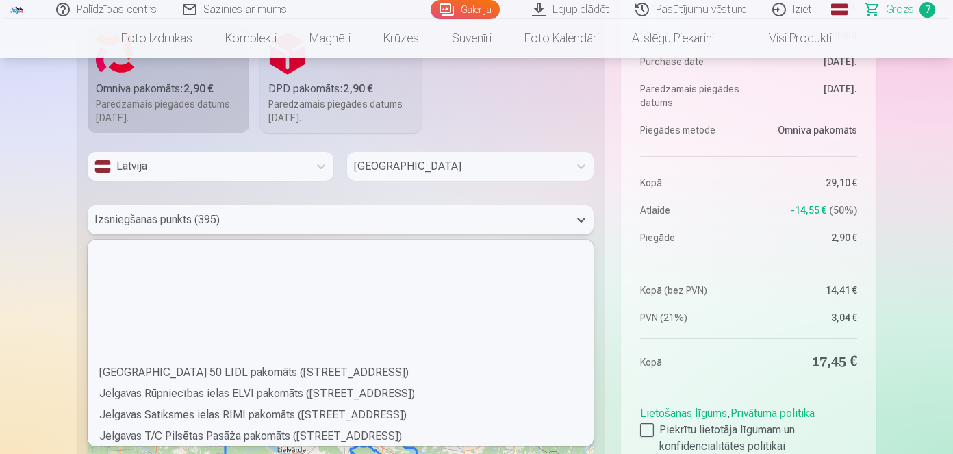
scroll to position [1583, 0]
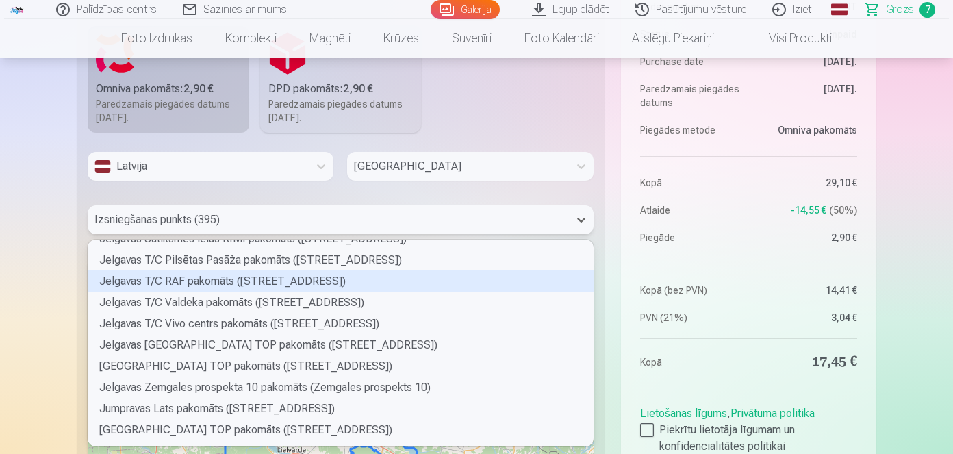
click at [585, 285] on div "Jelgavas T/C RAF pakomāts (Rīgas iela 48)" at bounding box center [341, 280] width 506 height 21
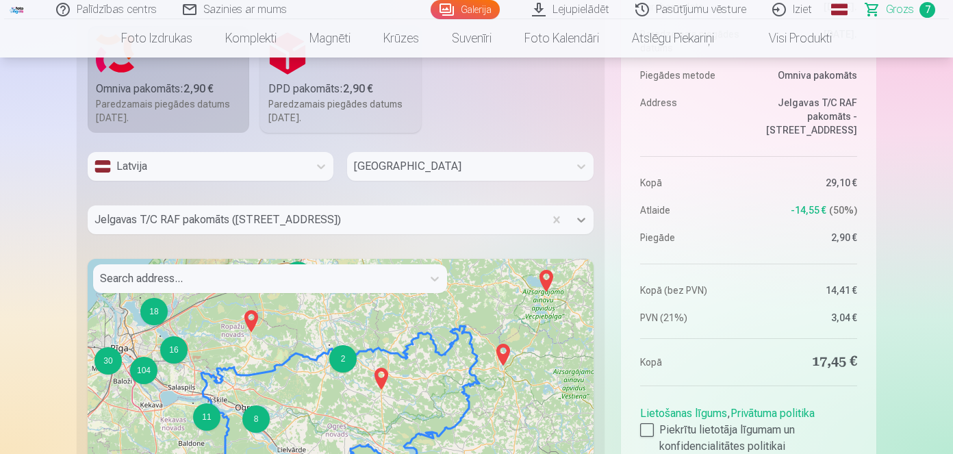
click at [584, 218] on icon at bounding box center [581, 220] width 8 height 5
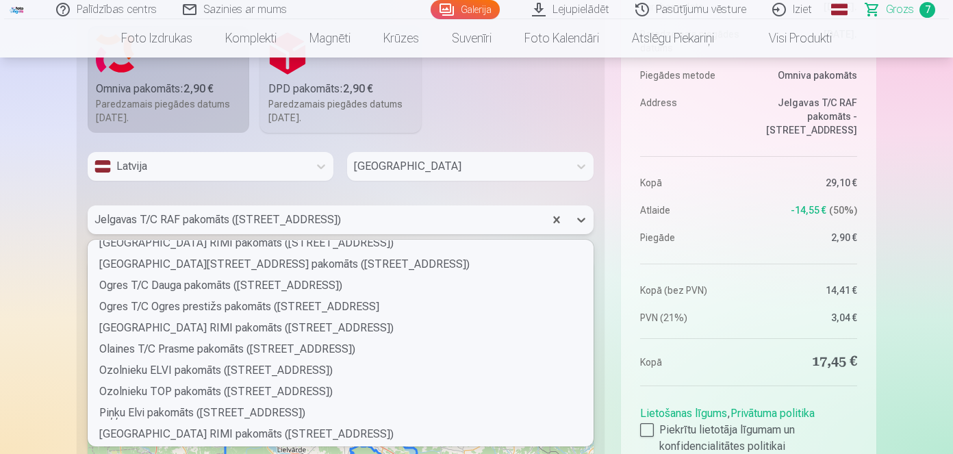
scroll to position [3213, 0]
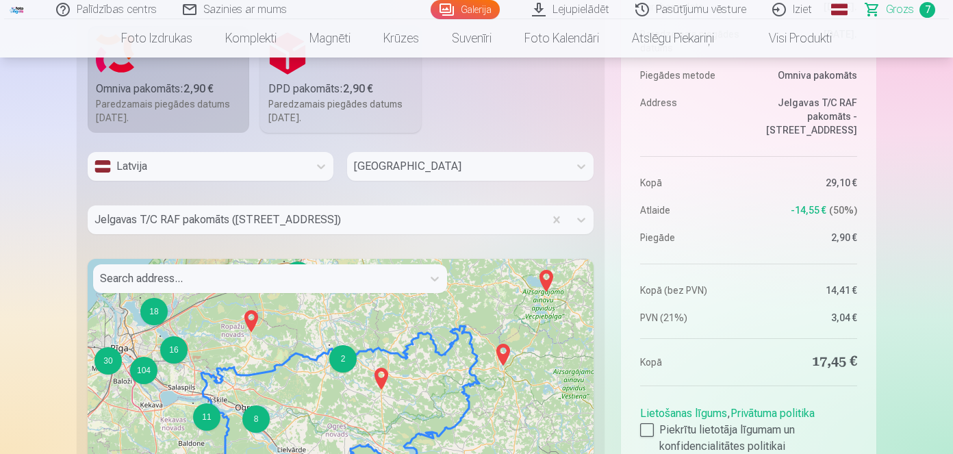
click at [596, 316] on fieldset "Piegādes metode Omniva pakomāts : 2,90 € Paredzamais piegādes datums 6.09.2025.…" at bounding box center [341, 292] width 528 height 668
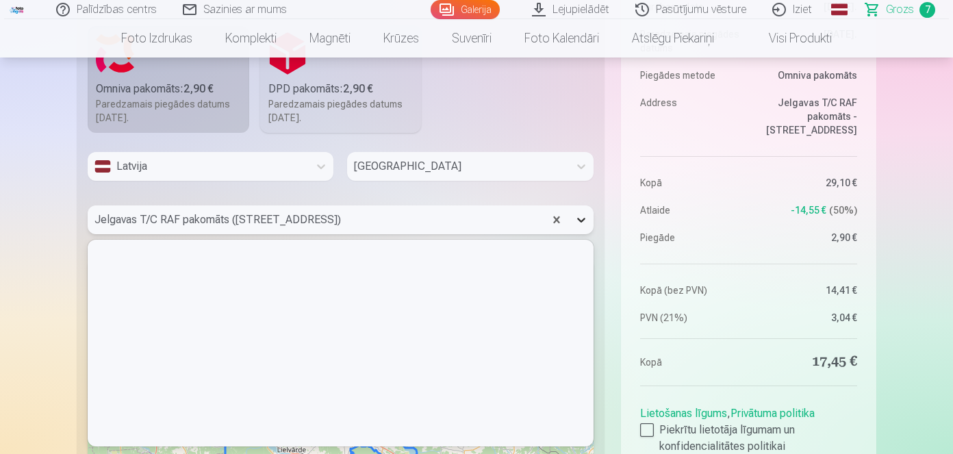
click at [589, 221] on div at bounding box center [581, 219] width 25 height 25
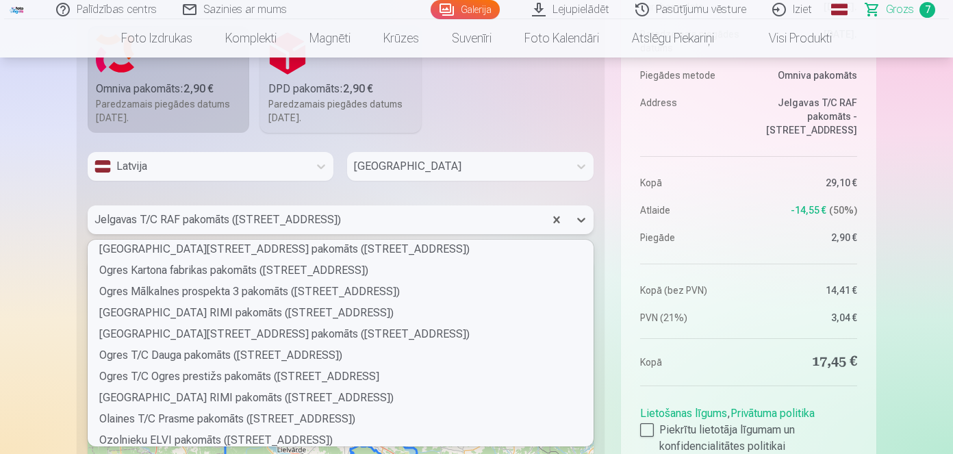
scroll to position [3144, 0]
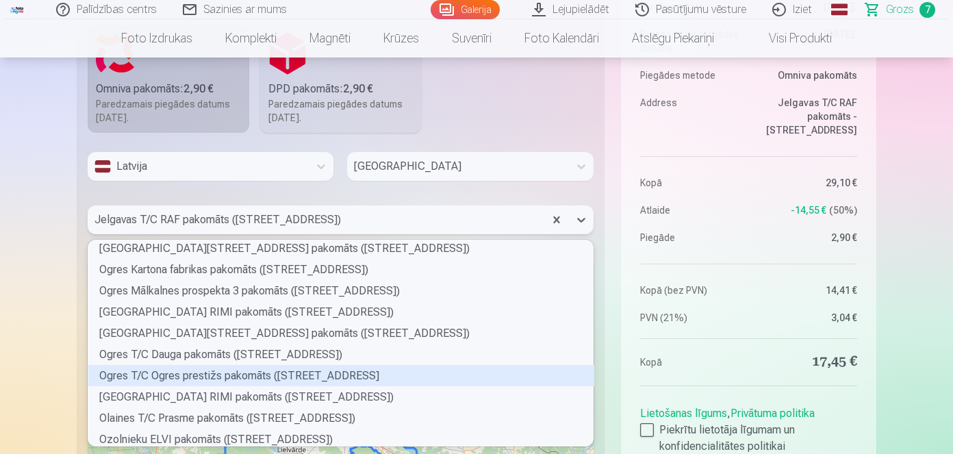
click at [255, 374] on div "Ogres T/C Ogres prestižs pakomāts (Mednieku iela 21/23)" at bounding box center [341, 375] width 506 height 21
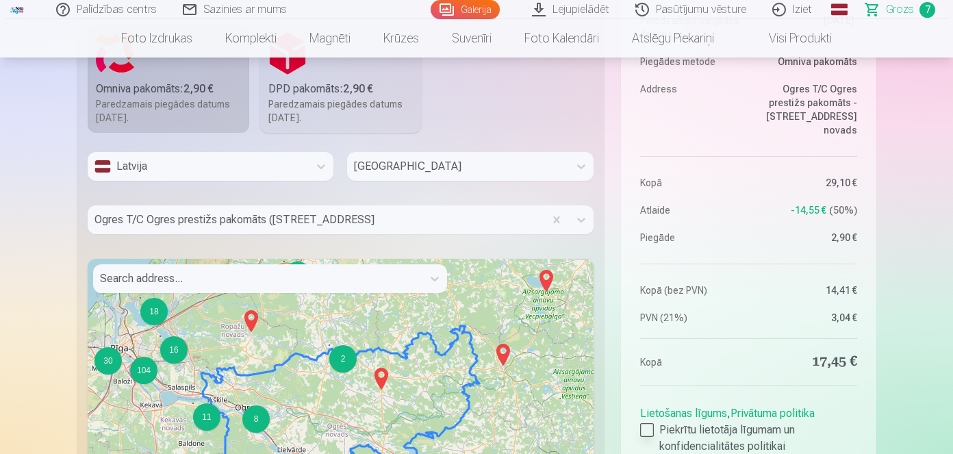
click at [648, 429] on div at bounding box center [647, 430] width 14 height 14
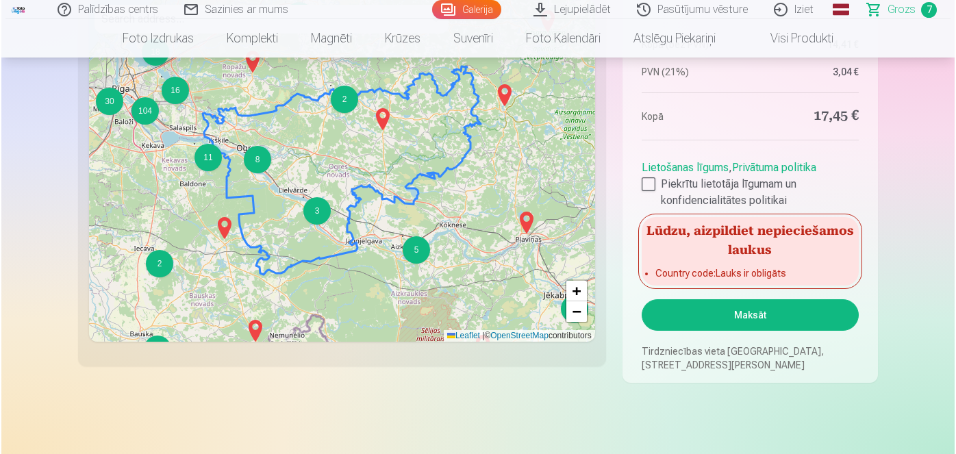
scroll to position [1920, 0]
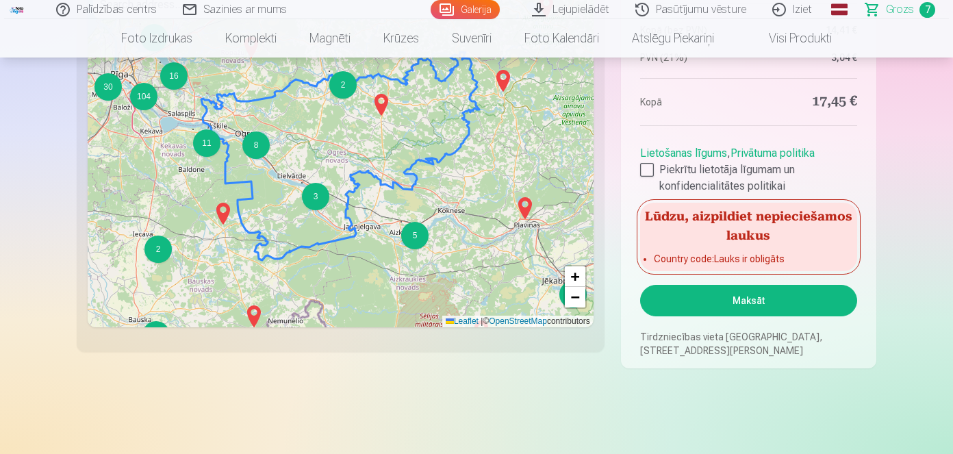
click at [739, 301] on button "Maksāt" at bounding box center [748, 300] width 217 height 31
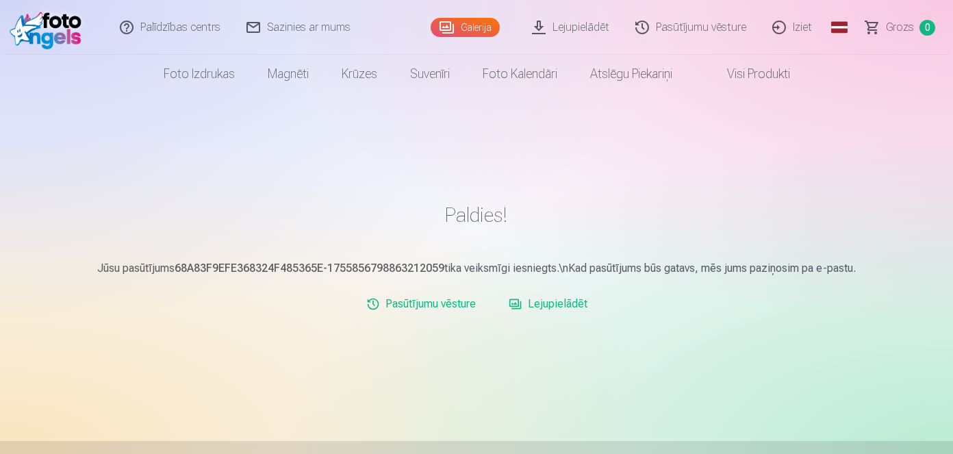
click at [523, 307] on link "Lejupielādēt" at bounding box center [548, 303] width 90 height 27
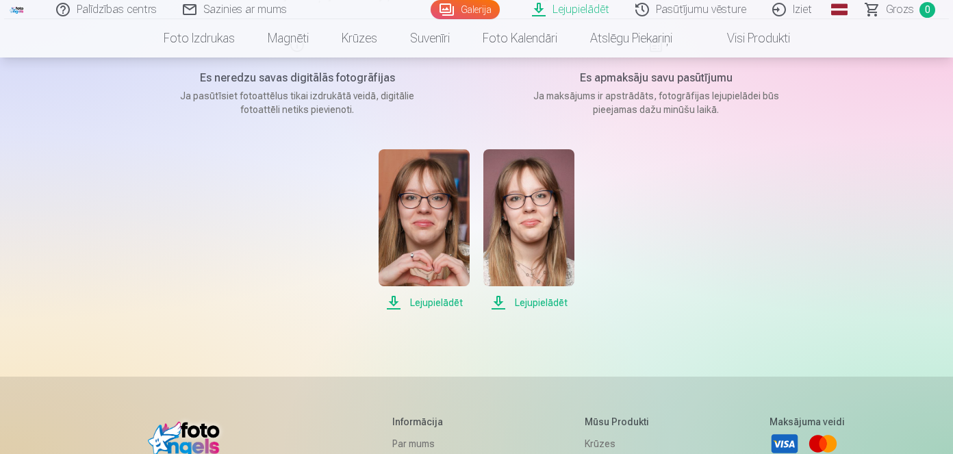
scroll to position [208, 0]
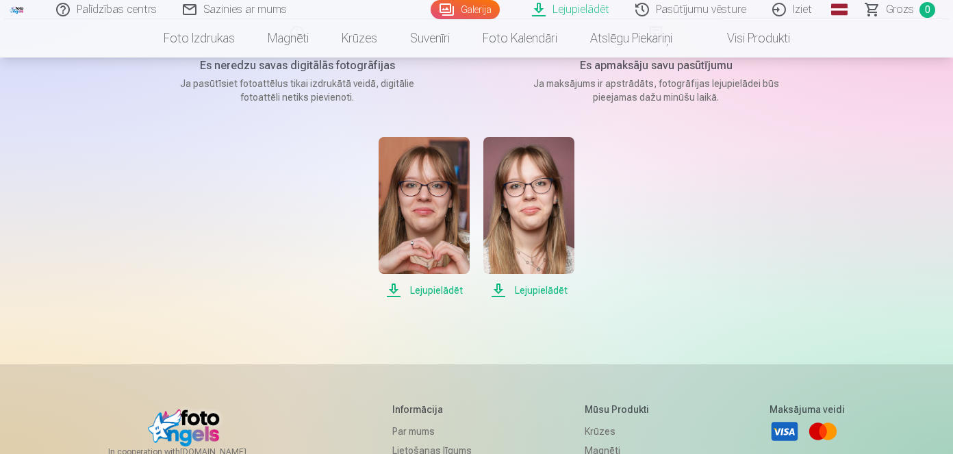
click at [524, 294] on span "Lejupielādēt" at bounding box center [528, 290] width 91 height 16
